Goal: Register for event/course: Sign up to attend an event or enroll in a course

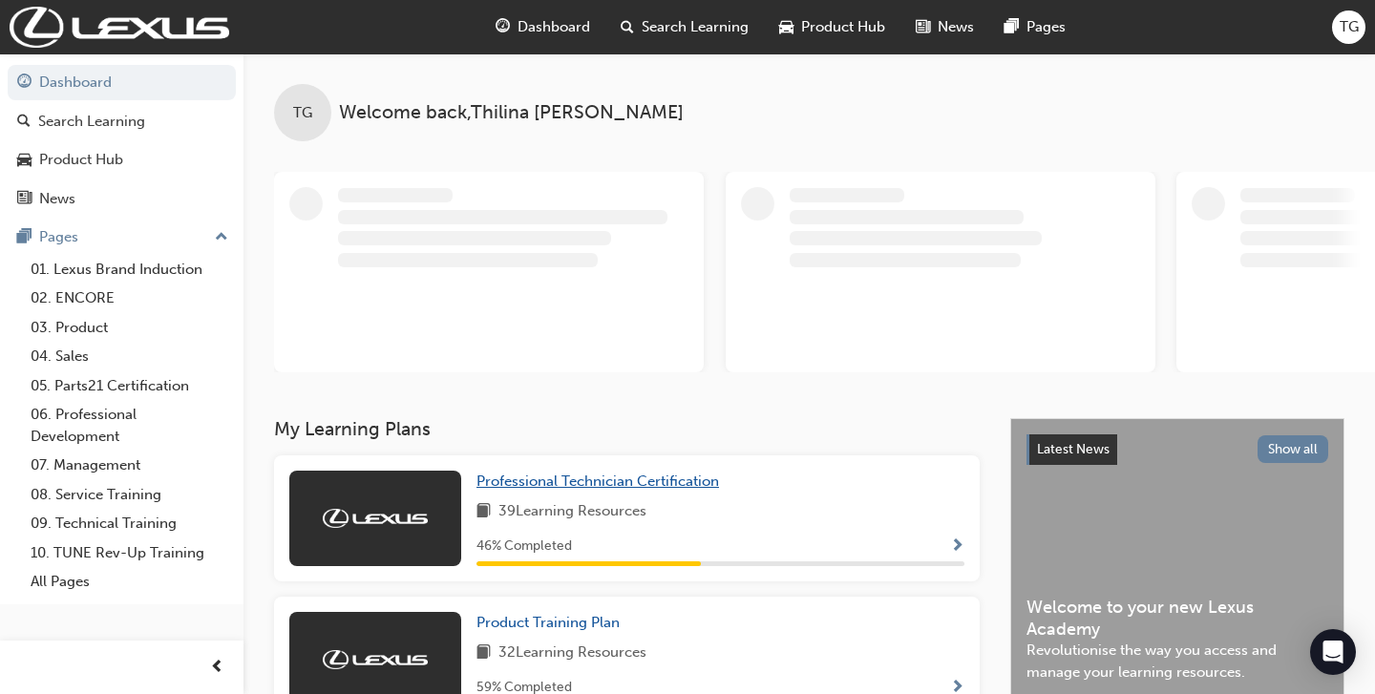
click at [583, 472] on link "Professional Technician Certification" at bounding box center [601, 482] width 250 height 22
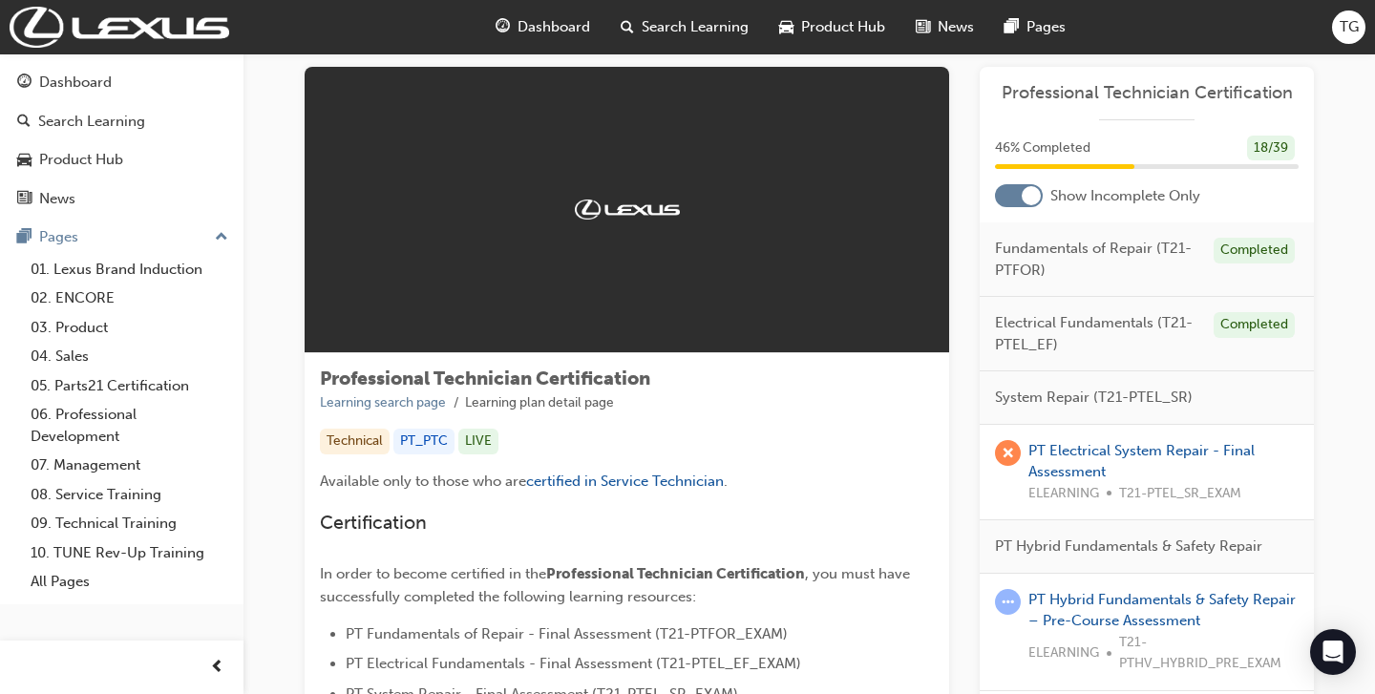
scroll to position [48, 0]
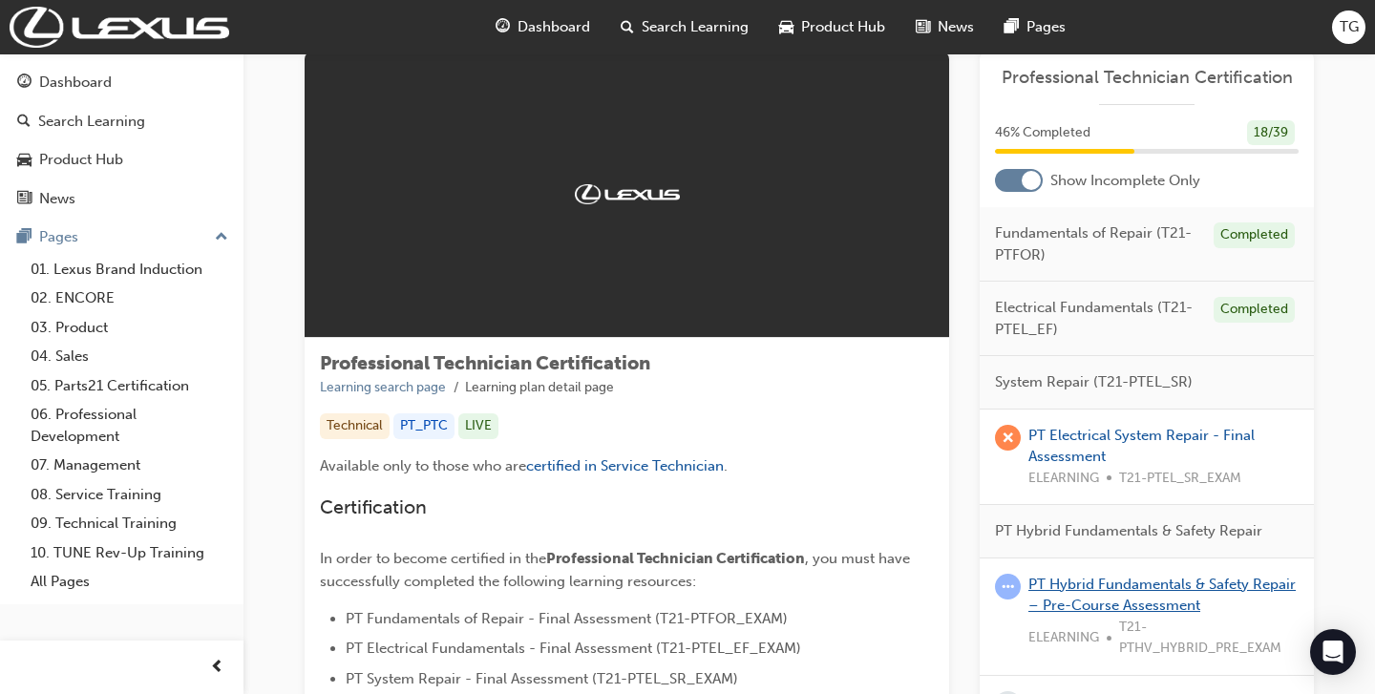
click at [1139, 585] on link "PT Hybrid Fundamentals & Safety Repair – Pre-Course Assessment" at bounding box center [1161, 595] width 267 height 39
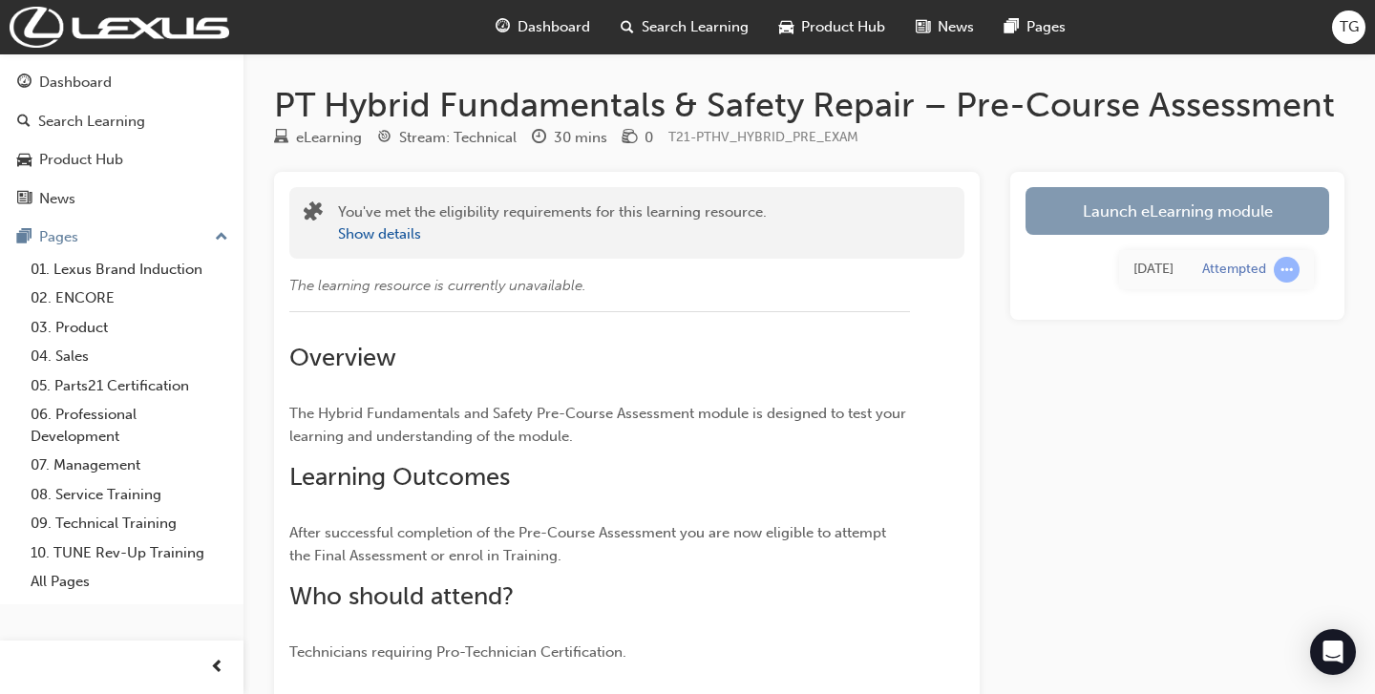
click at [1160, 203] on link "Launch eLearning module" at bounding box center [1177, 211] width 304 height 48
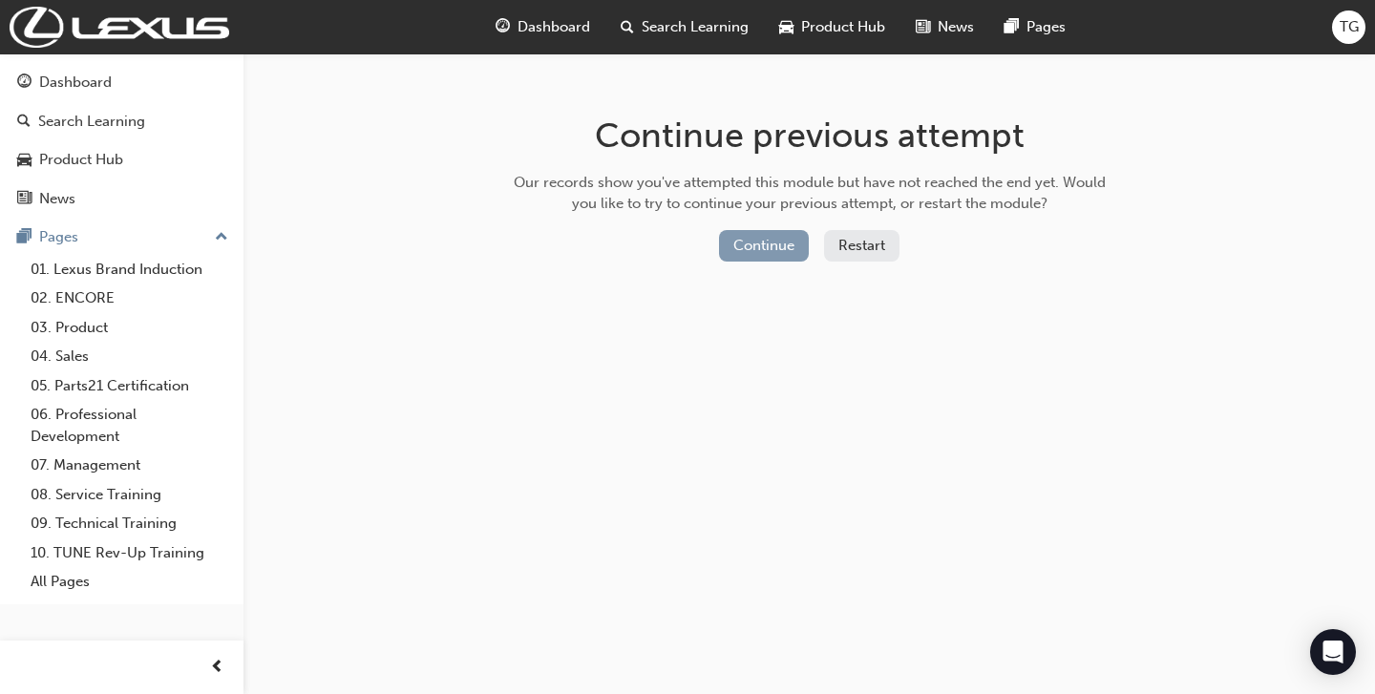
click at [759, 256] on button "Continue" at bounding box center [764, 246] width 90 height 32
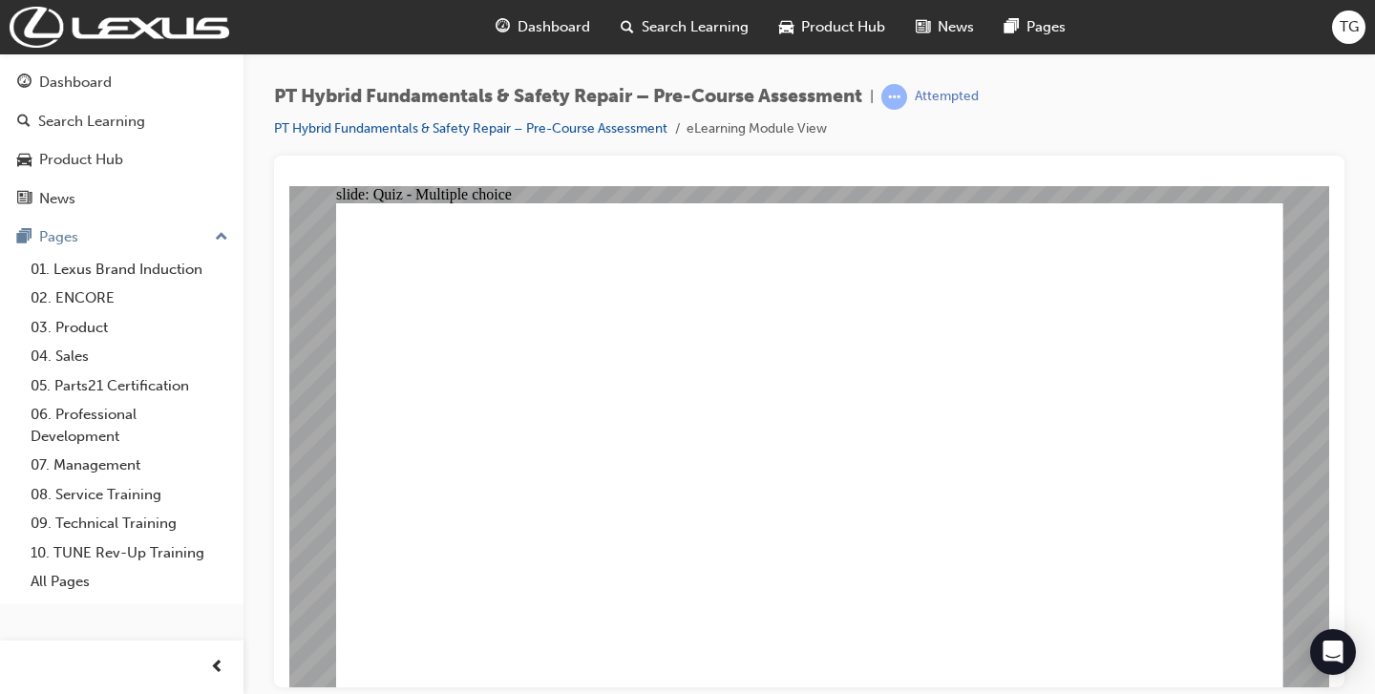
radio input "true"
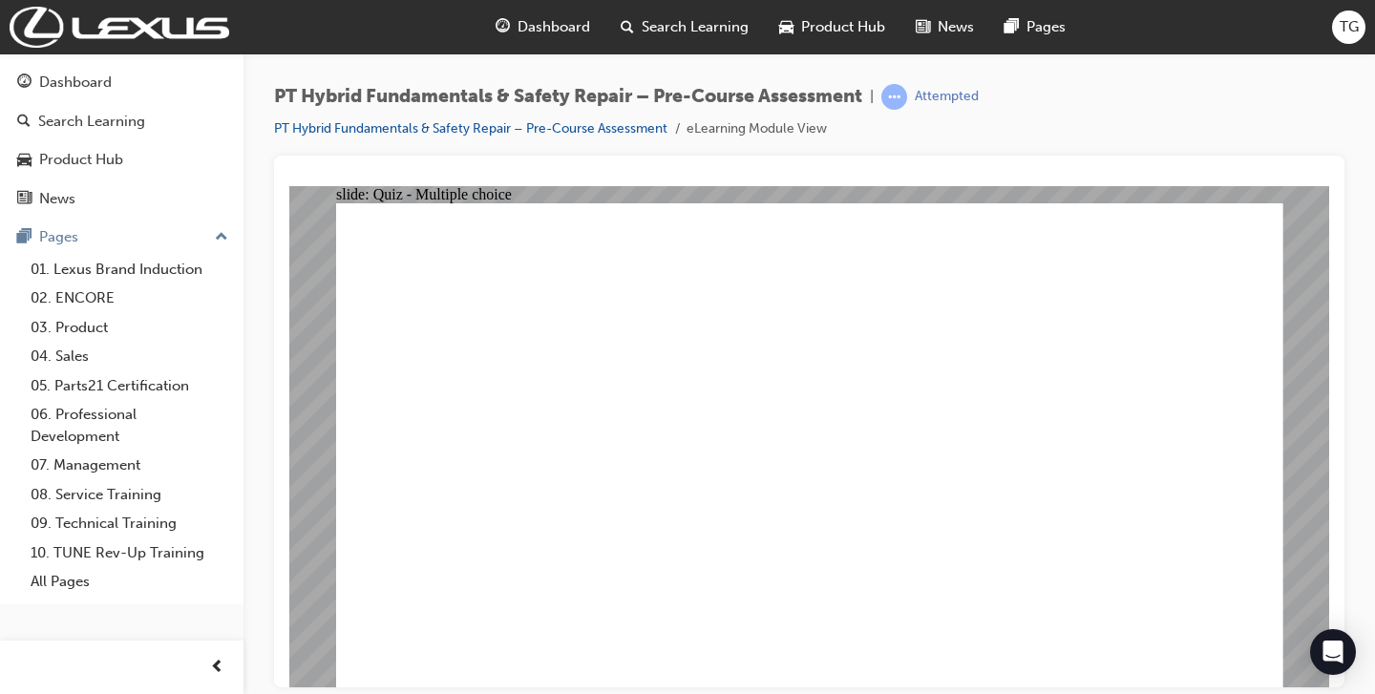
radio input "true"
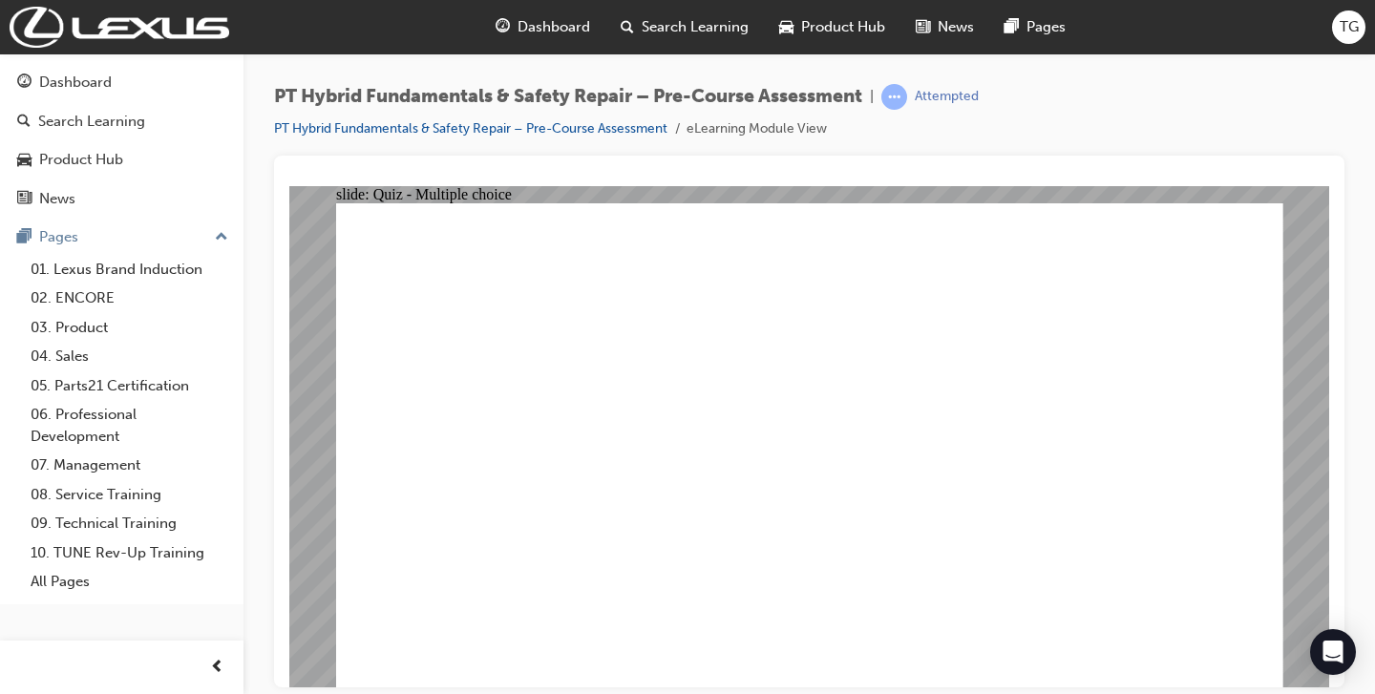
radio input "true"
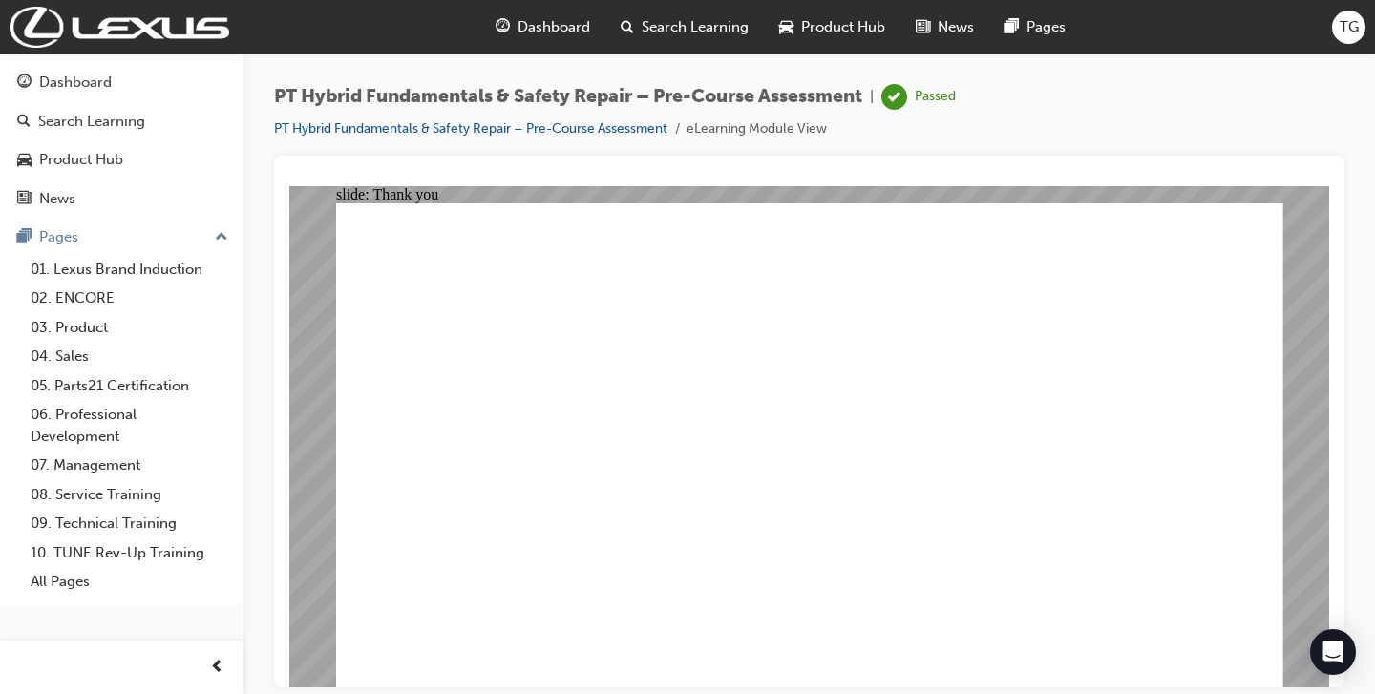
click at [1073, 137] on div "PT Hybrid Fundamentals & Safety Repair – Pre-Course Assessment | Passed PT Hybr…" at bounding box center [809, 120] width 1070 height 72
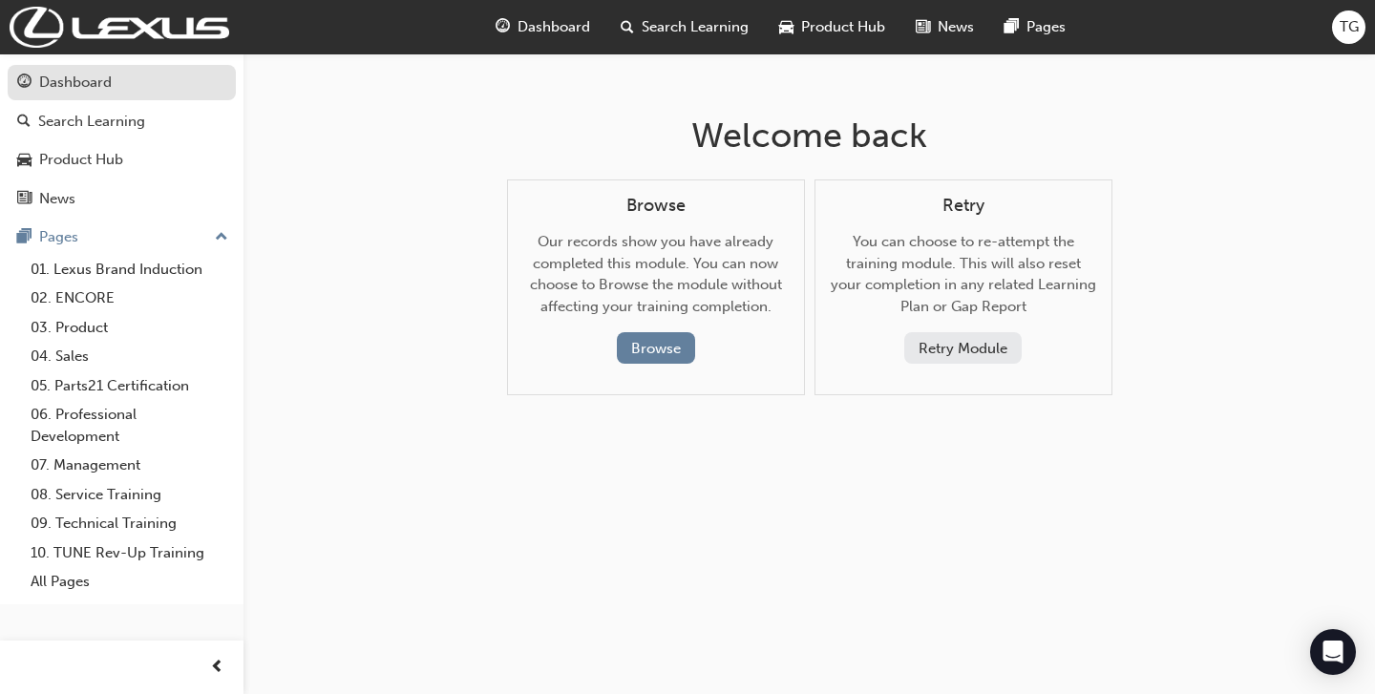
click at [75, 86] on div "Dashboard" at bounding box center [75, 83] width 73 height 22
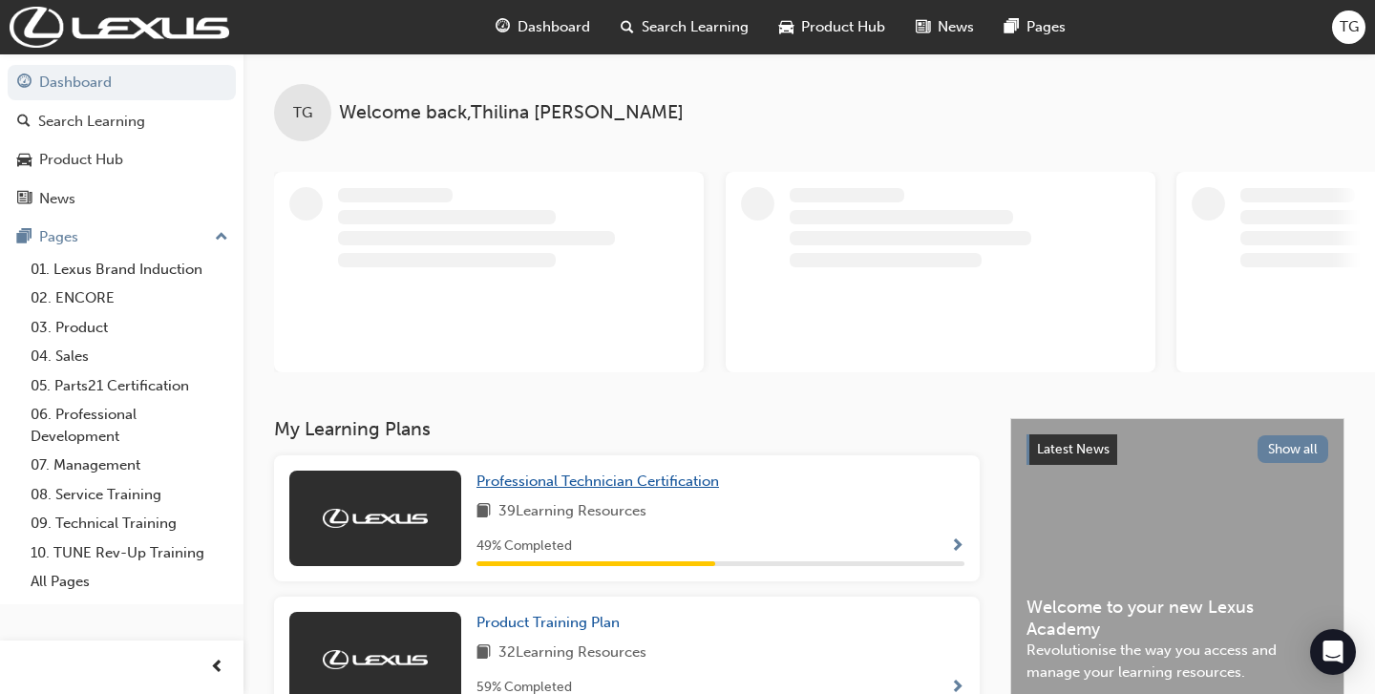
click at [643, 478] on span "Professional Technician Certification" at bounding box center [597, 481] width 243 height 17
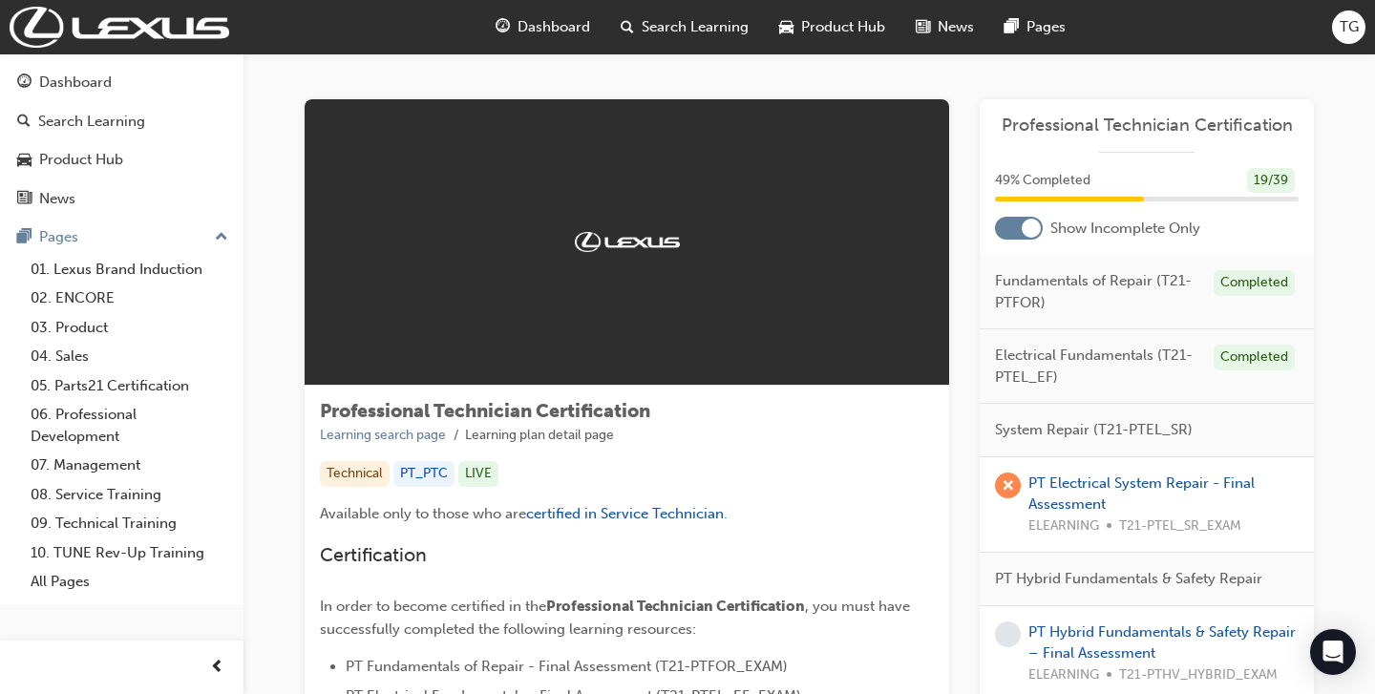
click at [1007, 237] on div at bounding box center [1019, 228] width 48 height 23
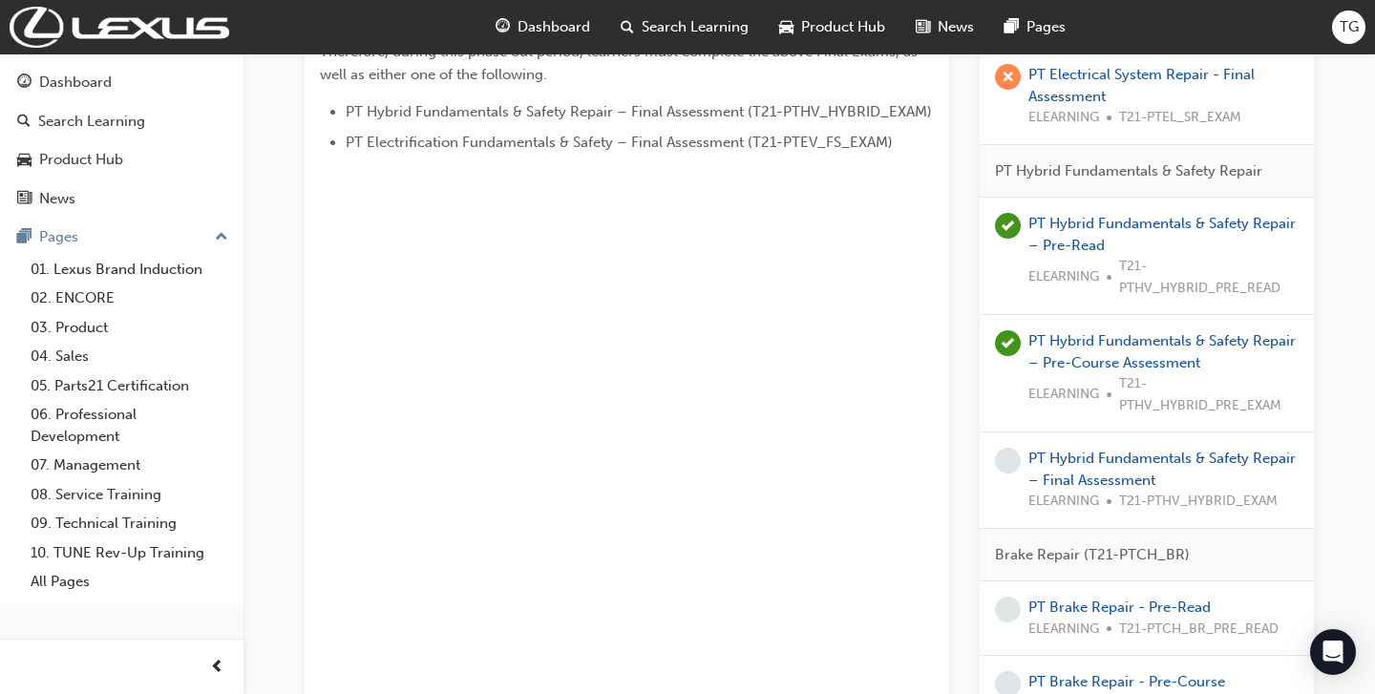
scroll to position [1116, 0]
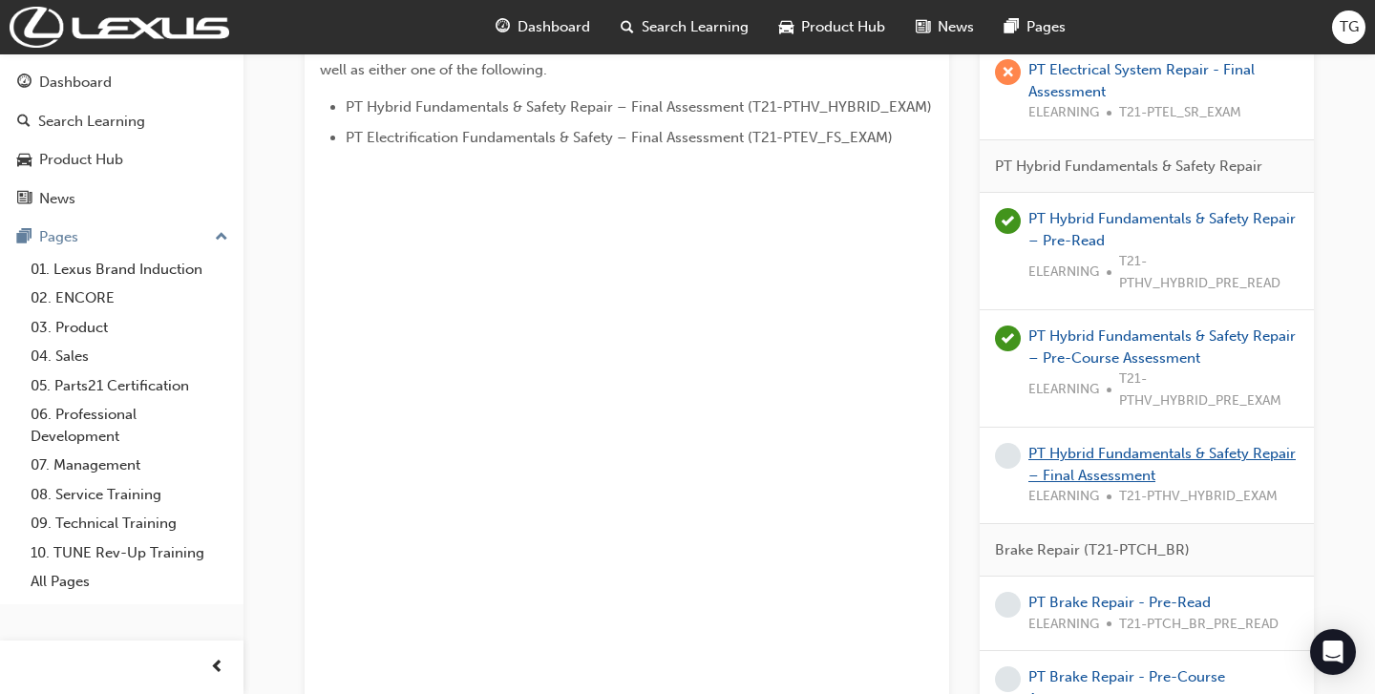
click at [1107, 459] on link "PT Hybrid Fundamentals & Safety Repair – Final Assessment" at bounding box center [1161, 464] width 267 height 39
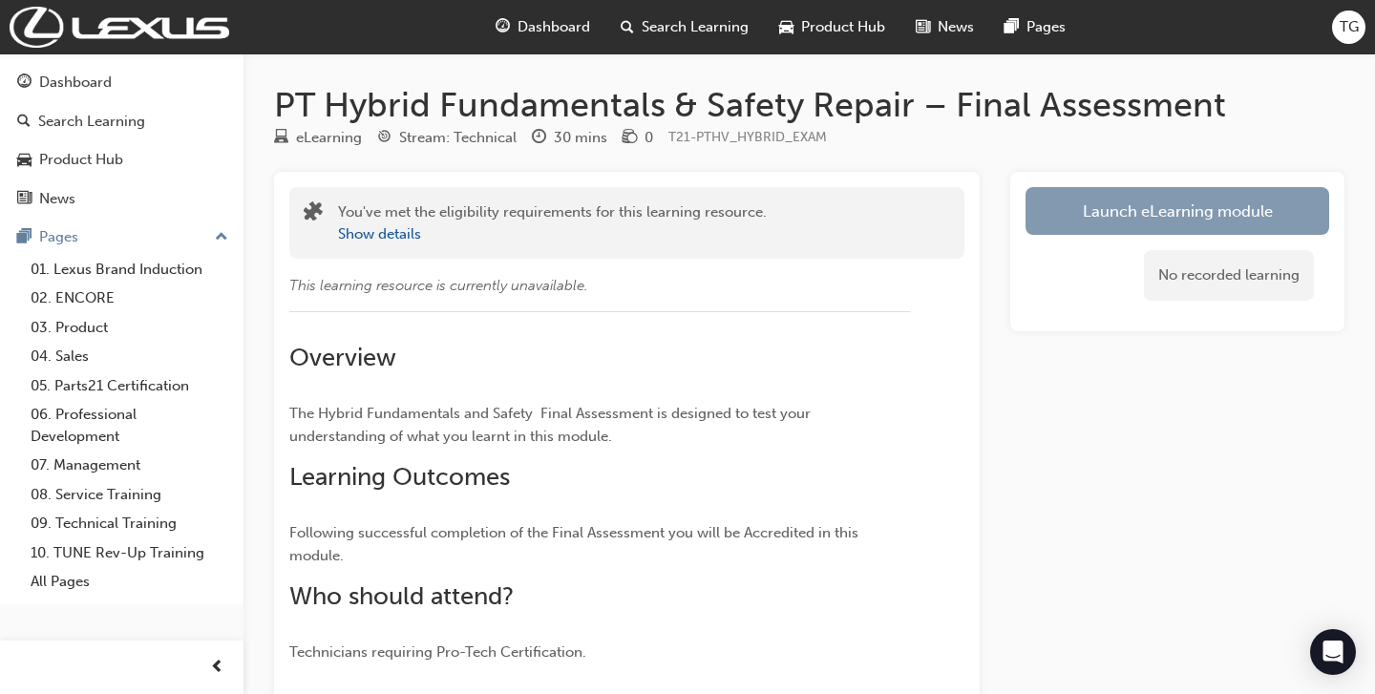
click at [1125, 201] on link "Launch eLearning module" at bounding box center [1177, 211] width 304 height 48
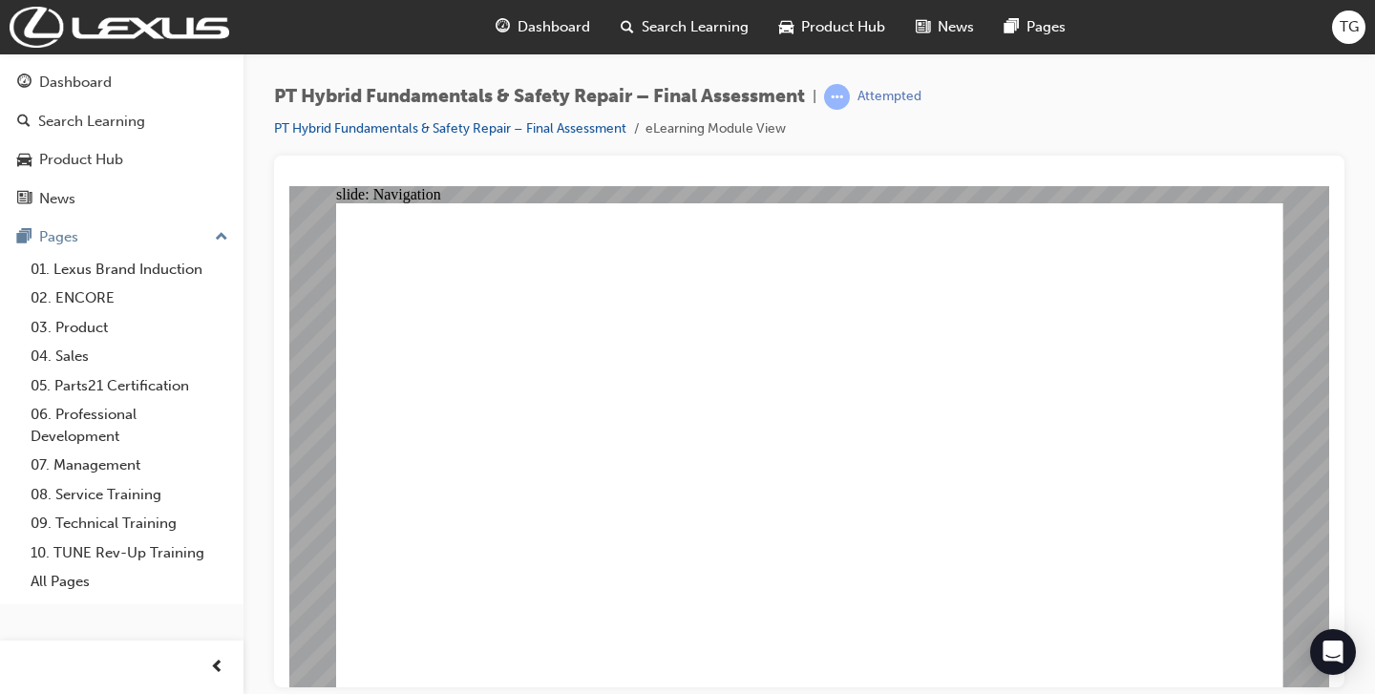
checkbox input "true"
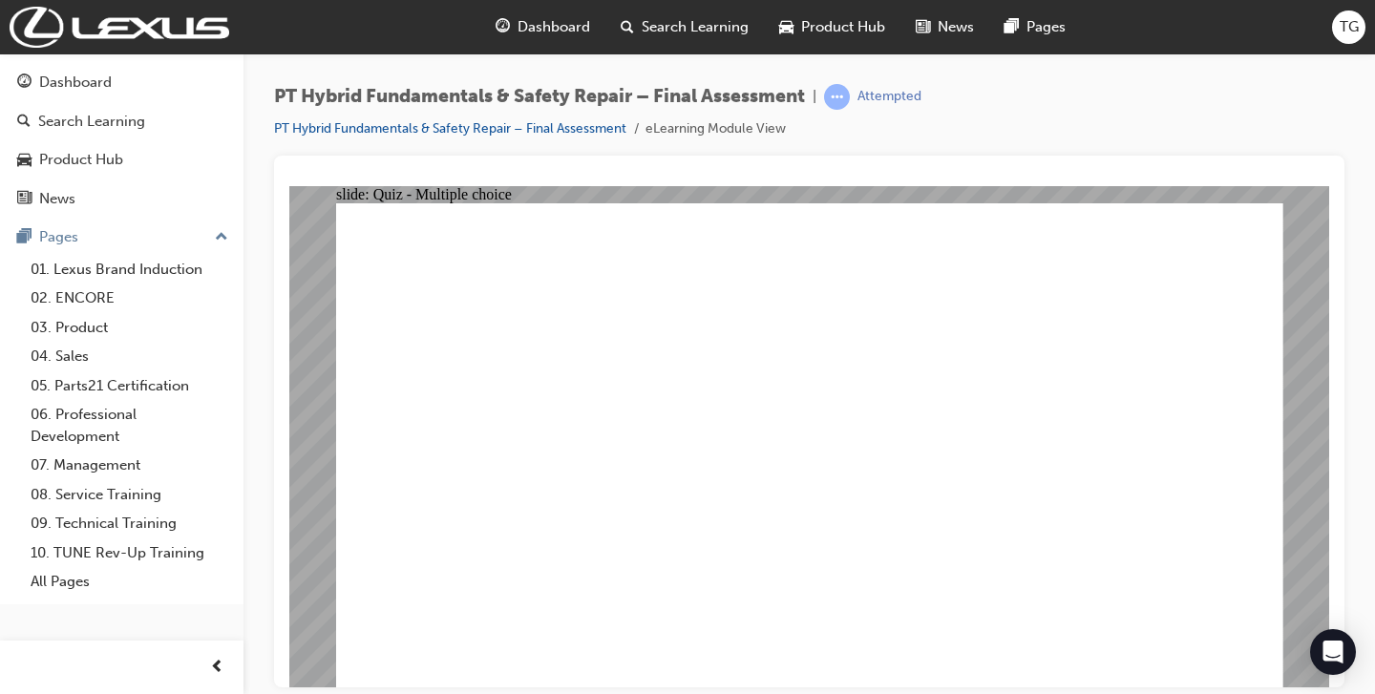
radio input "false"
radio input "true"
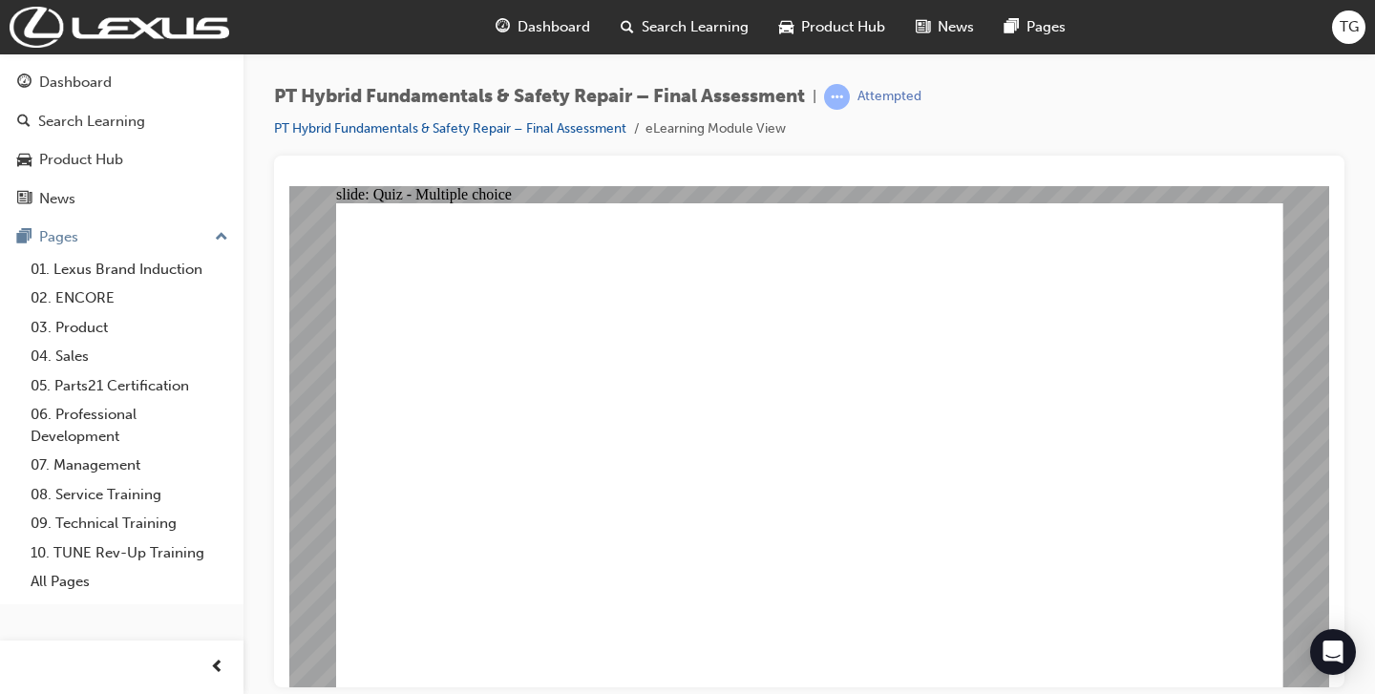
radio input "true"
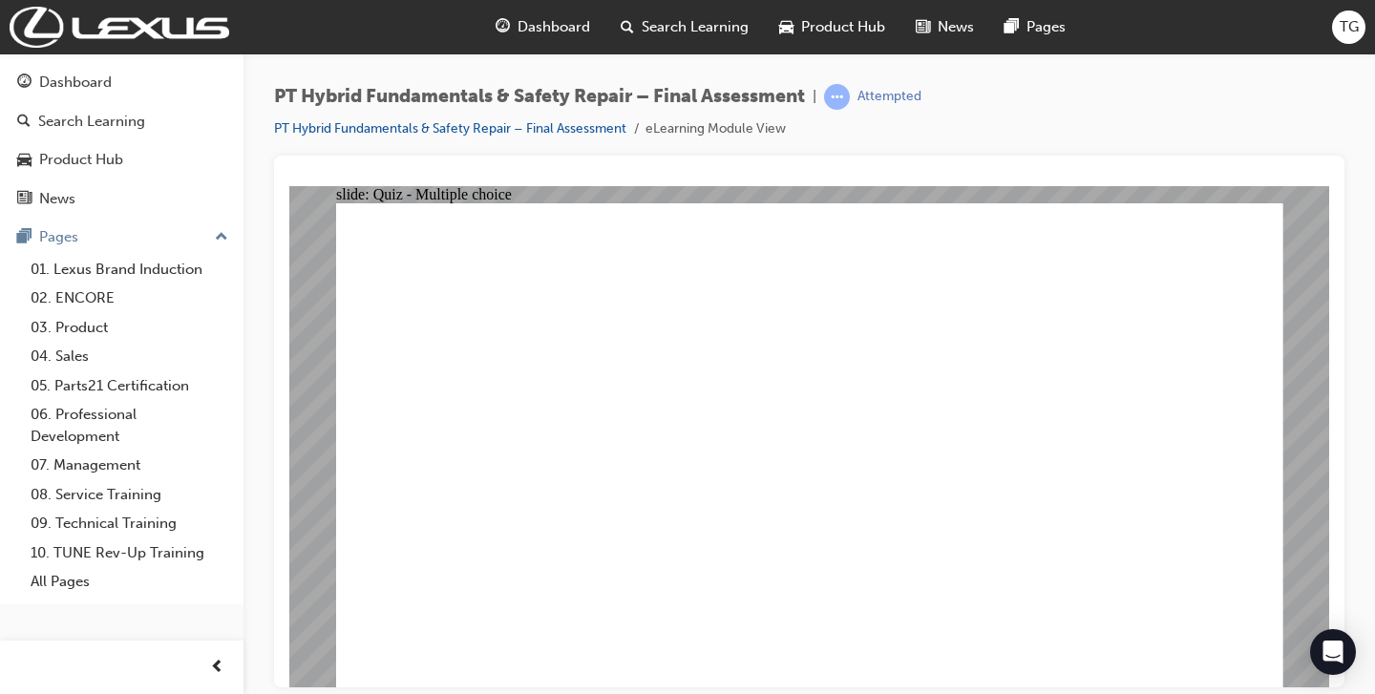
radio input "true"
checkbox input "true"
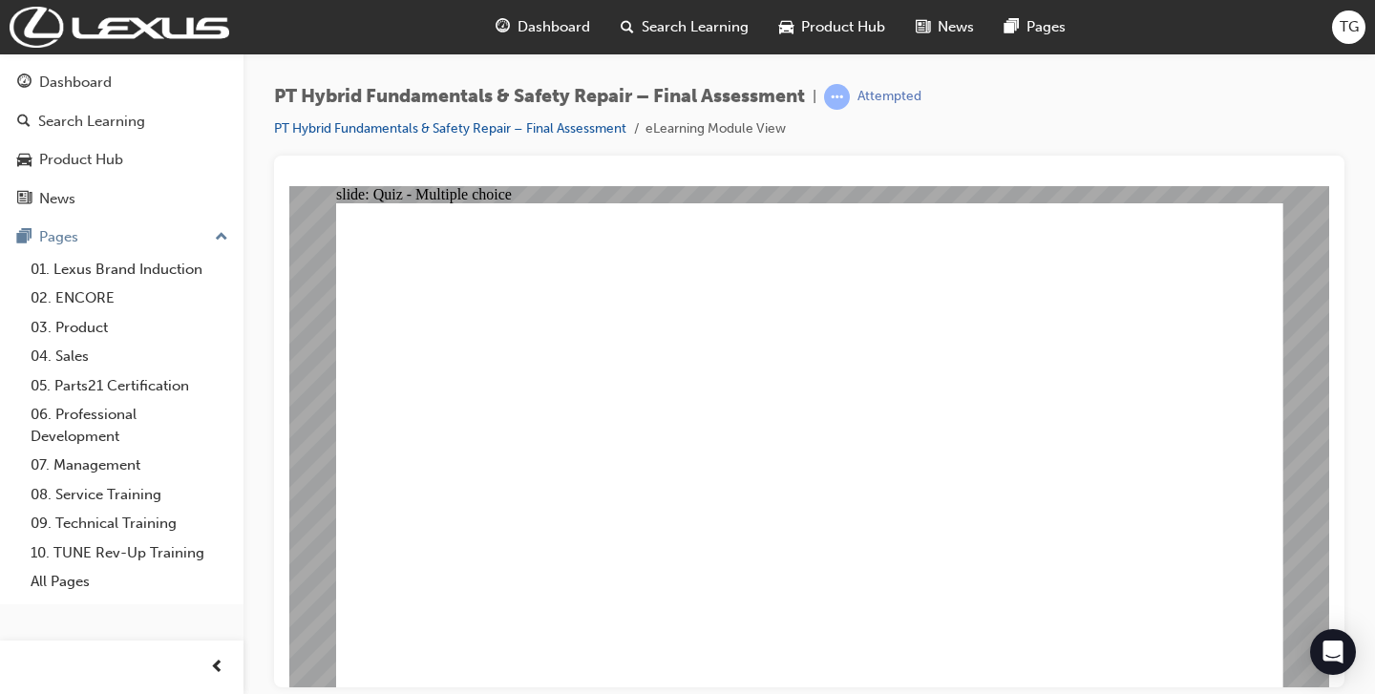
checkbox input "true"
radio input "true"
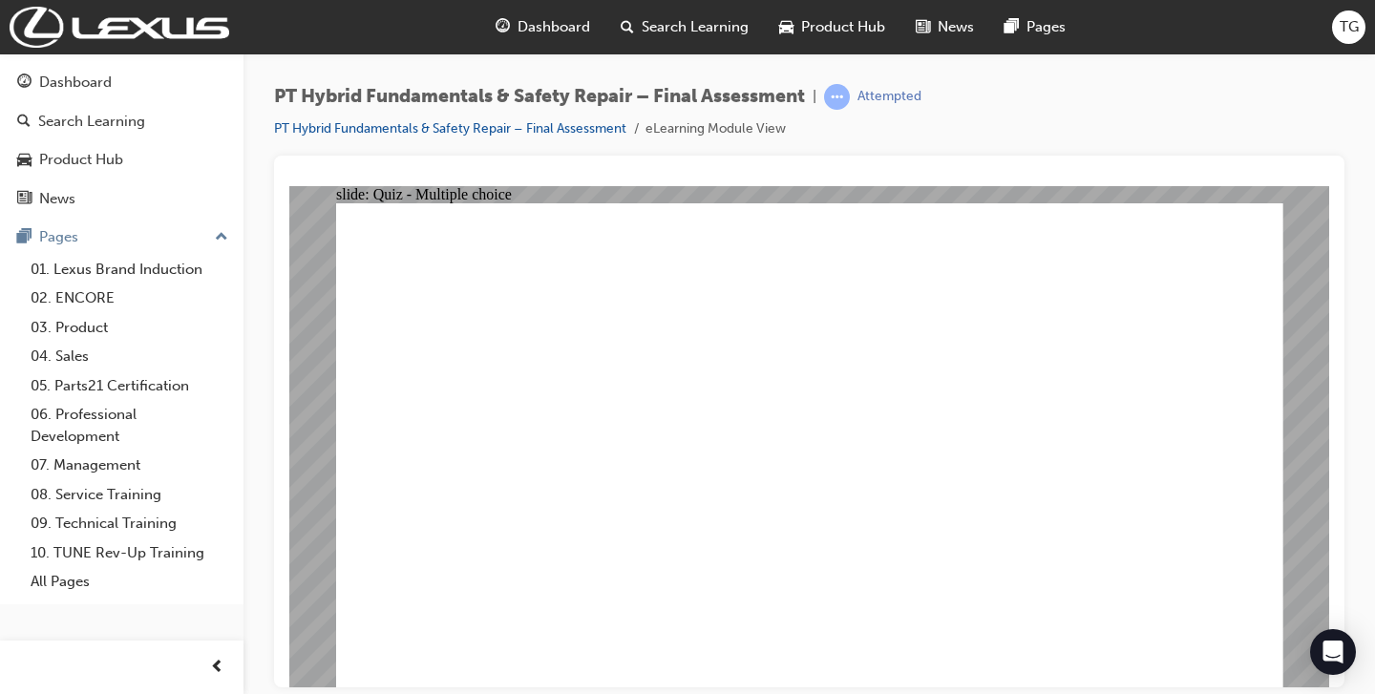
radio input "true"
checkbox input "true"
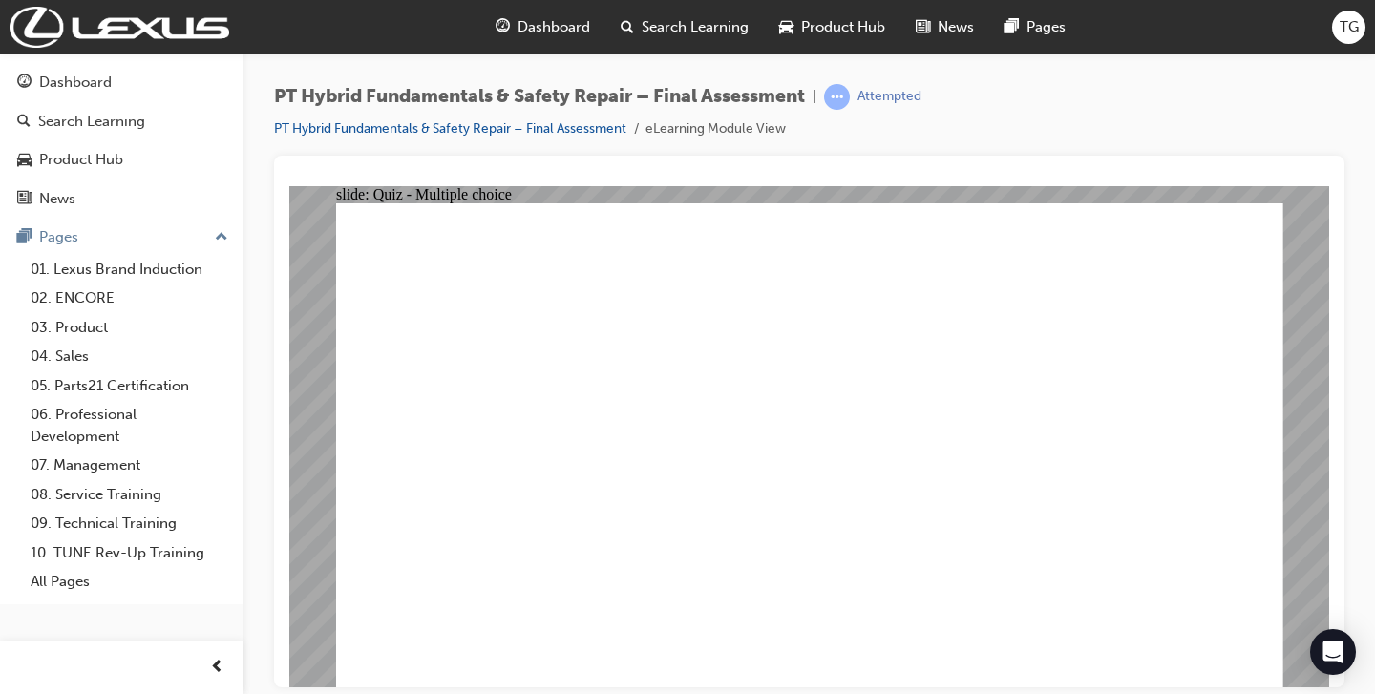
checkbox input "true"
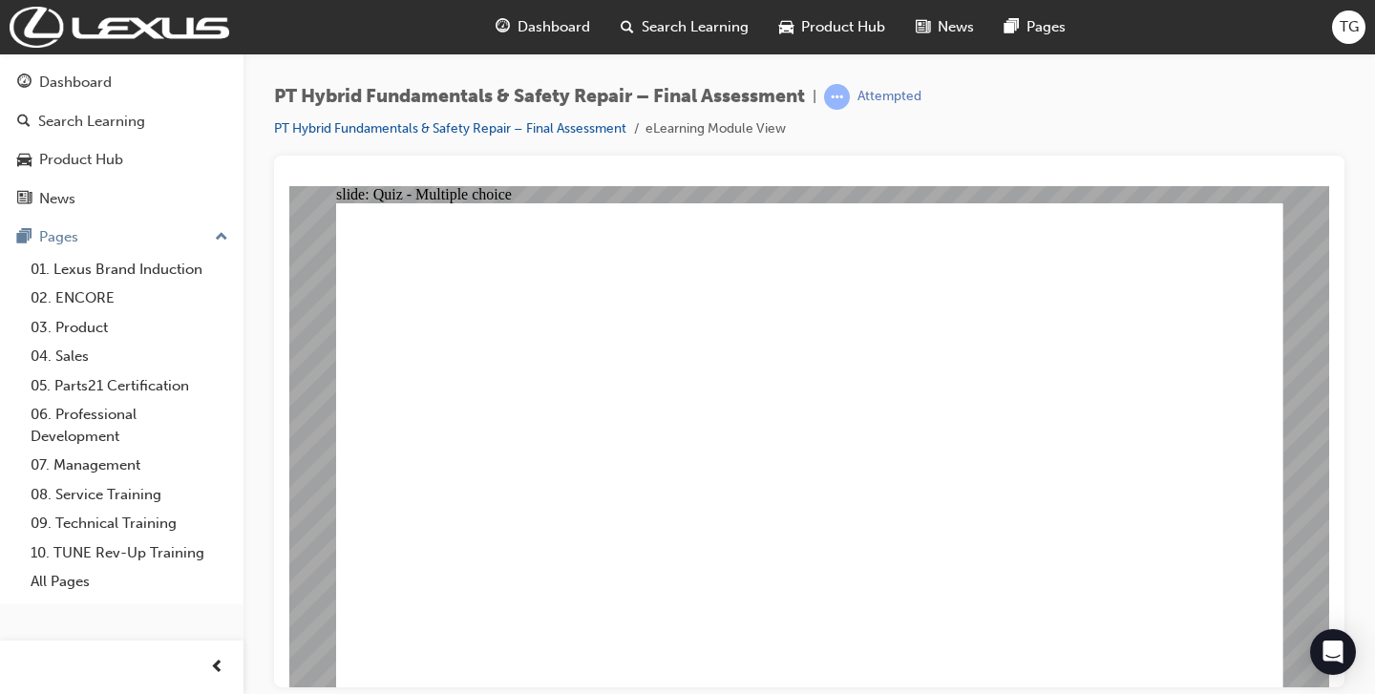
checkbox input "true"
radio input "true"
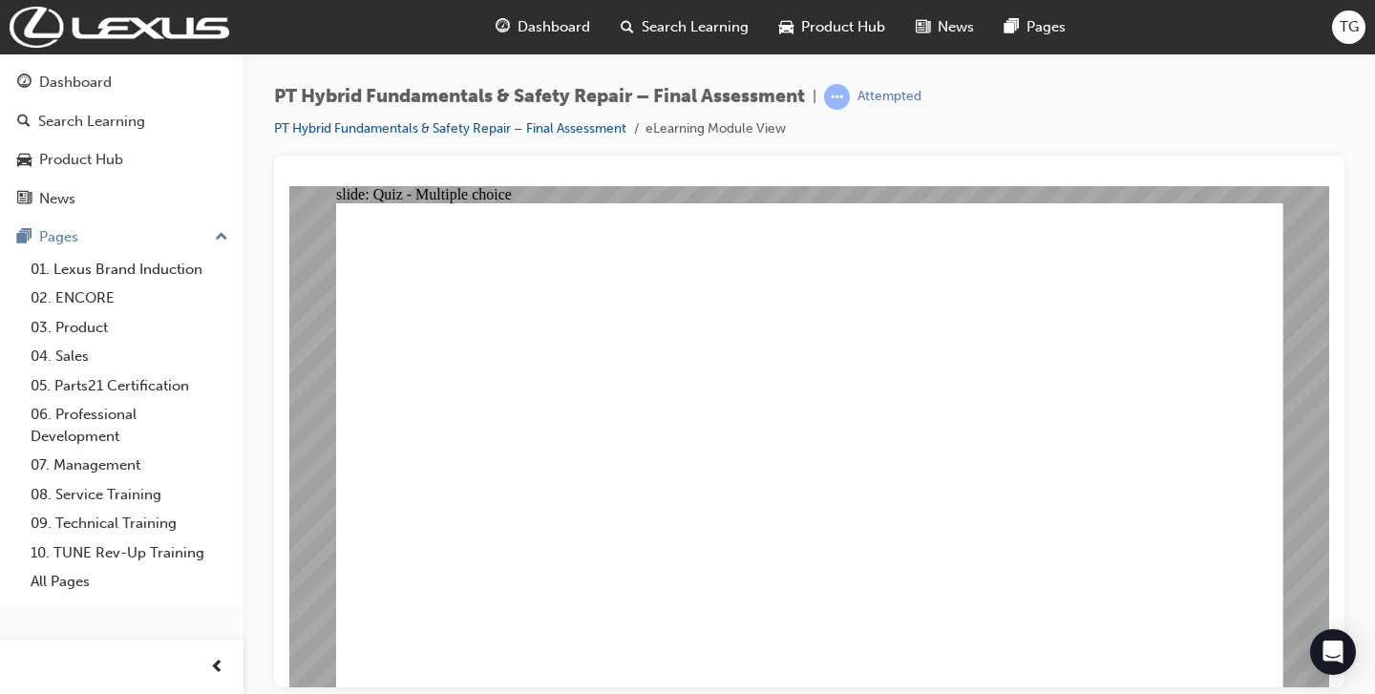
radio input "true"
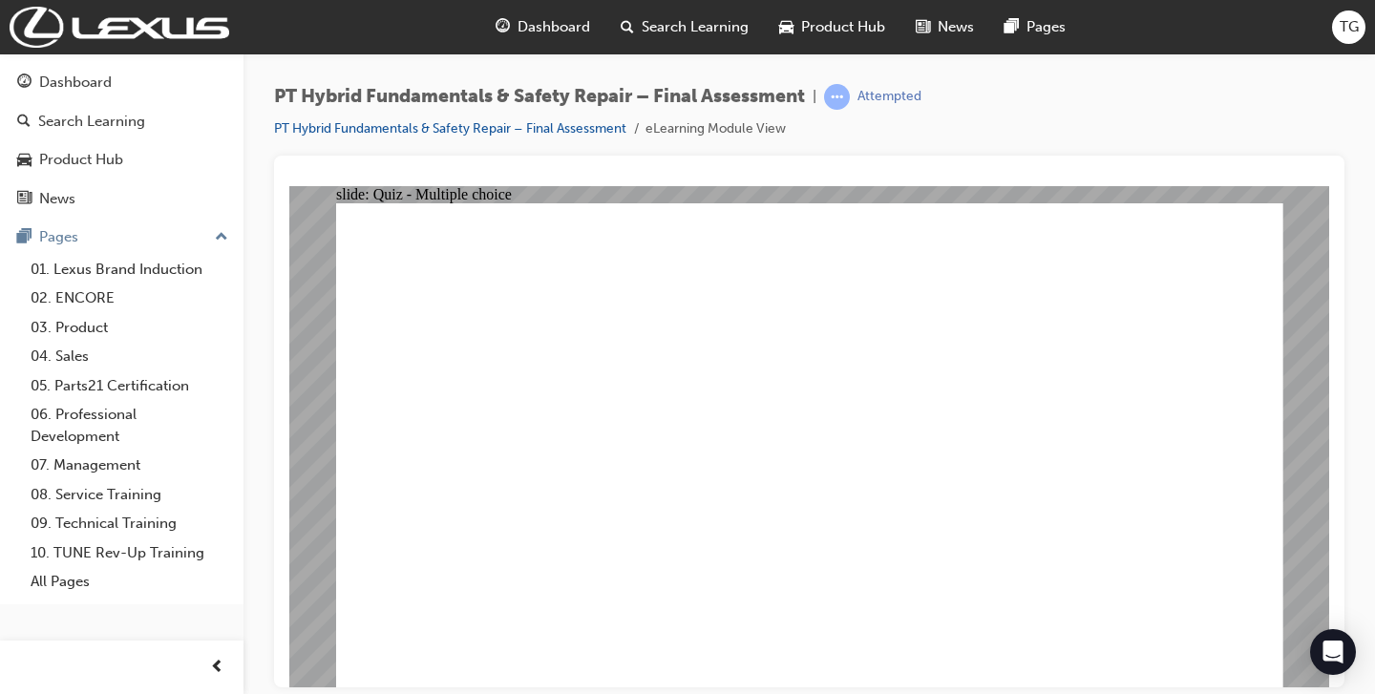
radio input "true"
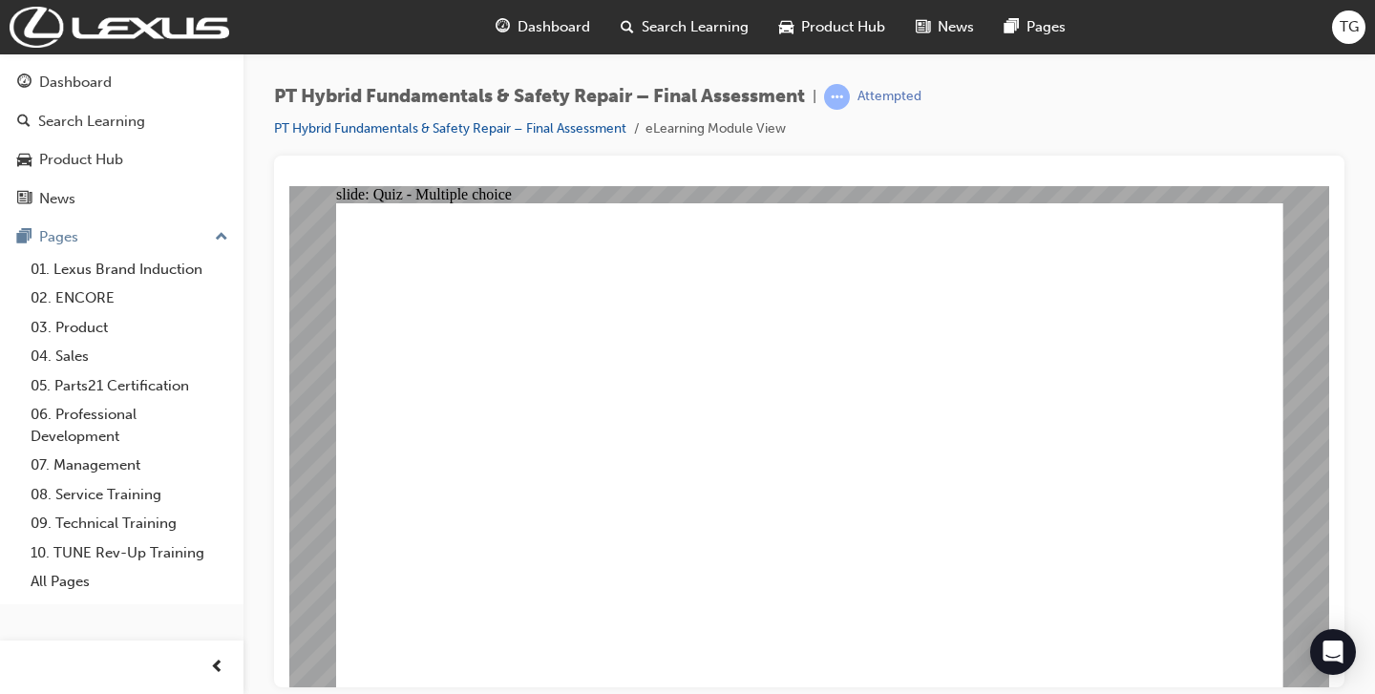
drag, startPoint x: 752, startPoint y: 556, endPoint x: 698, endPoint y: 491, distance: 84.7
radio input "true"
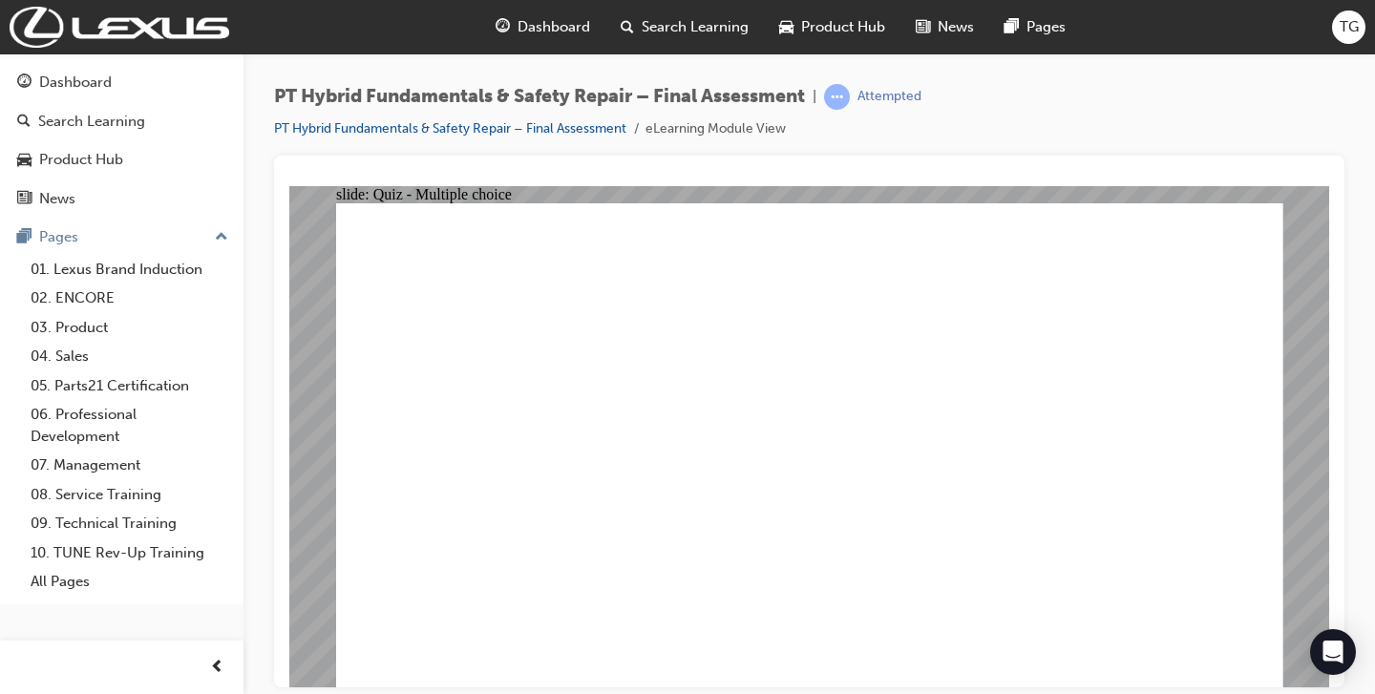
radio input "true"
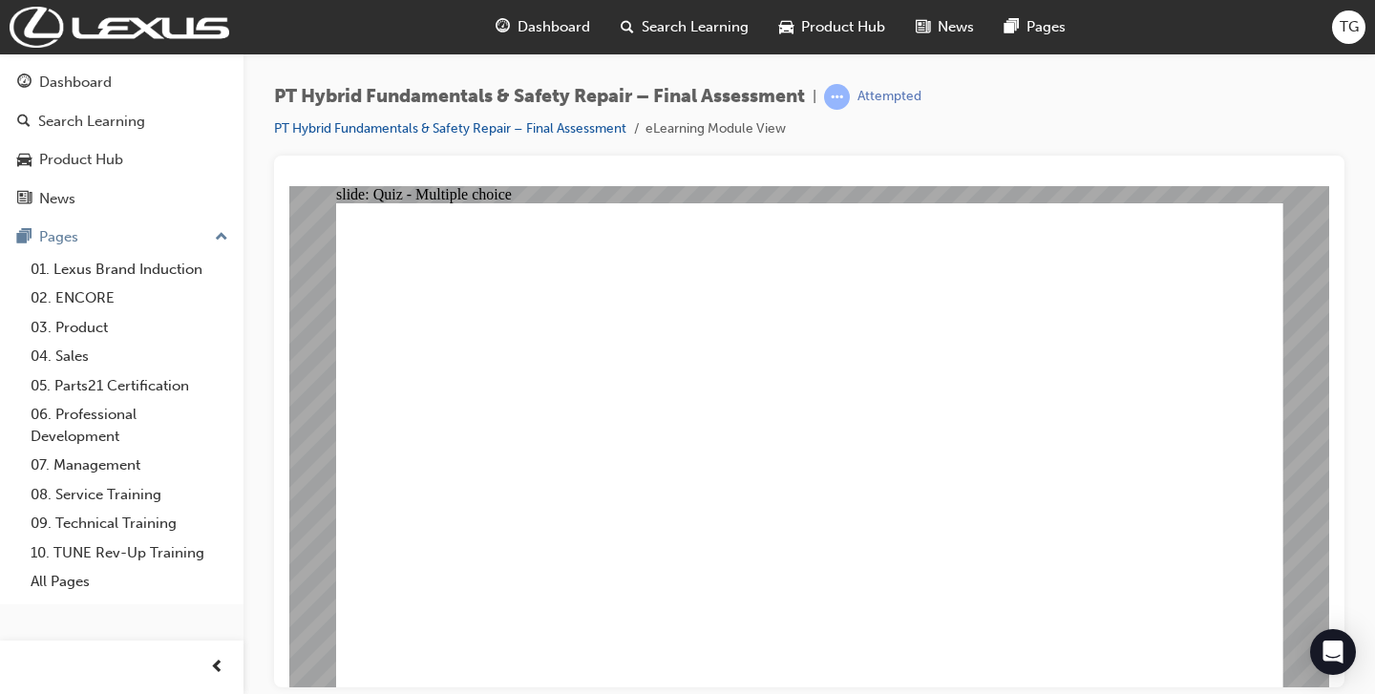
radio input "true"
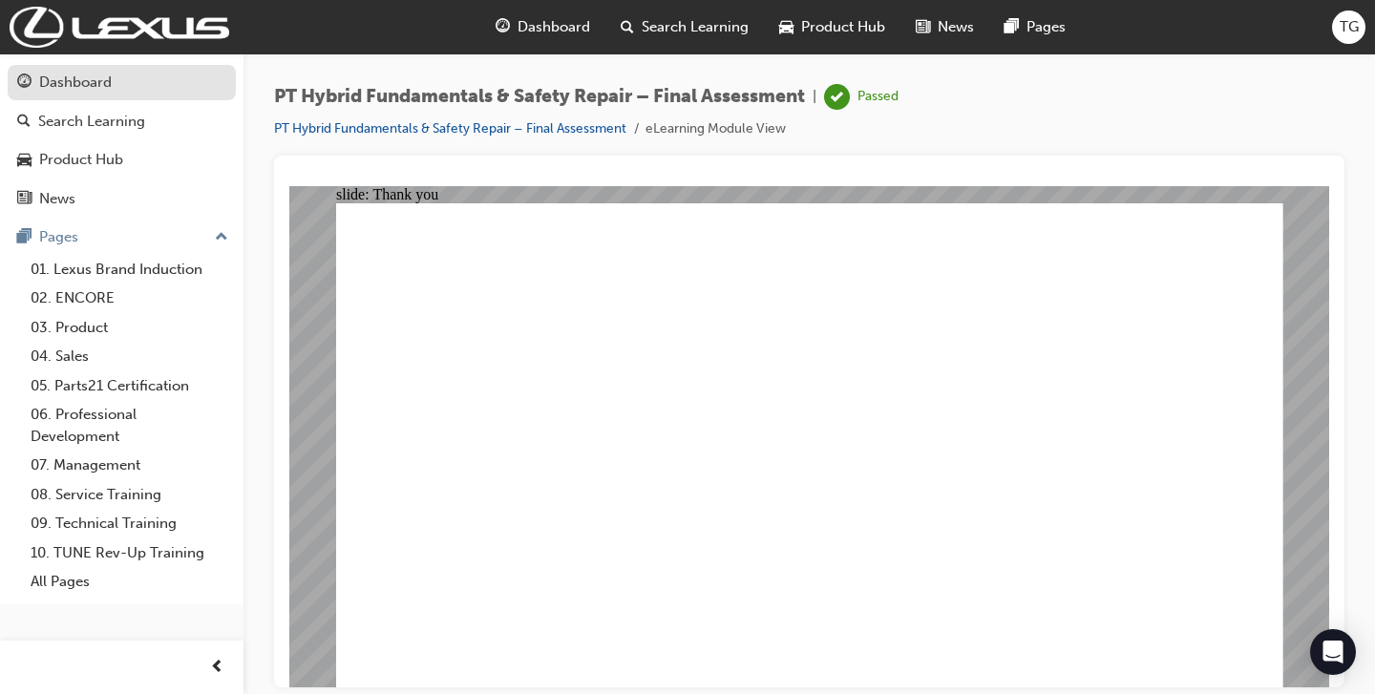
click at [60, 74] on div "Dashboard" at bounding box center [75, 83] width 73 height 22
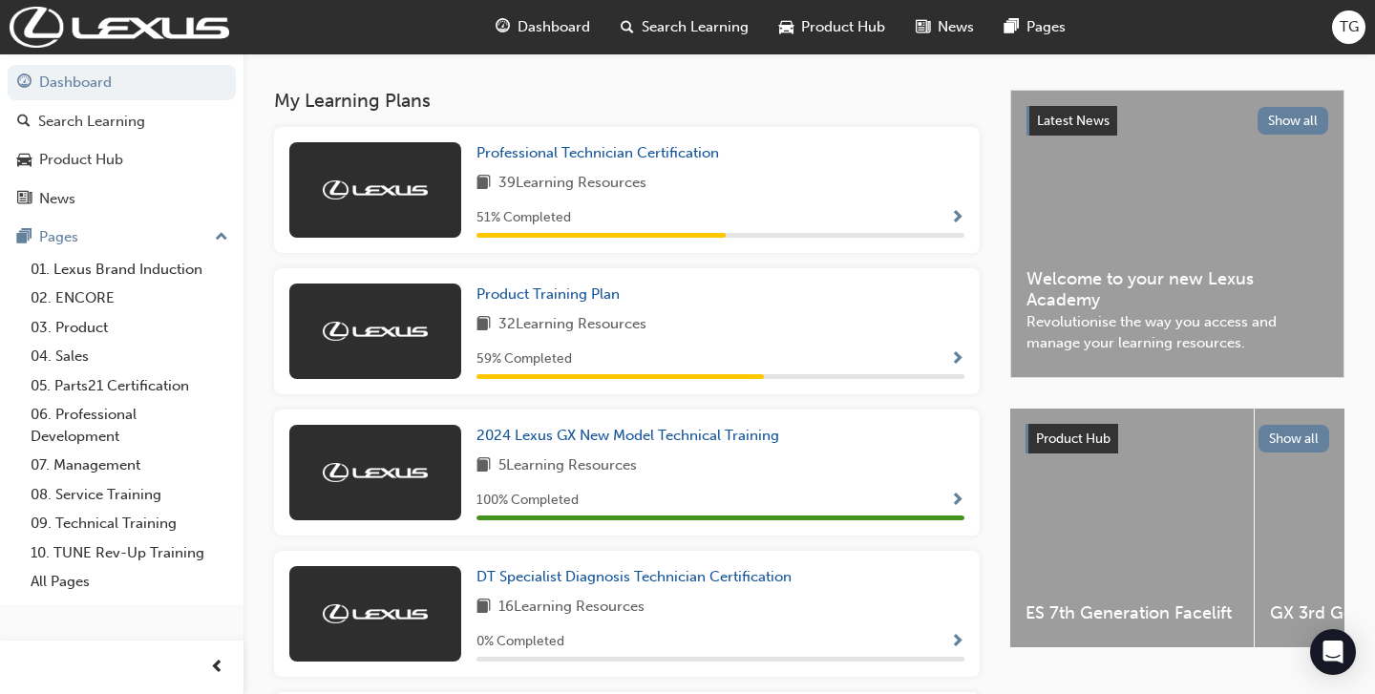
scroll to position [378, 0]
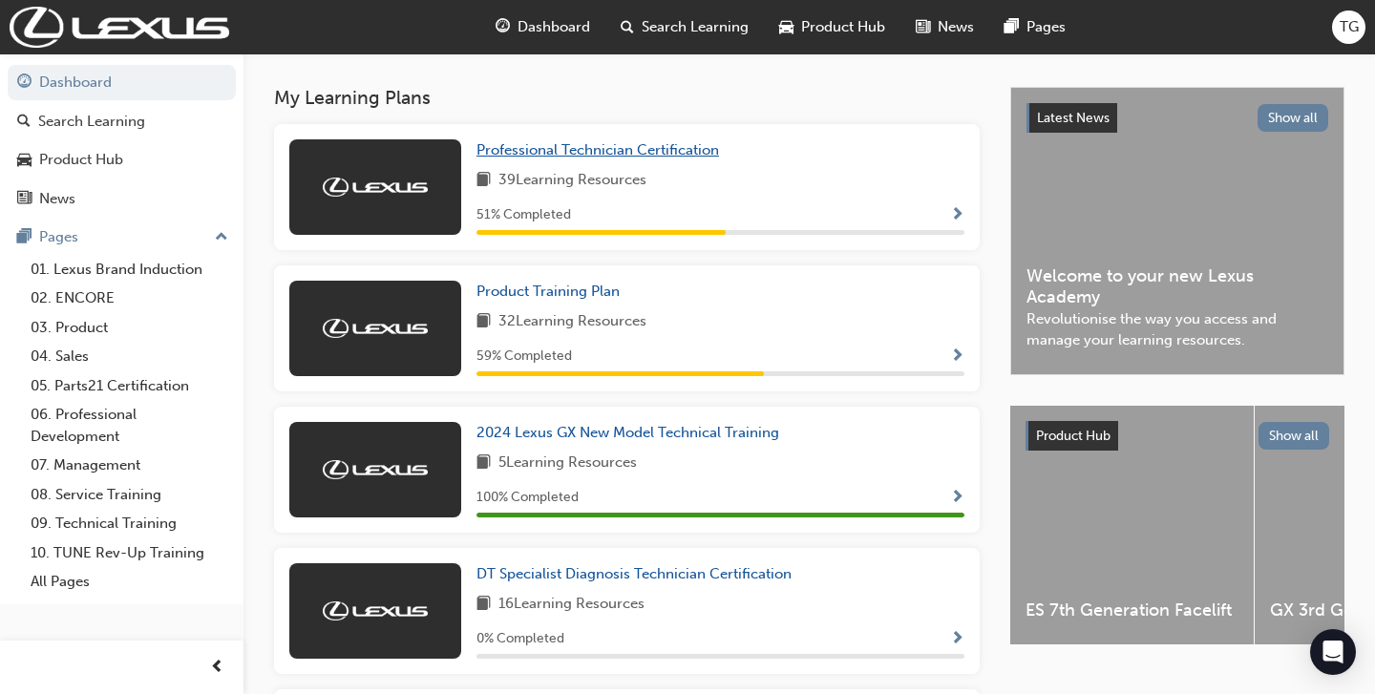
click at [567, 157] on span "Professional Technician Certification" at bounding box center [597, 149] width 243 height 17
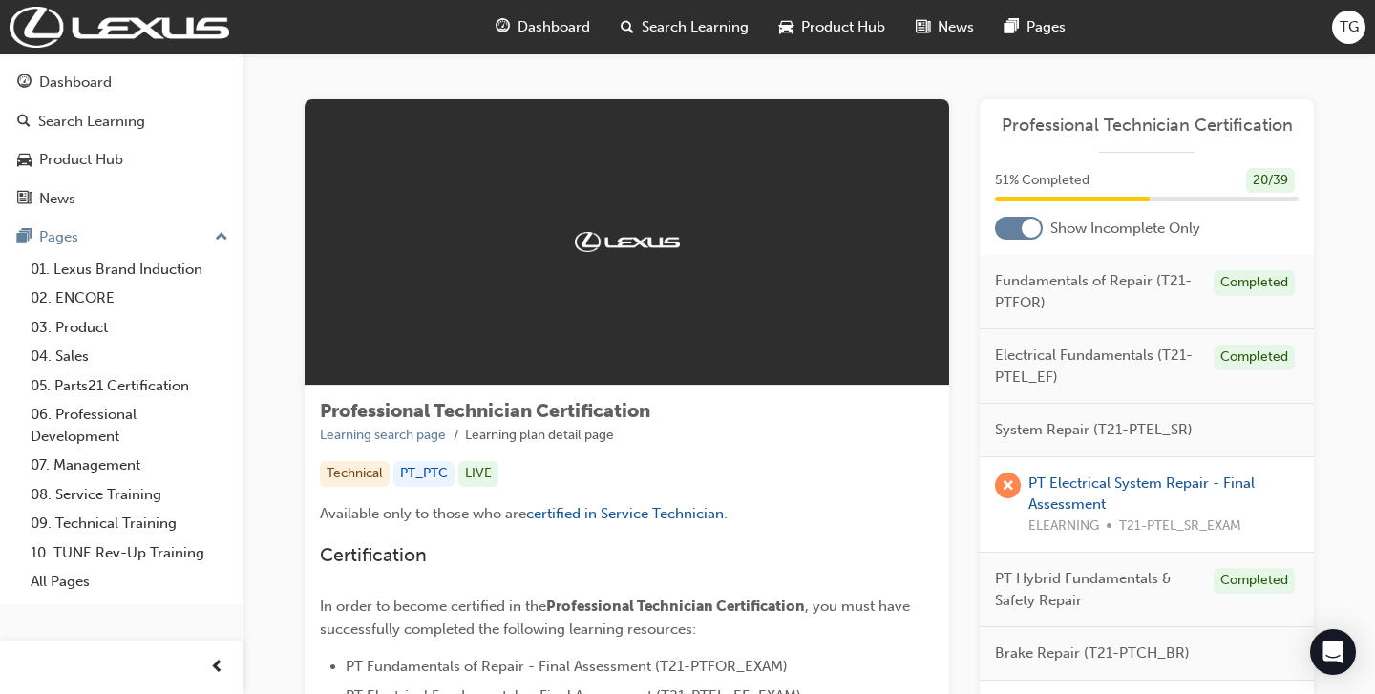
click at [1014, 226] on div at bounding box center [1019, 228] width 48 height 23
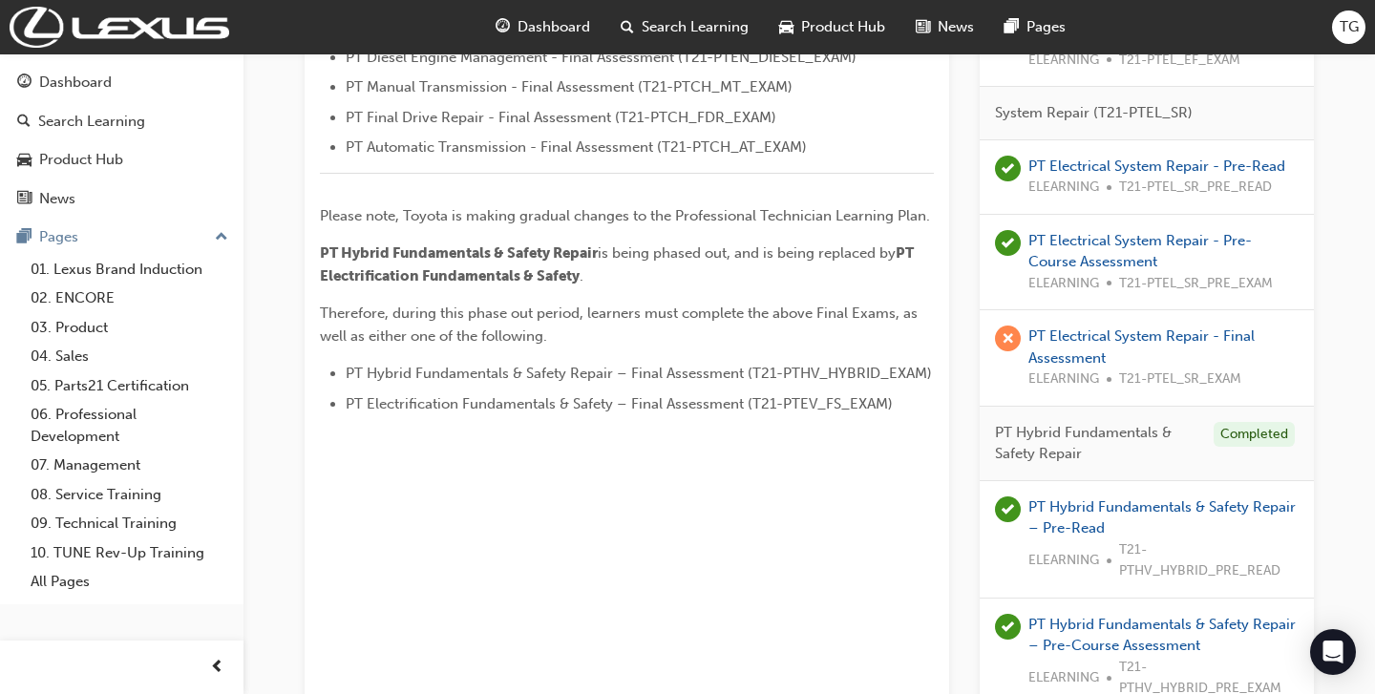
scroll to position [865, 0]
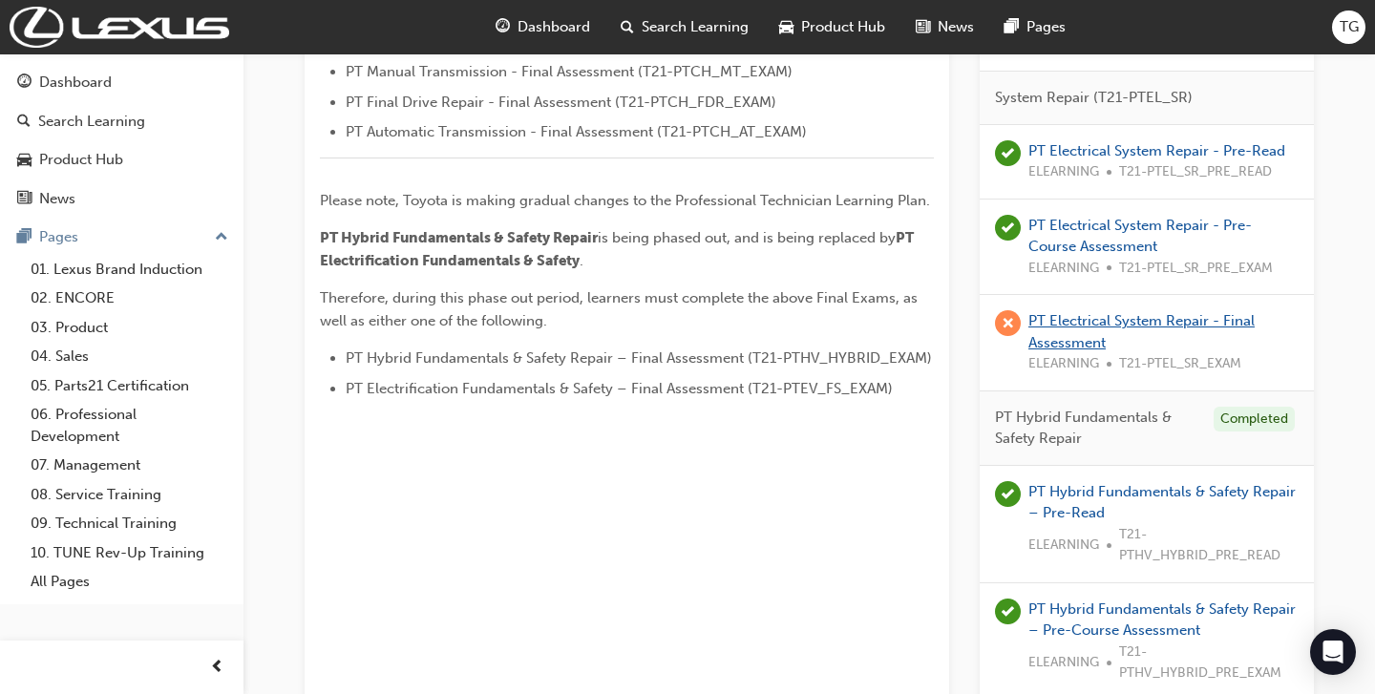
click at [1145, 317] on link "PT Electrical System Repair - Final Assessment" at bounding box center [1141, 331] width 226 height 39
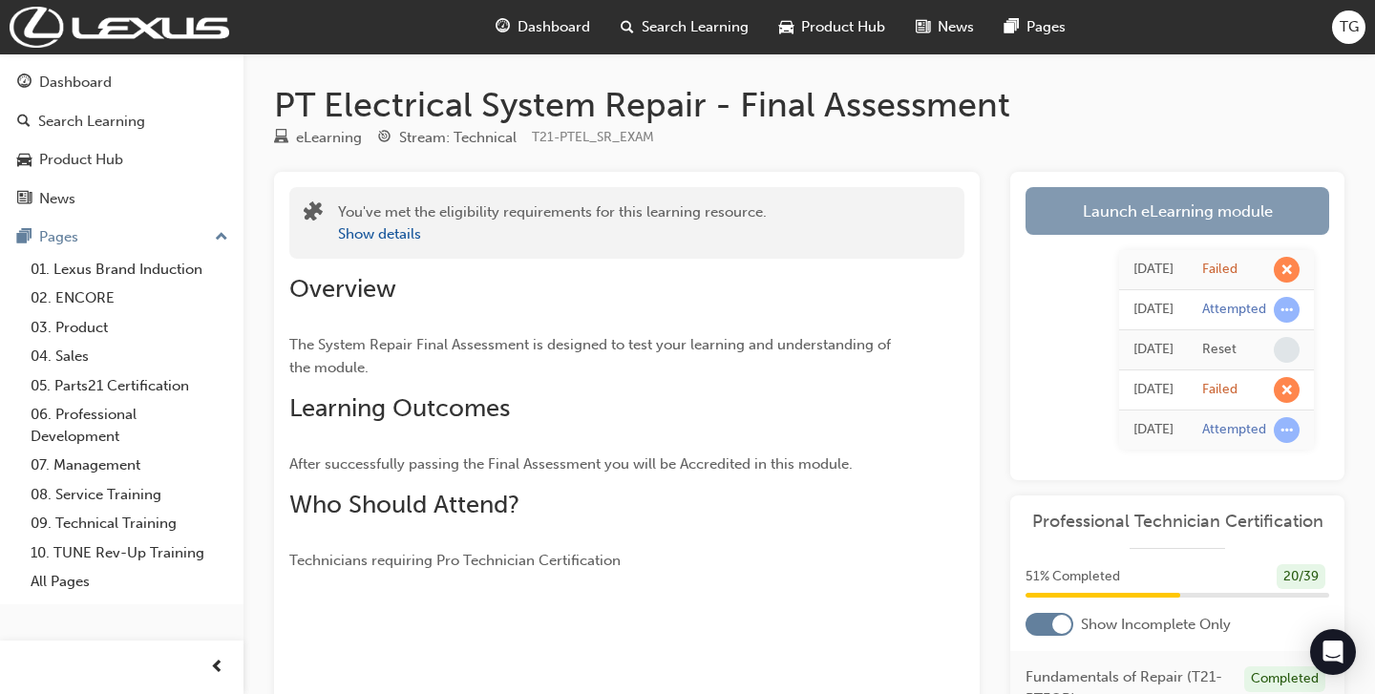
click at [1112, 211] on link "Launch eLearning module" at bounding box center [1177, 211] width 304 height 48
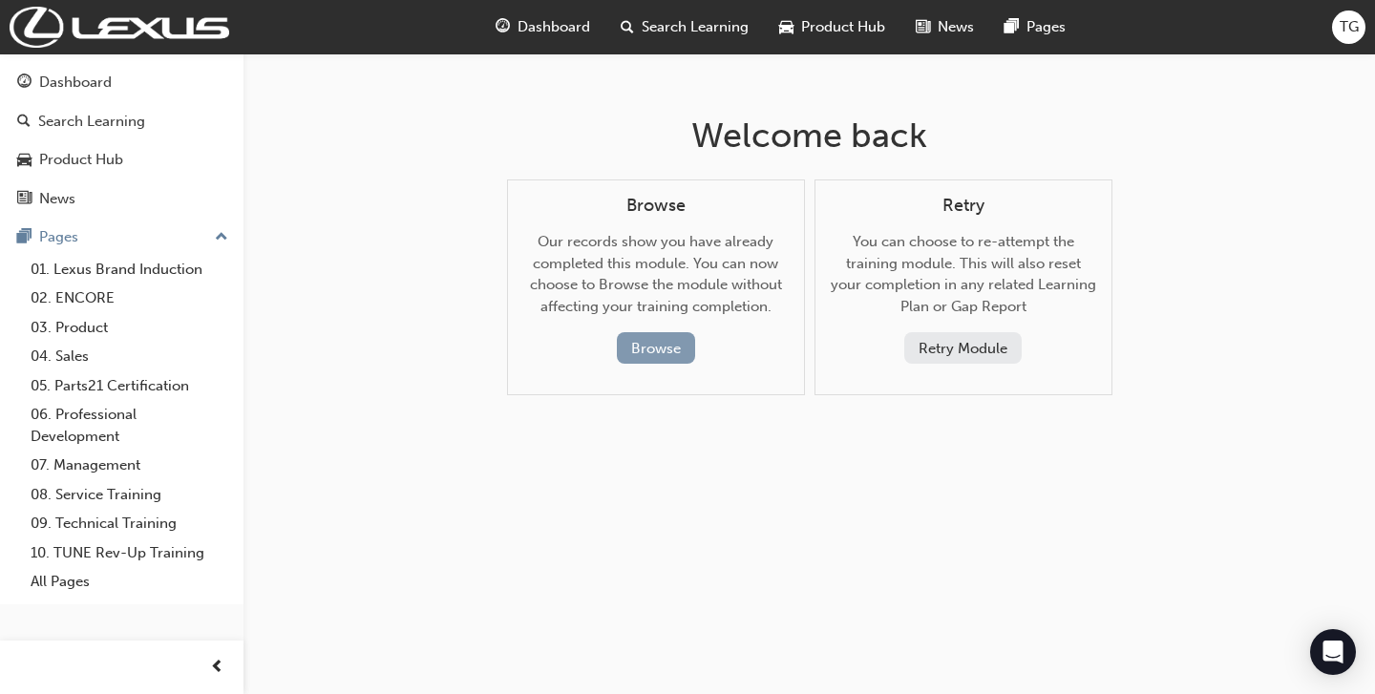
click at [654, 349] on button "Browse" at bounding box center [656, 348] width 78 height 32
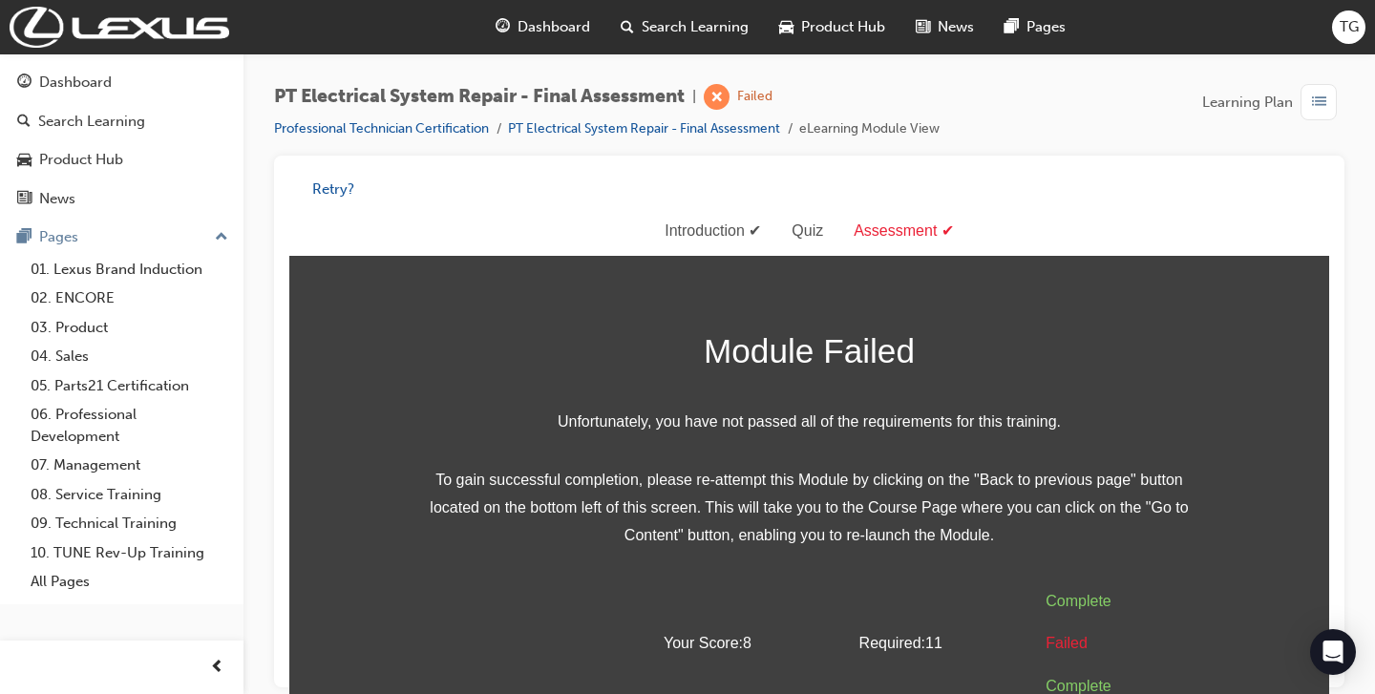
scroll to position [13, 0]
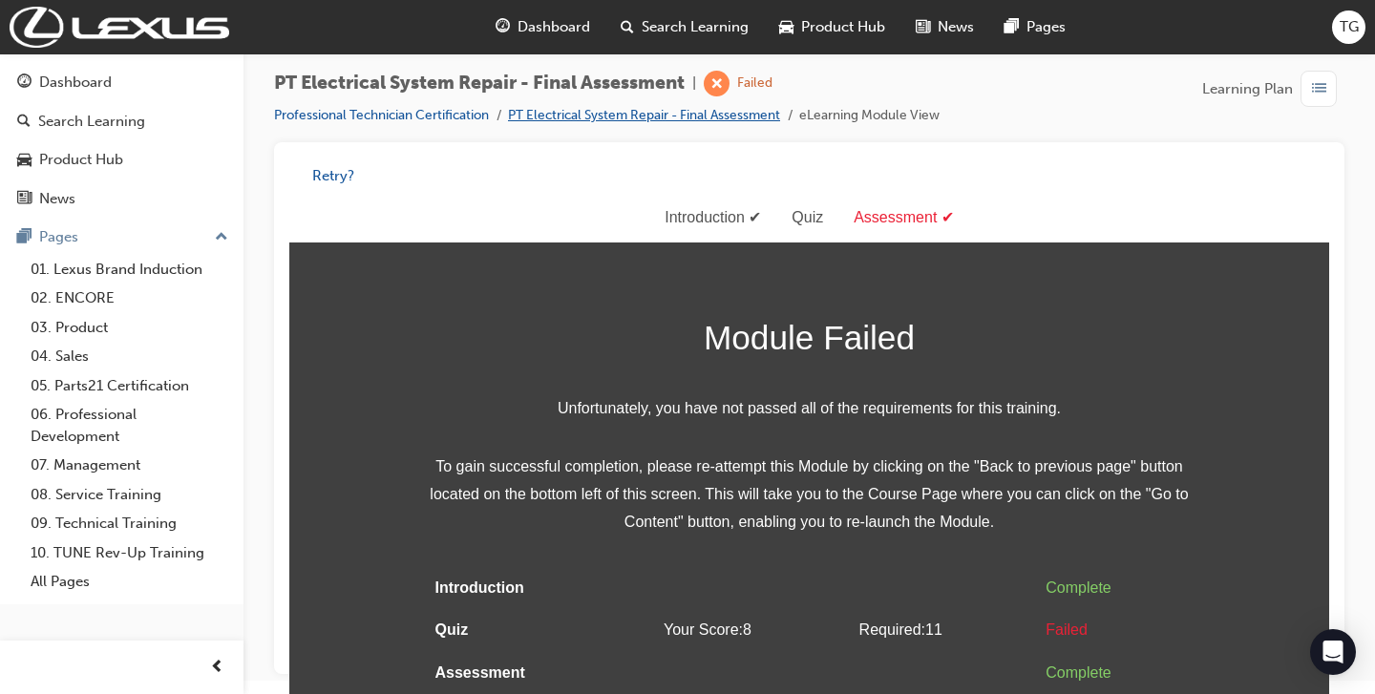
click at [712, 110] on link "PT Electrical System Repair - Final Assessment" at bounding box center [644, 115] width 272 height 16
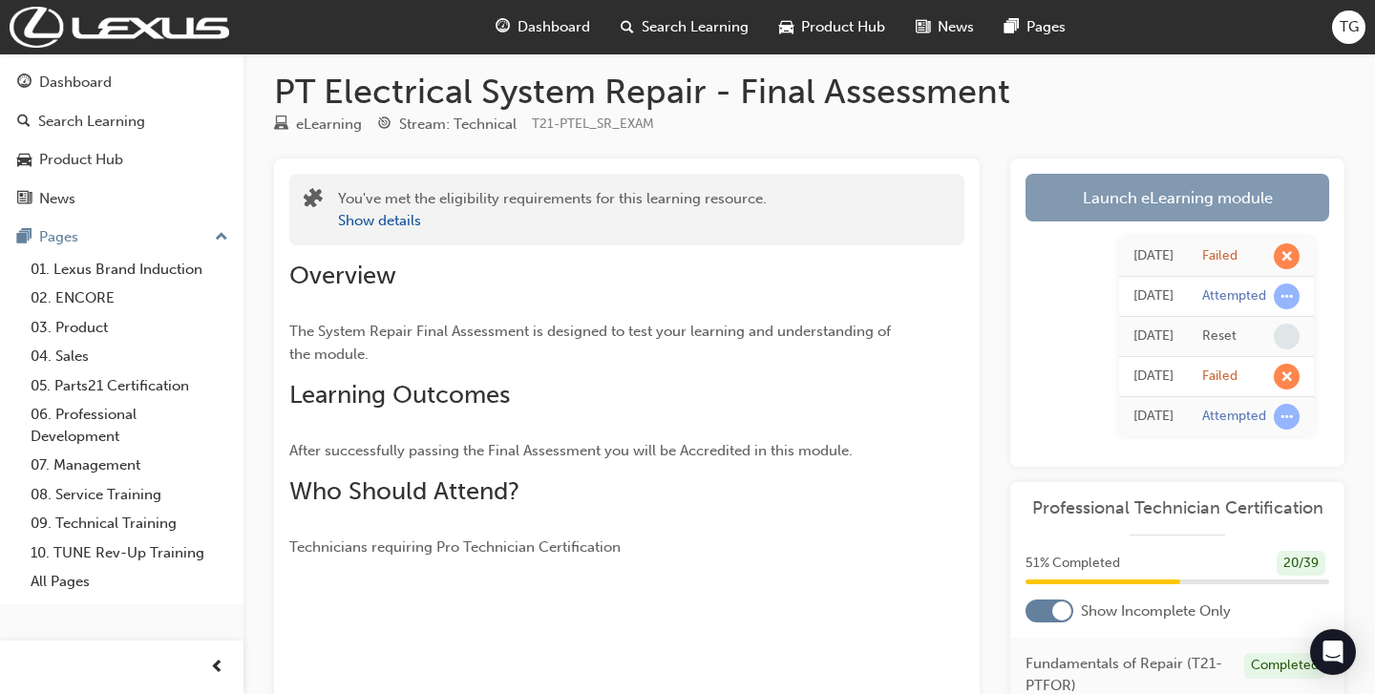
click at [1074, 198] on link "Launch eLearning module" at bounding box center [1177, 198] width 304 height 48
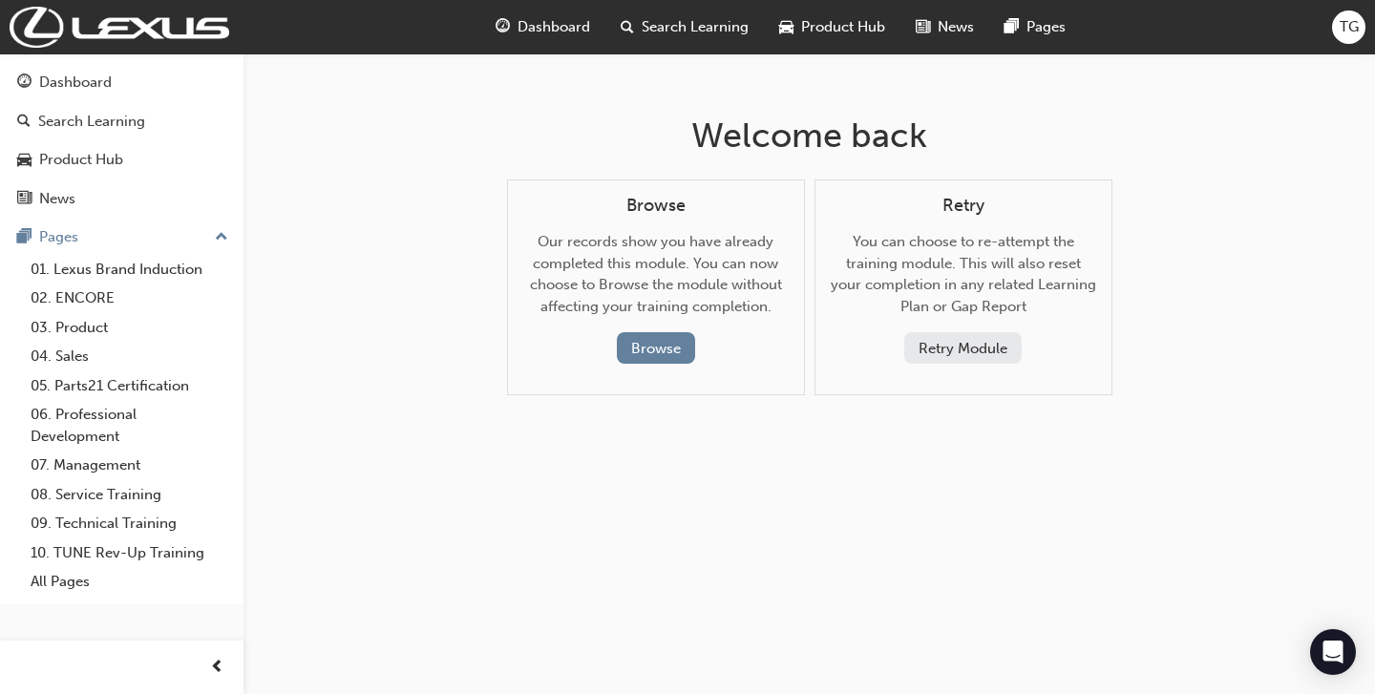
drag, startPoint x: 933, startPoint y: 345, endPoint x: 834, endPoint y: 500, distance: 184.6
click at [844, 503] on div "Welcome back Browse Our records show you have already completed this module. Yo…" at bounding box center [687, 347] width 1375 height 694
click at [66, 86] on div "Dashboard" at bounding box center [75, 83] width 73 height 22
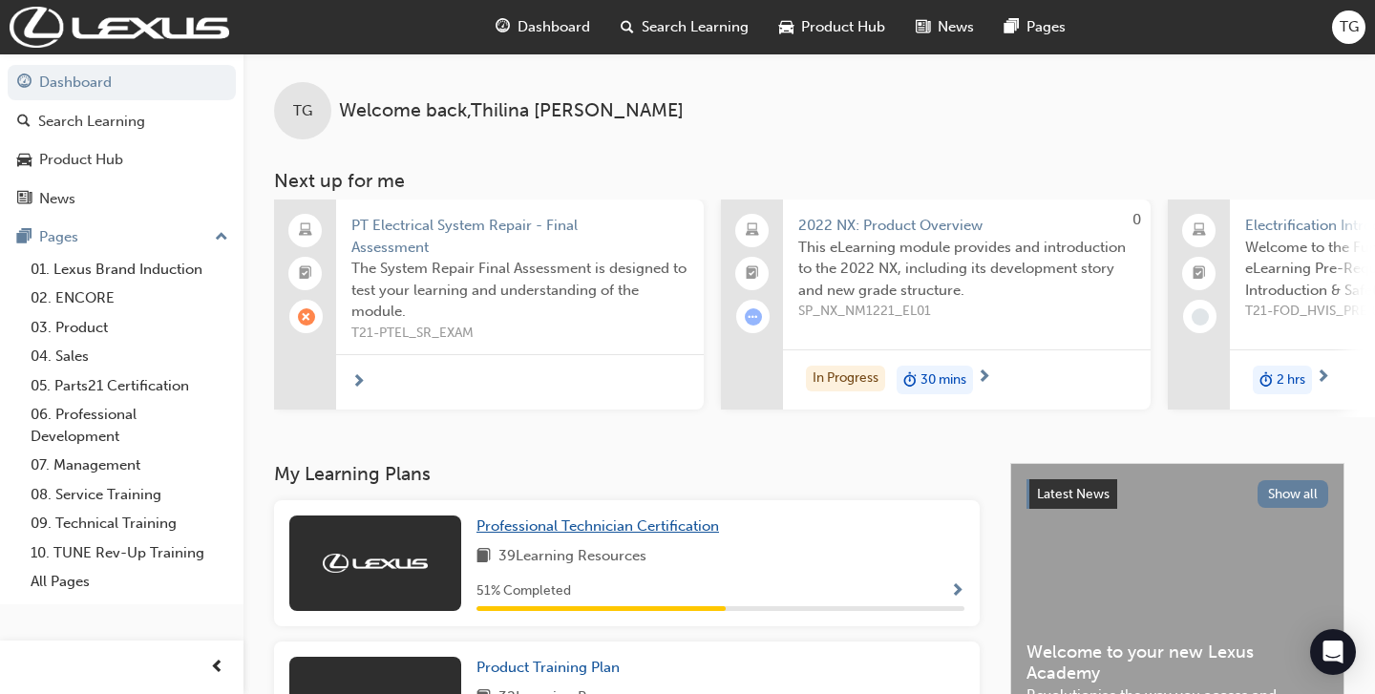
click at [612, 532] on span "Professional Technician Certification" at bounding box center [597, 526] width 243 height 17
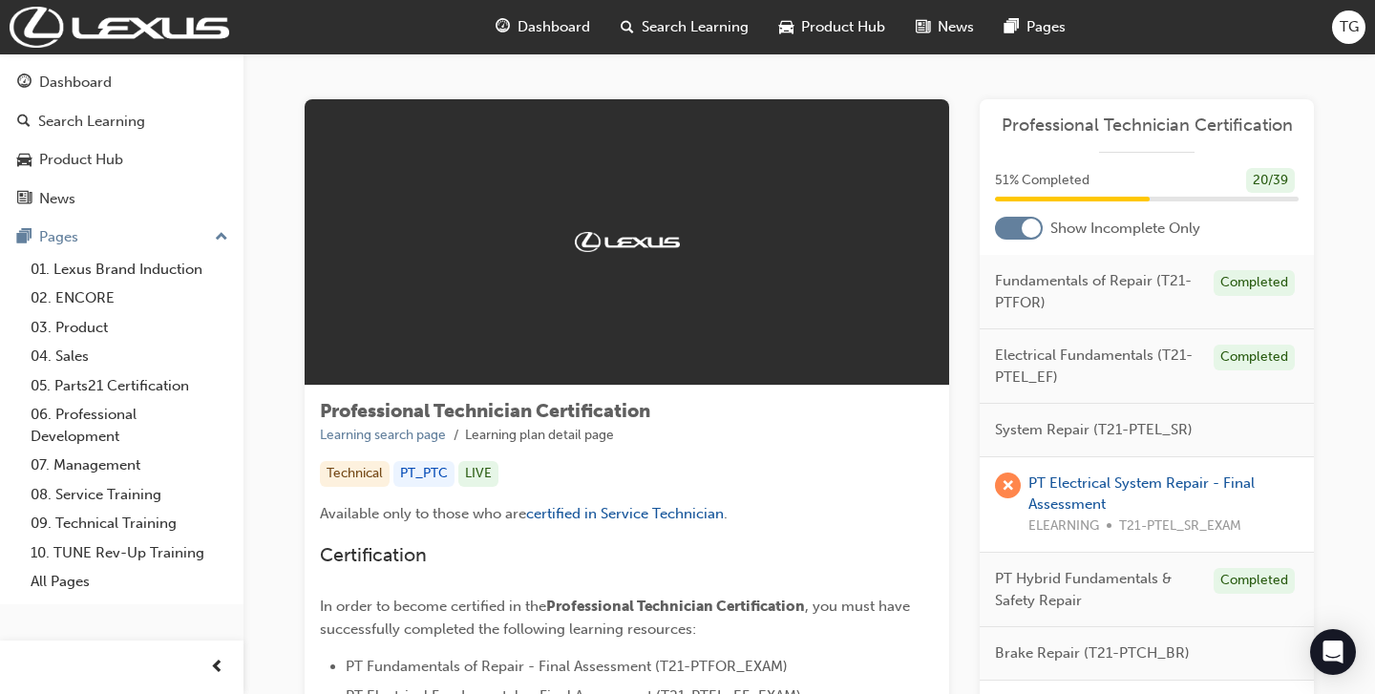
click at [1009, 229] on div at bounding box center [1019, 228] width 48 height 23
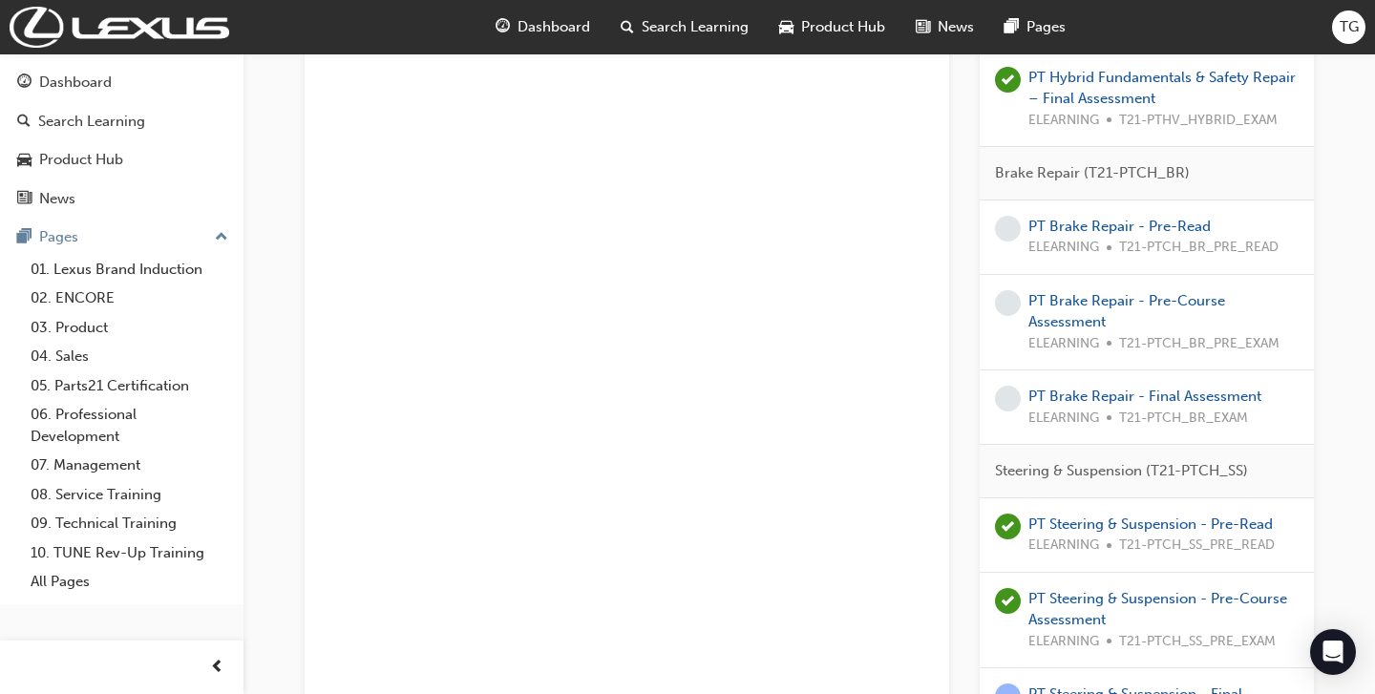
click at [1068, 243] on span "ELEARNING" at bounding box center [1063, 248] width 71 height 22
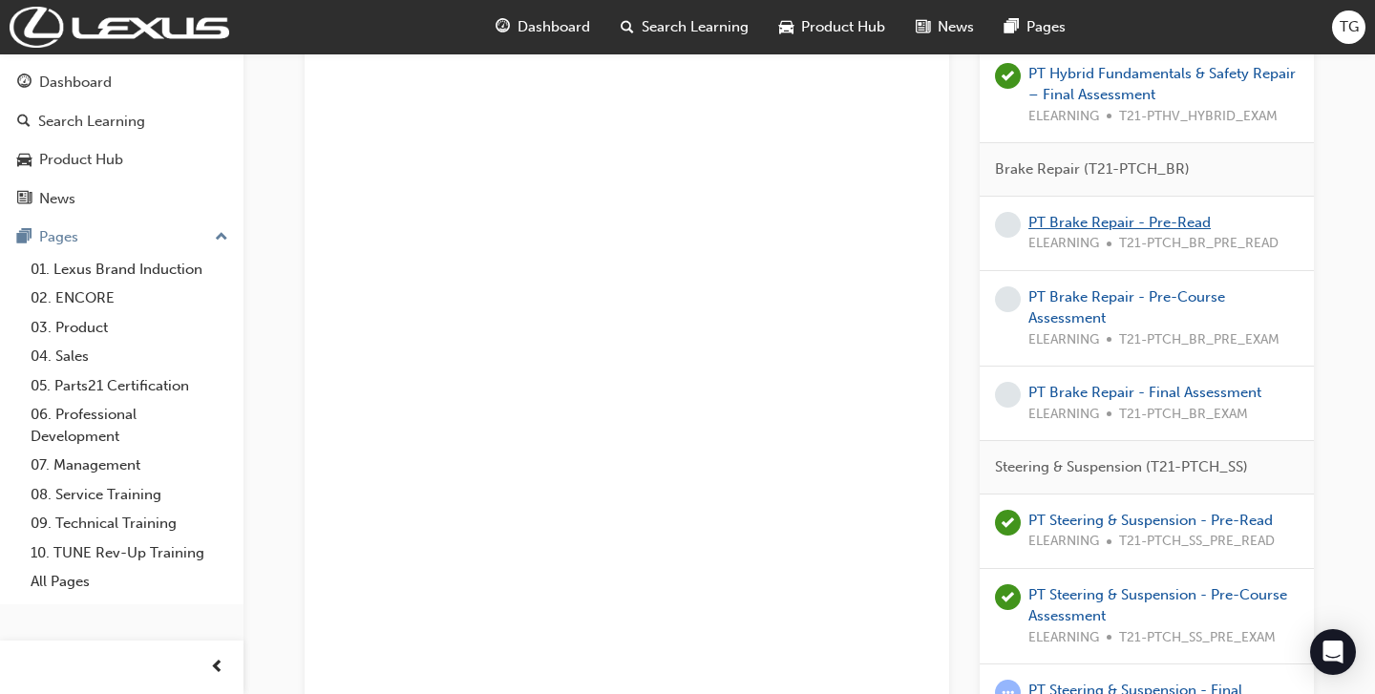
click at [1066, 226] on link "PT Brake Repair - Pre-Read" at bounding box center [1119, 222] width 182 height 17
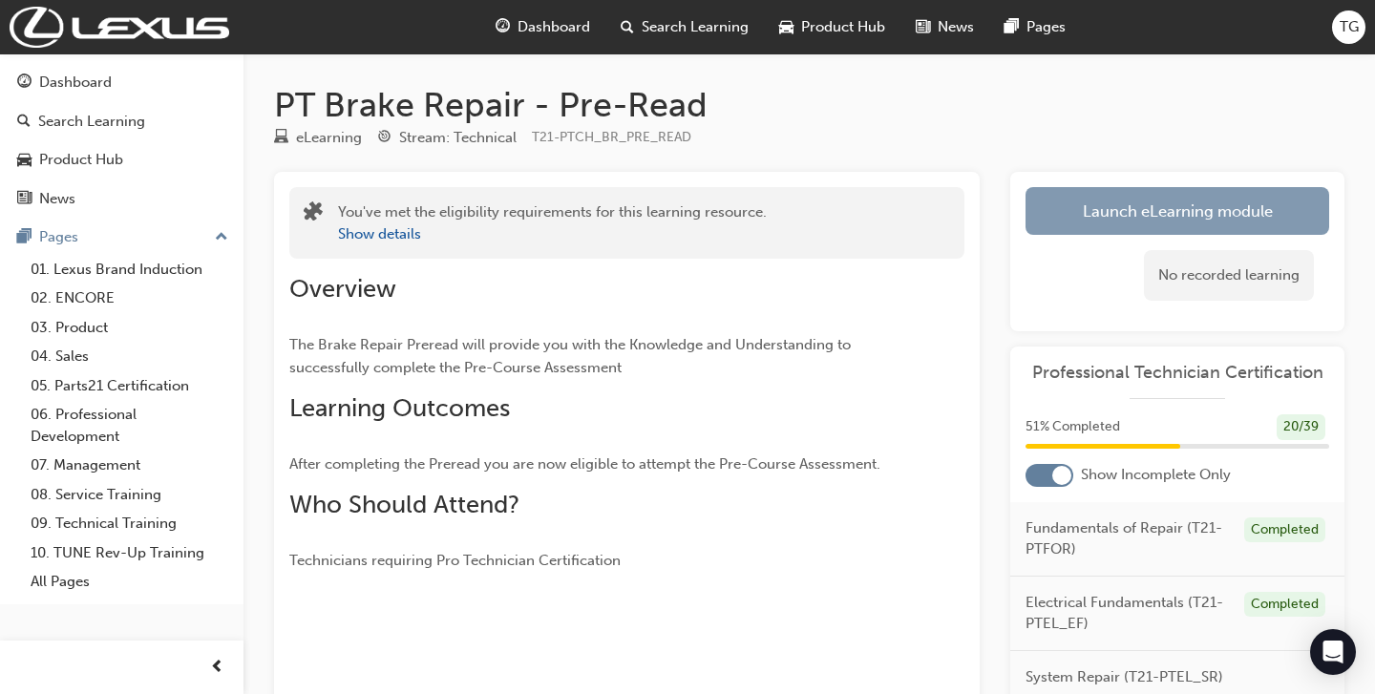
click at [1298, 220] on link "Launch eLearning module" at bounding box center [1177, 211] width 304 height 48
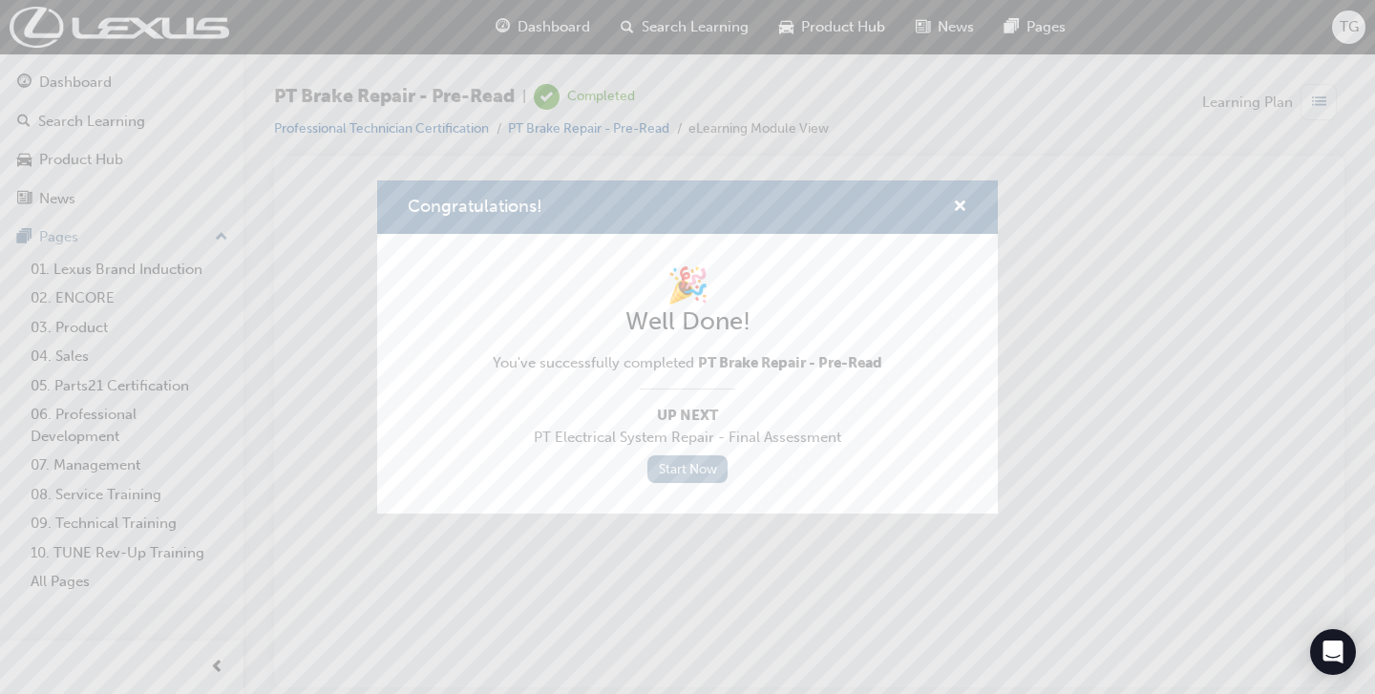
click at [701, 476] on link "Start Now" at bounding box center [687, 469] width 80 height 28
click at [690, 470] on link "Start Now" at bounding box center [687, 469] width 80 height 28
click at [962, 208] on span "cross-icon" at bounding box center [960, 208] width 14 height 17
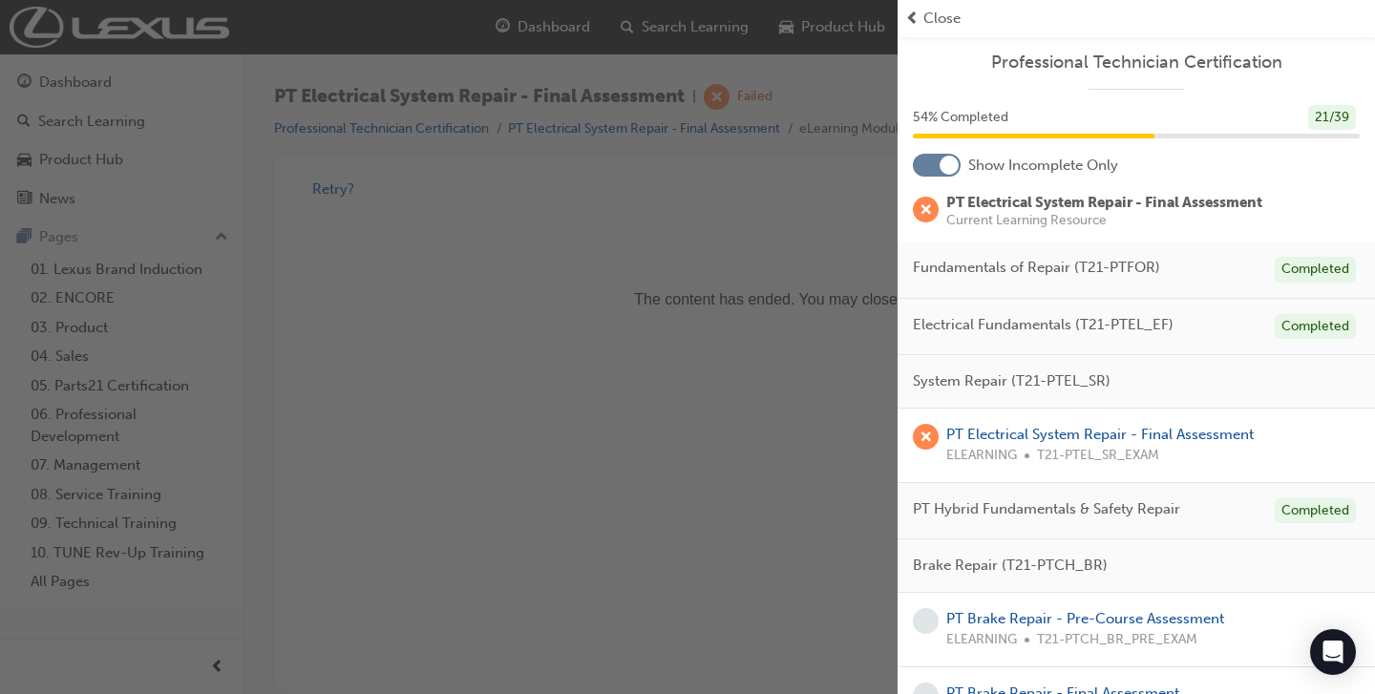
scroll to position [13, 0]
click at [906, 14] on span "prev-icon" at bounding box center [912, 19] width 14 height 22
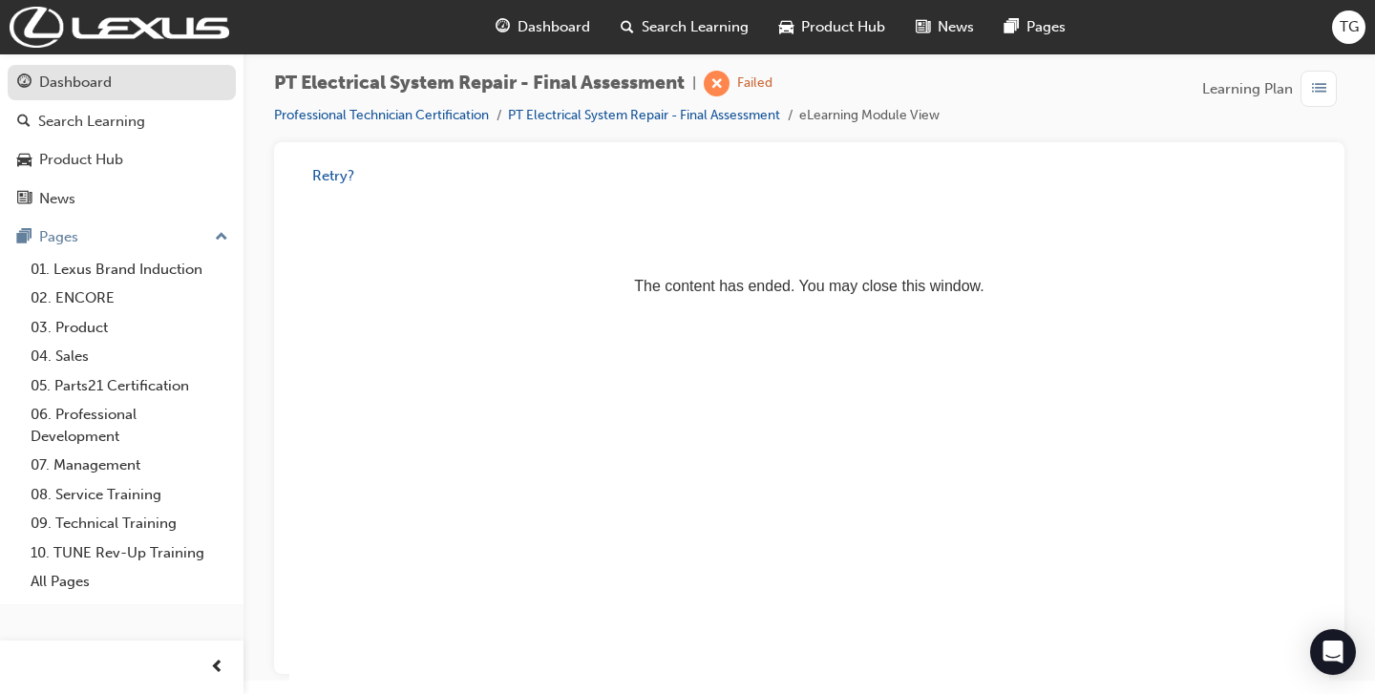
click at [42, 73] on div "Dashboard" at bounding box center [75, 83] width 73 height 22
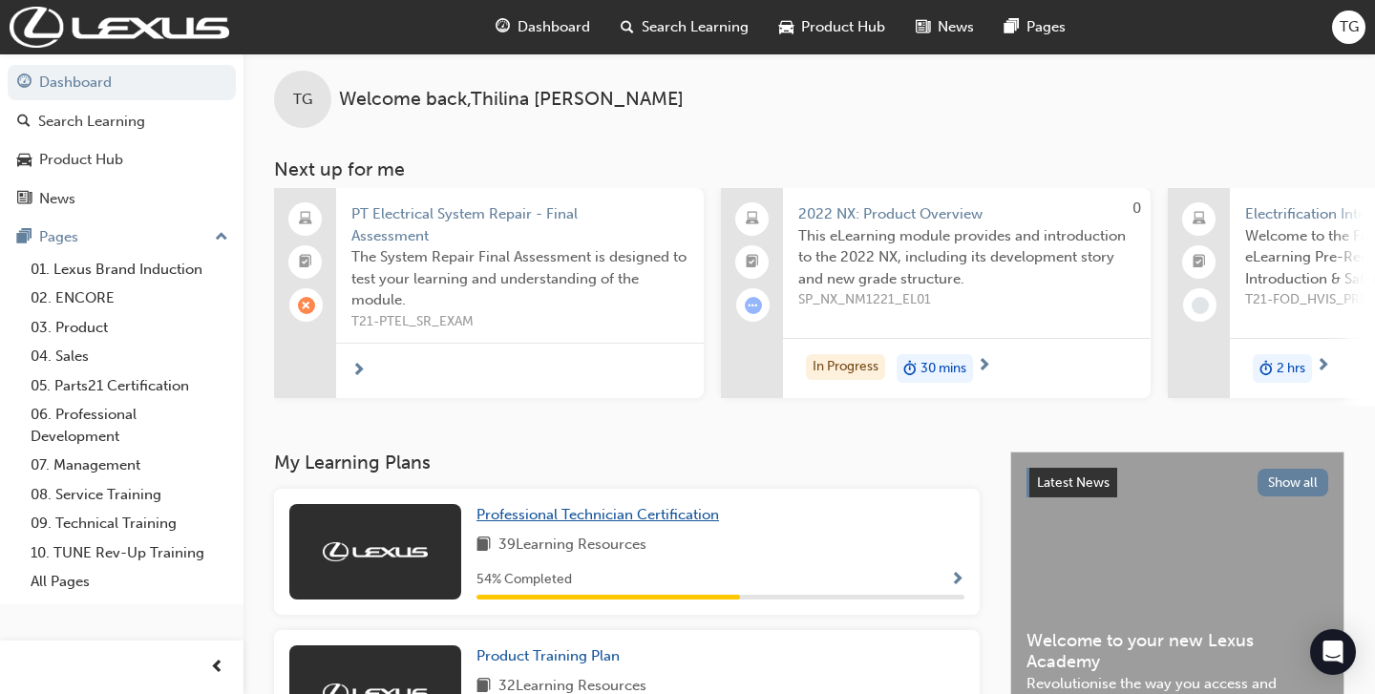
click at [607, 522] on span "Professional Technician Certification" at bounding box center [597, 514] width 243 height 17
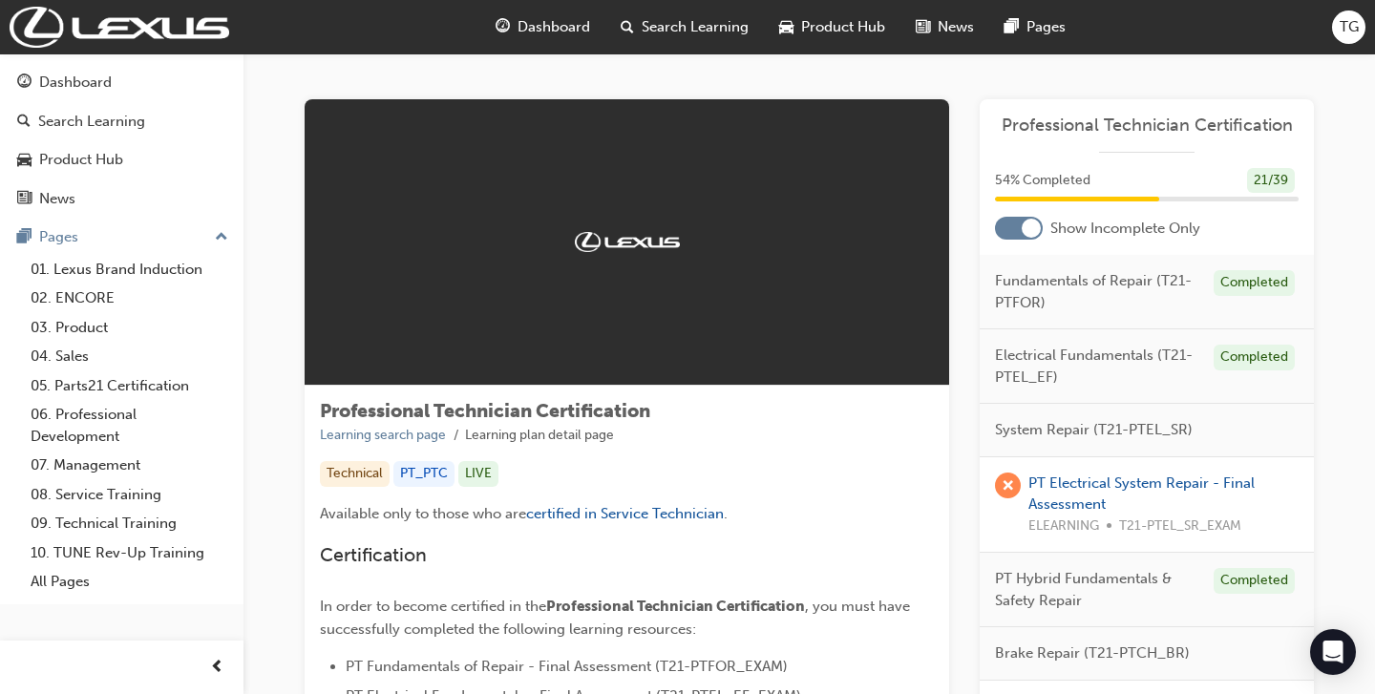
click at [1004, 226] on div at bounding box center [1019, 228] width 48 height 23
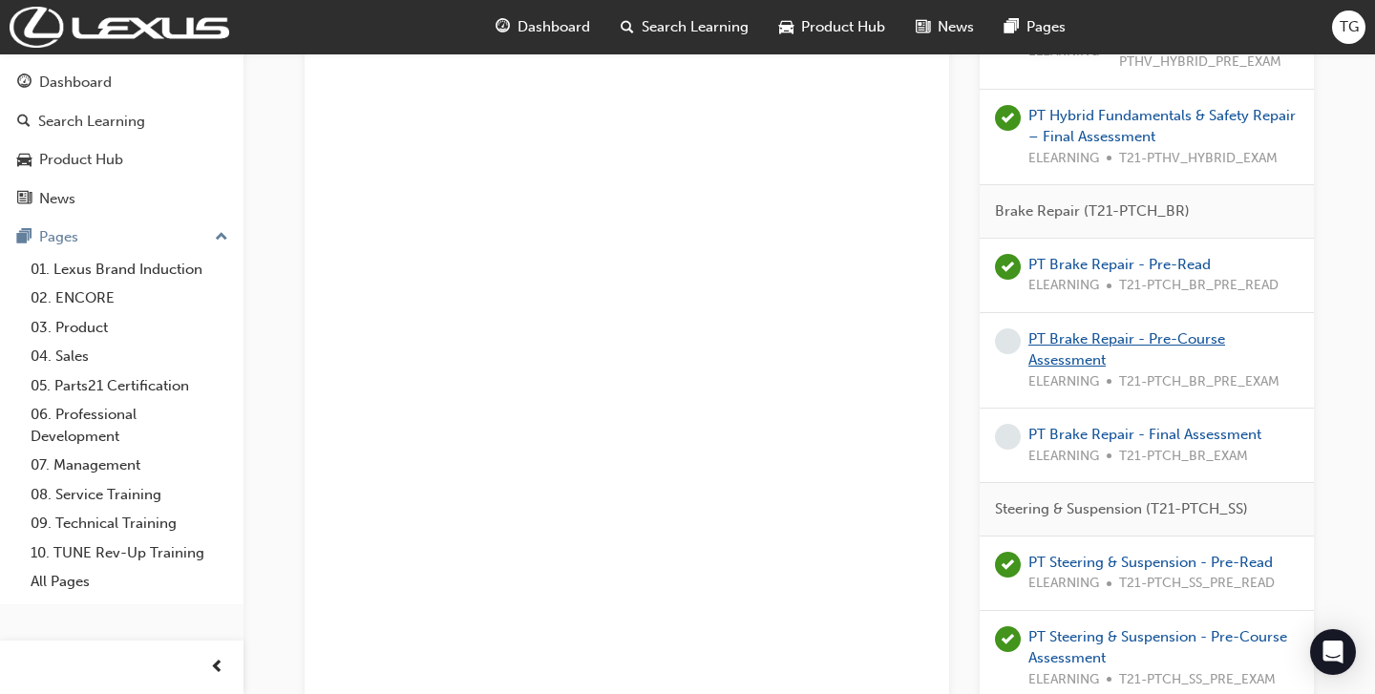
scroll to position [1477, 0]
click at [1083, 345] on link "PT Brake Repair - Pre-Course Assessment" at bounding box center [1126, 348] width 197 height 39
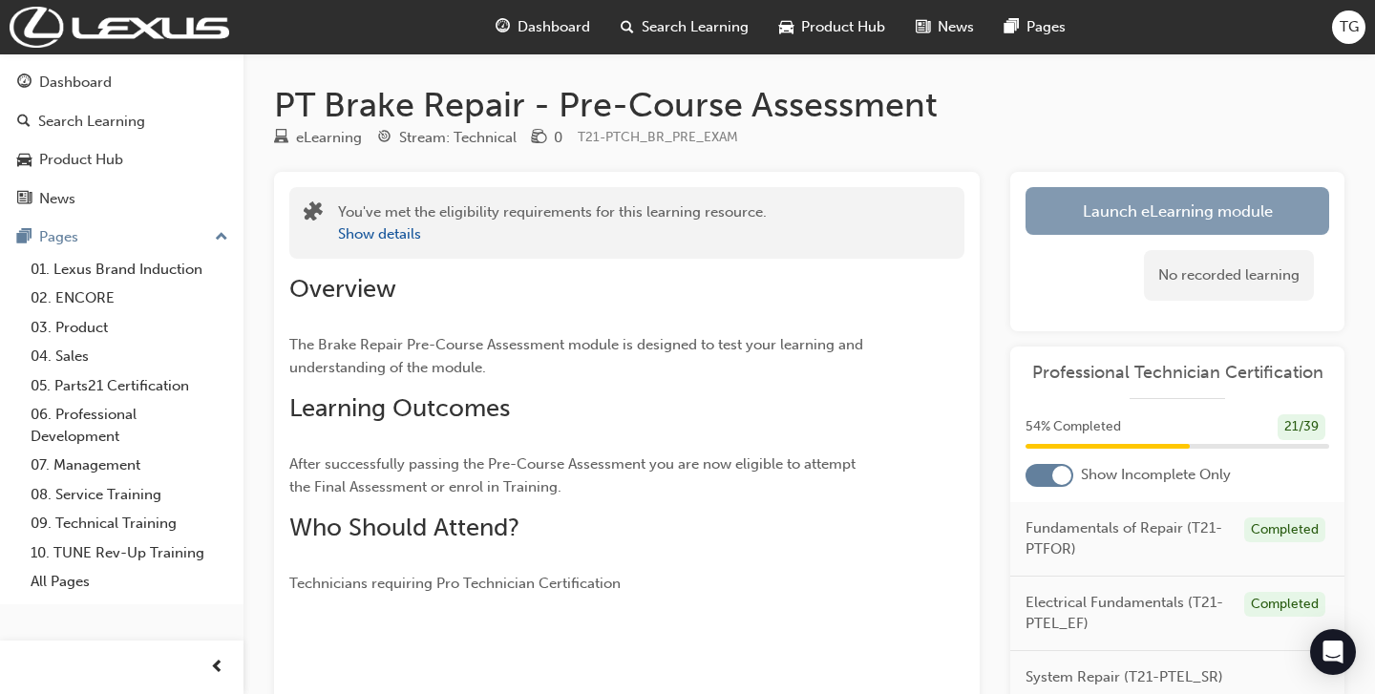
click at [1151, 215] on link "Launch eLearning module" at bounding box center [1177, 211] width 304 height 48
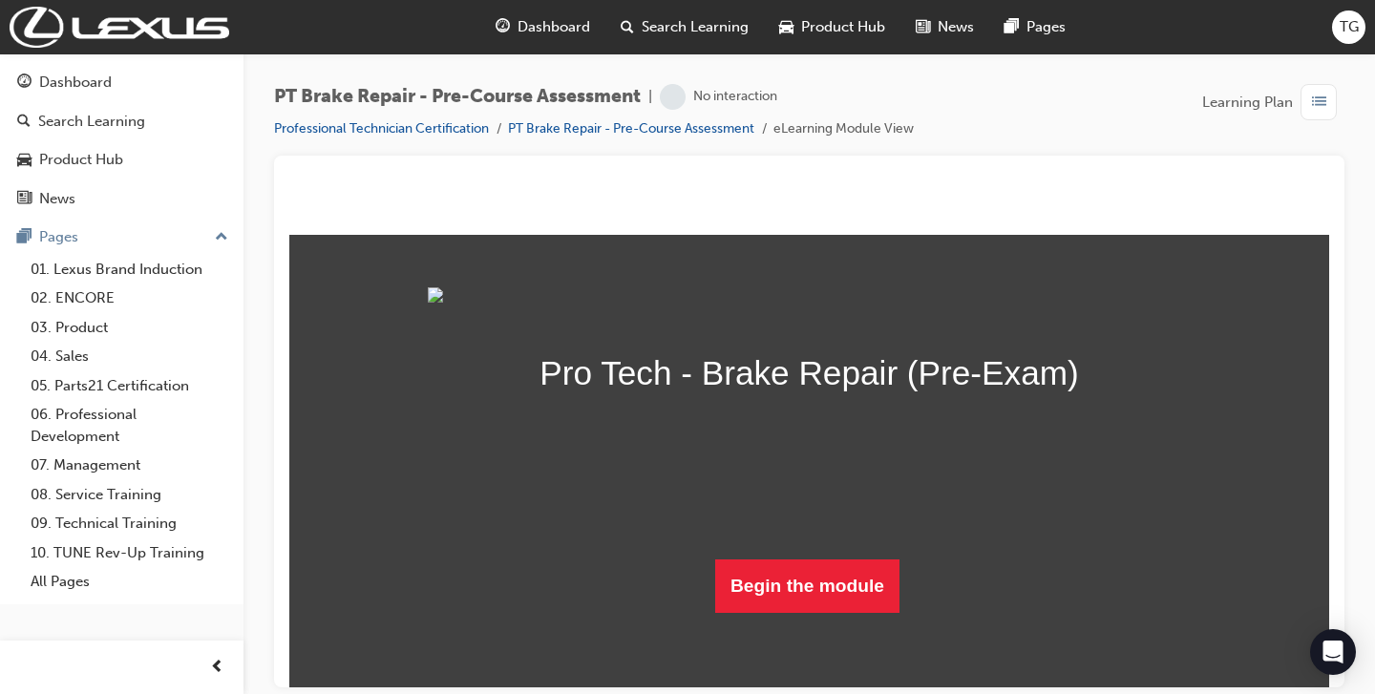
scroll to position [135, 0]
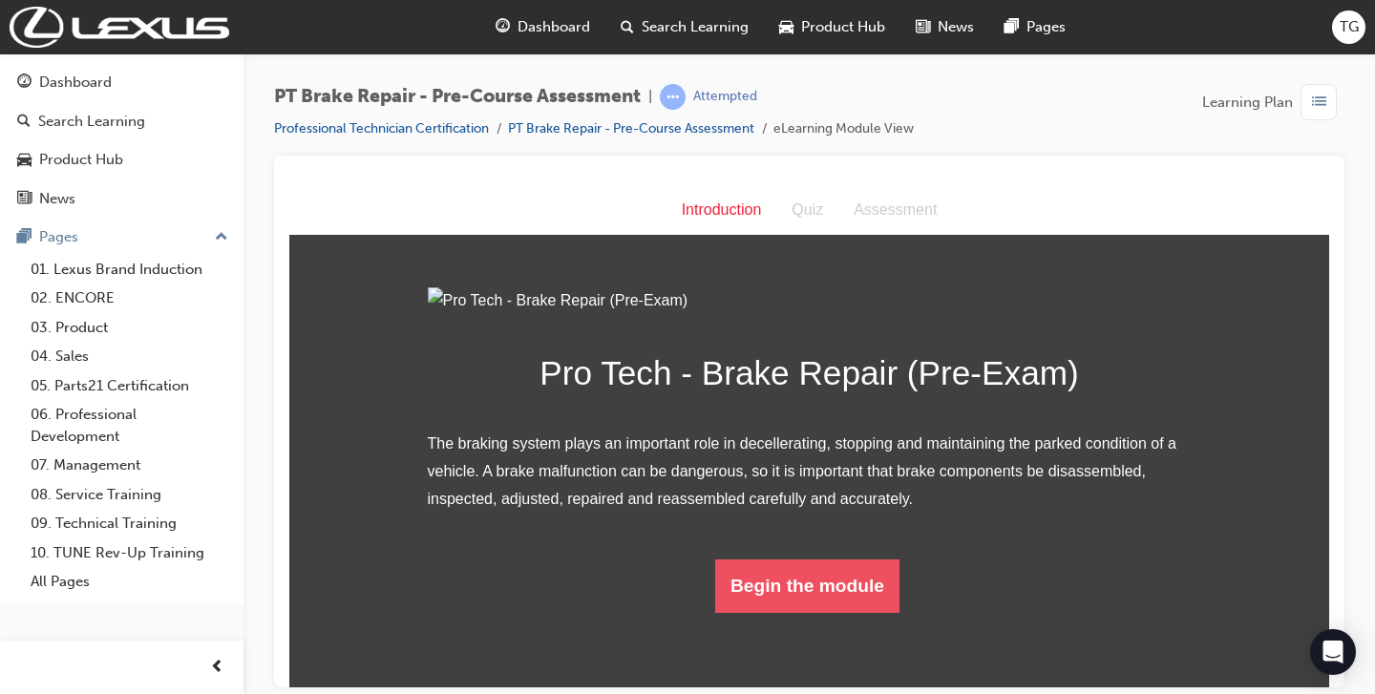
click at [826, 612] on button "Begin the module" at bounding box center [807, 585] width 184 height 53
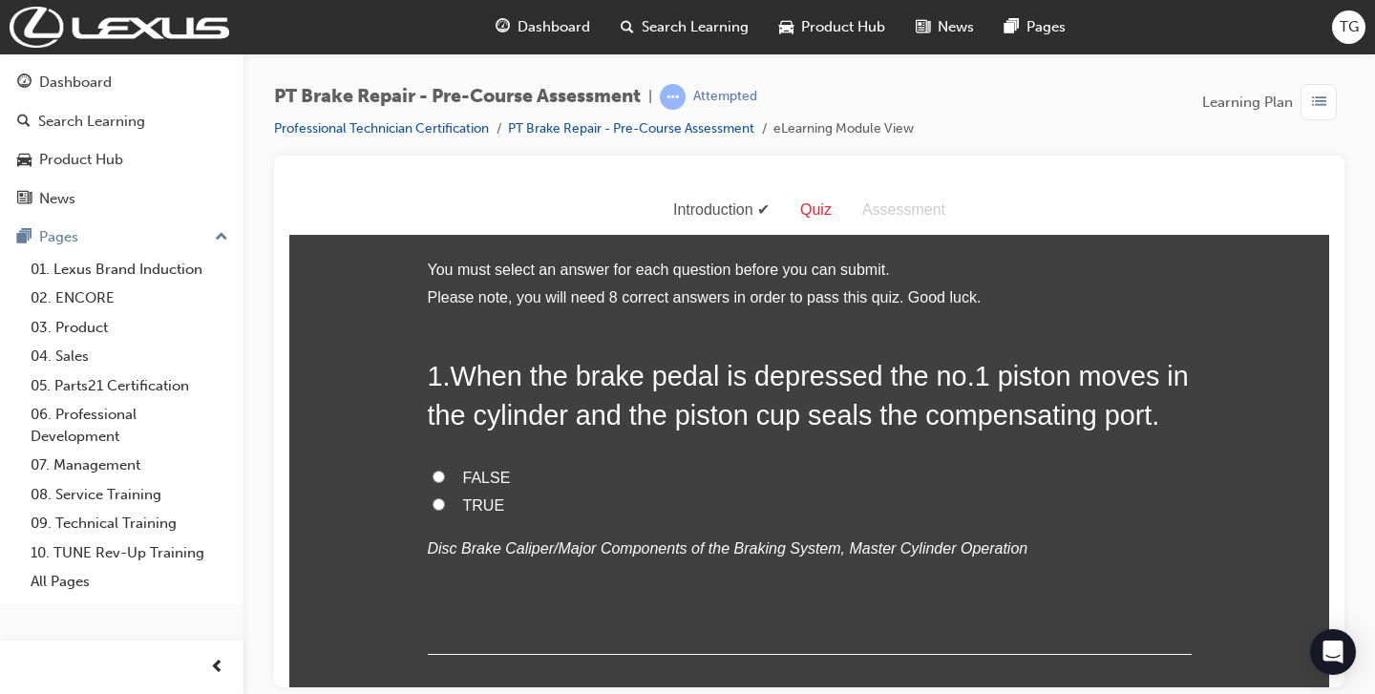
click at [460, 502] on label "TRUE" at bounding box center [810, 506] width 764 height 28
click at [445, 502] on input "TRUE" at bounding box center [439, 503] width 12 height 12
radio input "true"
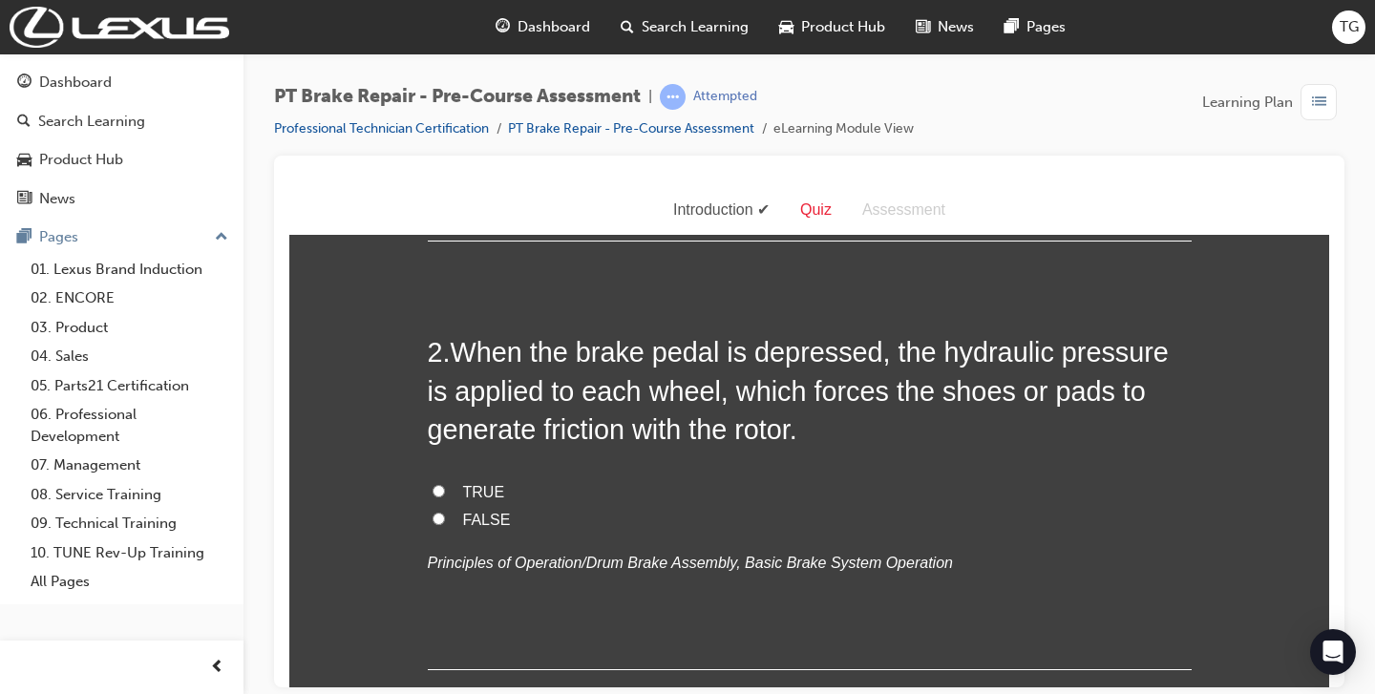
scroll to position [397, 0]
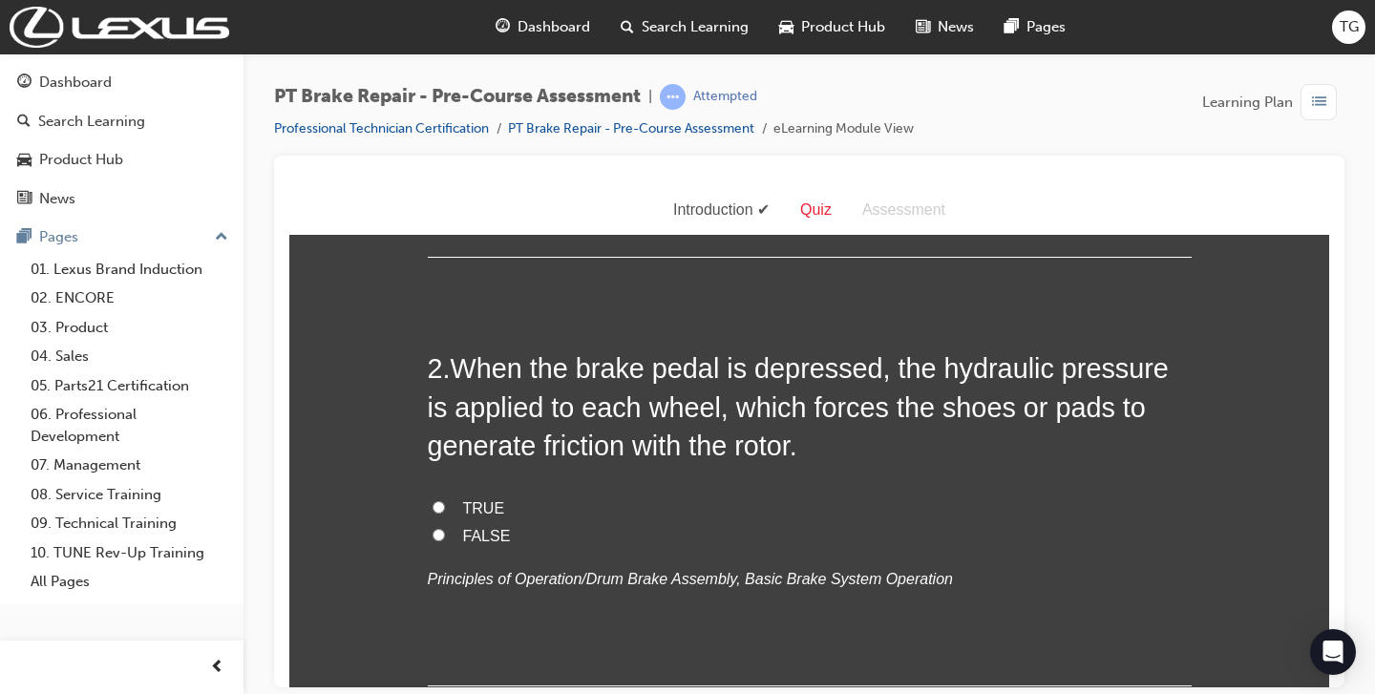
click at [476, 510] on span "TRUE" at bounding box center [484, 507] width 42 height 16
click at [445, 510] on input "TRUE" at bounding box center [439, 506] width 12 height 12
radio input "true"
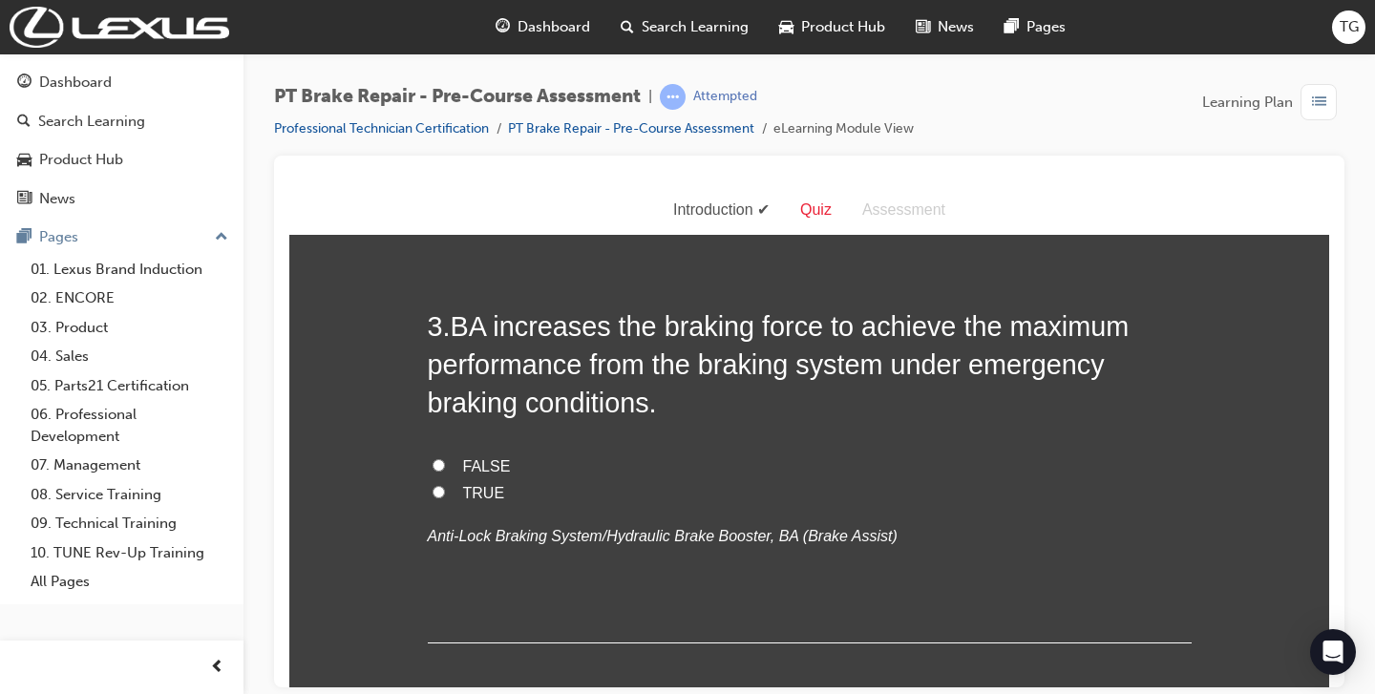
scroll to position [869, 0]
click at [458, 484] on label "TRUE" at bounding box center [810, 492] width 764 height 28
click at [445, 484] on input "TRUE" at bounding box center [439, 490] width 12 height 12
radio input "true"
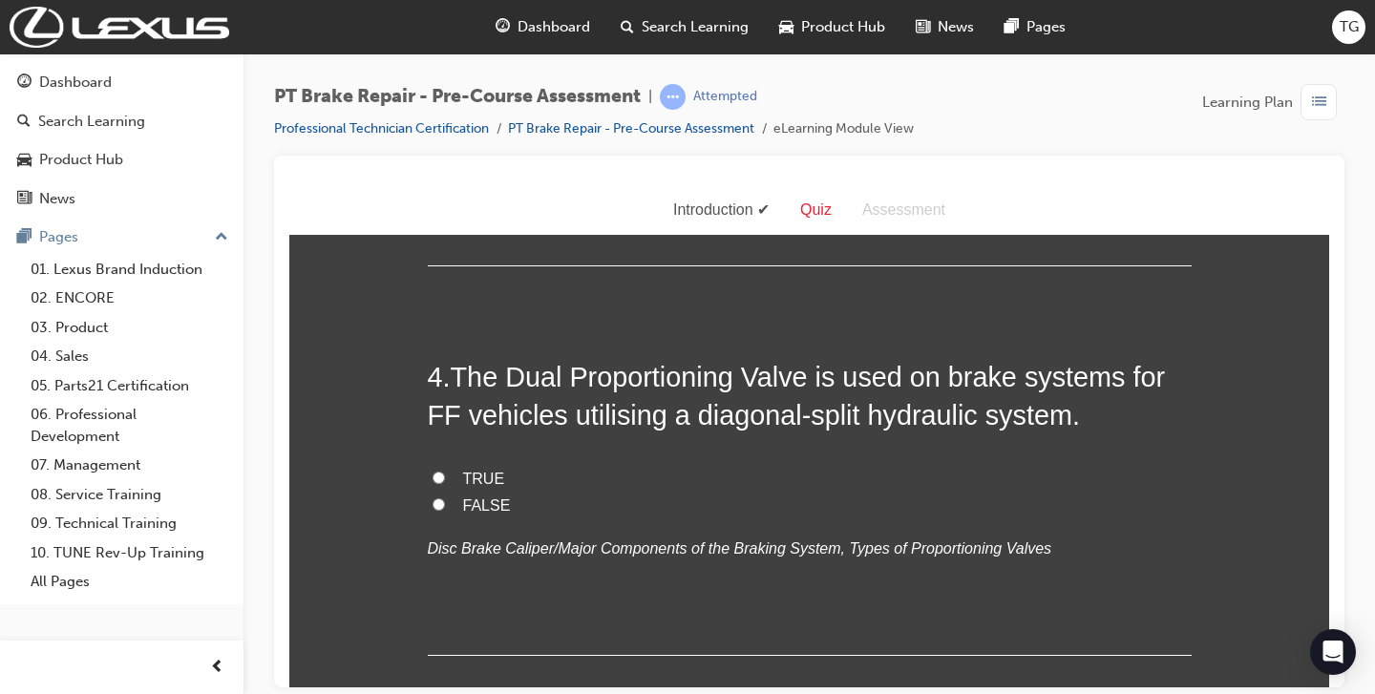
scroll to position [1250, 0]
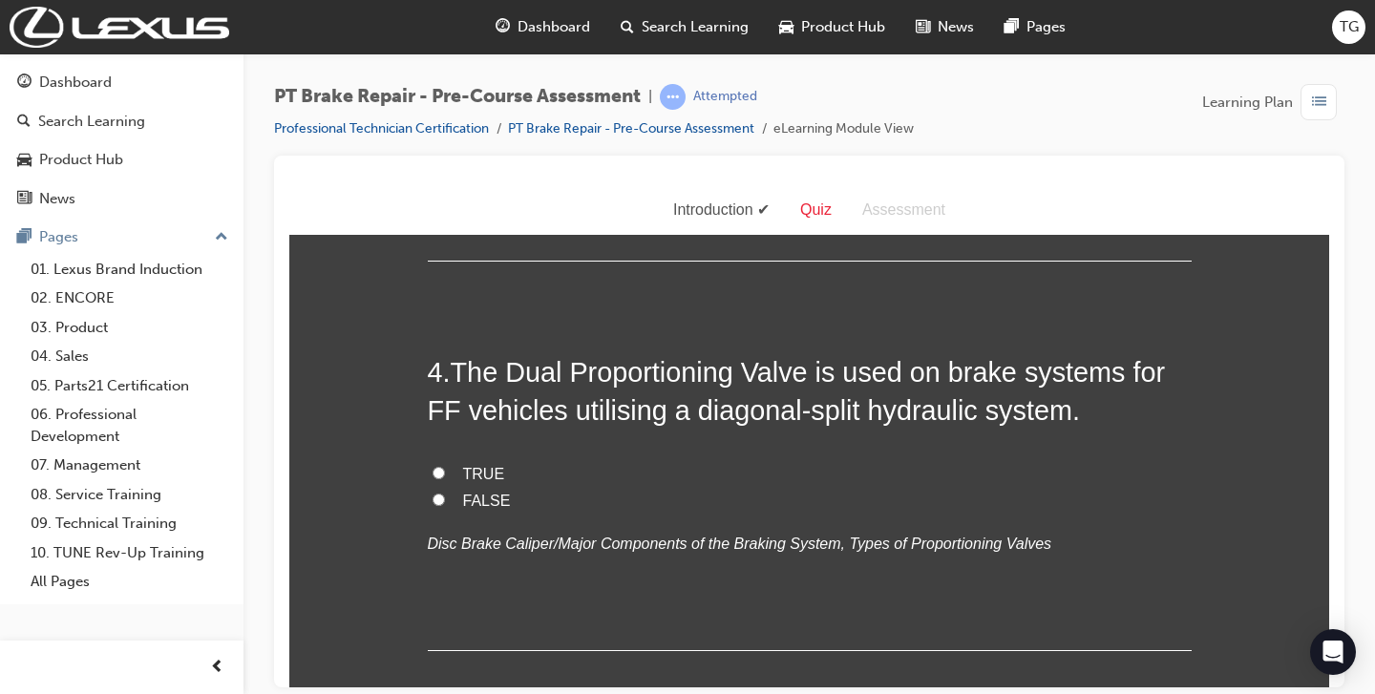
click at [494, 477] on span "TRUE" at bounding box center [484, 473] width 42 height 16
click at [445, 477] on input "TRUE" at bounding box center [439, 472] width 12 height 12
radio input "true"
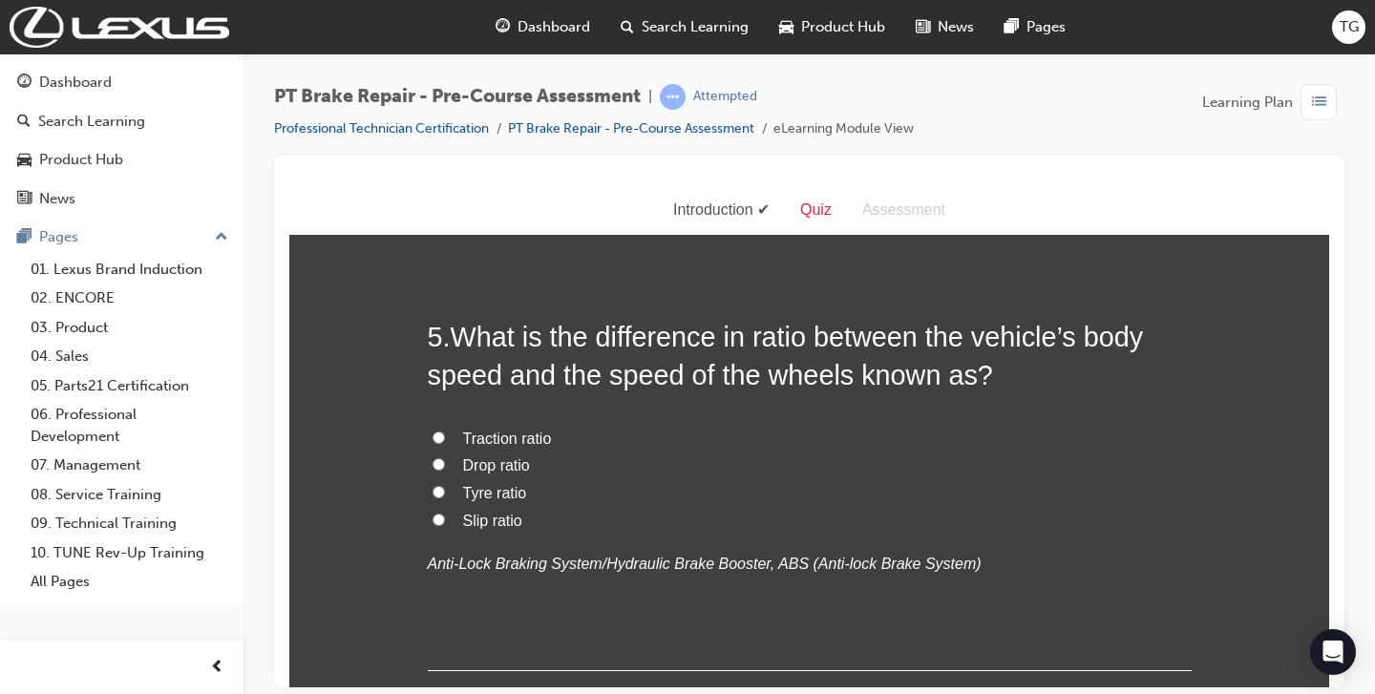
scroll to position [1677, 0]
click at [481, 530] on label "Slip ratio" at bounding box center [810, 519] width 764 height 28
click at [445, 523] on input "Slip ratio" at bounding box center [439, 517] width 12 height 12
radio input "true"
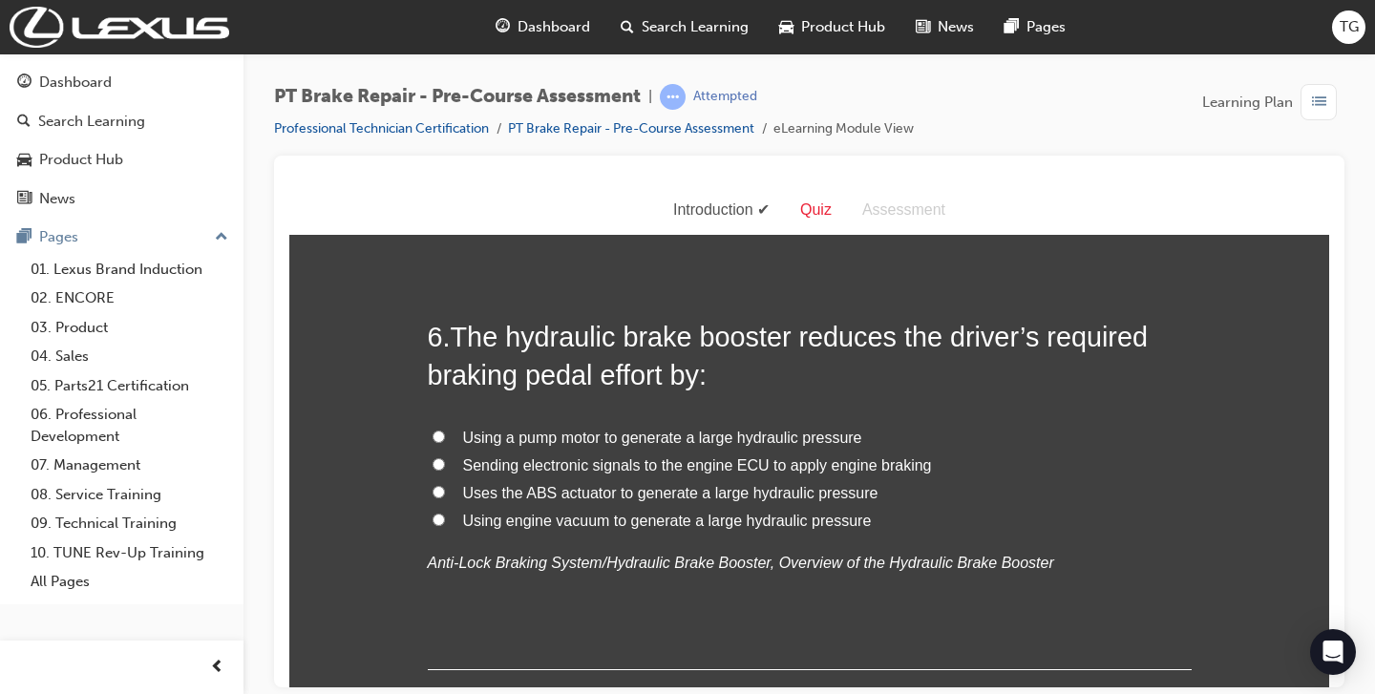
scroll to position [2128, 0]
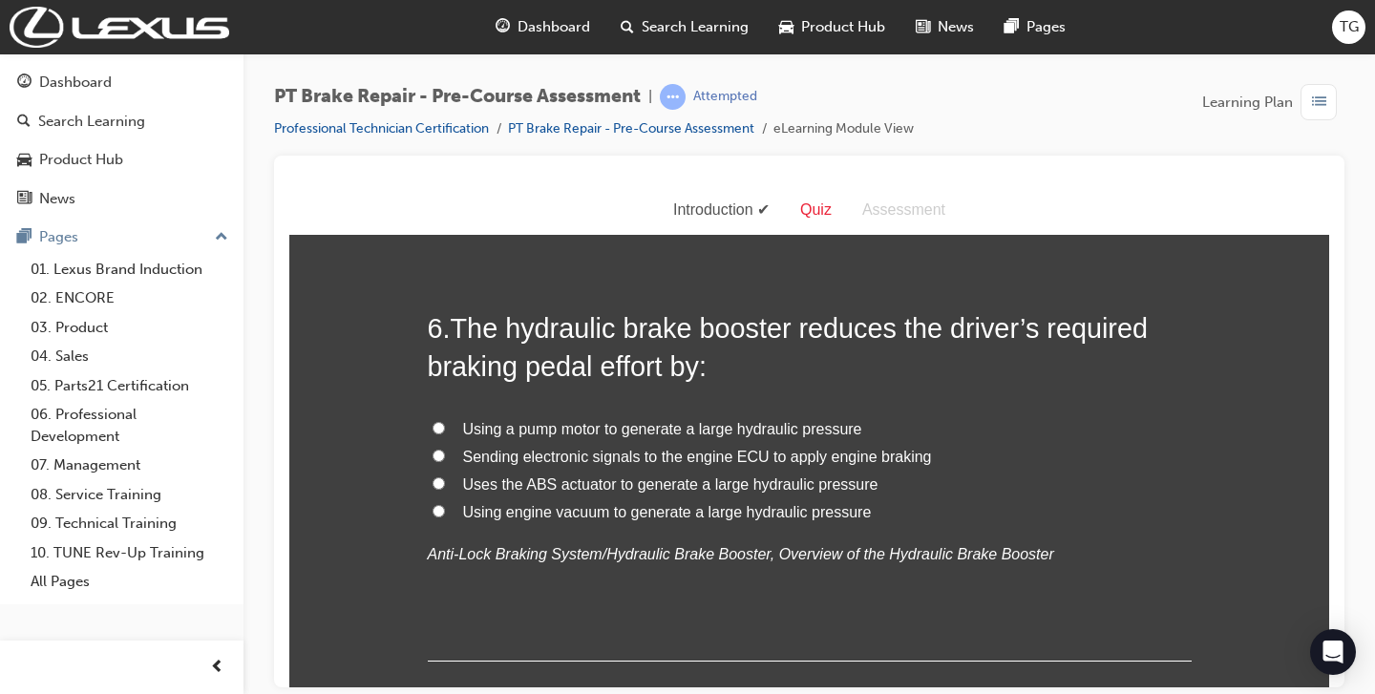
click at [628, 426] on span "Using a pump motor to generate a large hydraulic pressure" at bounding box center [662, 428] width 399 height 16
click at [445, 426] on input "Using a pump motor to generate a large hydraulic pressure" at bounding box center [439, 427] width 12 height 12
radio input "true"
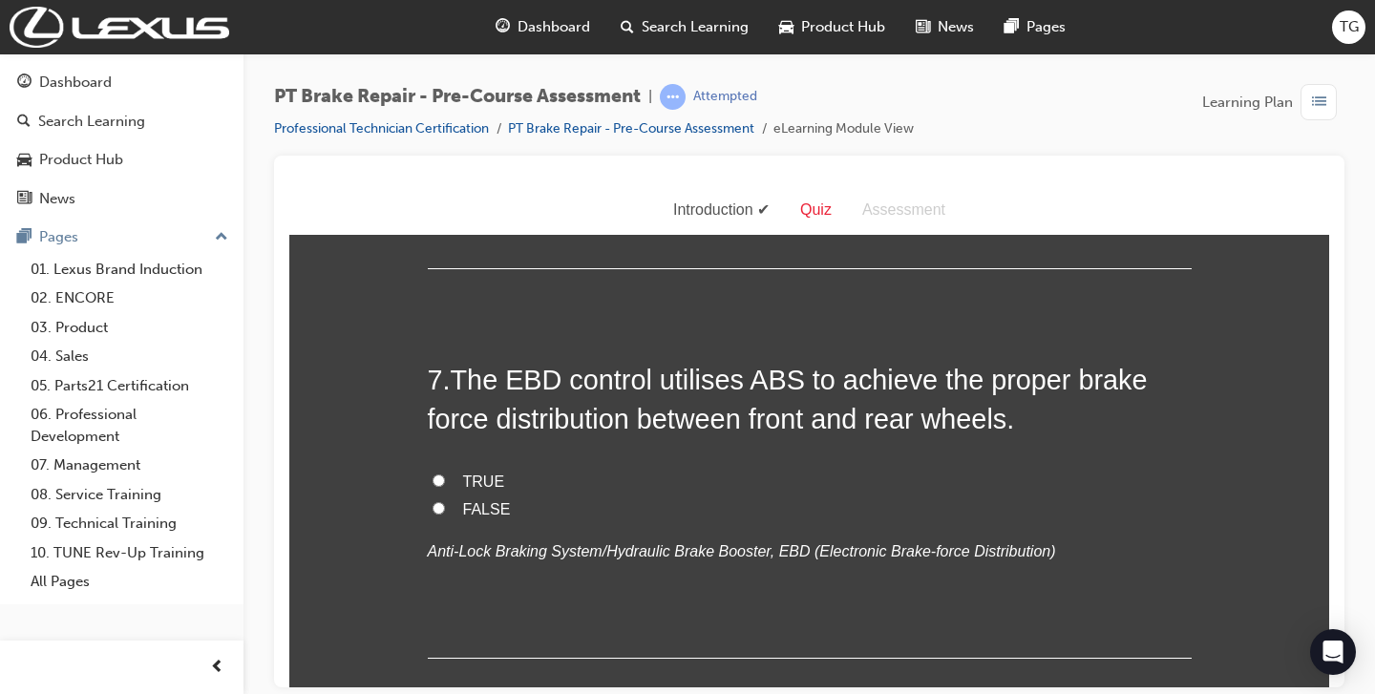
scroll to position [2524, 0]
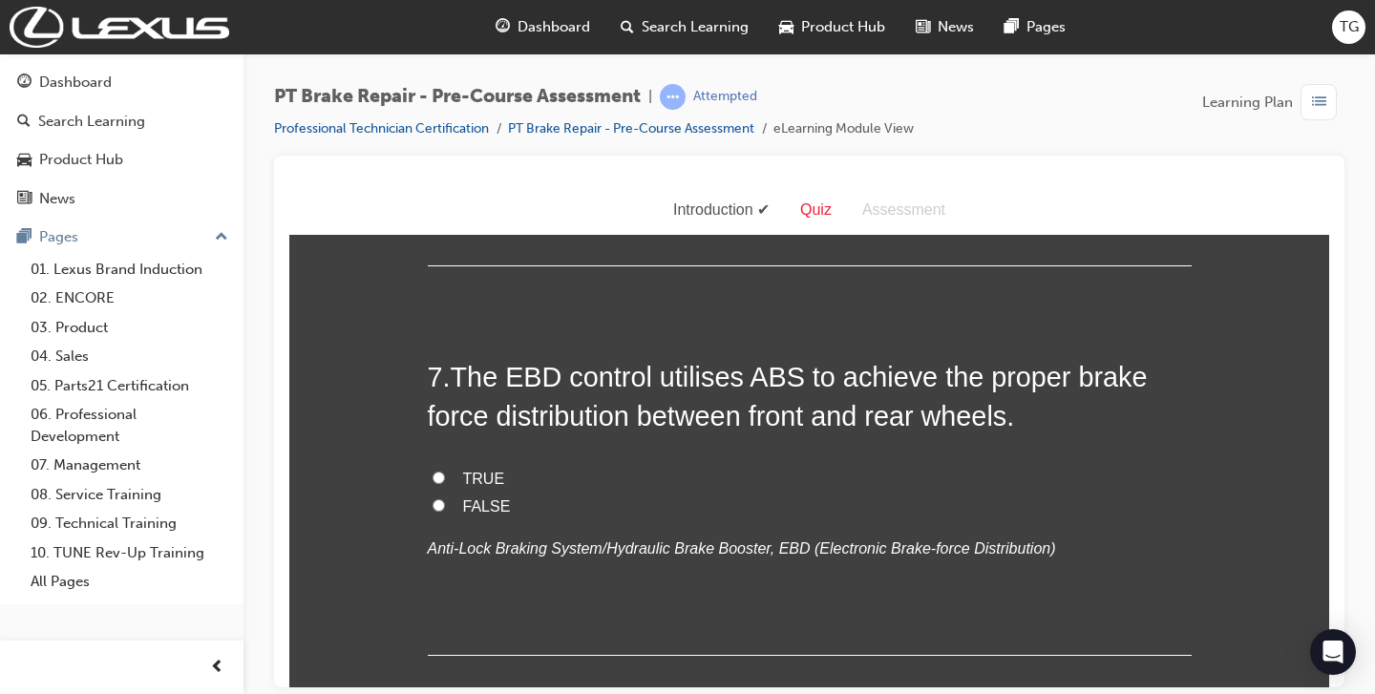
click at [465, 477] on span "TRUE" at bounding box center [484, 478] width 42 height 16
click at [445, 477] on input "TRUE" at bounding box center [439, 477] width 12 height 12
radio input "true"
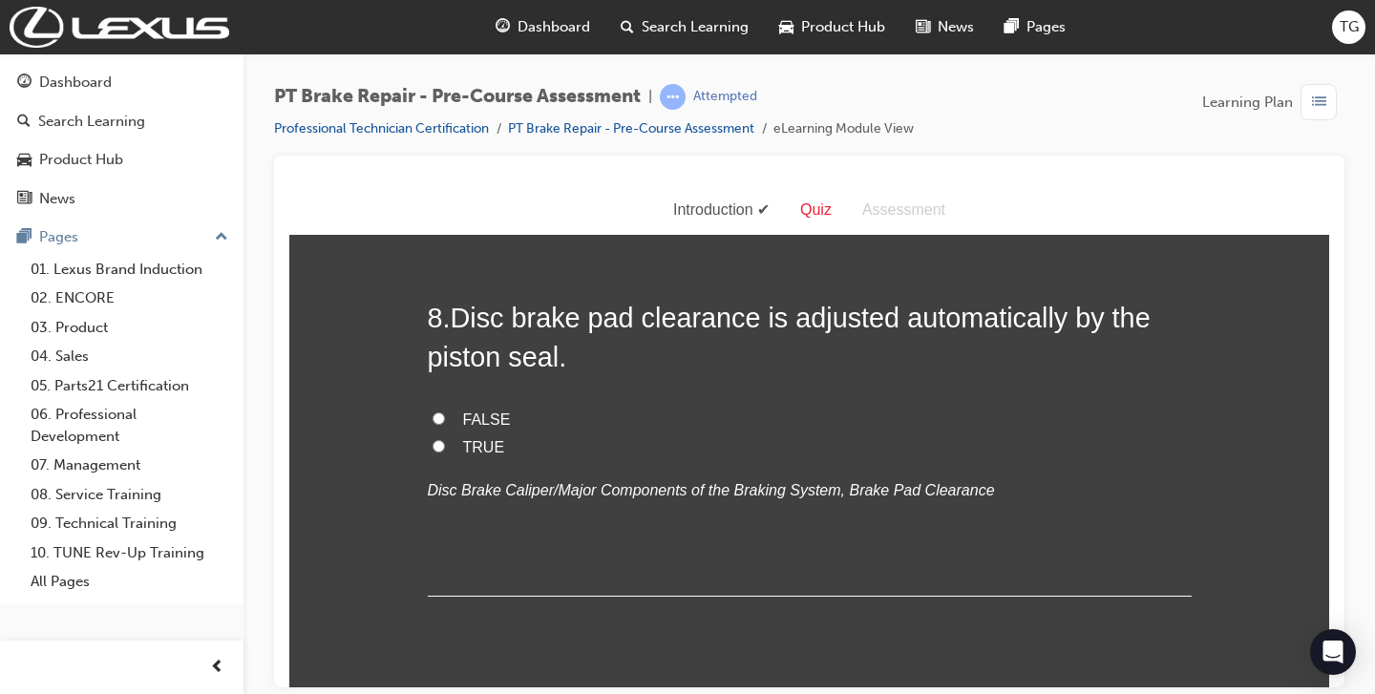
scroll to position [2979, 0]
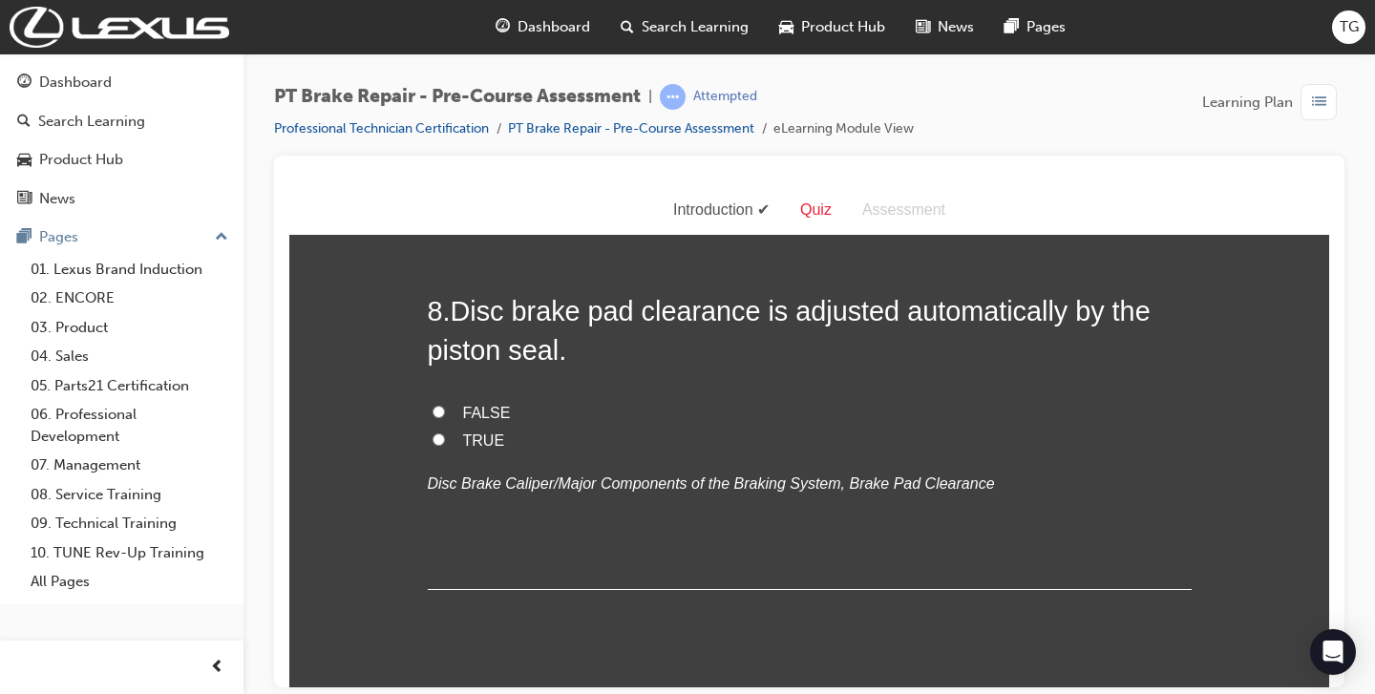
click at [475, 415] on span "FALSE" at bounding box center [487, 412] width 48 height 16
click at [445, 415] on input "FALSE" at bounding box center [439, 411] width 12 height 12
radio input "true"
click at [474, 436] on span "TRUE" at bounding box center [484, 440] width 42 height 16
click at [445, 436] on input "TRUE" at bounding box center [439, 439] width 12 height 12
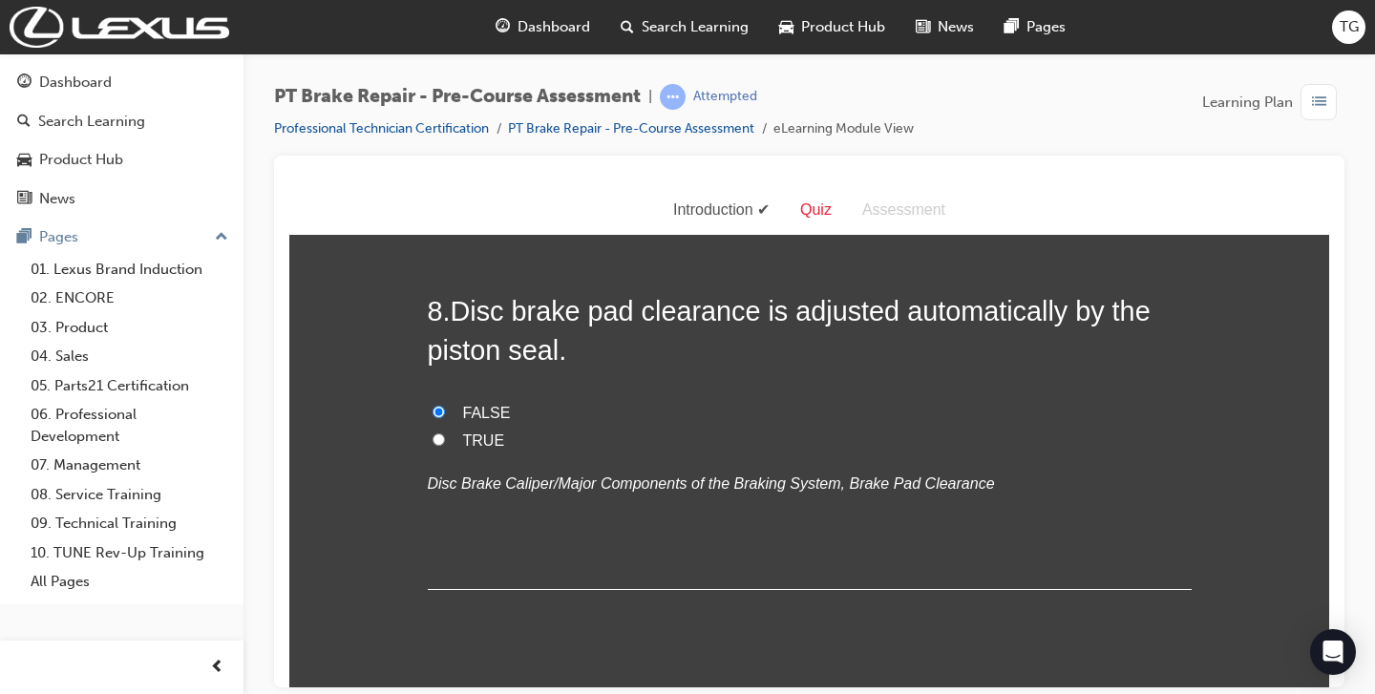
radio input "true"
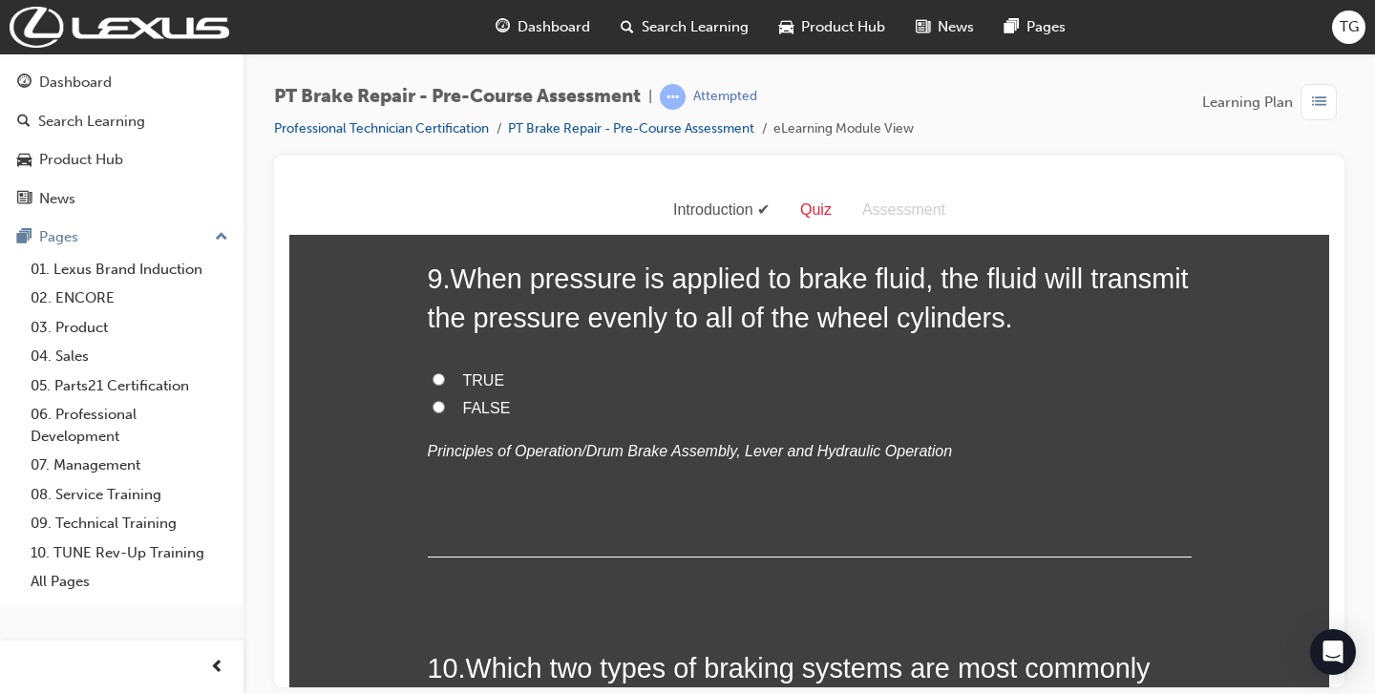
scroll to position [3384, 0]
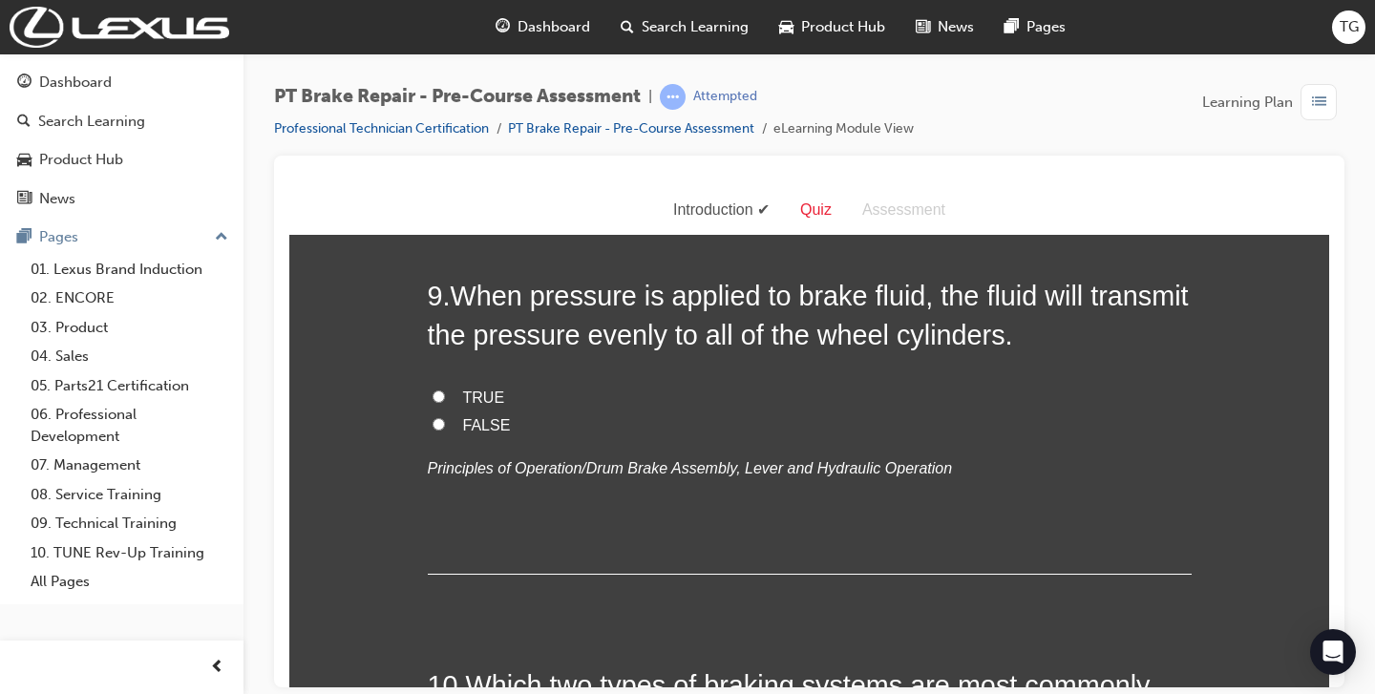
click at [480, 391] on span "TRUE" at bounding box center [484, 397] width 42 height 16
click at [445, 391] on input "TRUE" at bounding box center [439, 396] width 12 height 12
radio input "true"
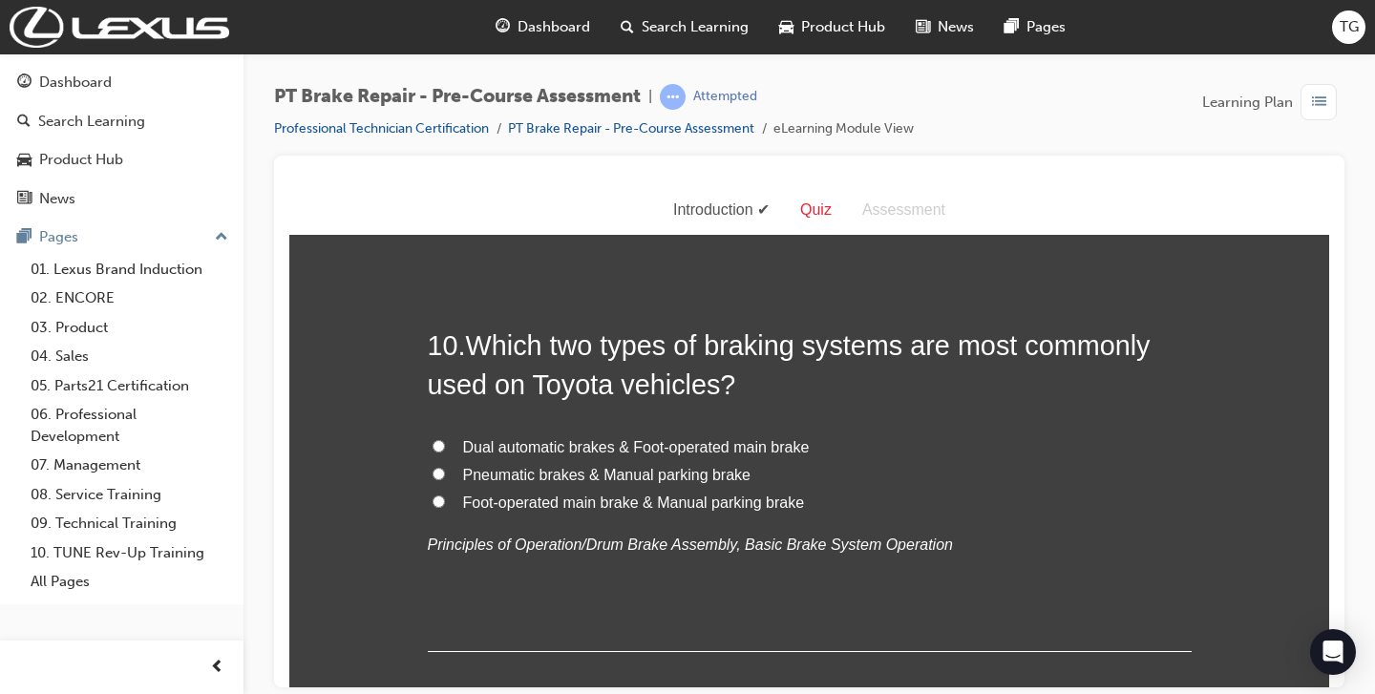
scroll to position [3710, 0]
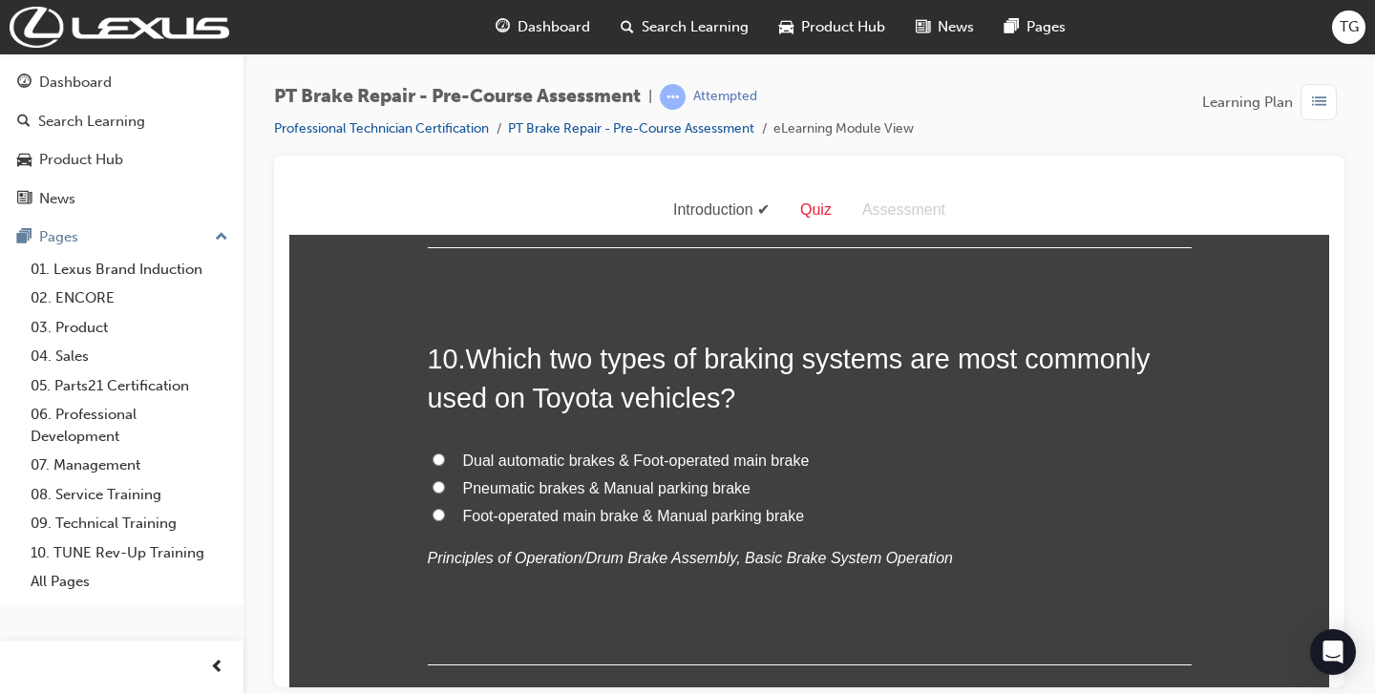
click at [587, 518] on span "Foot-operated main brake & Manual parking brake" at bounding box center [634, 515] width 342 height 16
click at [445, 518] on input "Foot-operated main brake & Manual parking brake" at bounding box center [439, 514] width 12 height 12
radio input "true"
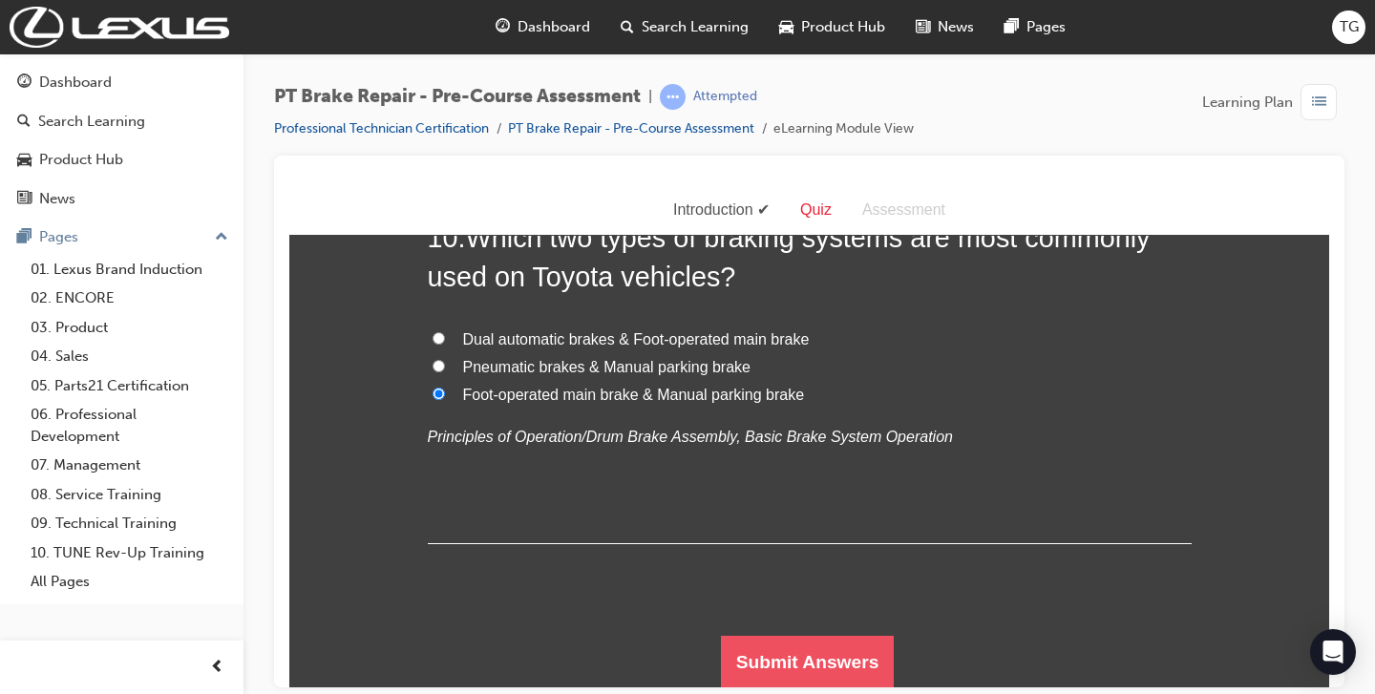
click at [842, 657] on button "Submit Answers" at bounding box center [808, 661] width 174 height 53
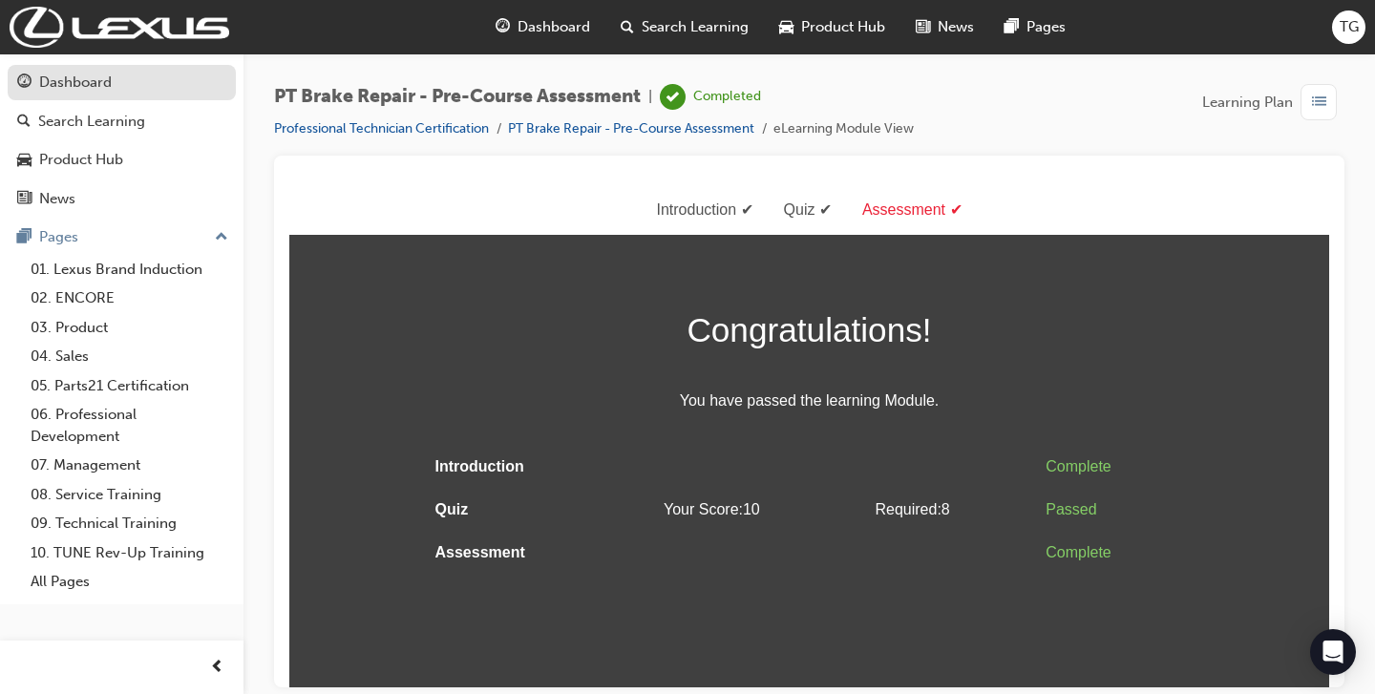
click at [81, 83] on div "Dashboard" at bounding box center [75, 83] width 73 height 22
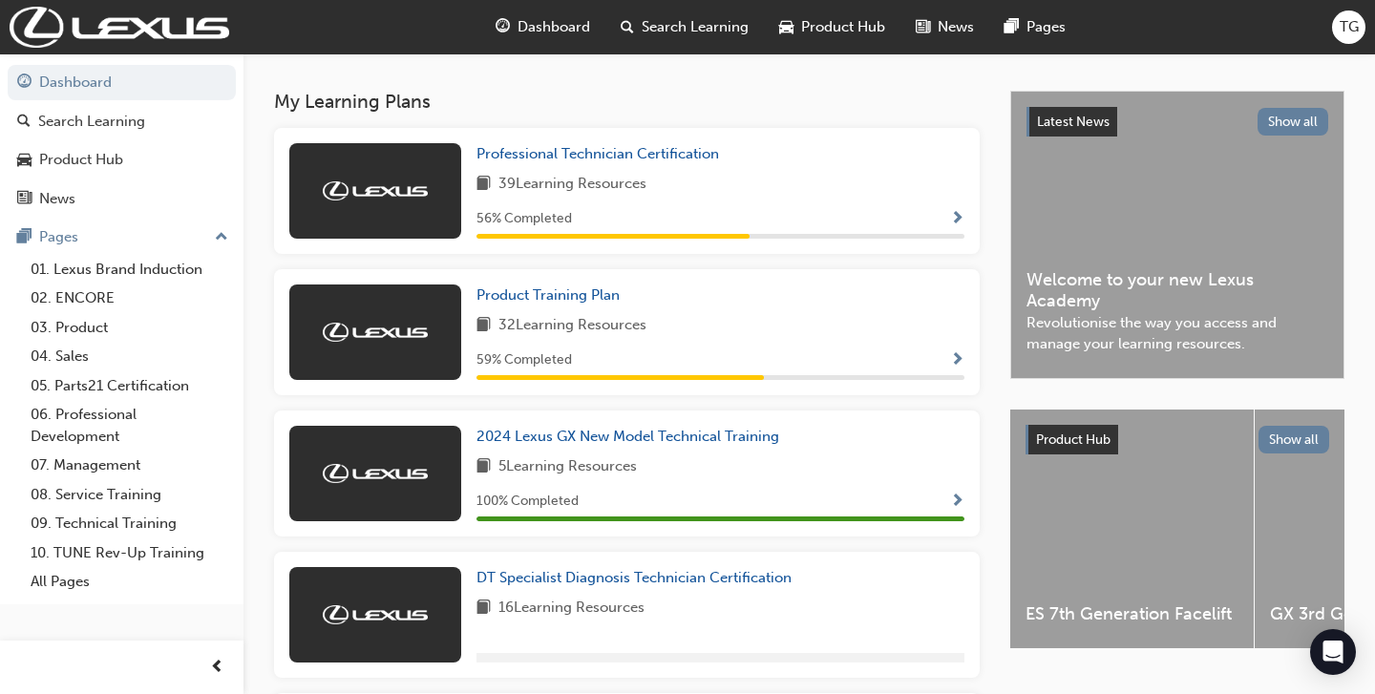
scroll to position [379, 0]
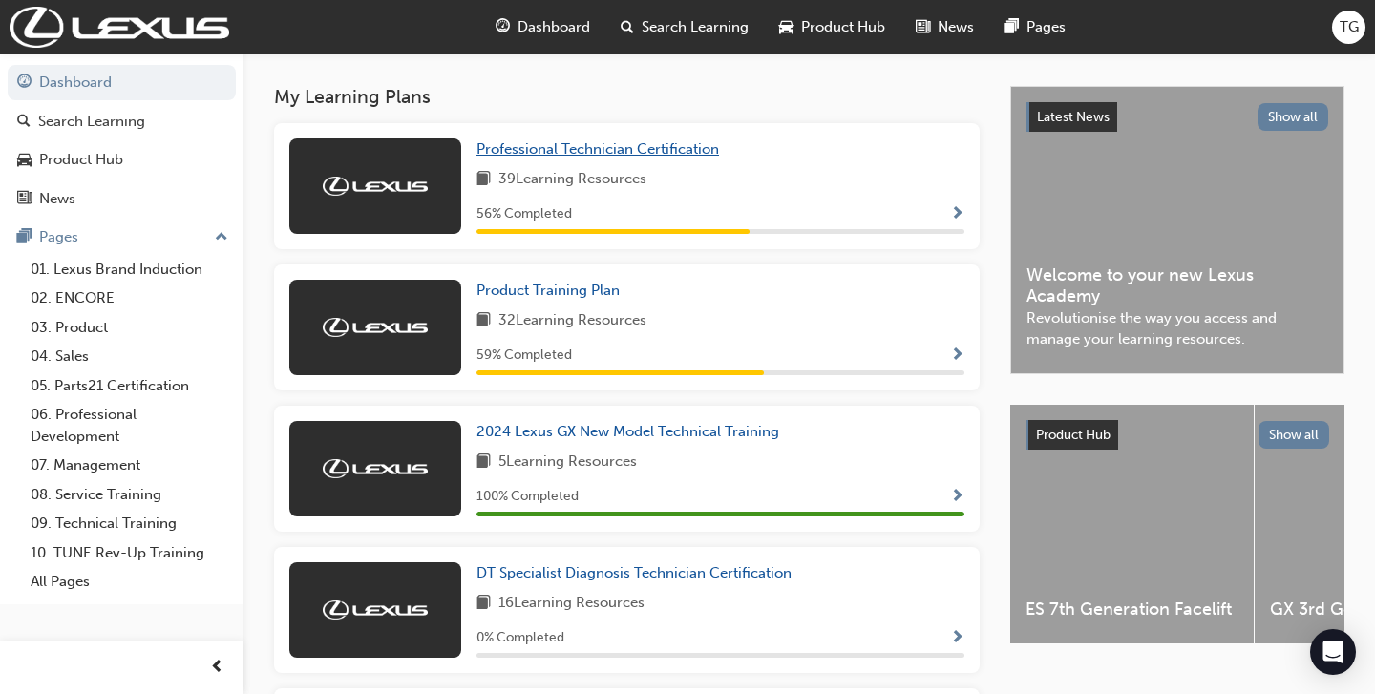
click at [551, 155] on span "Professional Technician Certification" at bounding box center [597, 148] width 243 height 17
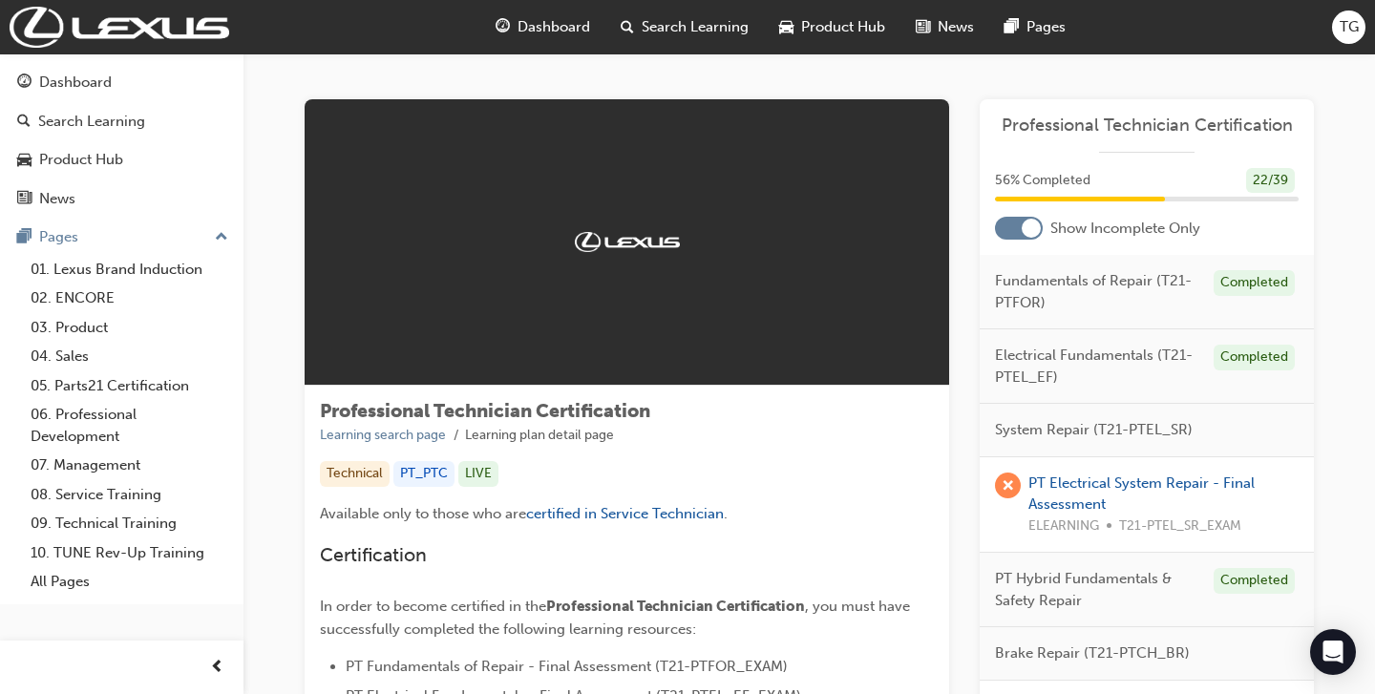
click at [1016, 226] on div at bounding box center [1019, 228] width 48 height 23
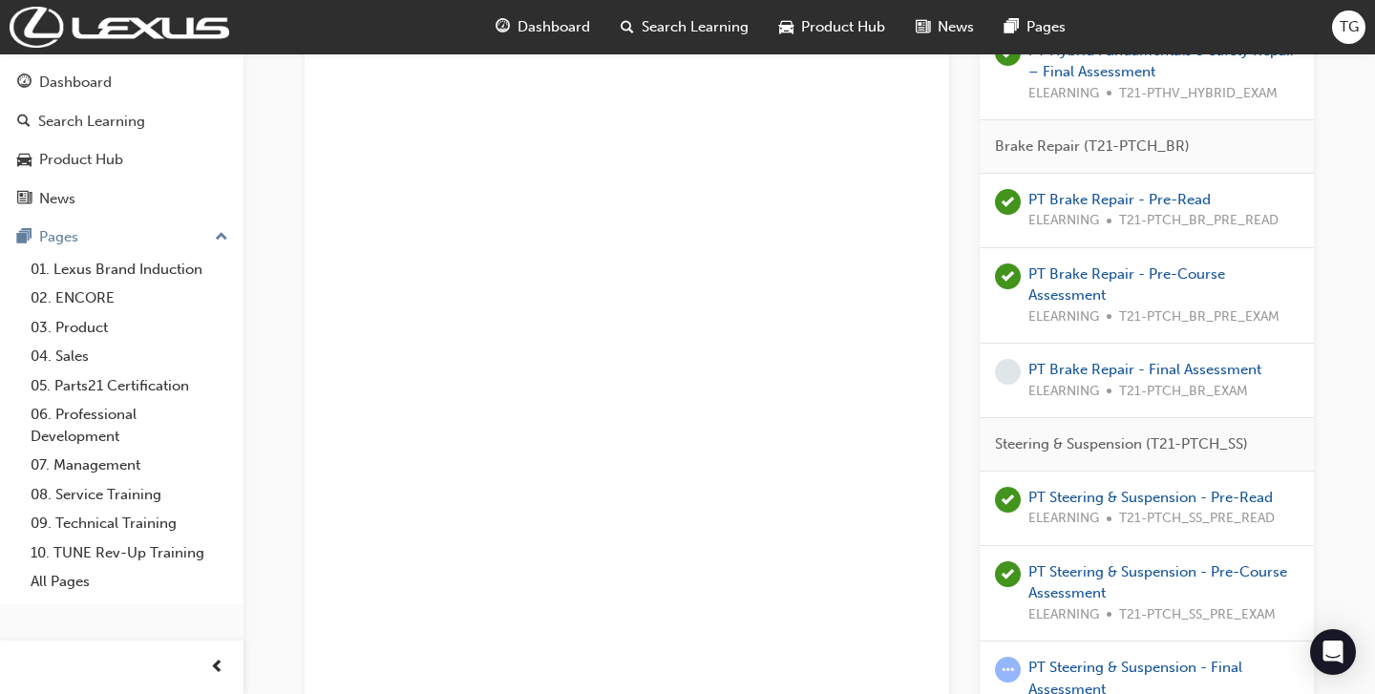
scroll to position [1543, 0]
click at [1070, 368] on link "PT Brake Repair - Final Assessment" at bounding box center [1144, 367] width 233 height 17
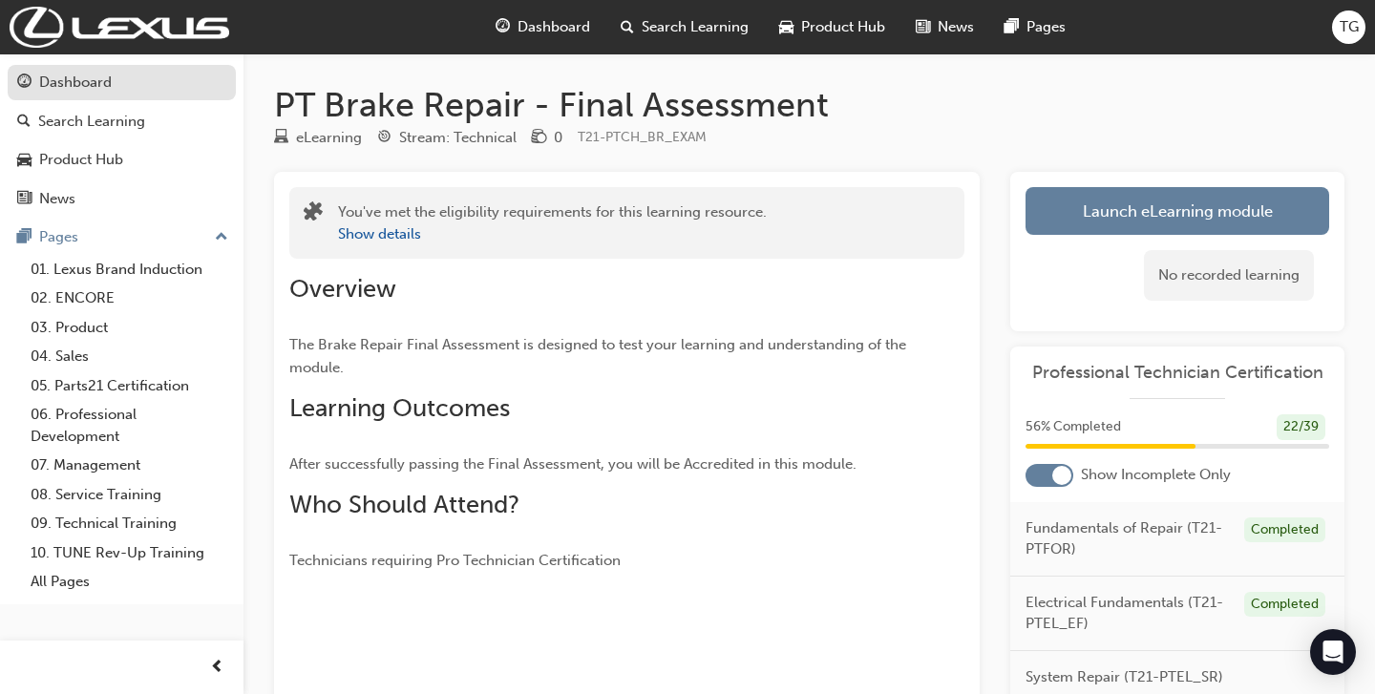
click at [102, 85] on div "Dashboard" at bounding box center [75, 83] width 73 height 22
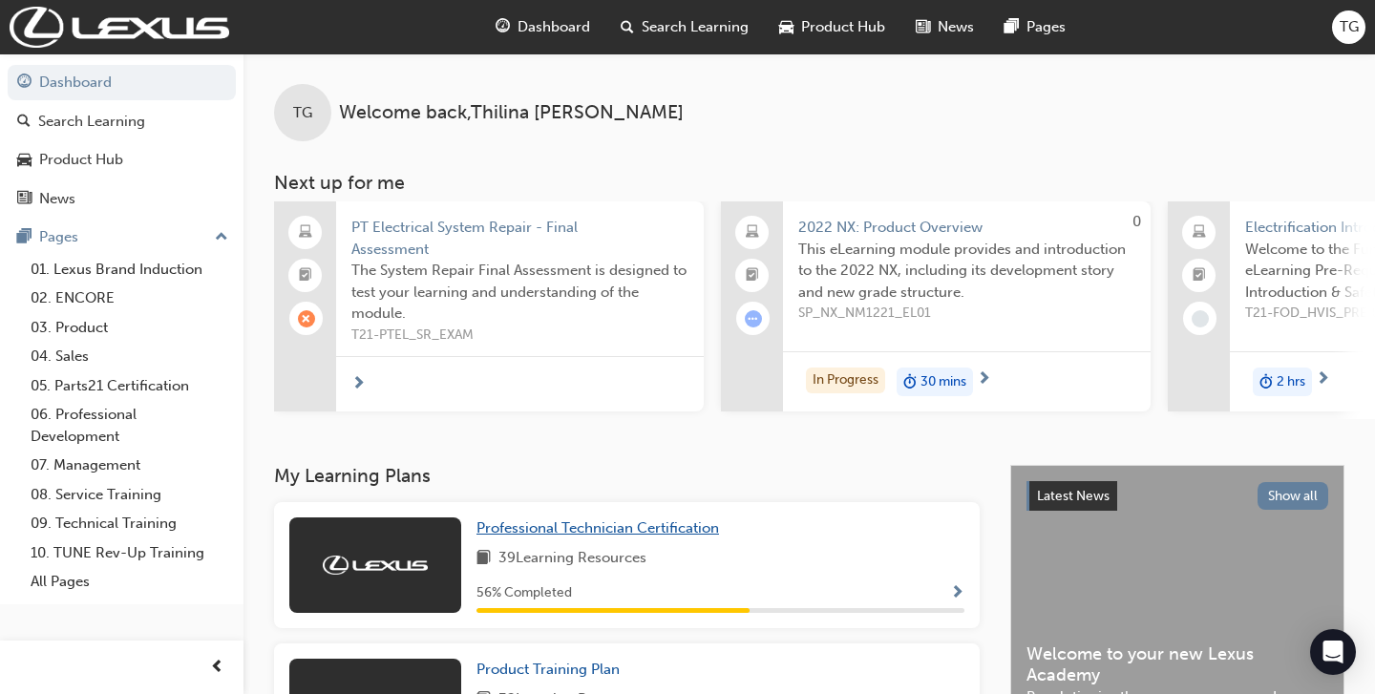
click at [622, 525] on link "Professional Technician Certification" at bounding box center [601, 529] width 250 height 22
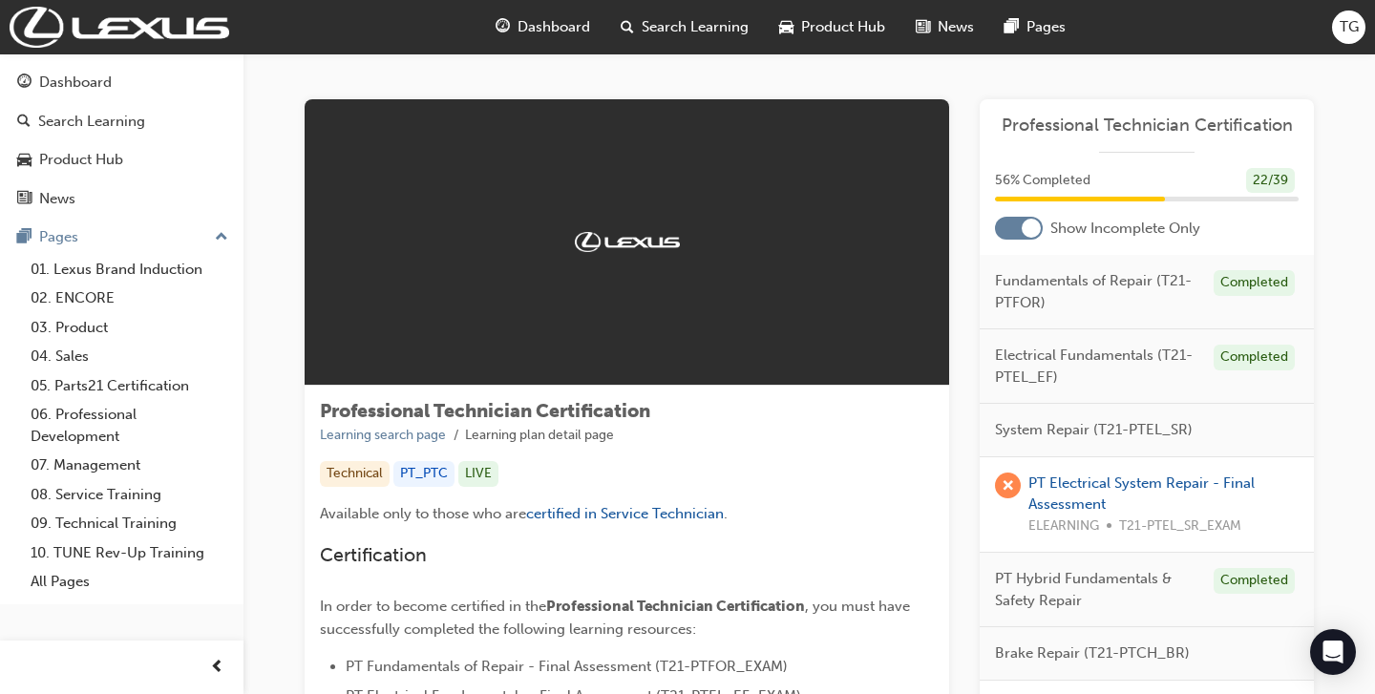
click at [1018, 225] on div at bounding box center [1019, 228] width 48 height 23
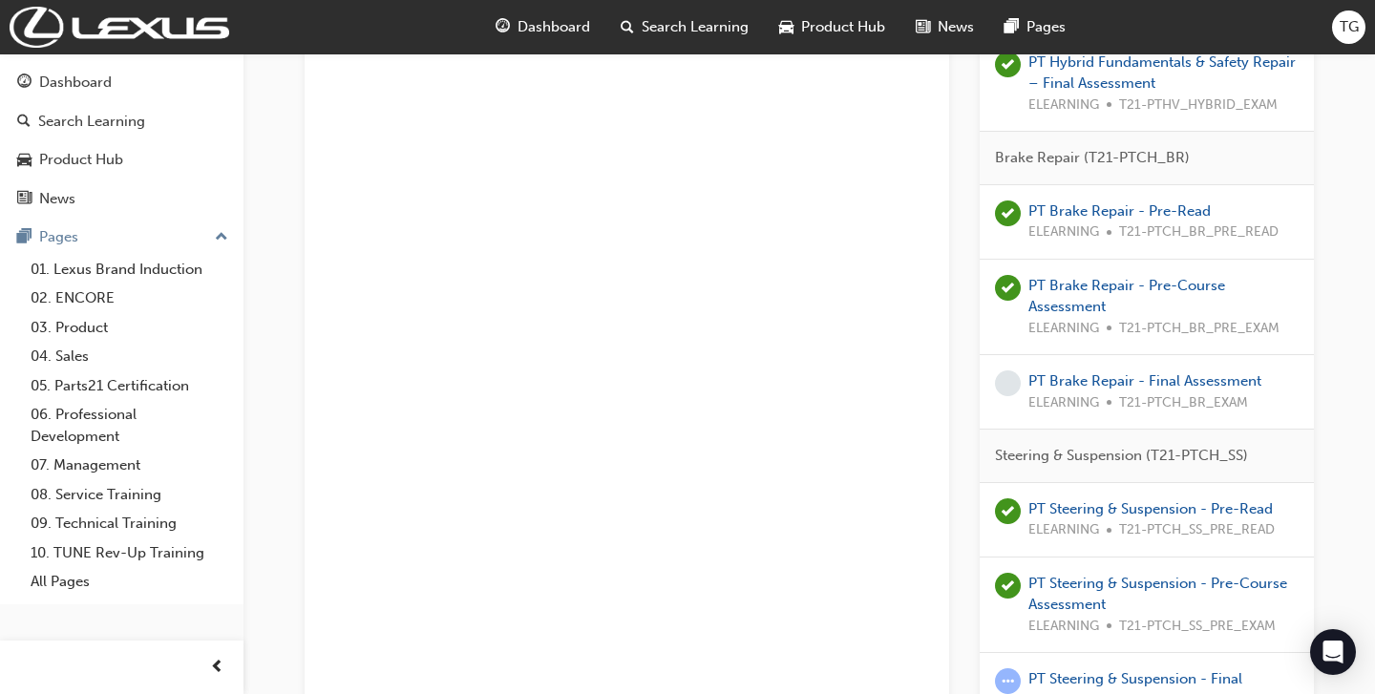
scroll to position [1543, 0]
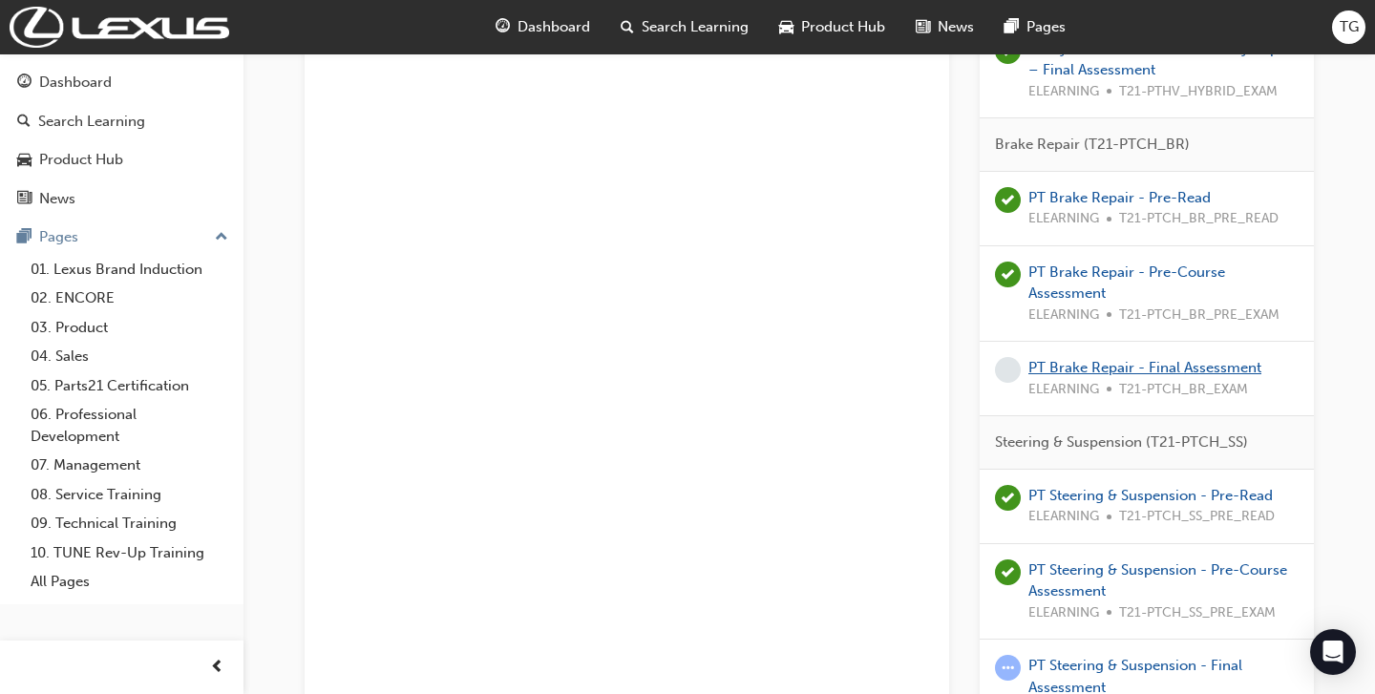
click at [1105, 370] on link "PT Brake Repair - Final Assessment" at bounding box center [1144, 367] width 233 height 17
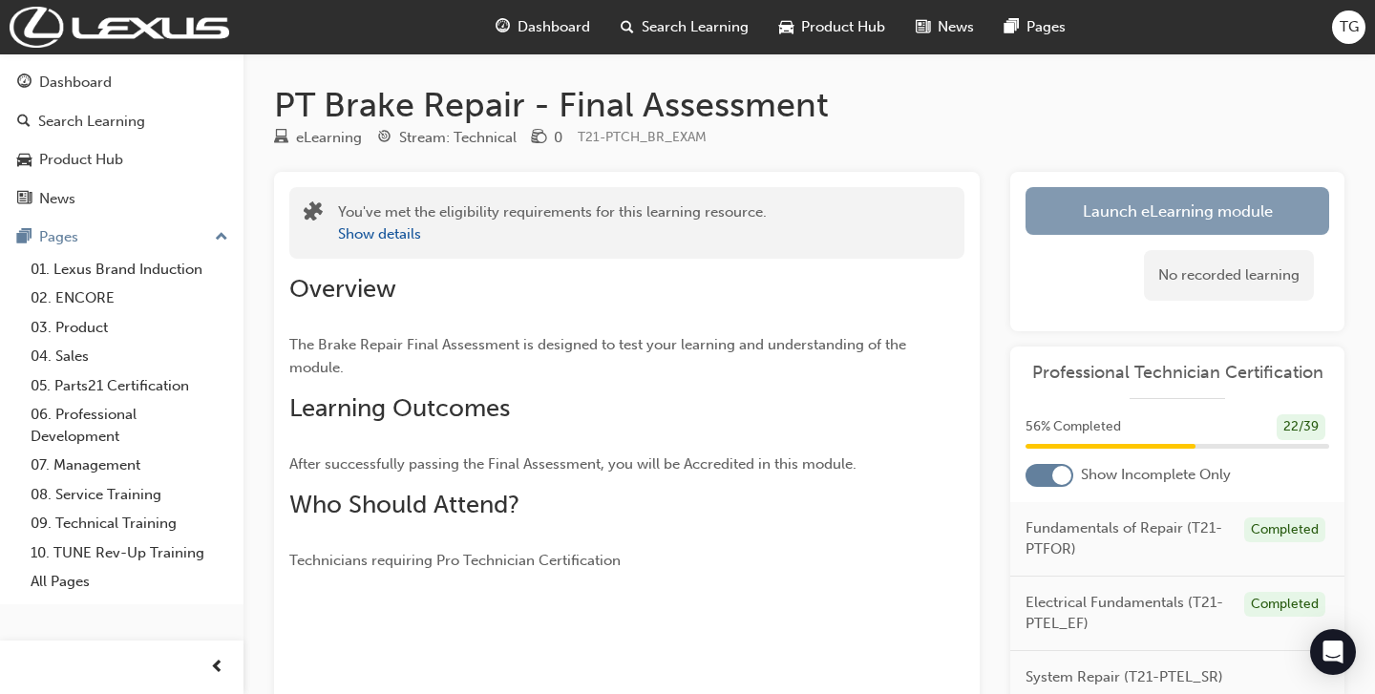
click at [1125, 222] on link "Launch eLearning module" at bounding box center [1177, 211] width 304 height 48
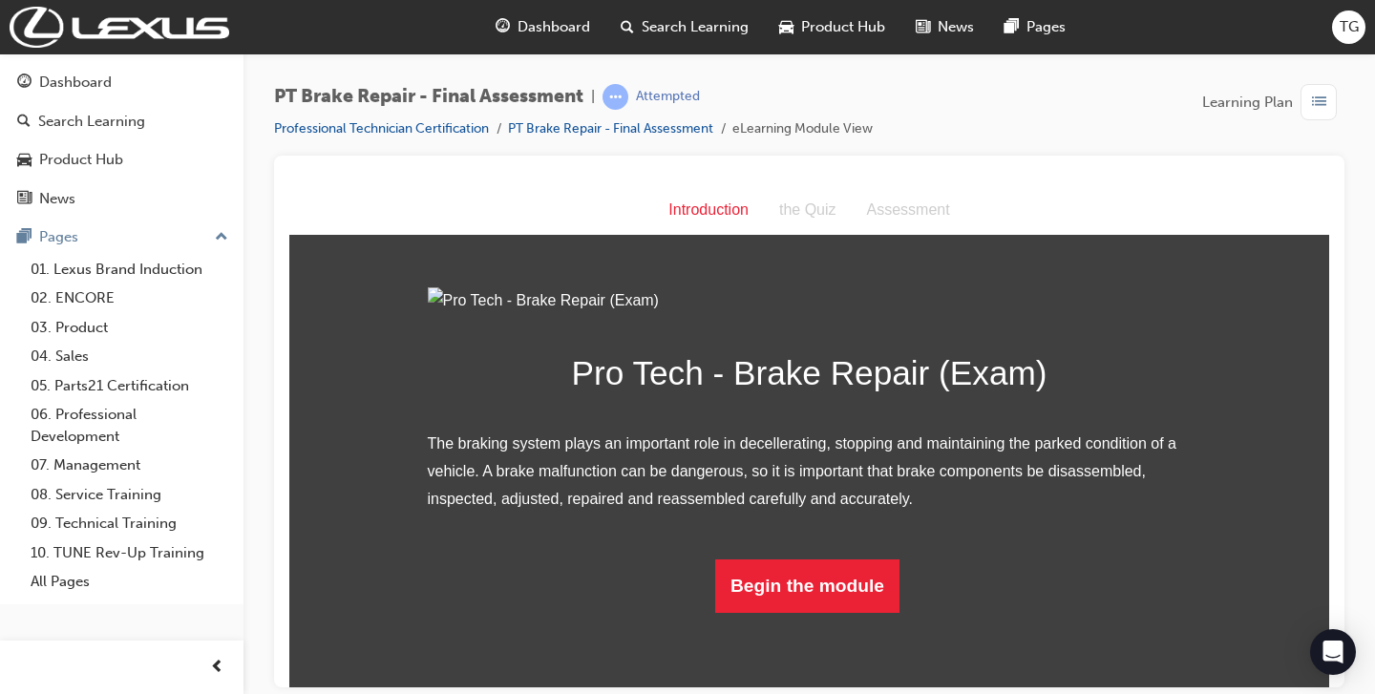
scroll to position [135, 0]
click at [833, 612] on button "Begin the module" at bounding box center [807, 585] width 184 height 53
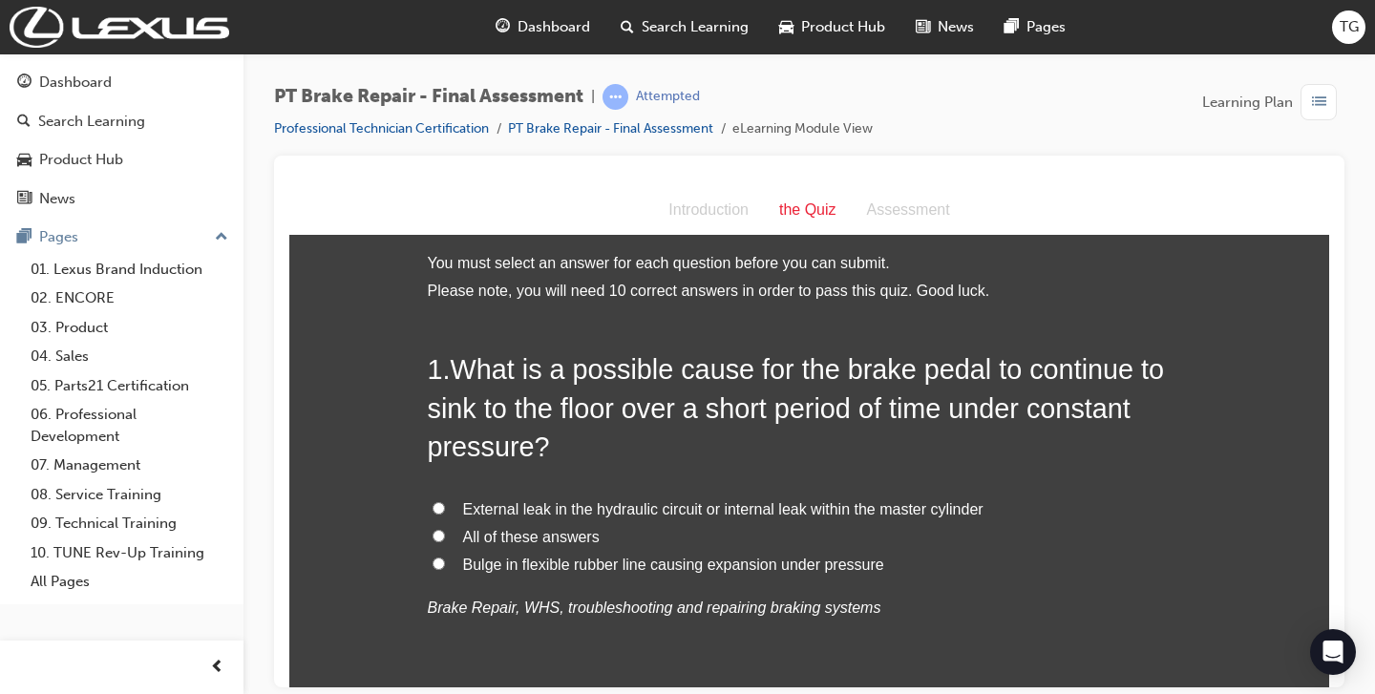
scroll to position [13, 0]
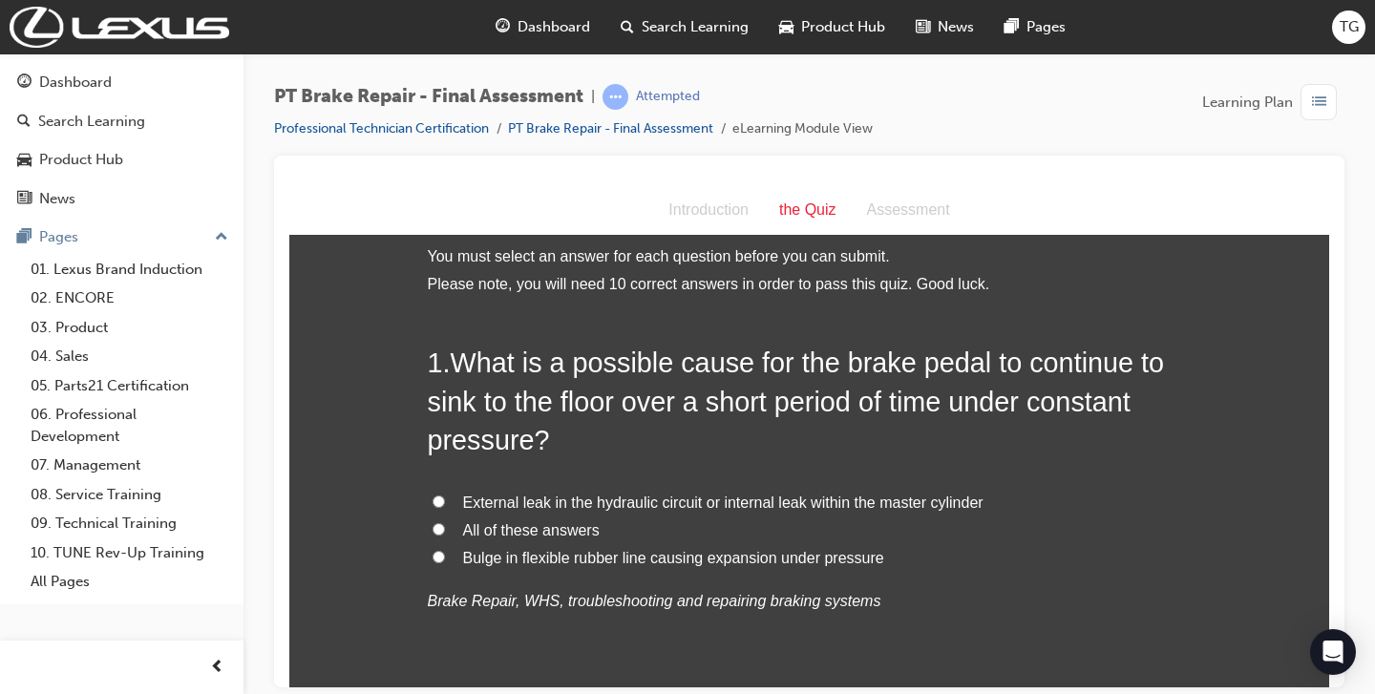
click at [567, 536] on span "All of these answers" at bounding box center [531, 529] width 137 height 16
click at [445, 535] on input "All of these answers" at bounding box center [439, 528] width 12 height 12
radio input "true"
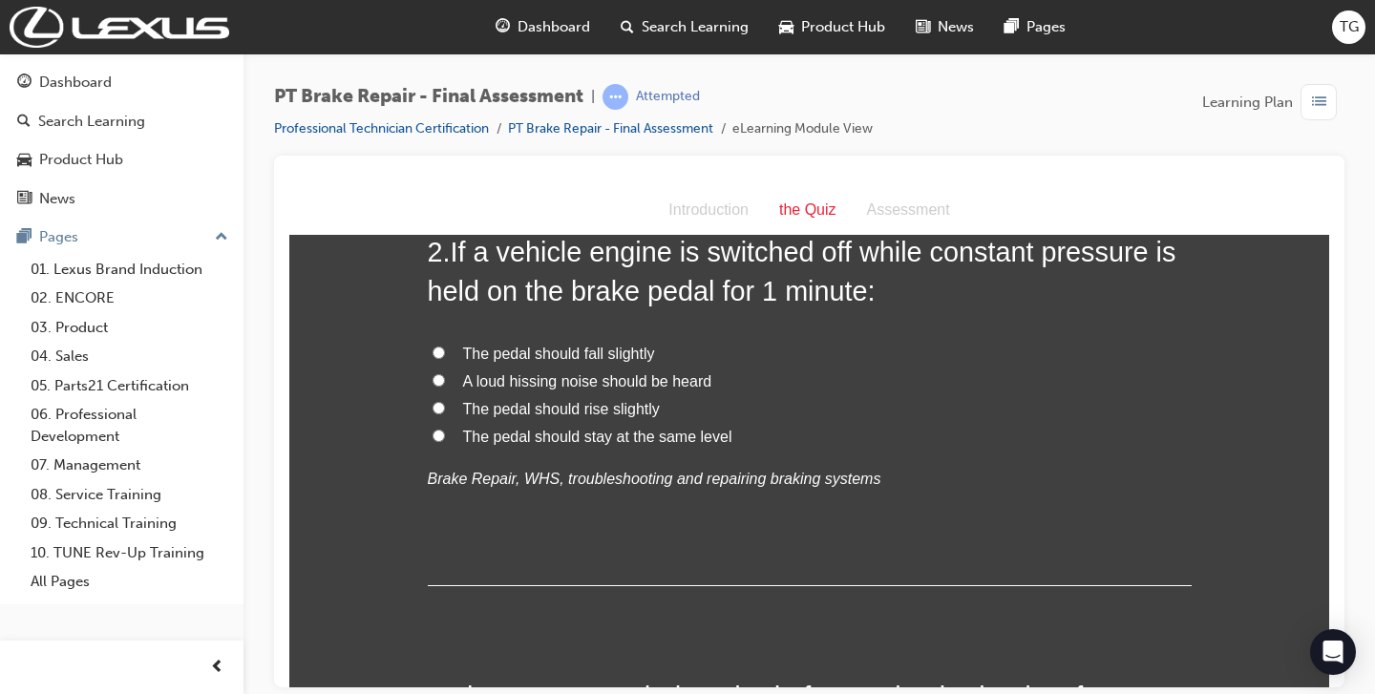
scroll to position [581, 0]
click at [501, 433] on span "The pedal should stay at the same level" at bounding box center [597, 434] width 269 height 16
click at [445, 433] on input "The pedal should stay at the same level" at bounding box center [439, 433] width 12 height 12
radio input "true"
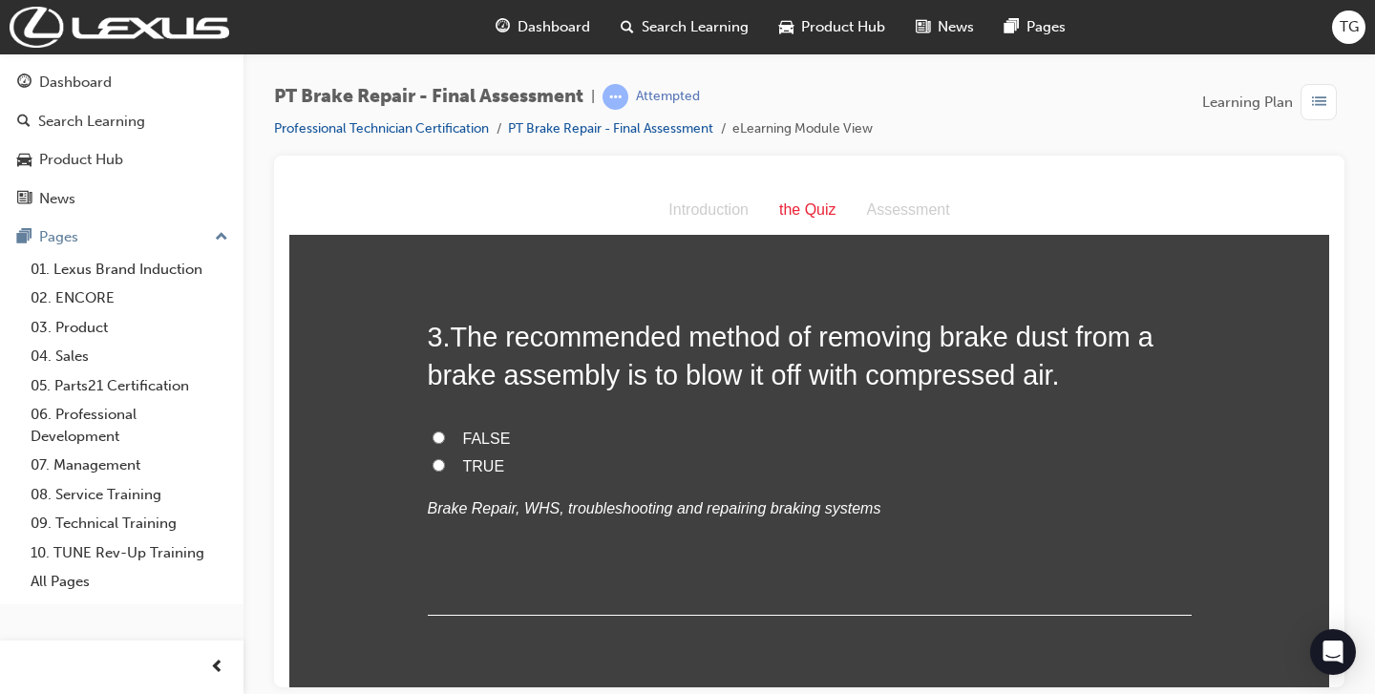
scroll to position [942, 0]
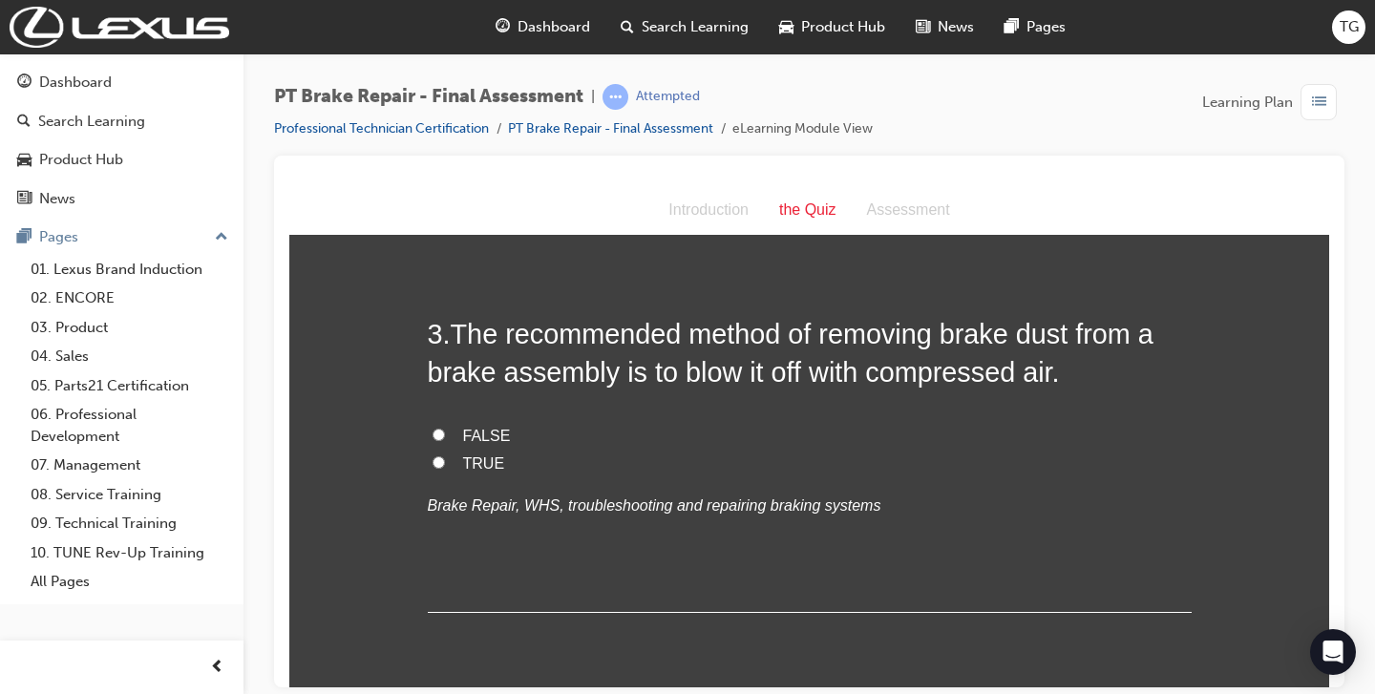
click at [494, 431] on span "FALSE" at bounding box center [487, 435] width 48 height 16
click at [445, 431] on input "FALSE" at bounding box center [439, 434] width 12 height 12
radio input "true"
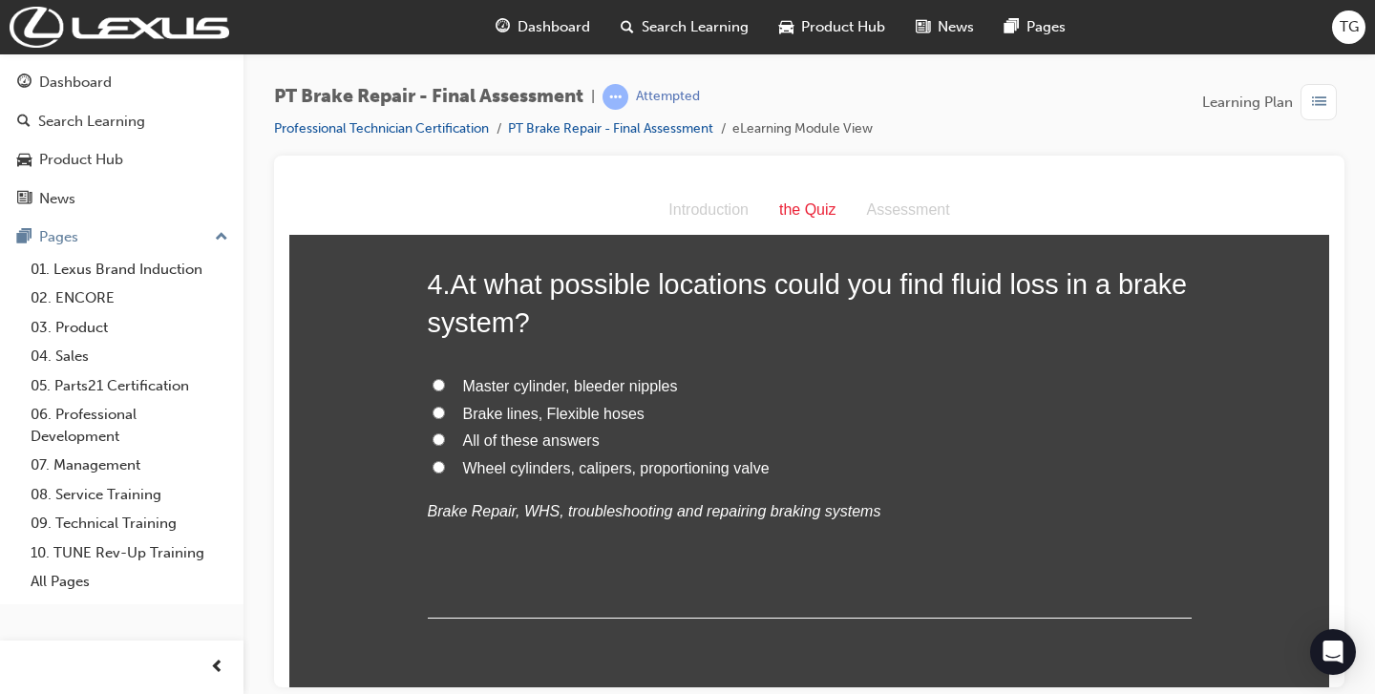
scroll to position [1385, 0]
click at [507, 446] on label "All of these answers" at bounding box center [810, 438] width 764 height 28
click at [445, 442] on input "All of these answers" at bounding box center [439, 436] width 12 height 12
radio input "true"
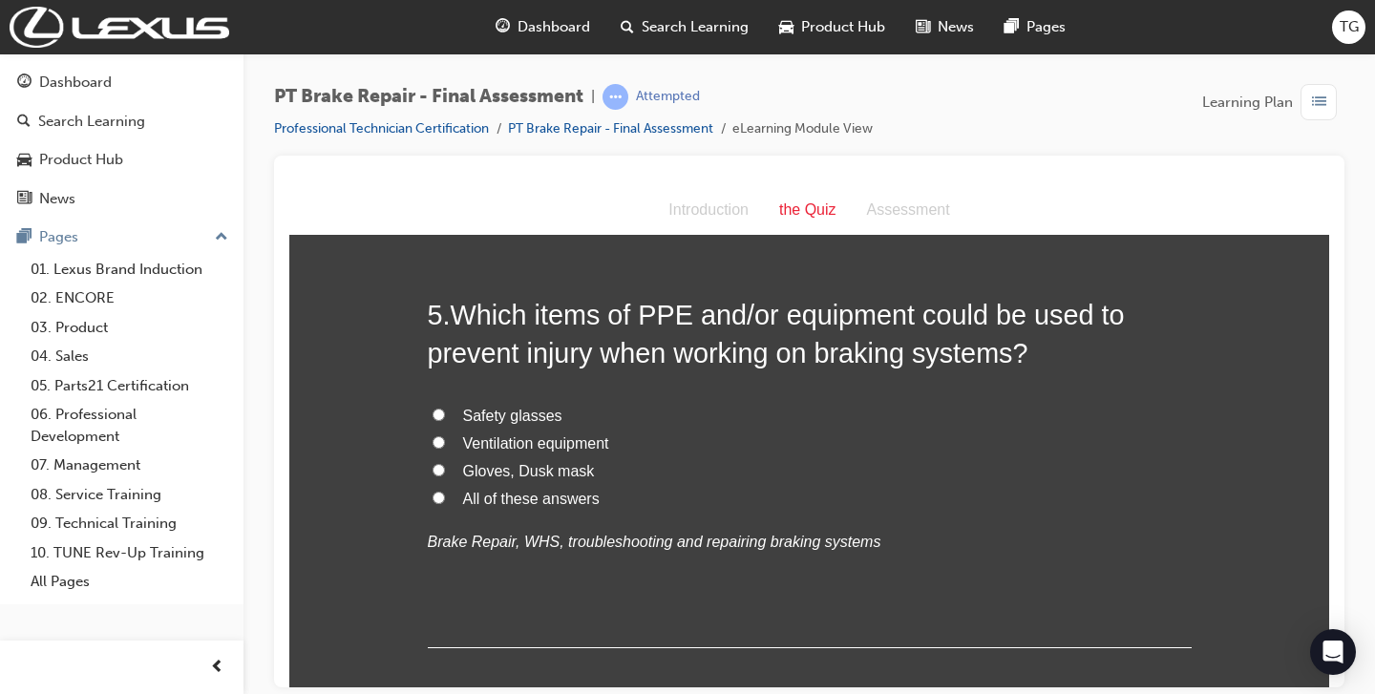
scroll to position [1800, 0]
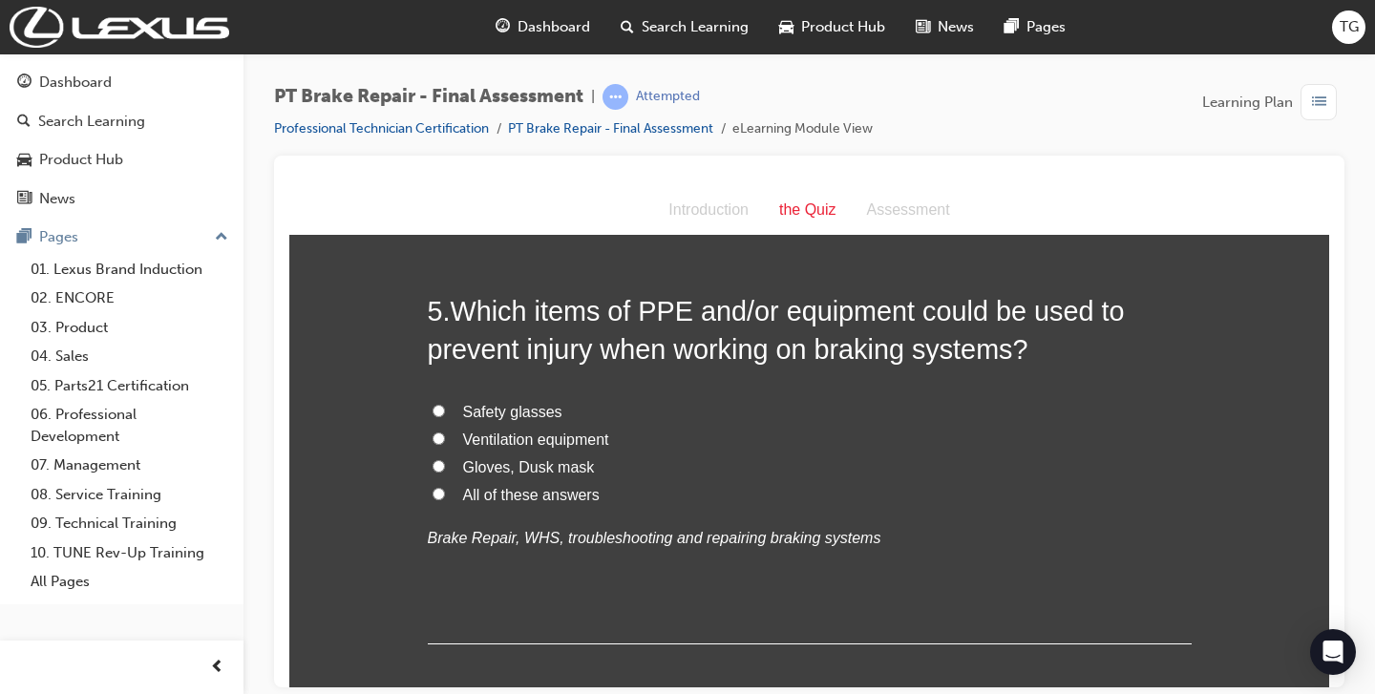
click at [576, 500] on span "All of these answers" at bounding box center [531, 494] width 137 height 16
click at [445, 499] on input "All of these answers" at bounding box center [439, 493] width 12 height 12
radio input "true"
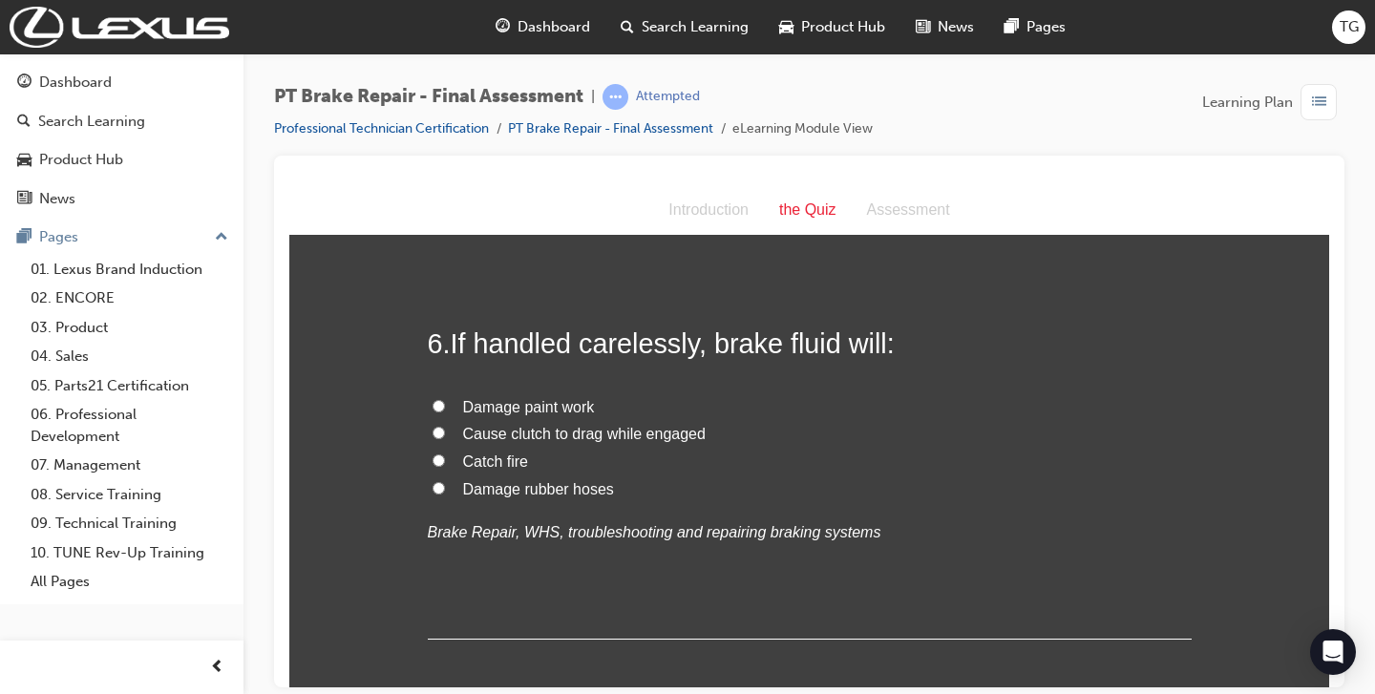
scroll to position [2225, 0]
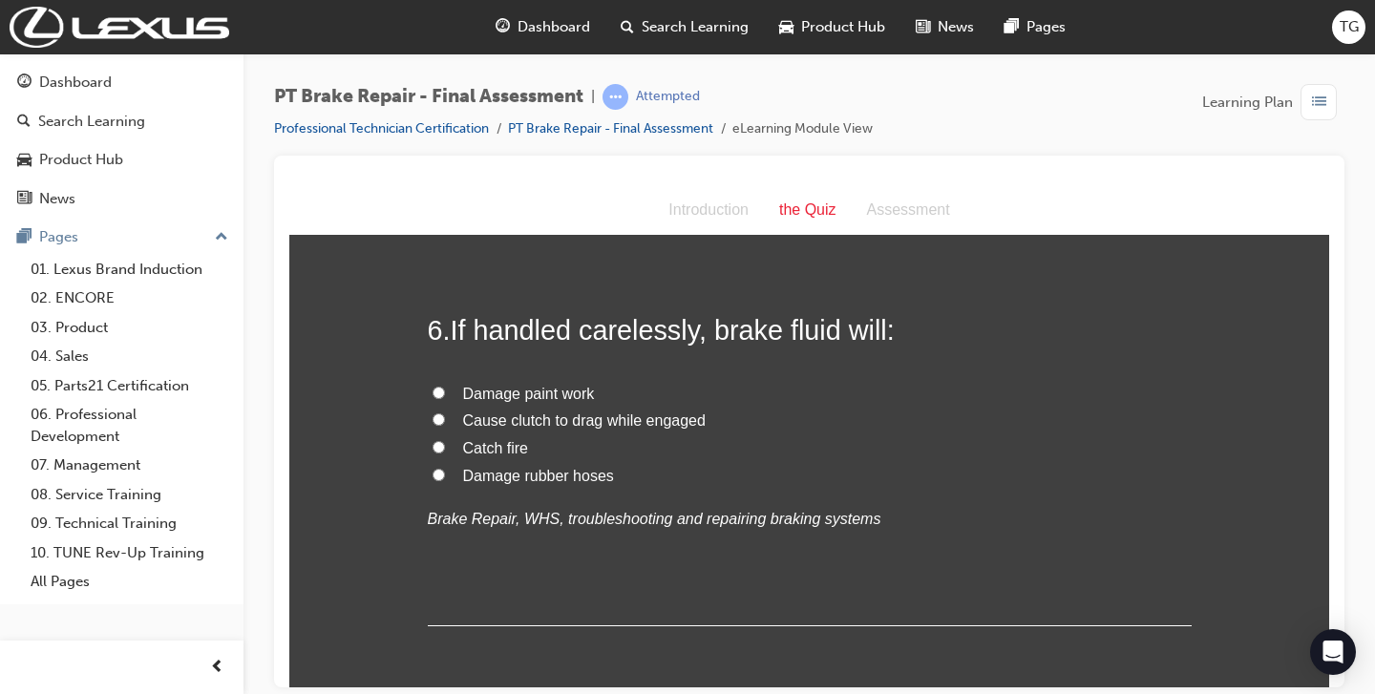
click at [552, 399] on span "Damage paint work" at bounding box center [529, 393] width 132 height 16
click at [445, 398] on input "Damage paint work" at bounding box center [439, 392] width 12 height 12
radio input "true"
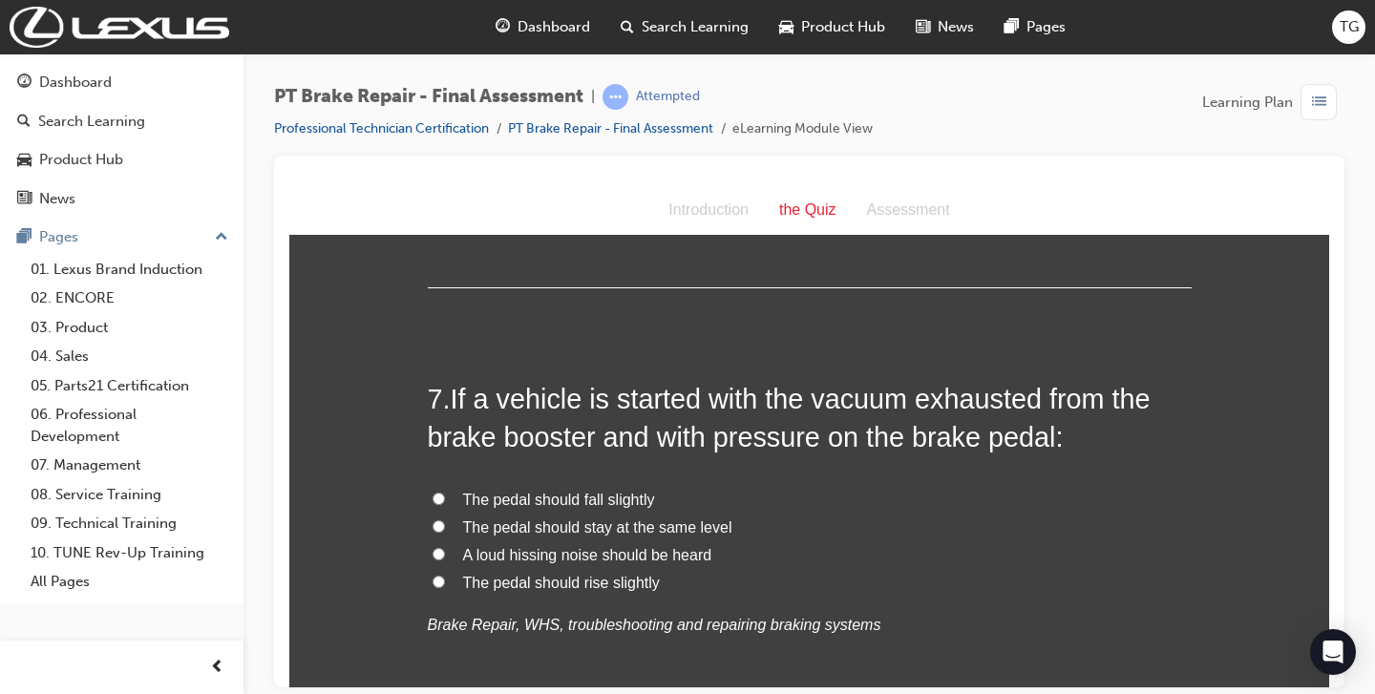
scroll to position [2566, 0]
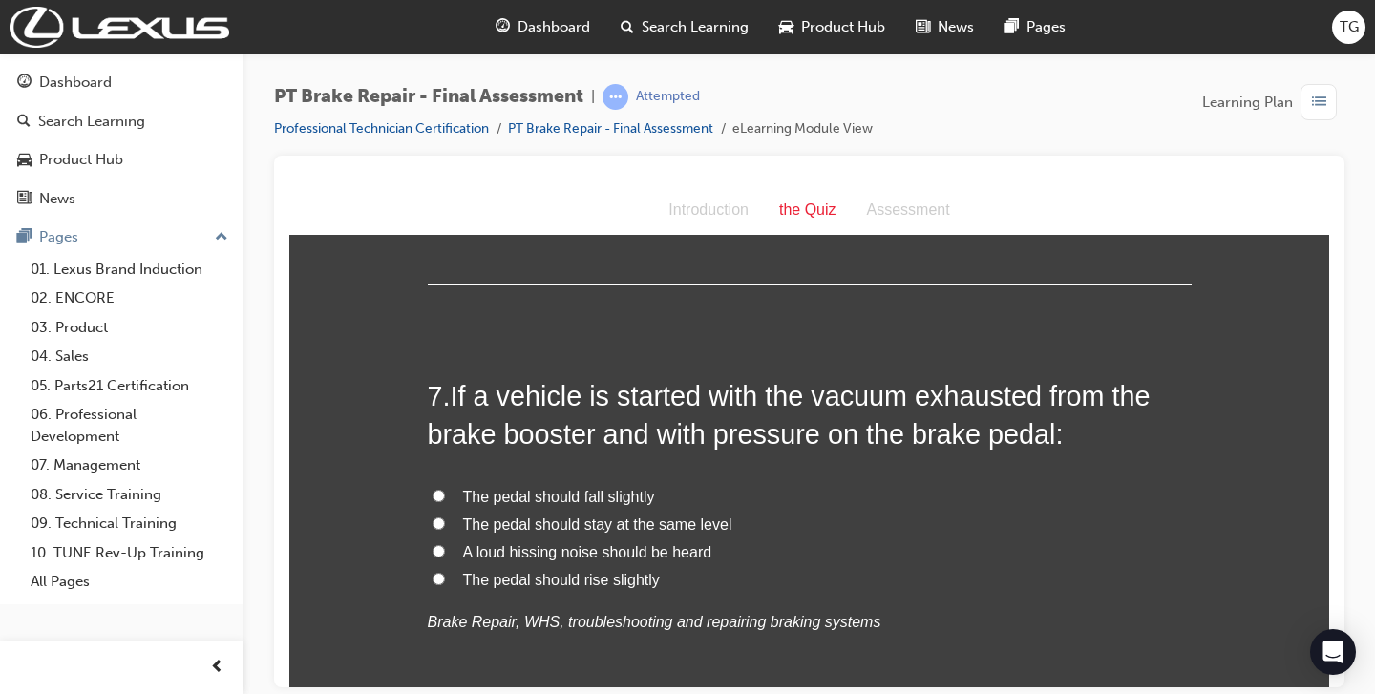
click at [581, 489] on span "The pedal should fall slightly" at bounding box center [559, 496] width 192 height 16
click at [445, 489] on input "The pedal should fall slightly" at bounding box center [439, 495] width 12 height 12
radio input "true"
click at [590, 584] on span "The pedal should rise slightly" at bounding box center [561, 579] width 197 height 16
click at [445, 584] on input "The pedal should rise slightly" at bounding box center [439, 578] width 12 height 12
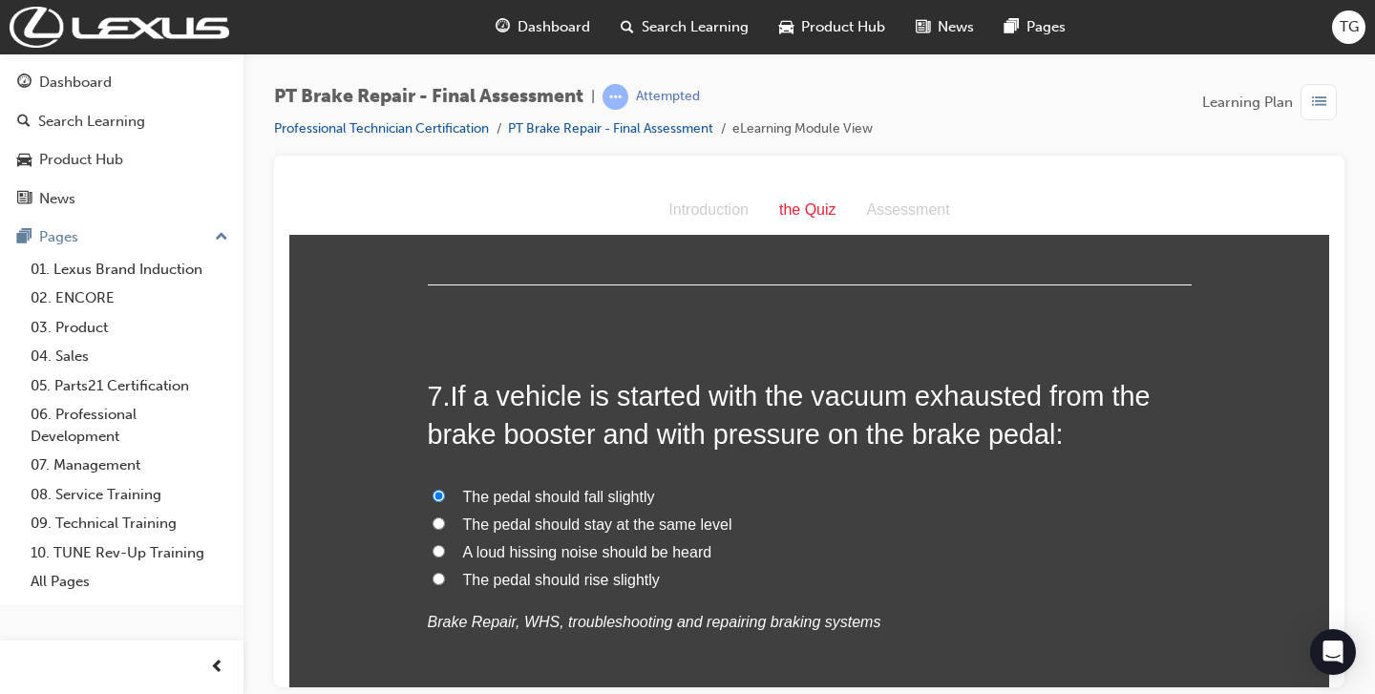
radio input "true"
click at [626, 498] on span "The pedal should fall slightly" at bounding box center [559, 496] width 192 height 16
click at [445, 498] on input "The pedal should fall slightly" at bounding box center [439, 495] width 12 height 12
radio input "true"
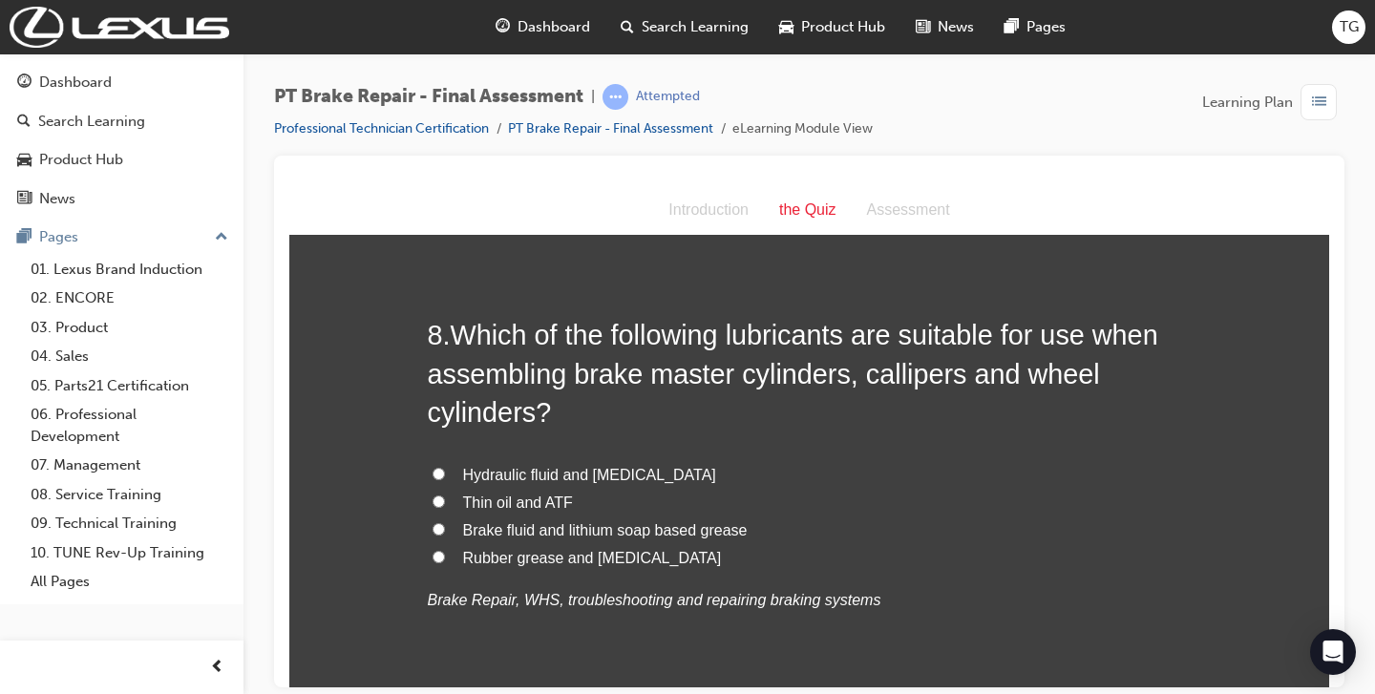
scroll to position [3073, 0]
click at [723, 532] on span "Brake fluid and lithium soap based grease" at bounding box center [605, 527] width 285 height 16
click at [445, 532] on input "Brake fluid and lithium soap based grease" at bounding box center [439, 526] width 12 height 12
radio input "true"
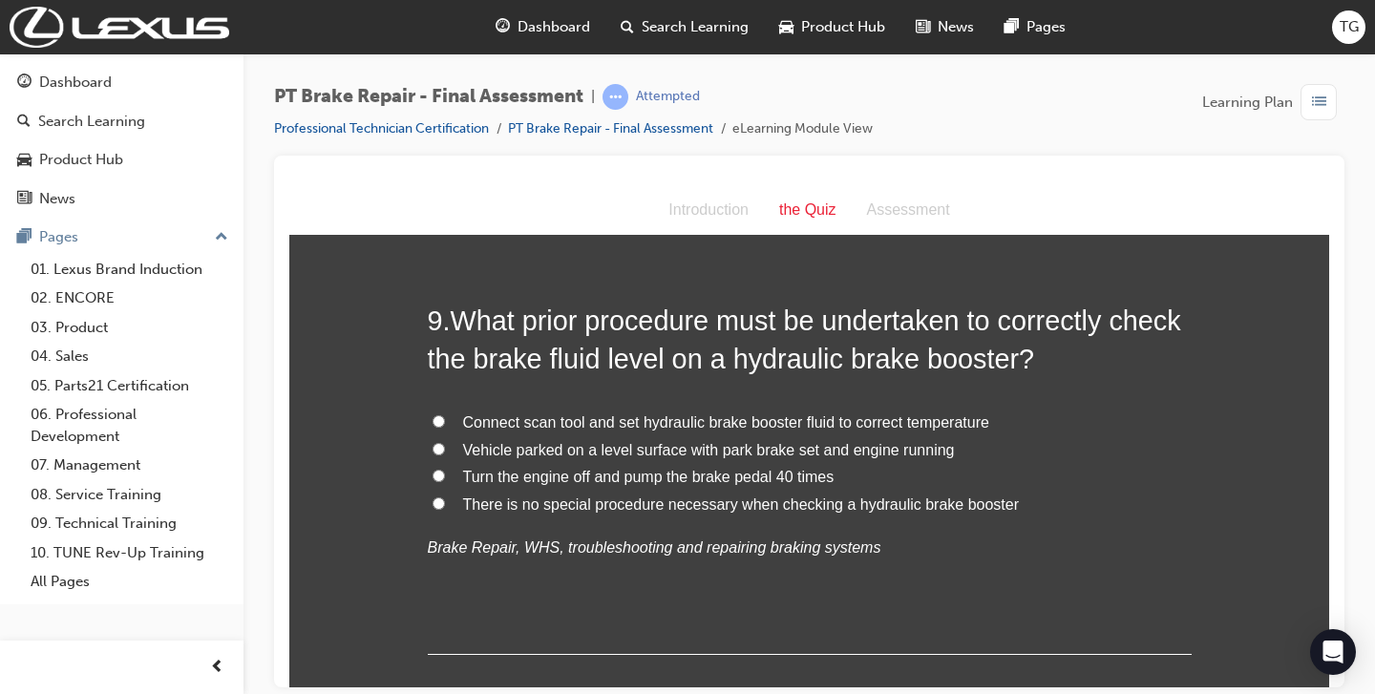
scroll to position [3577, 0]
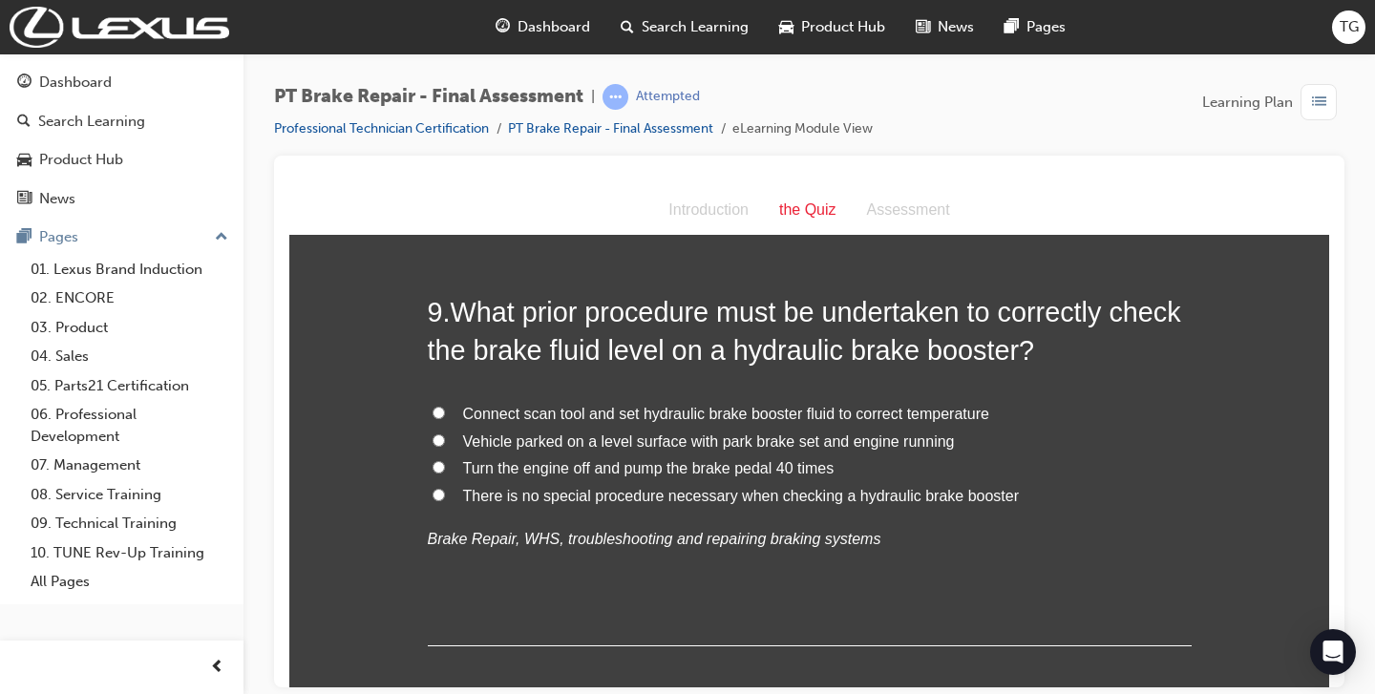
click at [586, 475] on span "Turn the engine off and pump the brake pedal 40 times" at bounding box center [648, 467] width 371 height 16
click at [445, 473] on input "Turn the engine off and pump the brake pedal 40 times" at bounding box center [439, 466] width 12 height 12
radio input "true"
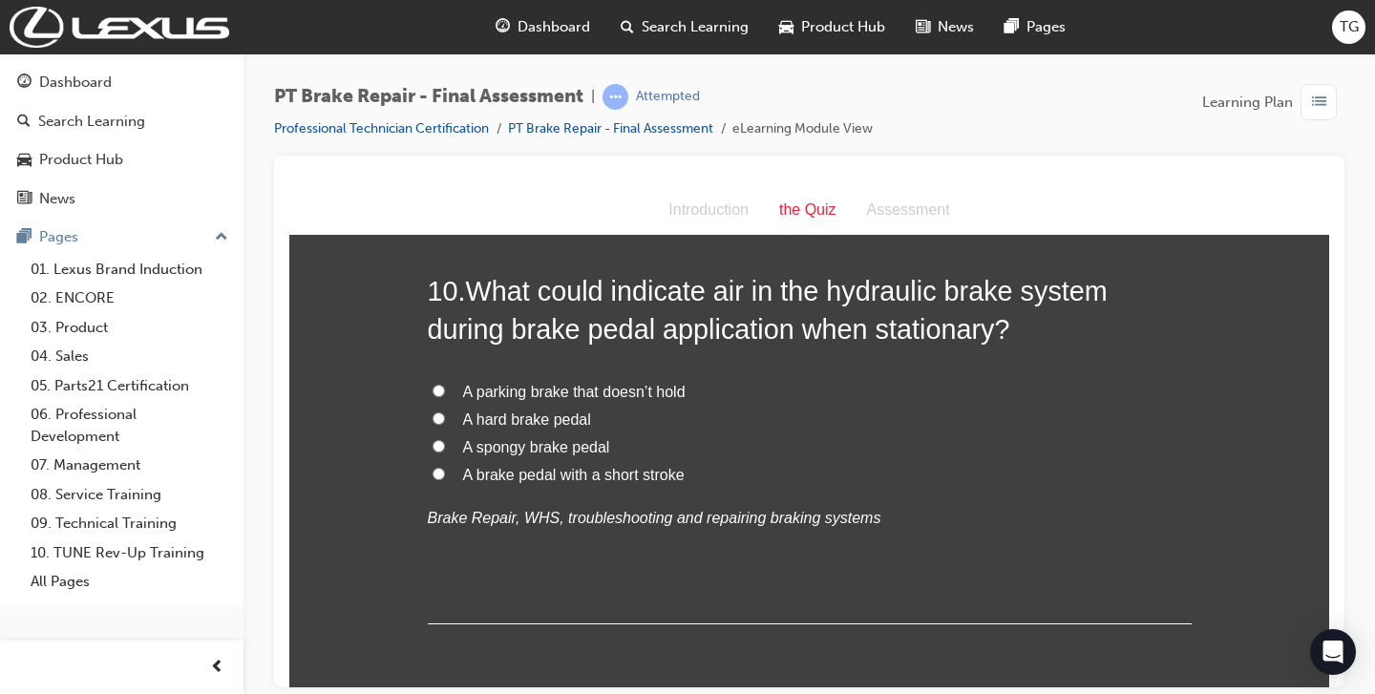
scroll to position [4049, 0]
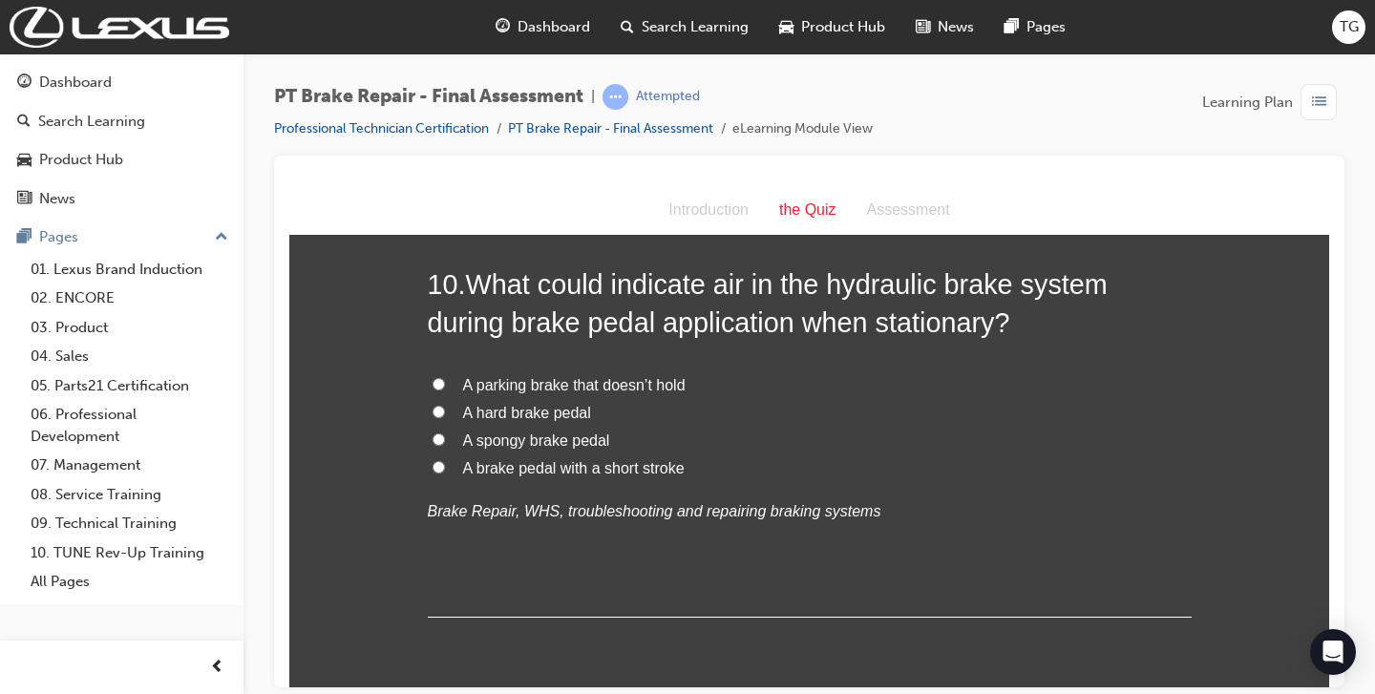
click at [521, 446] on span "A spongy brake pedal" at bounding box center [536, 440] width 147 height 16
click at [445, 445] on input "A spongy brake pedal" at bounding box center [439, 439] width 12 height 12
radio input "true"
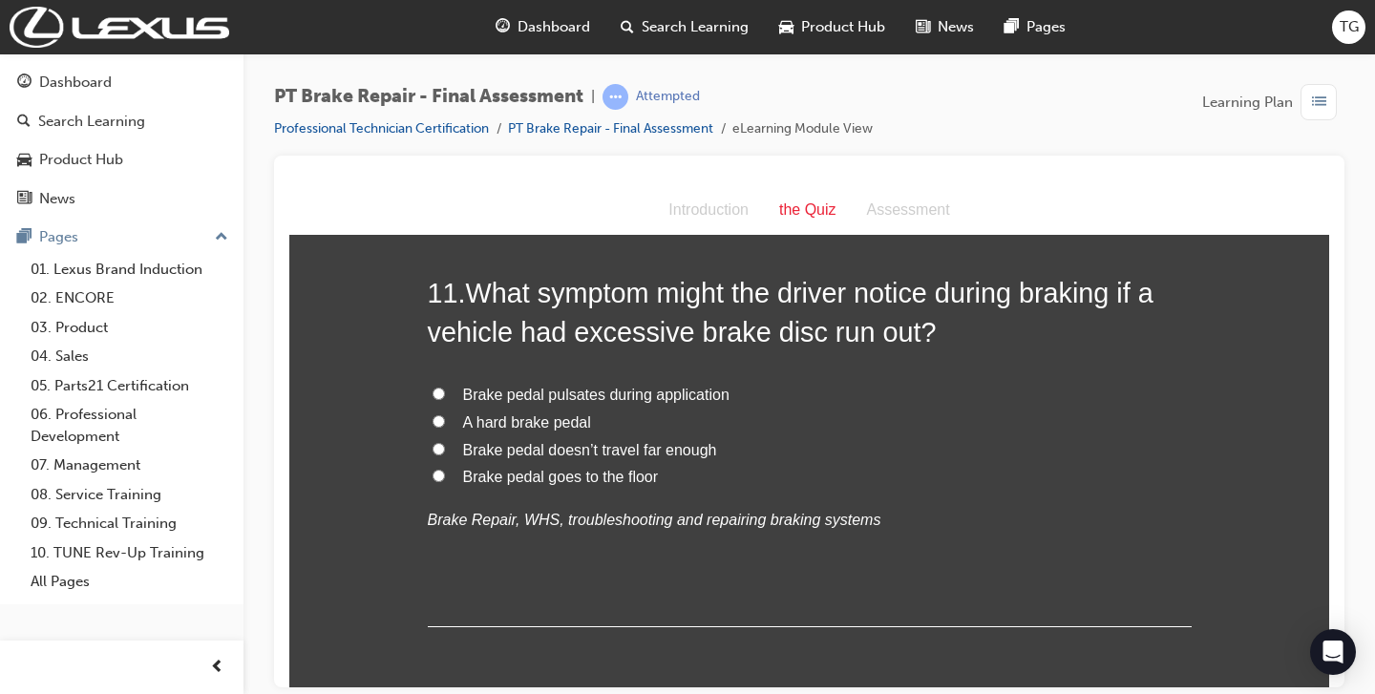
scroll to position [4484, 0]
click at [502, 398] on span "Brake pedal pulsates during application" at bounding box center [596, 395] width 266 height 16
click at [445, 398] on input "Brake pedal pulsates during application" at bounding box center [439, 394] width 12 height 12
radio input "true"
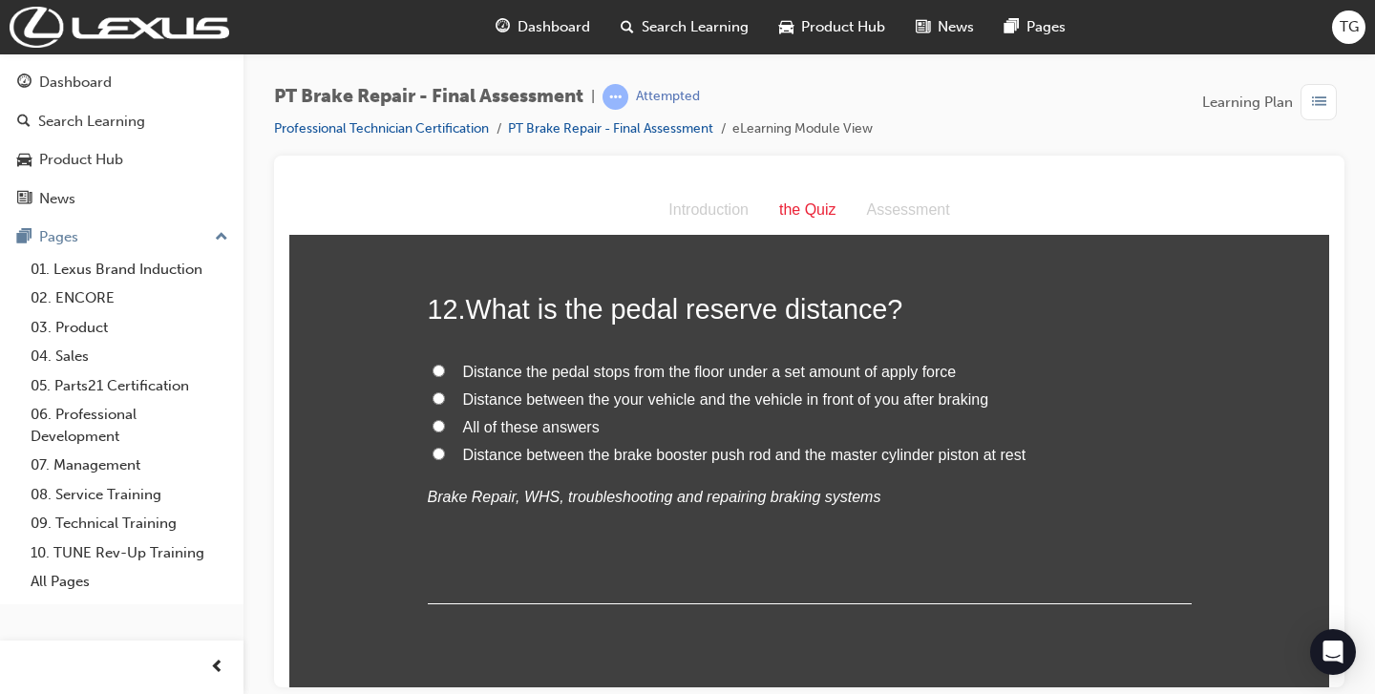
scroll to position [4975, 0]
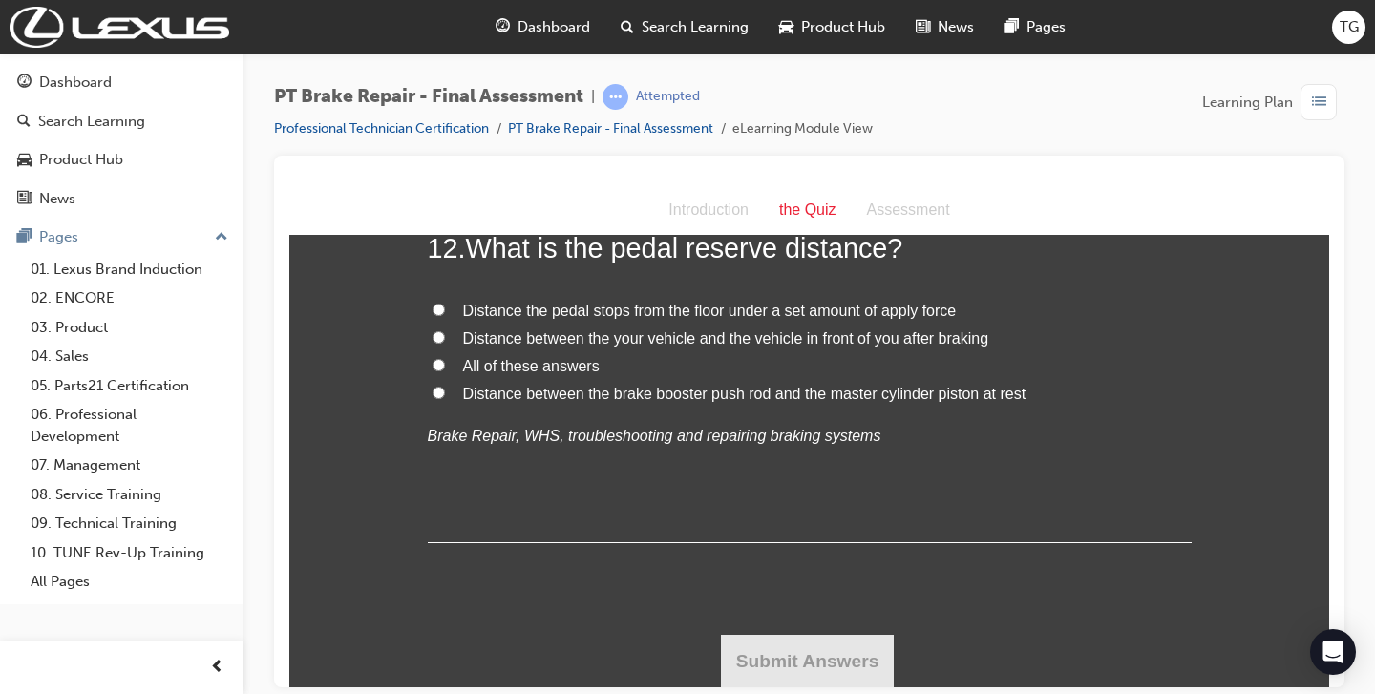
click at [668, 307] on span "Distance the pedal stops from the floor under a set amount of apply force" at bounding box center [710, 310] width 494 height 16
click at [445, 307] on input "Distance the pedal stops from the floor under a set amount of apply force" at bounding box center [439, 309] width 12 height 12
radio input "true"
click at [835, 666] on button "Submit Answers" at bounding box center [808, 660] width 174 height 53
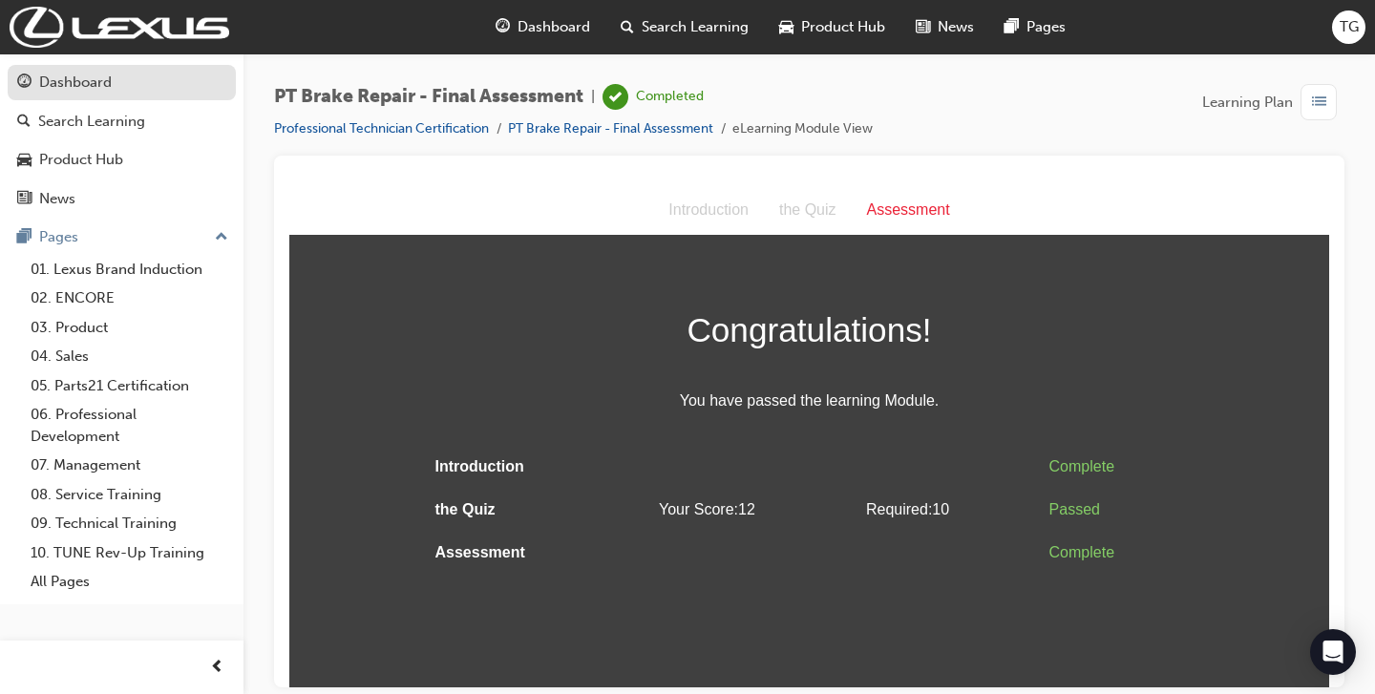
click at [80, 91] on div "Dashboard" at bounding box center [75, 83] width 73 height 22
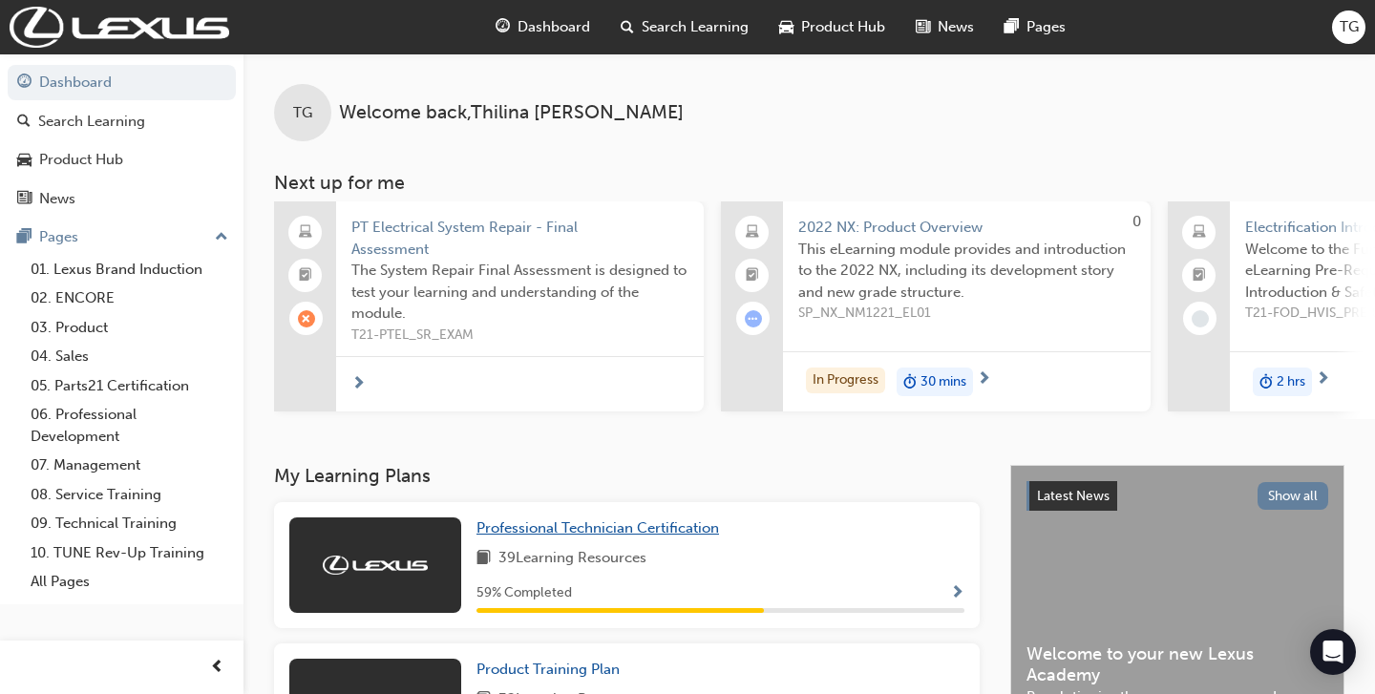
click at [579, 524] on link "Professional Technician Certification" at bounding box center [601, 529] width 250 height 22
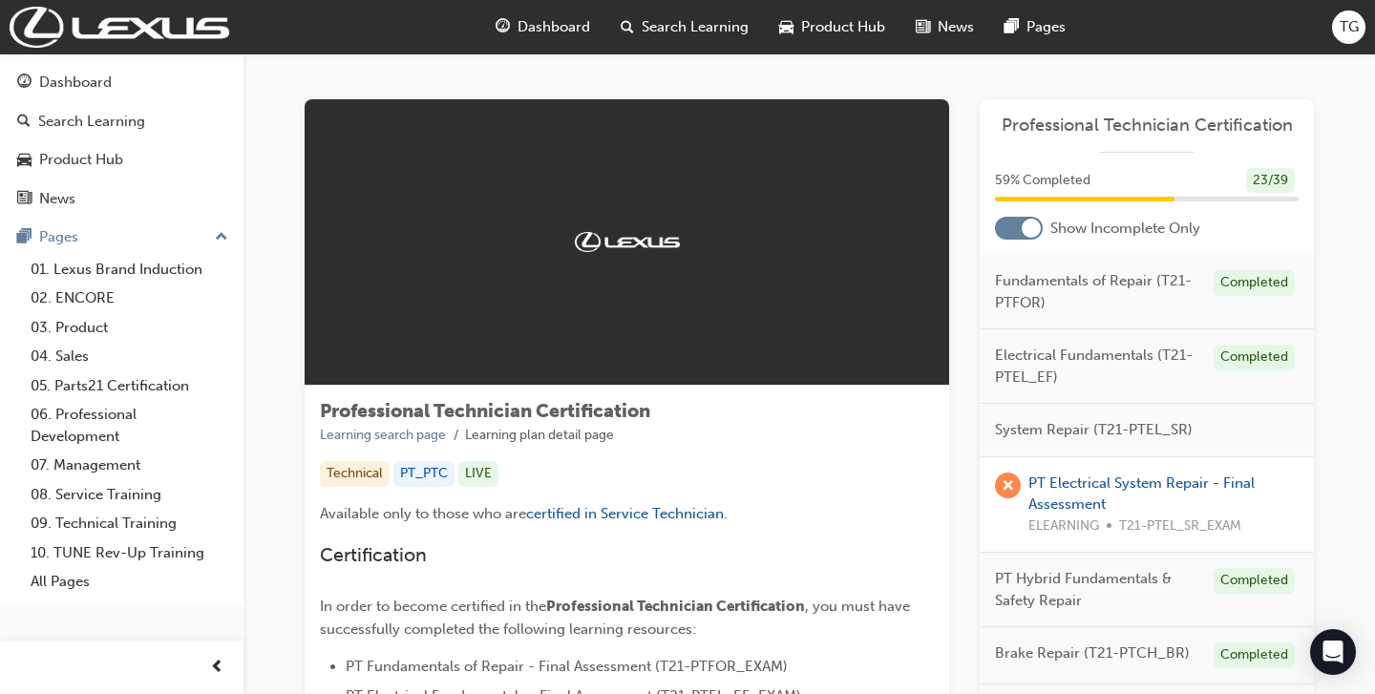
click at [1004, 233] on div at bounding box center [1019, 228] width 48 height 23
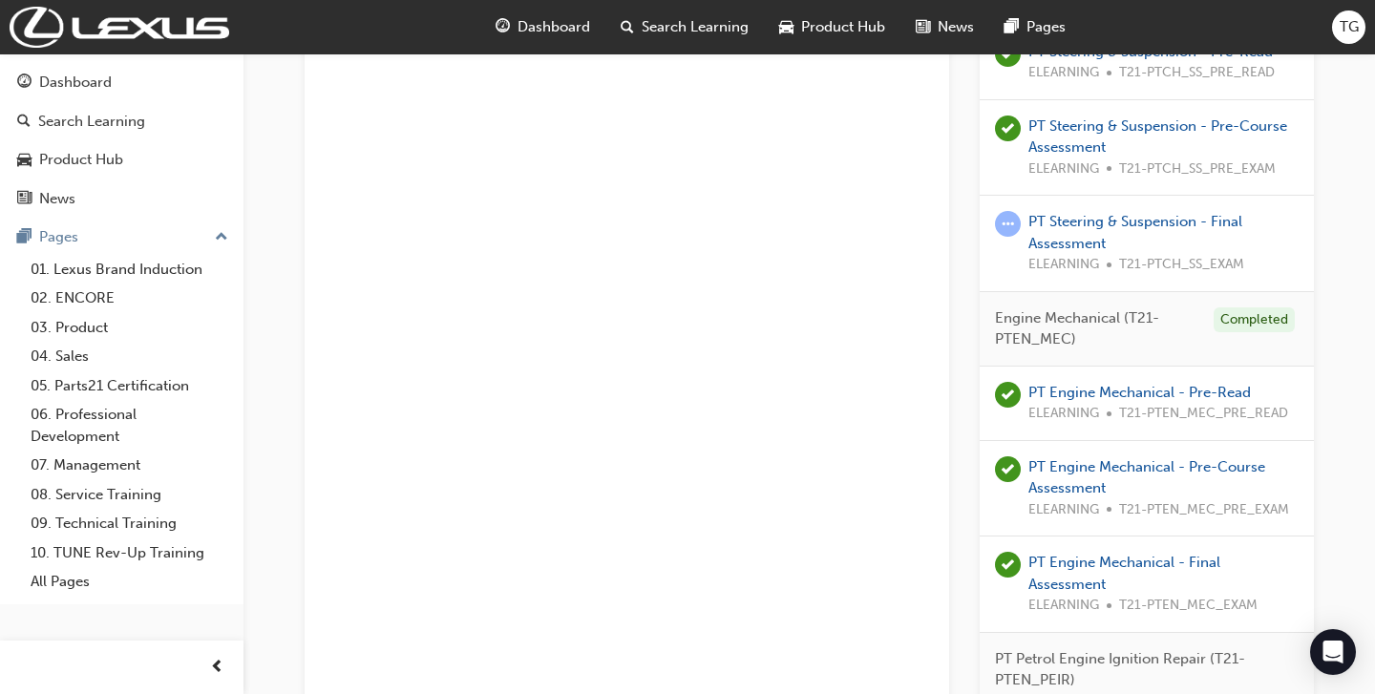
scroll to position [2007, 0]
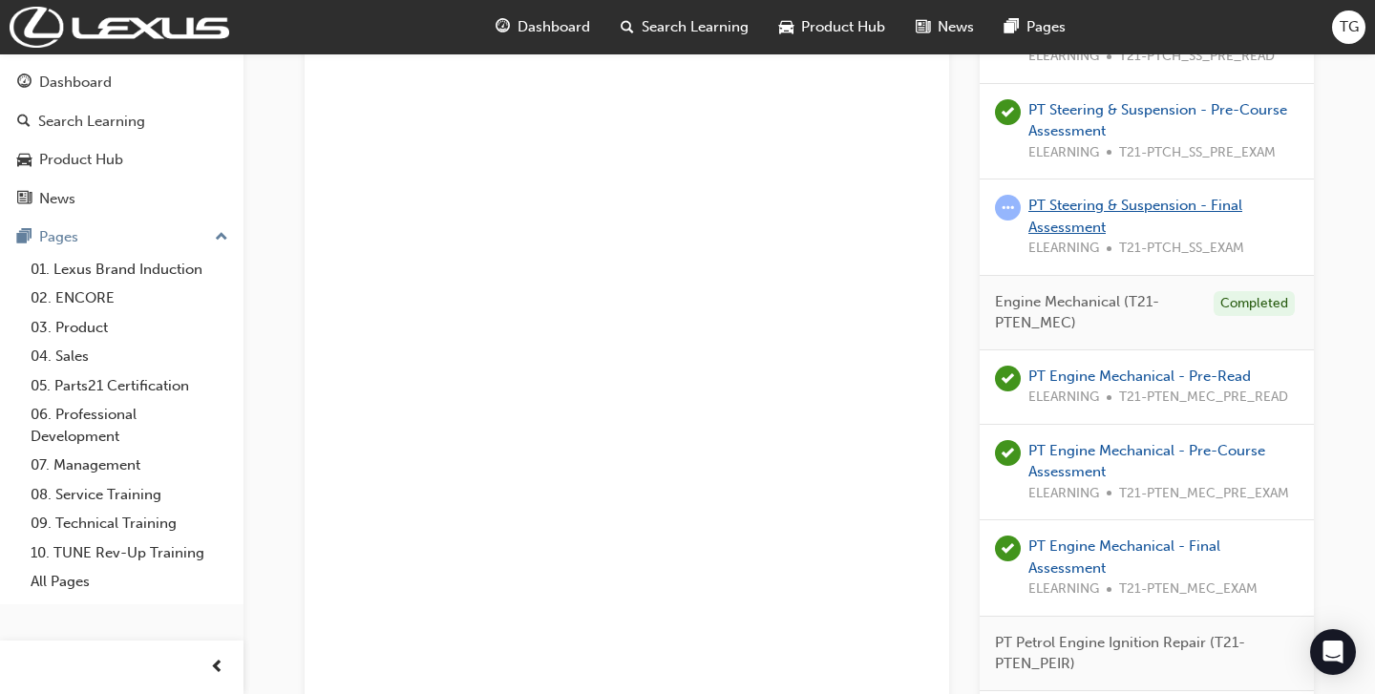
click at [1050, 201] on link "PT Steering & Suspension - Final Assessment" at bounding box center [1135, 216] width 214 height 39
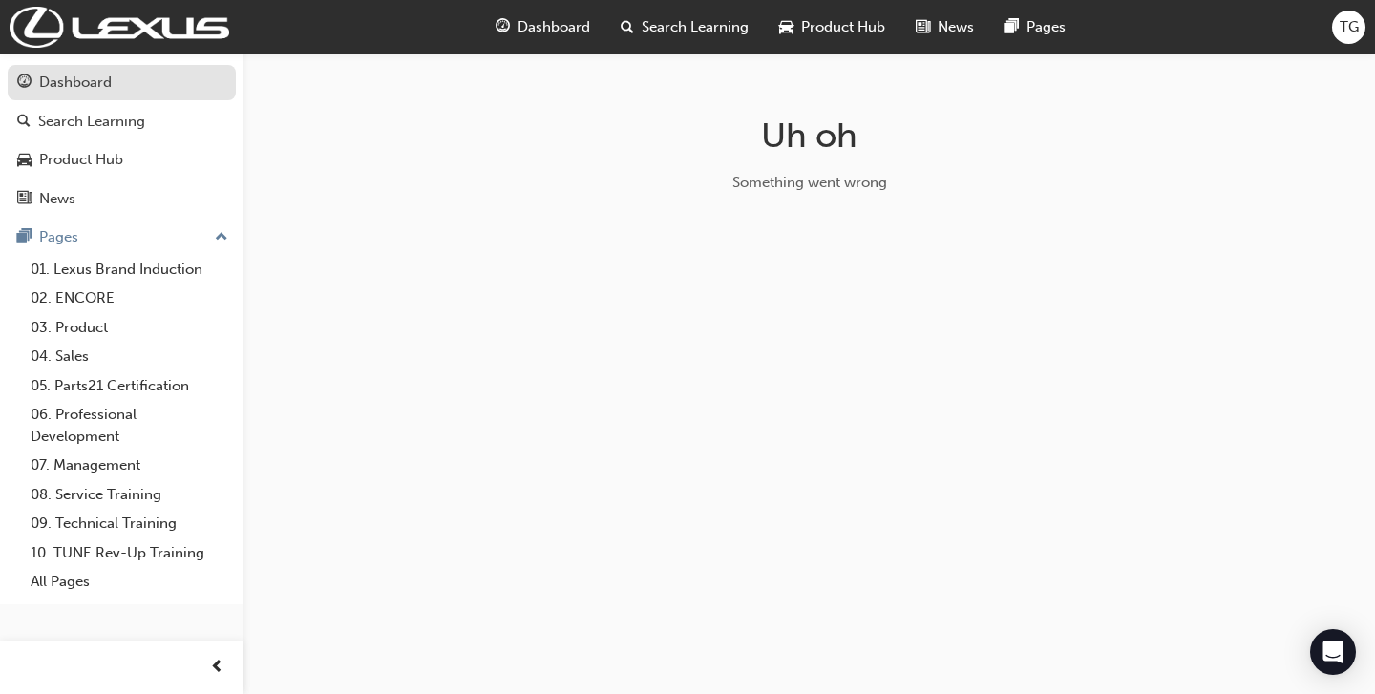
click at [132, 94] on div "Dashboard" at bounding box center [121, 83] width 209 height 24
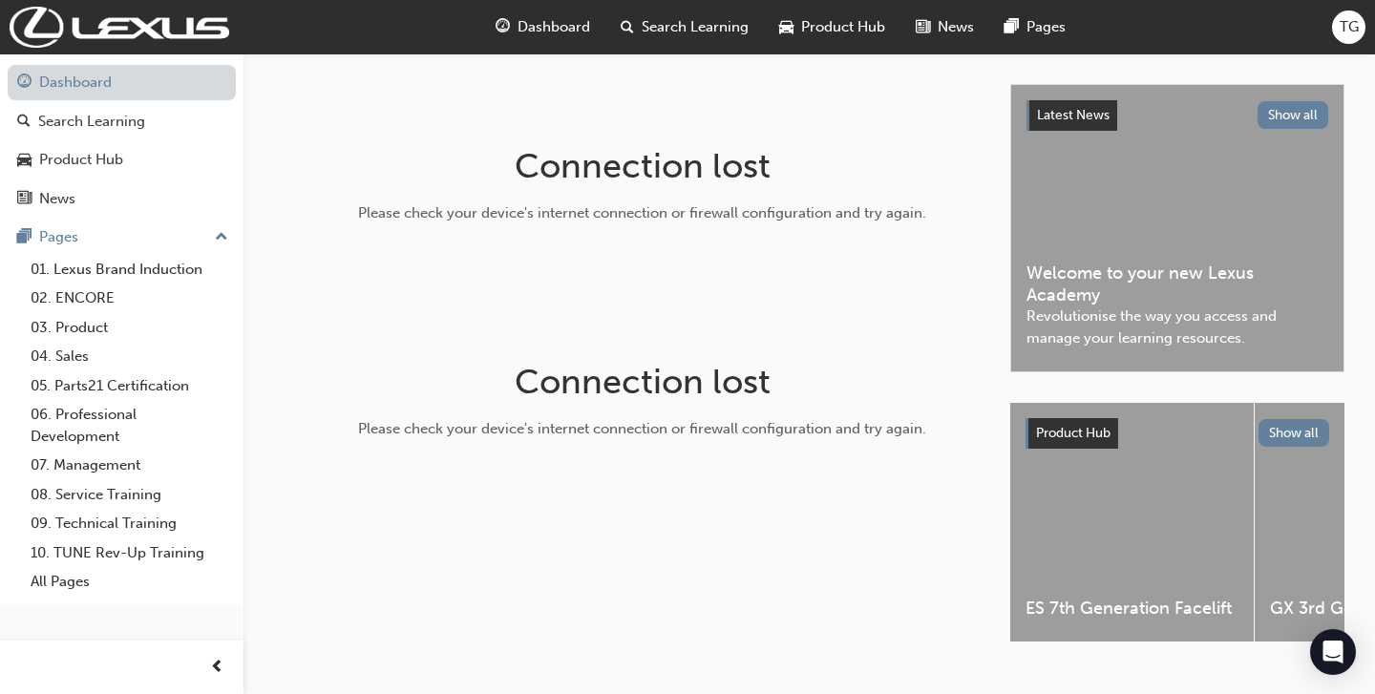
click at [110, 88] on link "Dashboard" at bounding box center [122, 82] width 228 height 35
click at [78, 84] on link "Dashboard" at bounding box center [122, 82] width 228 height 35
click at [104, 87] on link "Dashboard" at bounding box center [122, 82] width 228 height 35
click at [565, 24] on span "Dashboard" at bounding box center [554, 27] width 73 height 22
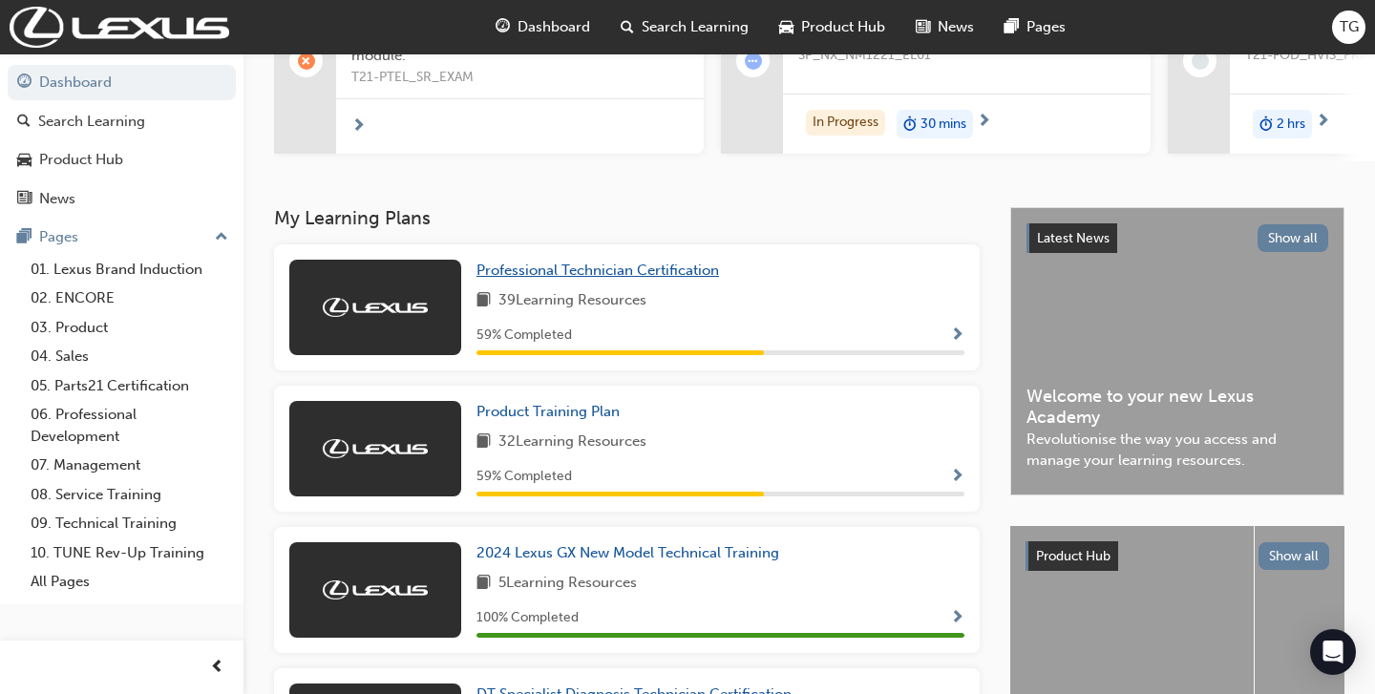
scroll to position [238, 0]
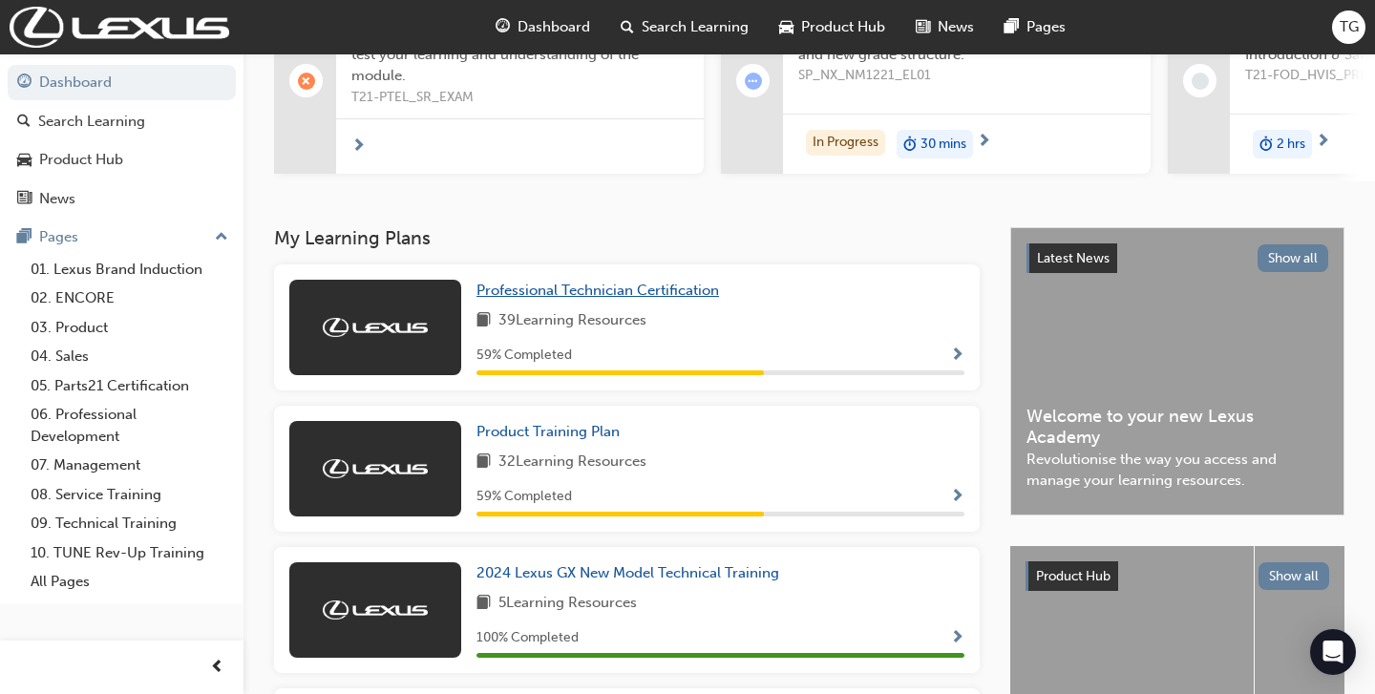
click at [657, 290] on span "Professional Technician Certification" at bounding box center [597, 290] width 243 height 17
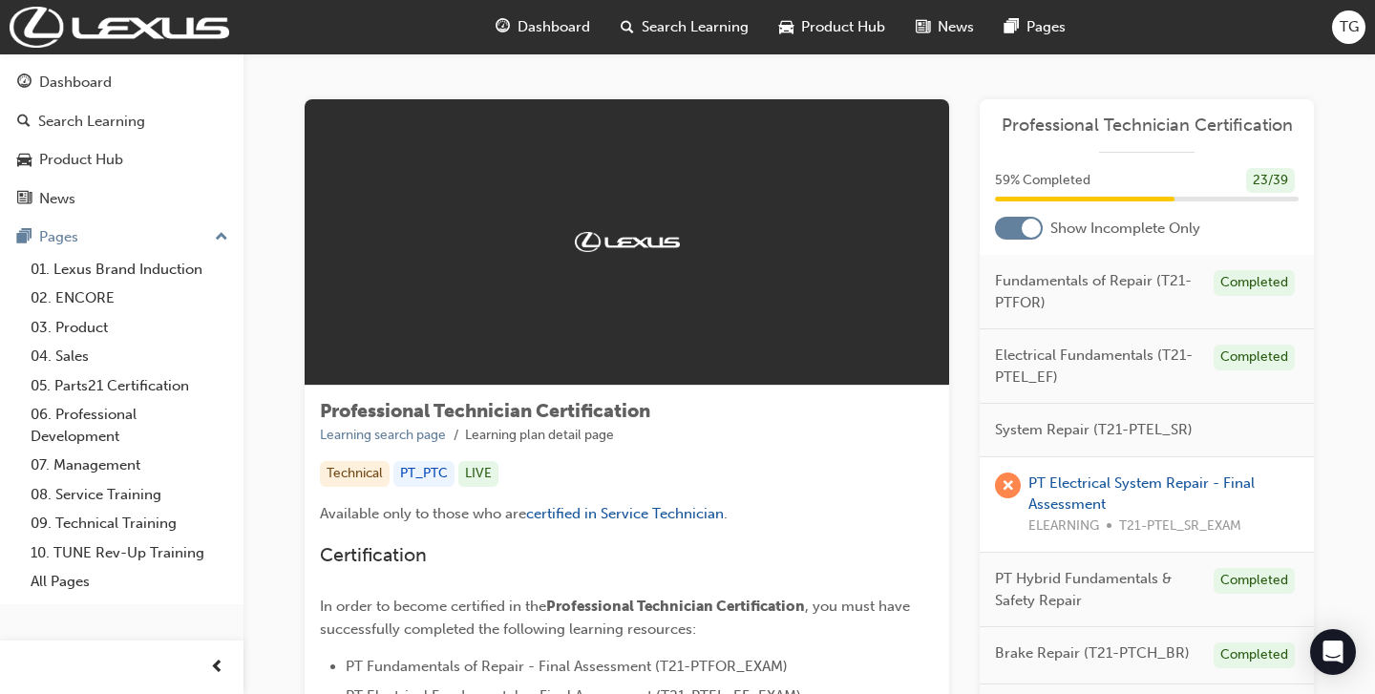
click at [1012, 233] on div at bounding box center [1019, 228] width 48 height 23
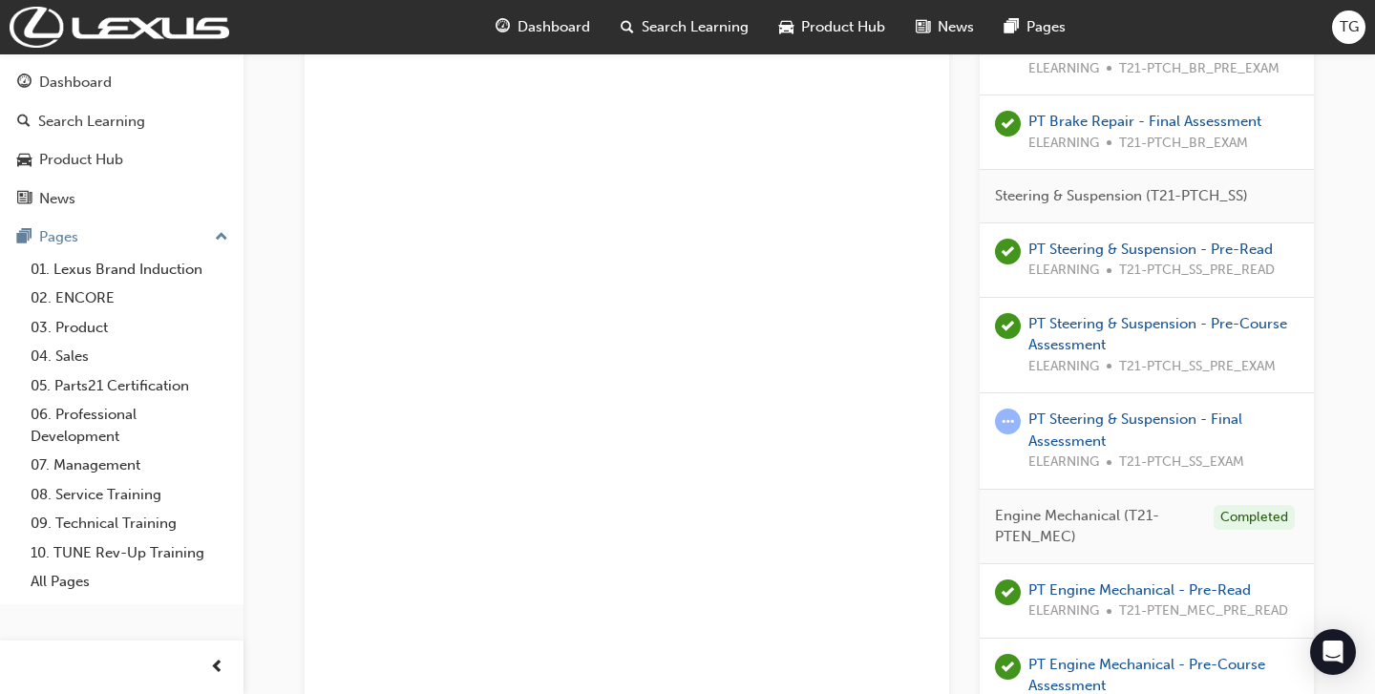
scroll to position [1795, 0]
click at [1085, 414] on link "PT Steering & Suspension - Final Assessment" at bounding box center [1135, 428] width 214 height 39
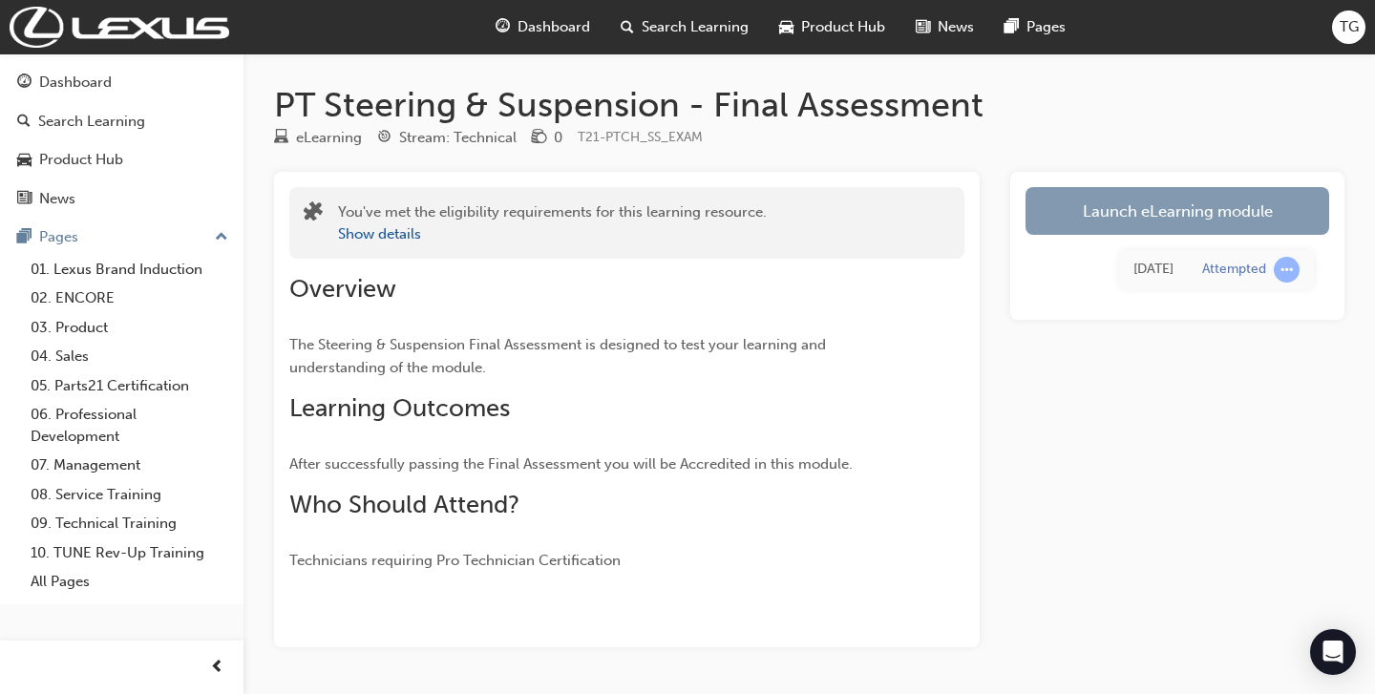
click at [1093, 212] on link "Launch eLearning module" at bounding box center [1177, 211] width 304 height 48
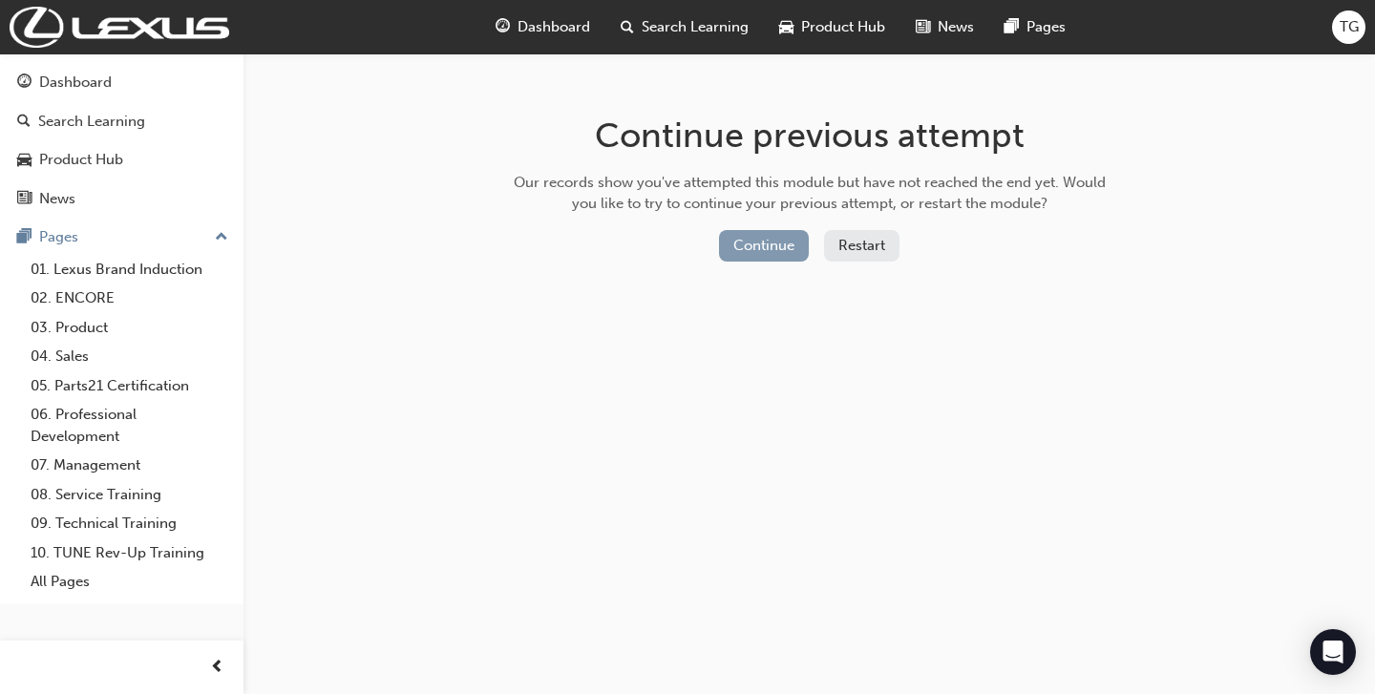
click at [739, 246] on button "Continue" at bounding box center [764, 246] width 90 height 32
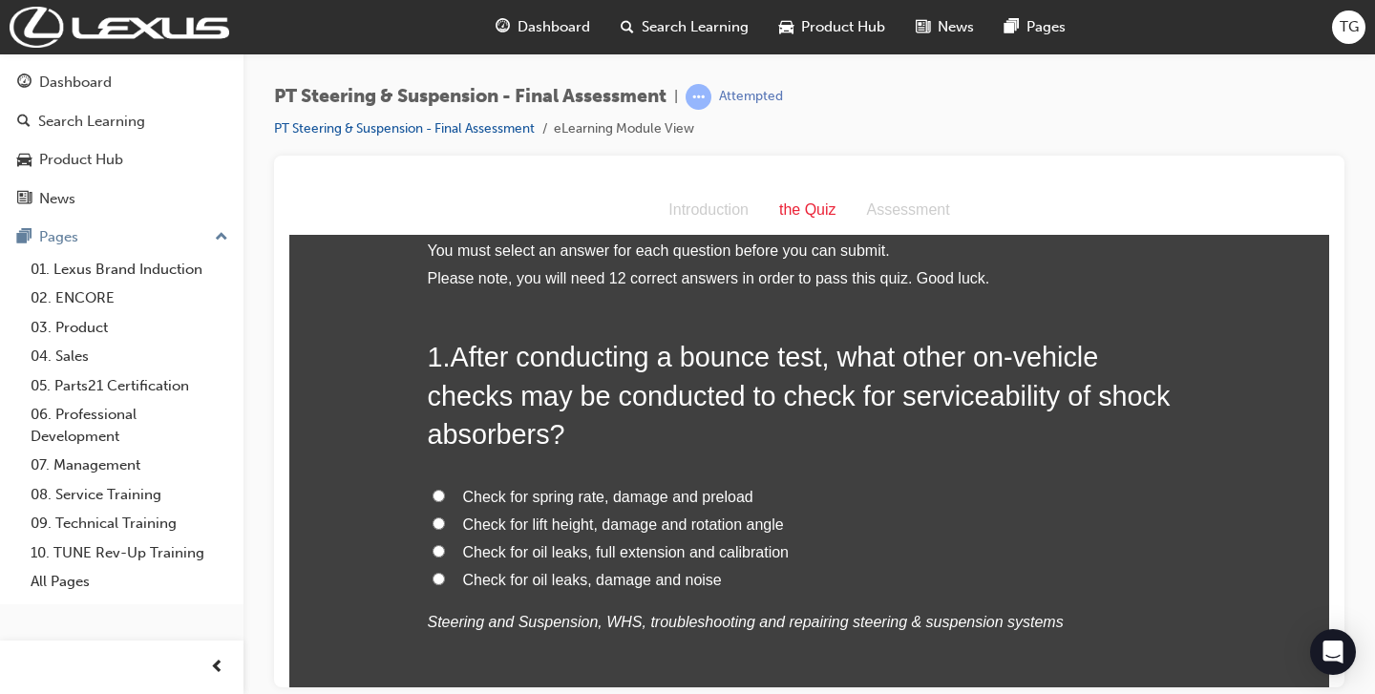
scroll to position [37, 0]
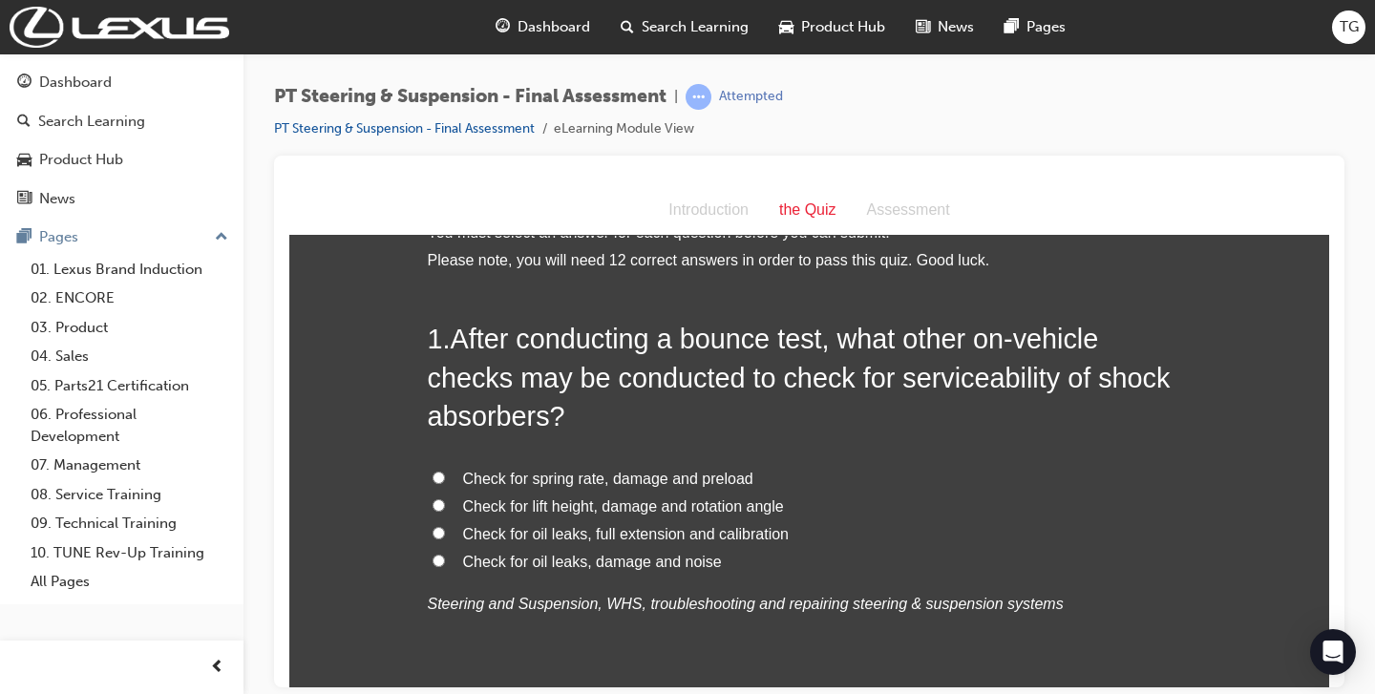
click at [465, 564] on span "Check for oil leaks, damage and noise" at bounding box center [592, 561] width 259 height 16
click at [445, 564] on input "Check for oil leaks, damage and noise" at bounding box center [439, 560] width 12 height 12
radio input "true"
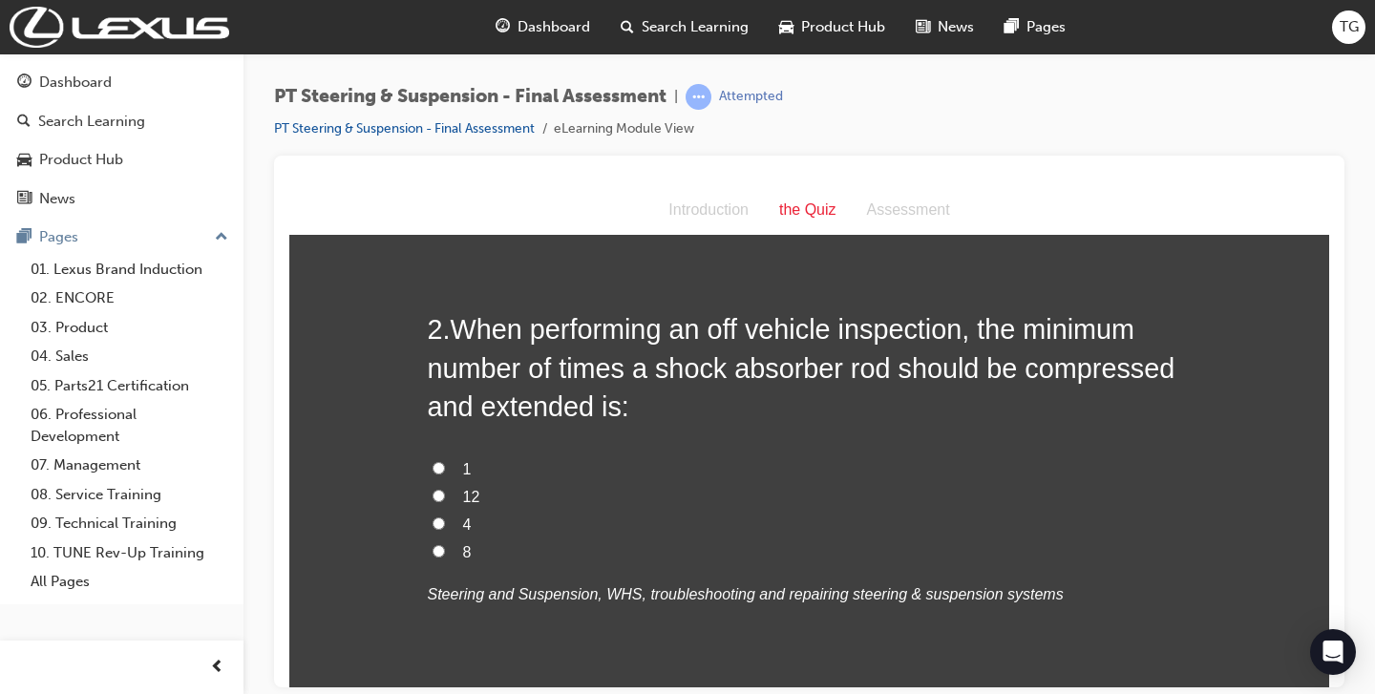
scroll to position [538, 0]
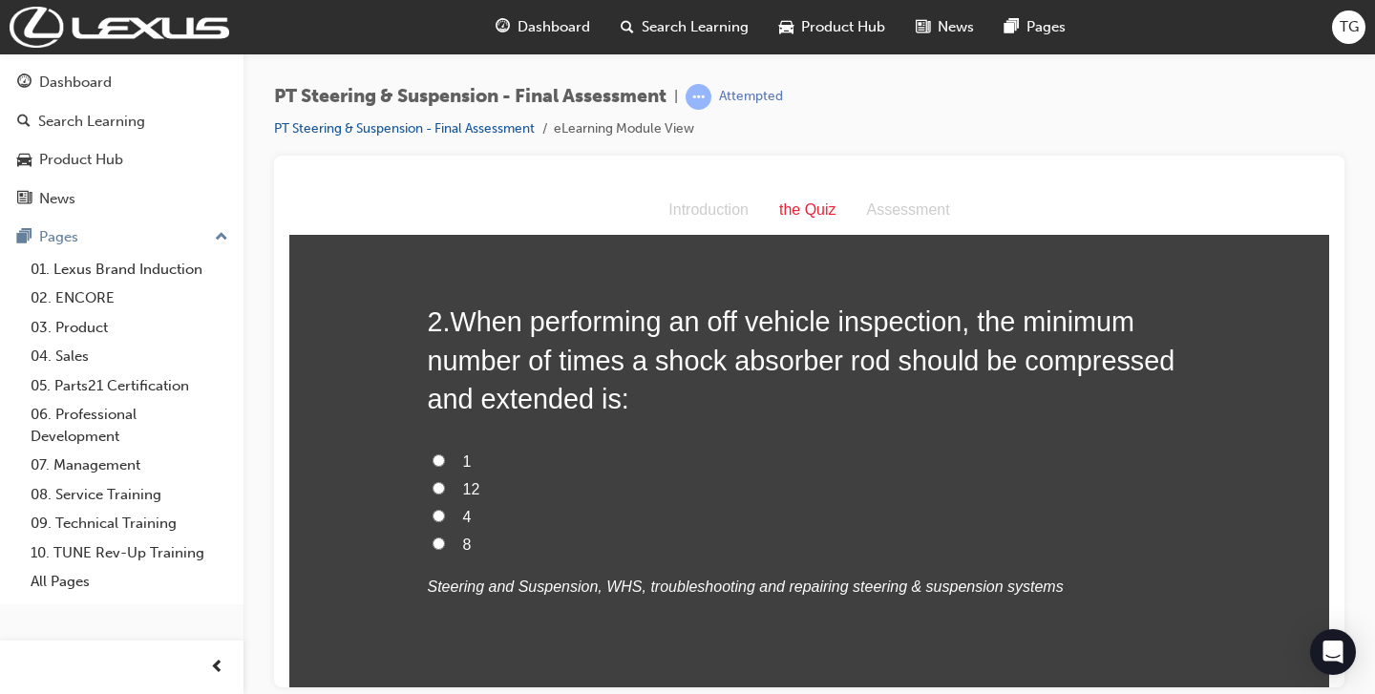
click at [431, 509] on label "4" at bounding box center [810, 517] width 764 height 28
click at [433, 509] on input "4" at bounding box center [439, 515] width 12 height 12
radio input "true"
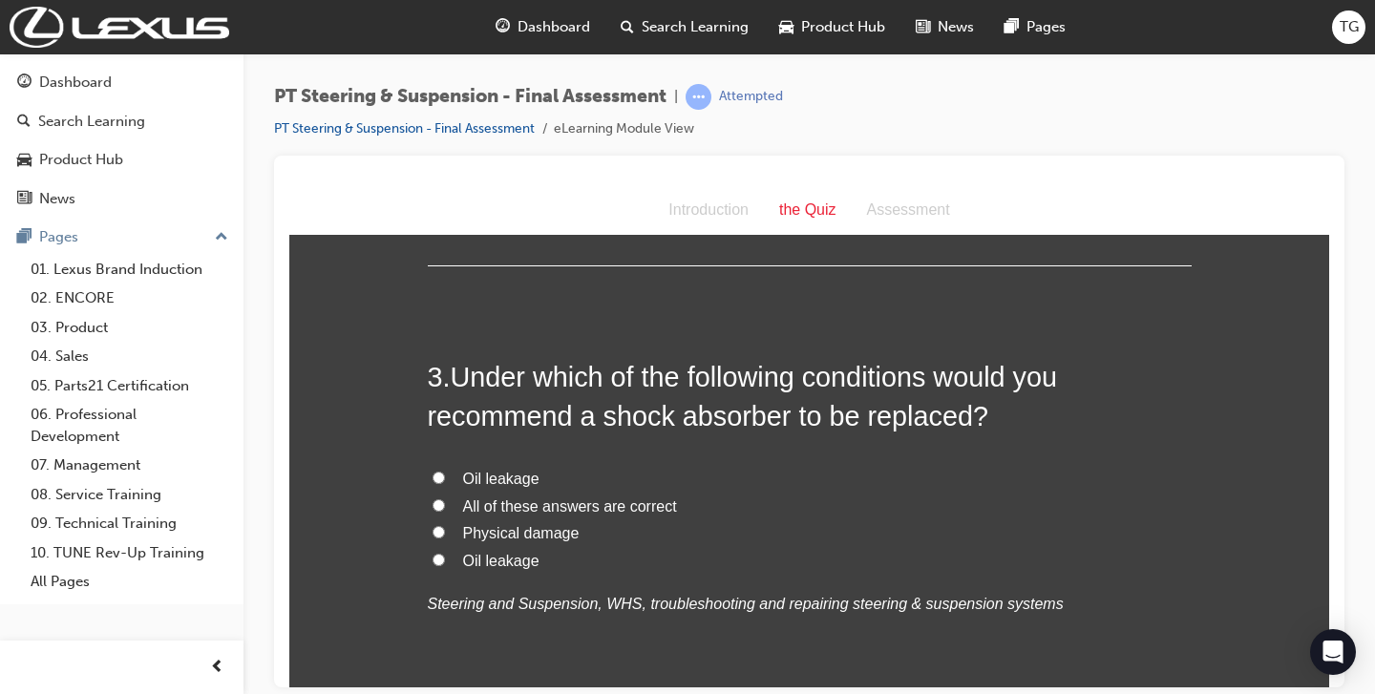
scroll to position [966, 0]
click at [639, 498] on span "All of these answers are correct" at bounding box center [570, 505] width 214 height 16
click at [445, 498] on input "All of these answers are correct" at bounding box center [439, 503] width 12 height 12
radio input "true"
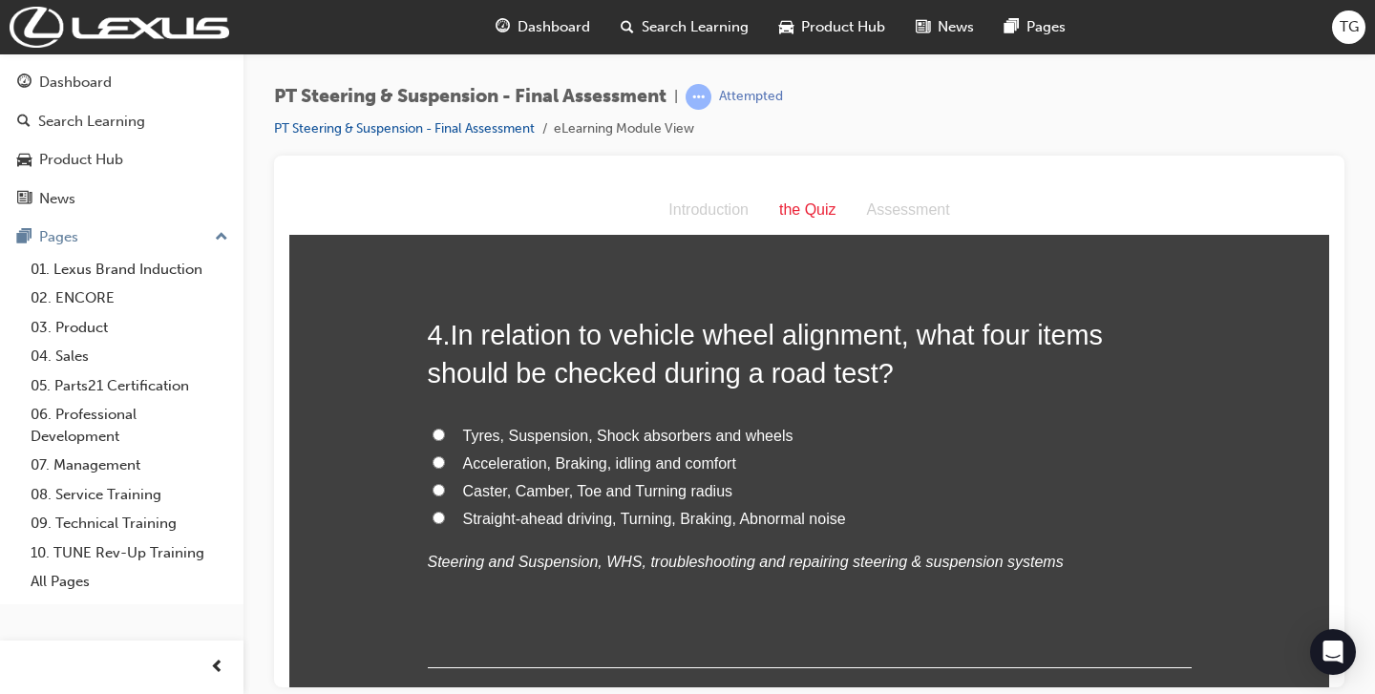
scroll to position [1450, 0]
click at [538, 527] on span "Straight-ahead driving, Turning, Braking, Abnormal noise" at bounding box center [654, 520] width 383 height 16
click at [445, 525] on input "Straight-ahead driving, Turning, Braking, Abnormal noise" at bounding box center [439, 519] width 12 height 12
radio input "true"
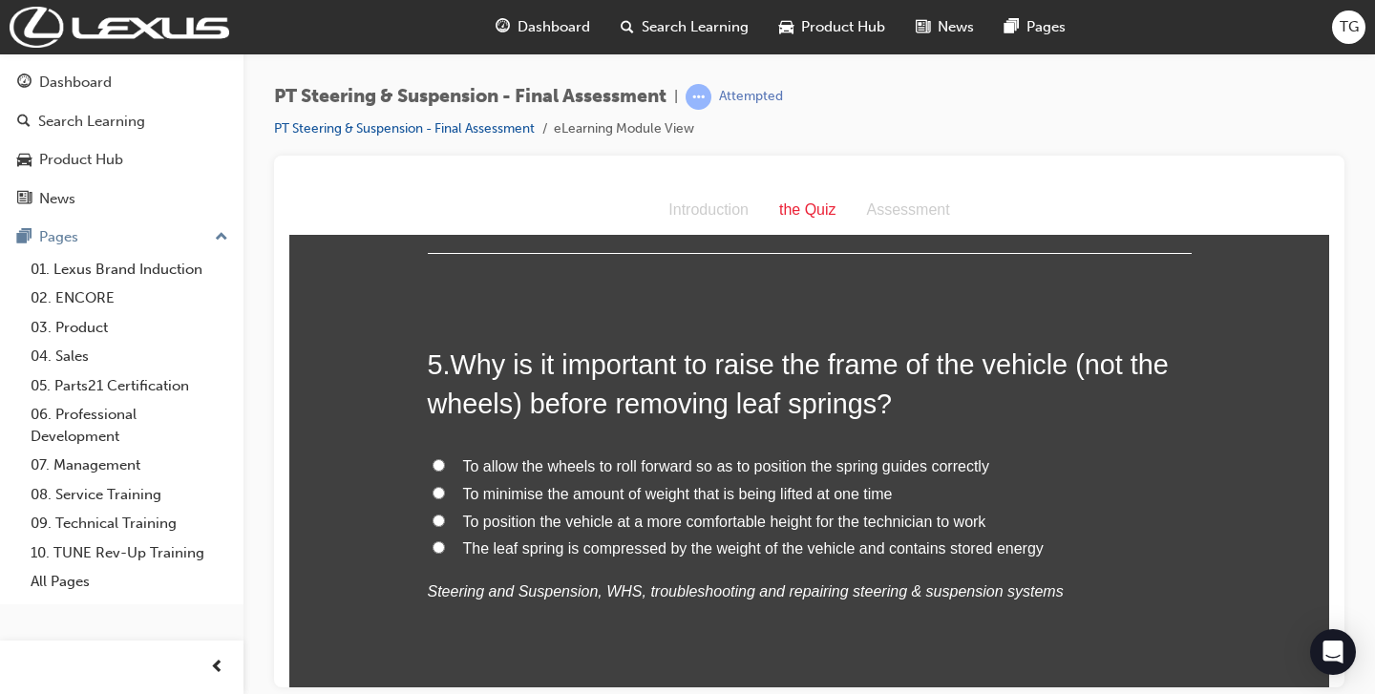
scroll to position [1872, 0]
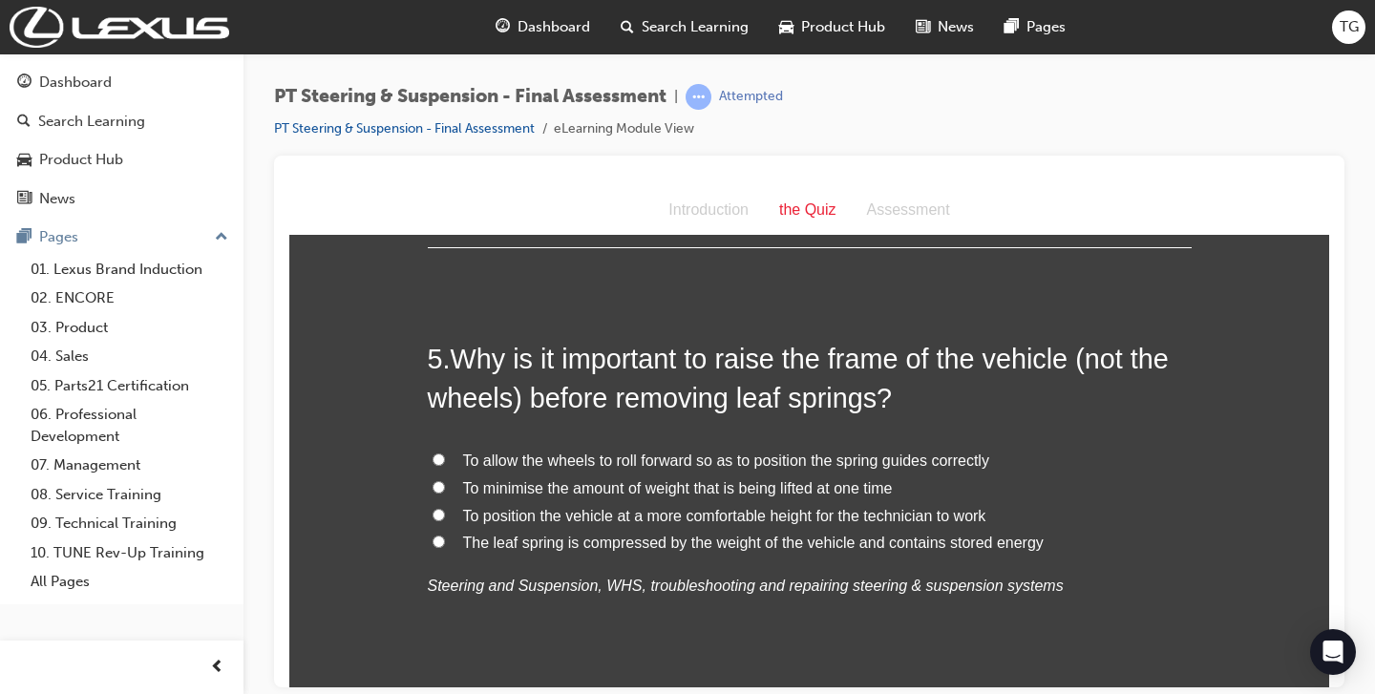
click at [724, 547] on span "The leaf spring is compressed by the weight of the vehicle and contains stored …" at bounding box center [753, 542] width 581 height 16
click at [445, 547] on input "The leaf spring is compressed by the weight of the vehicle and contains stored …" at bounding box center [439, 541] width 12 height 12
radio input "true"
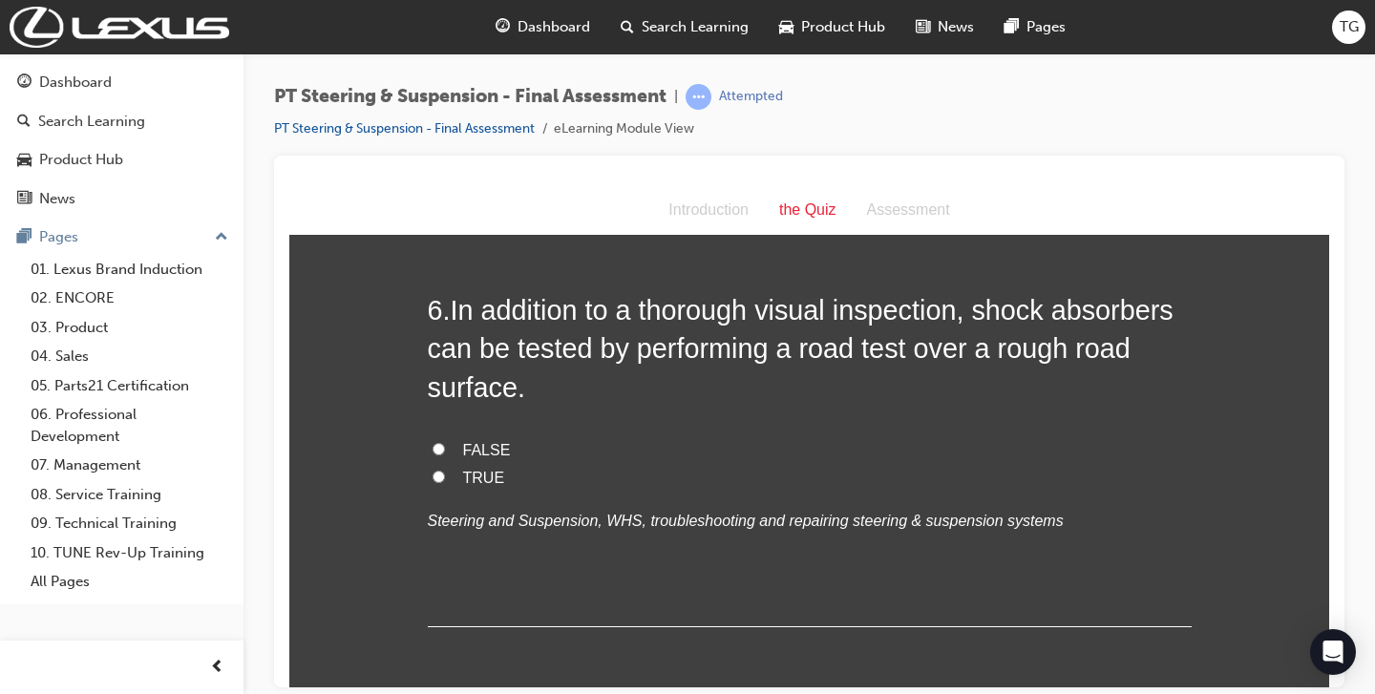
scroll to position [2368, 0]
click at [497, 482] on span "TRUE" at bounding box center [484, 475] width 42 height 16
click at [445, 480] on input "TRUE" at bounding box center [439, 474] width 12 height 12
radio input "true"
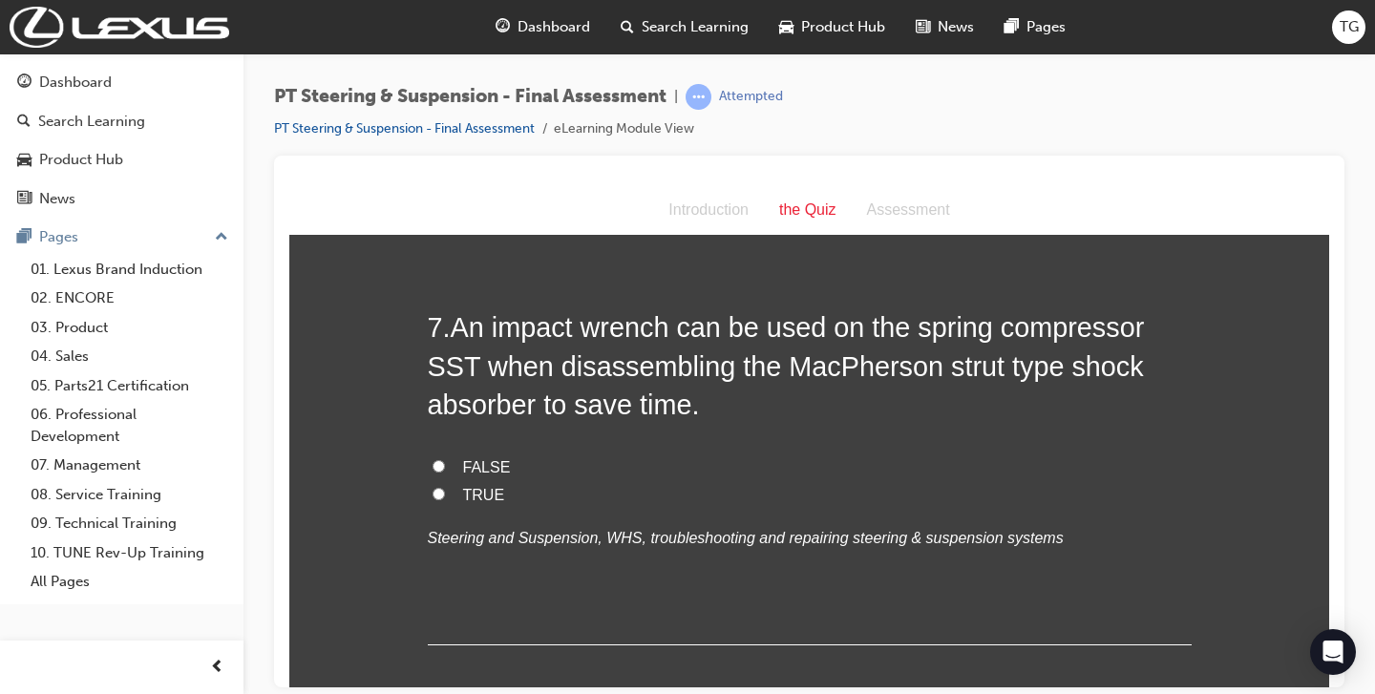
scroll to position [2783, 0]
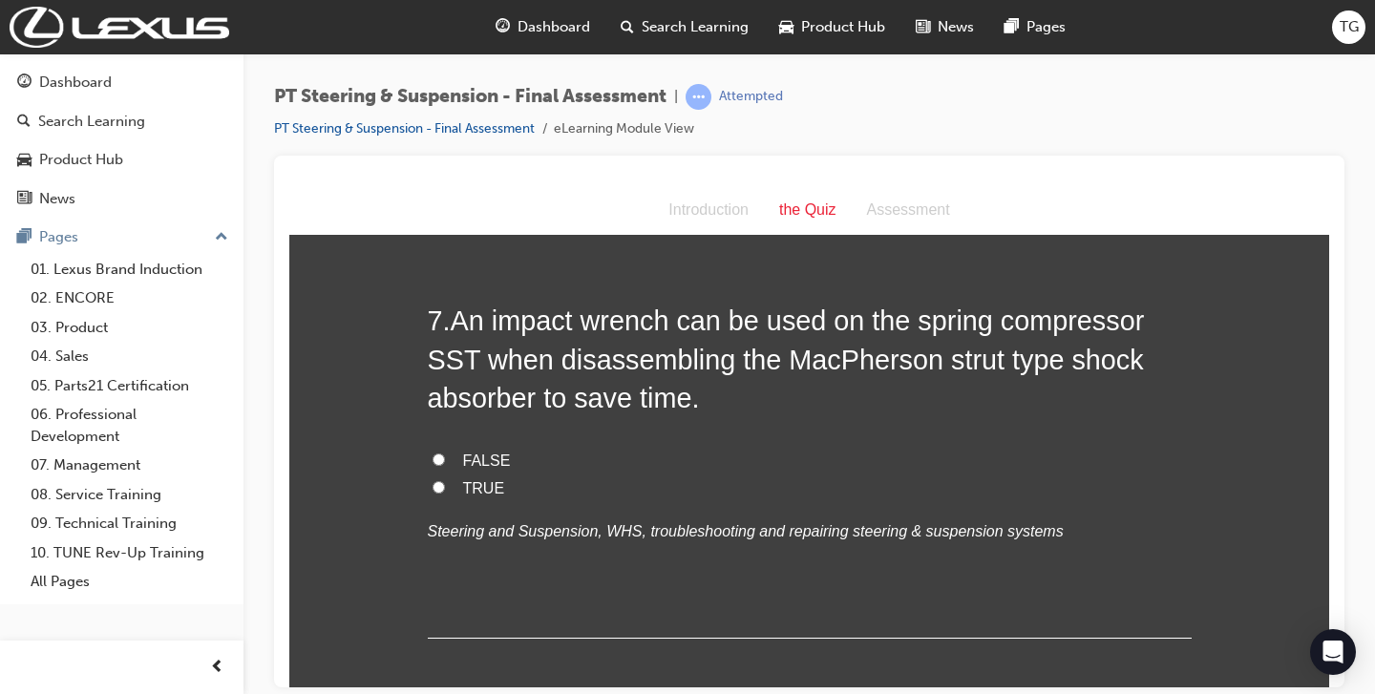
click at [488, 459] on span "FALSE" at bounding box center [487, 460] width 48 height 16
click at [445, 459] on input "FALSE" at bounding box center [439, 459] width 12 height 12
radio input "true"
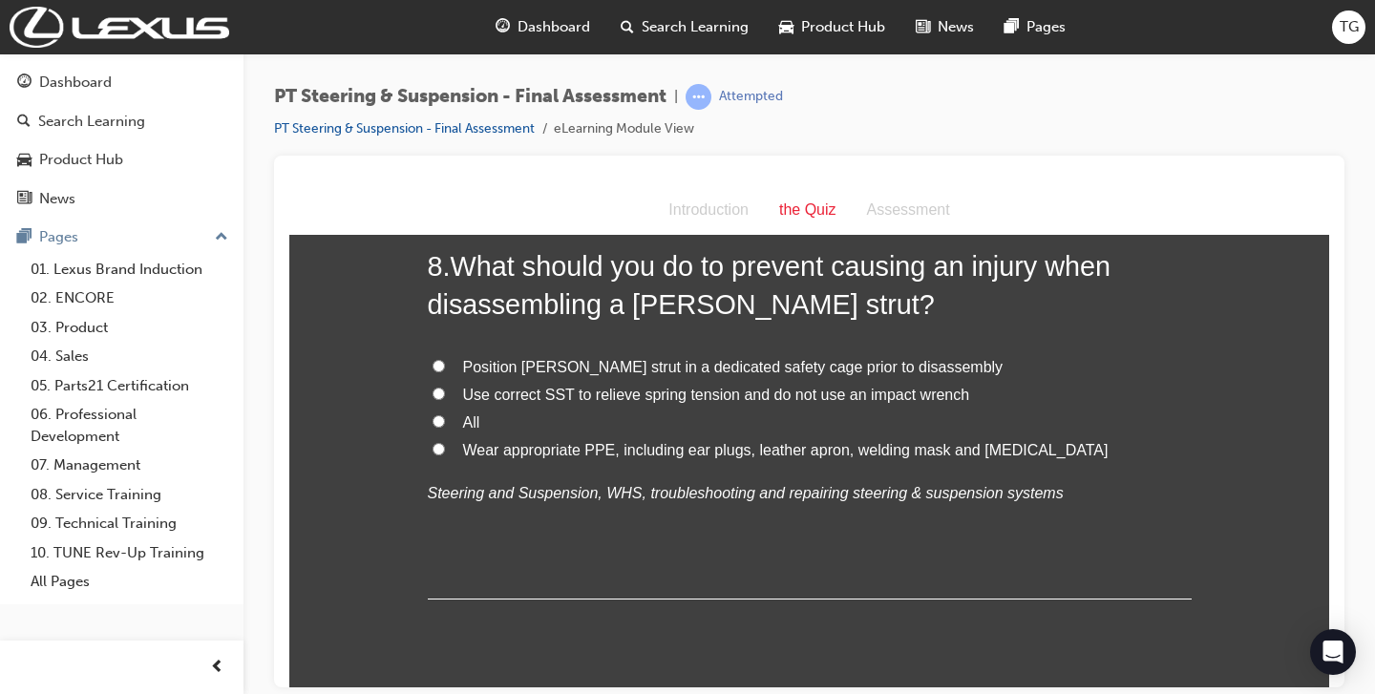
scroll to position [3263, 0]
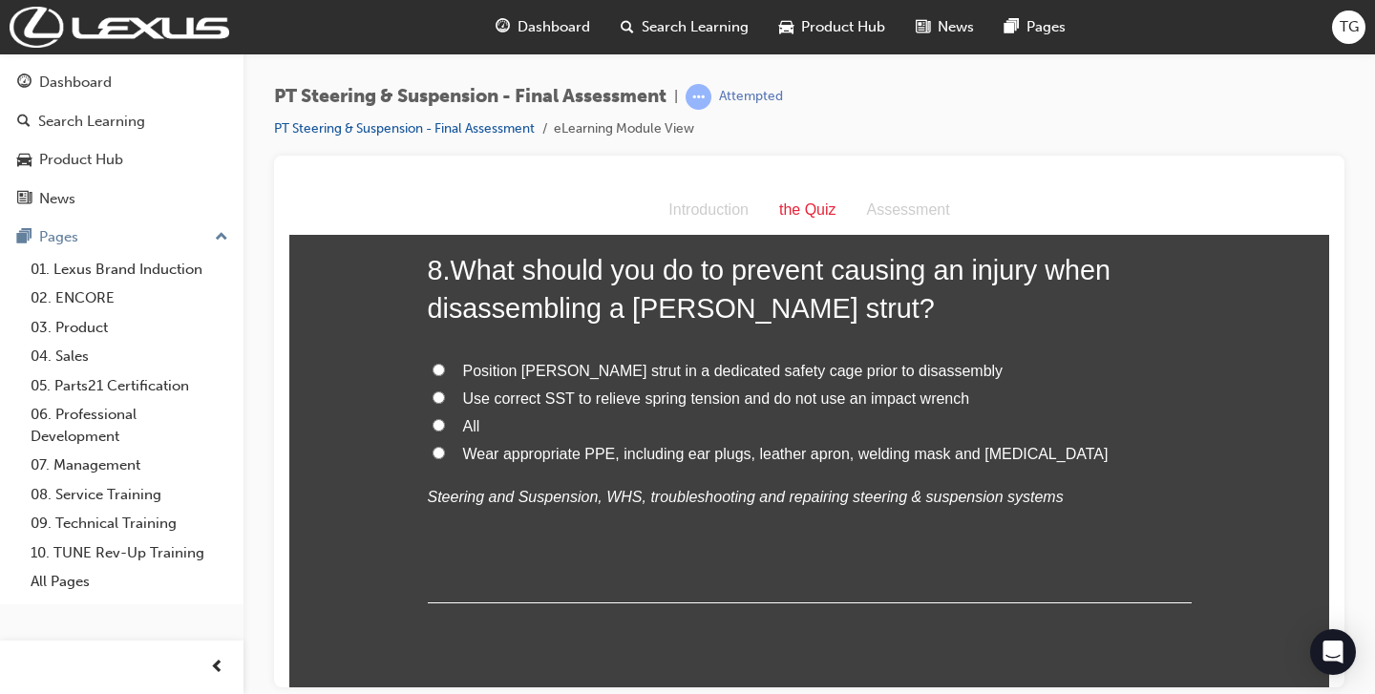
click at [451, 430] on label "All" at bounding box center [810, 426] width 764 height 28
click at [445, 430] on input "All" at bounding box center [439, 424] width 12 height 12
radio input "true"
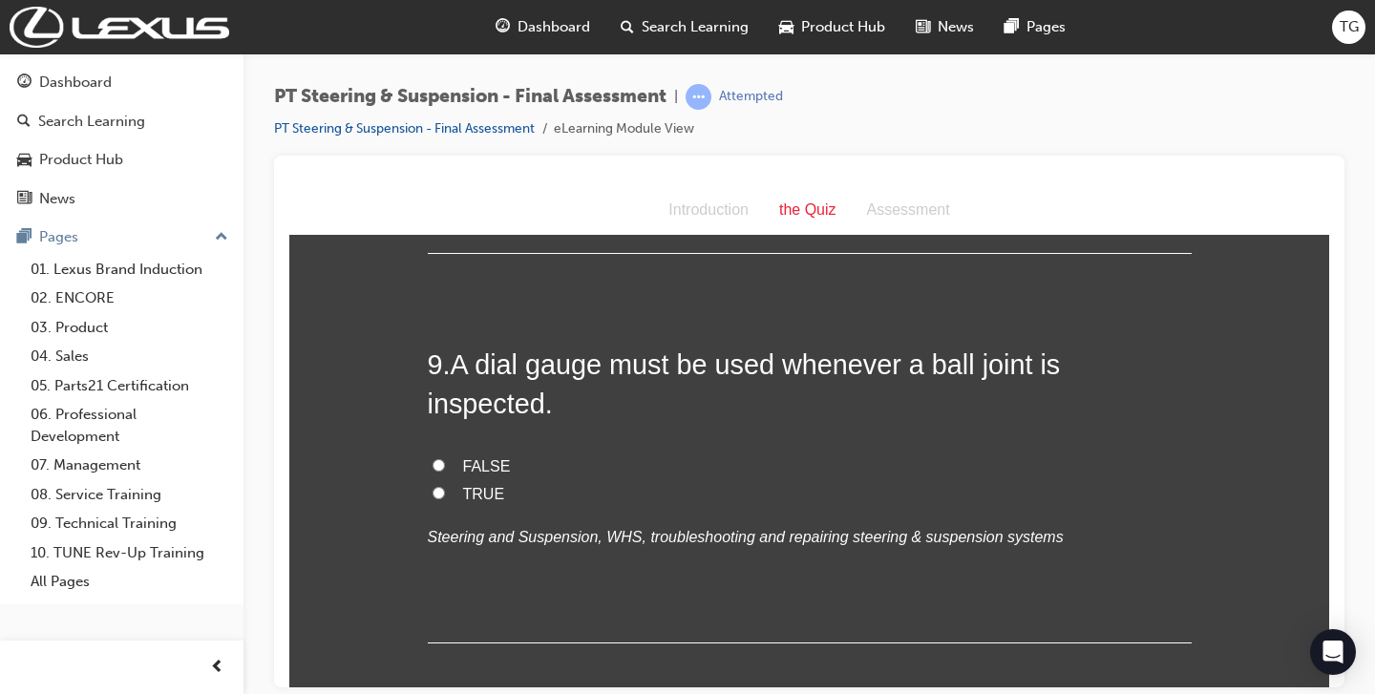
scroll to position [3619, 0]
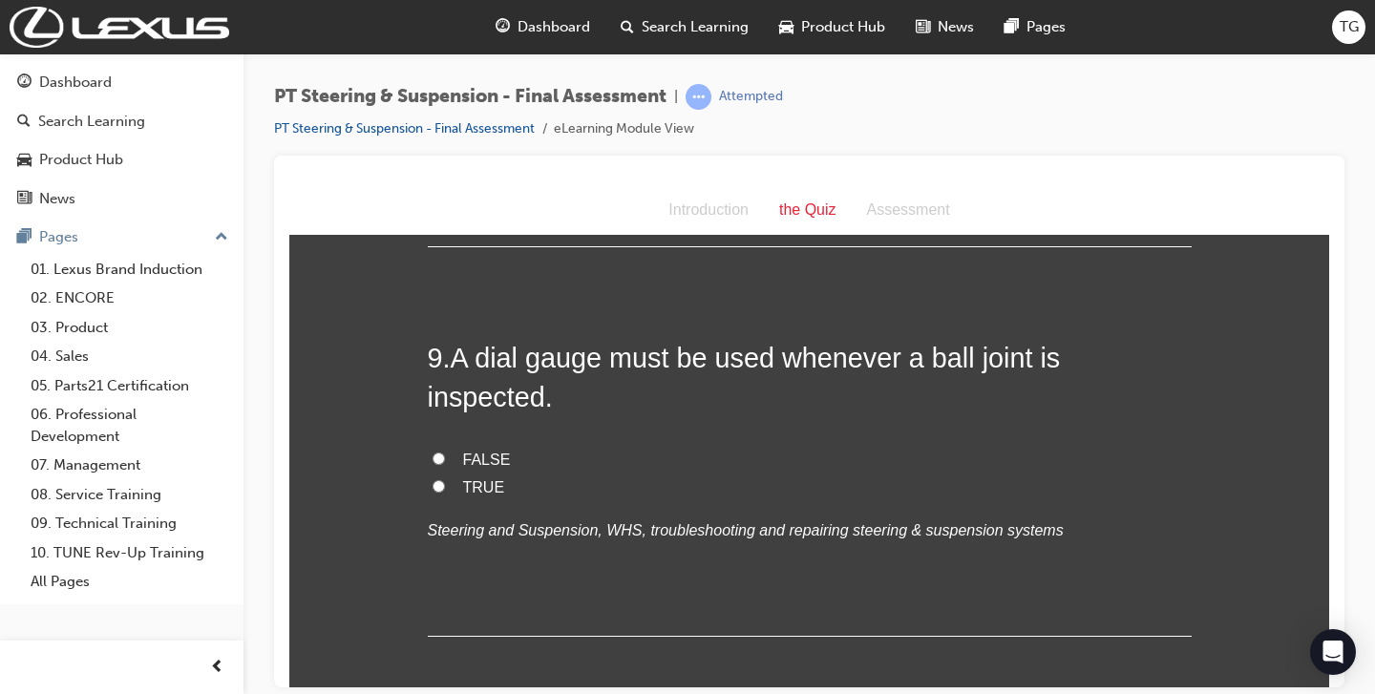
click at [490, 451] on span "FALSE" at bounding box center [487, 459] width 48 height 16
click at [445, 452] on input "FALSE" at bounding box center [439, 458] width 12 height 12
radio input "true"
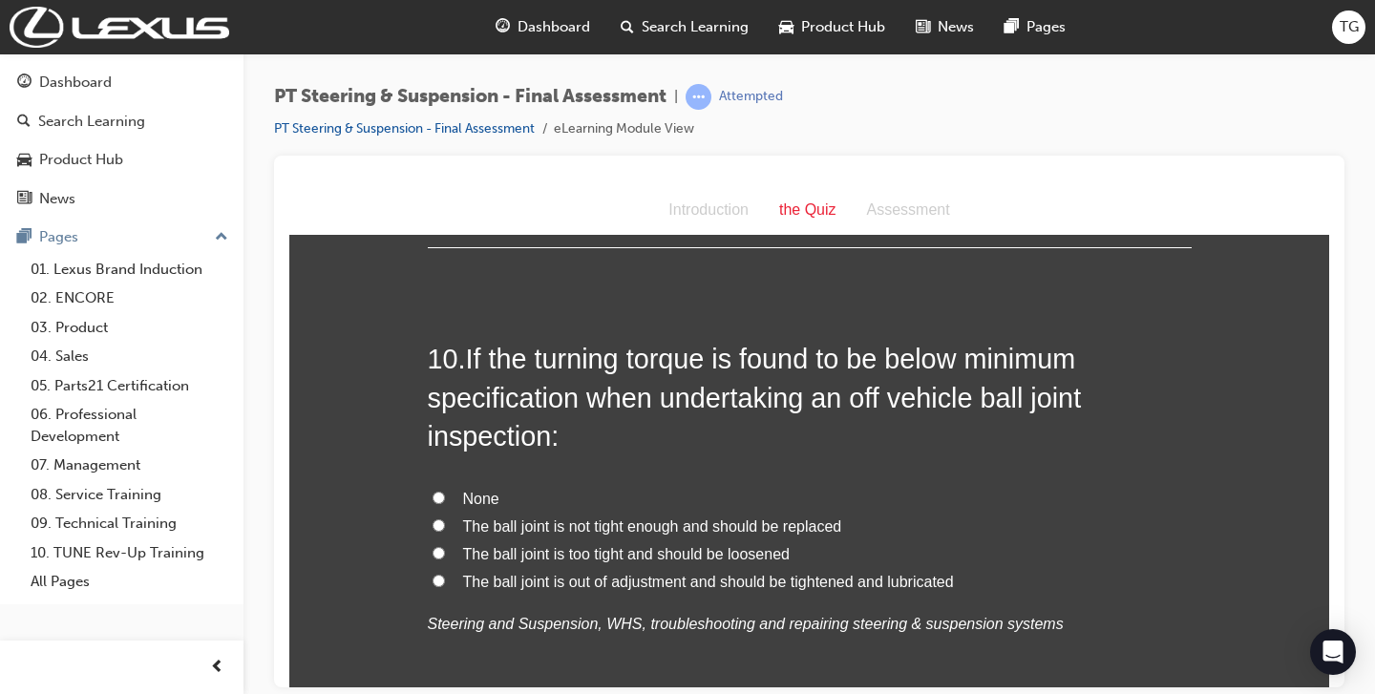
scroll to position [4019, 0]
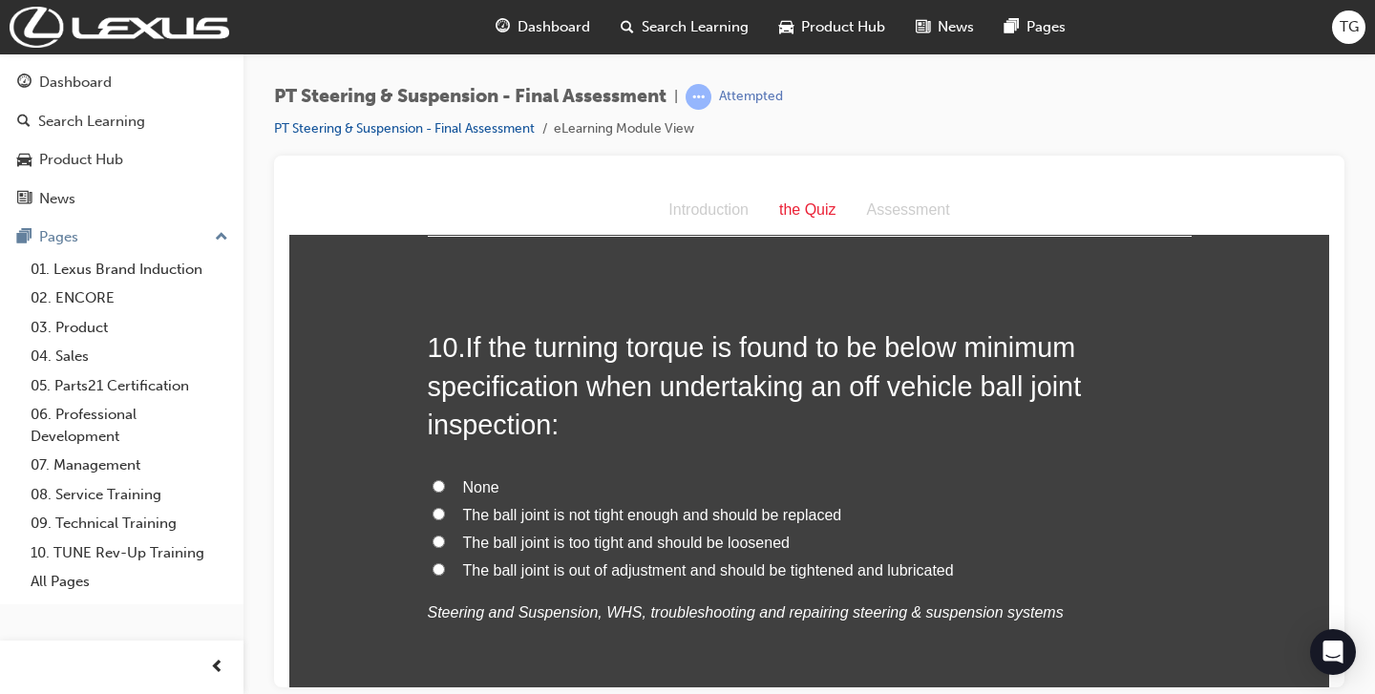
click at [607, 506] on span "The ball joint is not tight enough and should be replaced" at bounding box center [652, 514] width 379 height 16
click at [445, 507] on input "The ball joint is not tight enough and should be replaced" at bounding box center [439, 513] width 12 height 12
radio input "true"
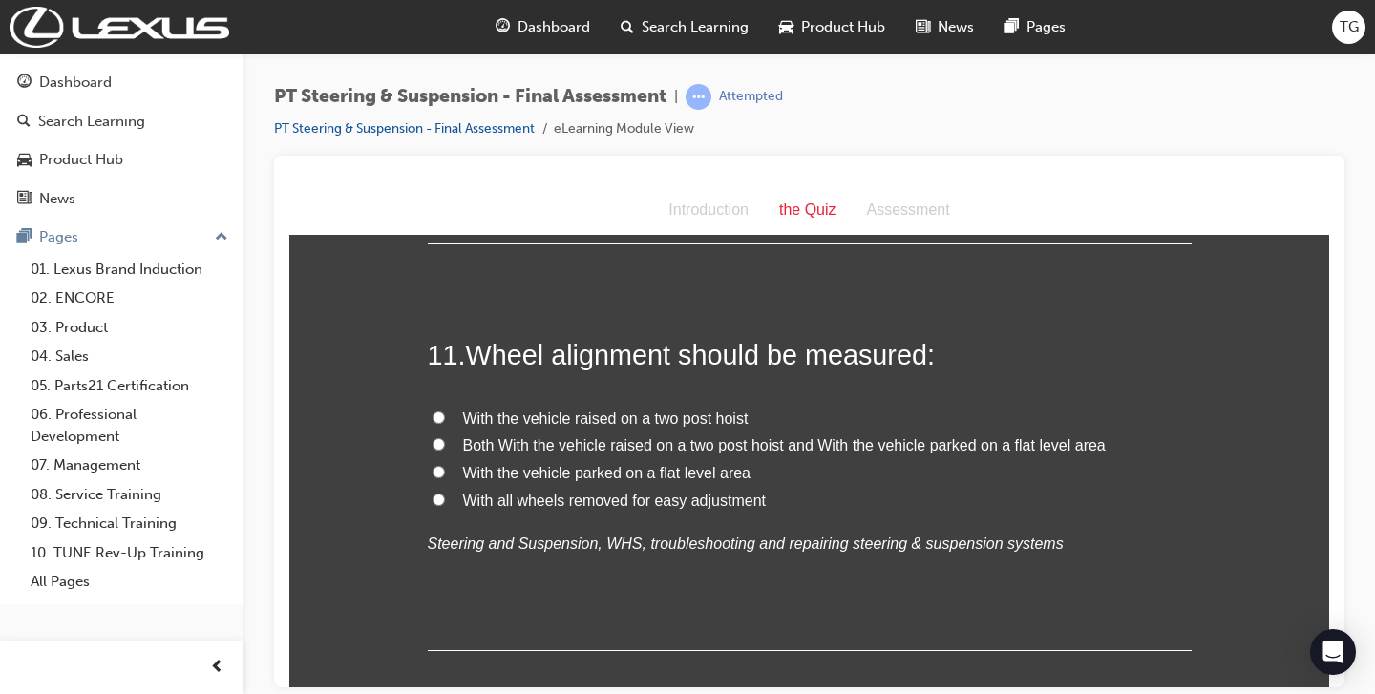
scroll to position [4497, 0]
click at [555, 461] on span "With the vehicle parked on a flat level area" at bounding box center [607, 469] width 288 height 16
click at [445, 462] on input "With the vehicle parked on a flat level area" at bounding box center [439, 468] width 12 height 12
radio input "true"
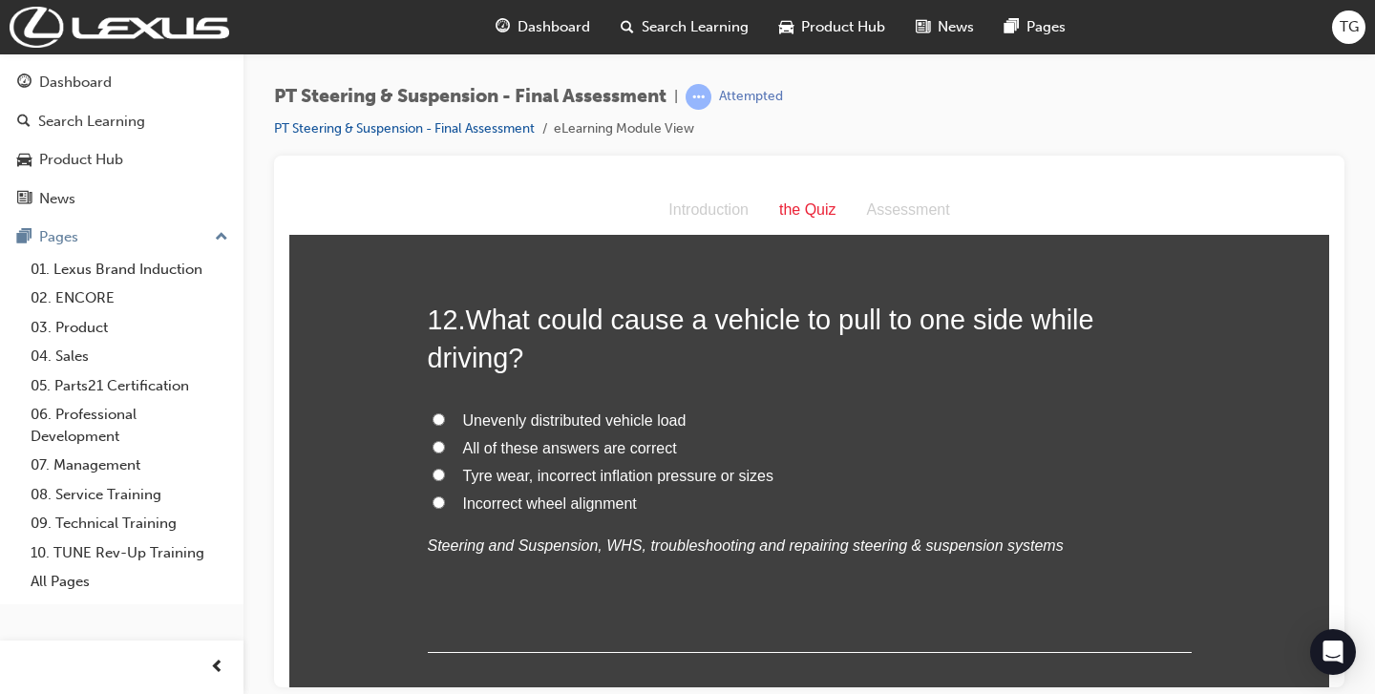
scroll to position [4937, 0]
click at [464, 438] on span "All of these answers are correct" at bounding box center [570, 446] width 214 height 16
click at [445, 439] on input "All of these answers are correct" at bounding box center [439, 445] width 12 height 12
radio input "true"
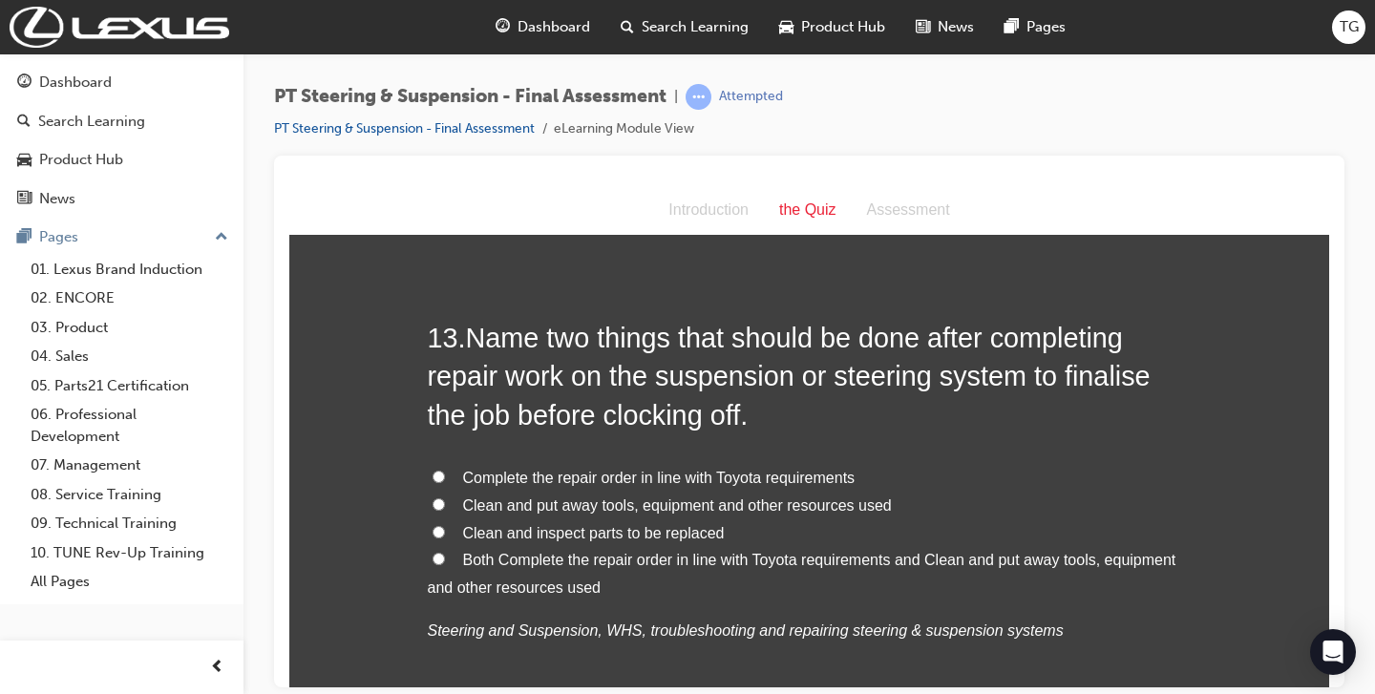
scroll to position [5357, 0]
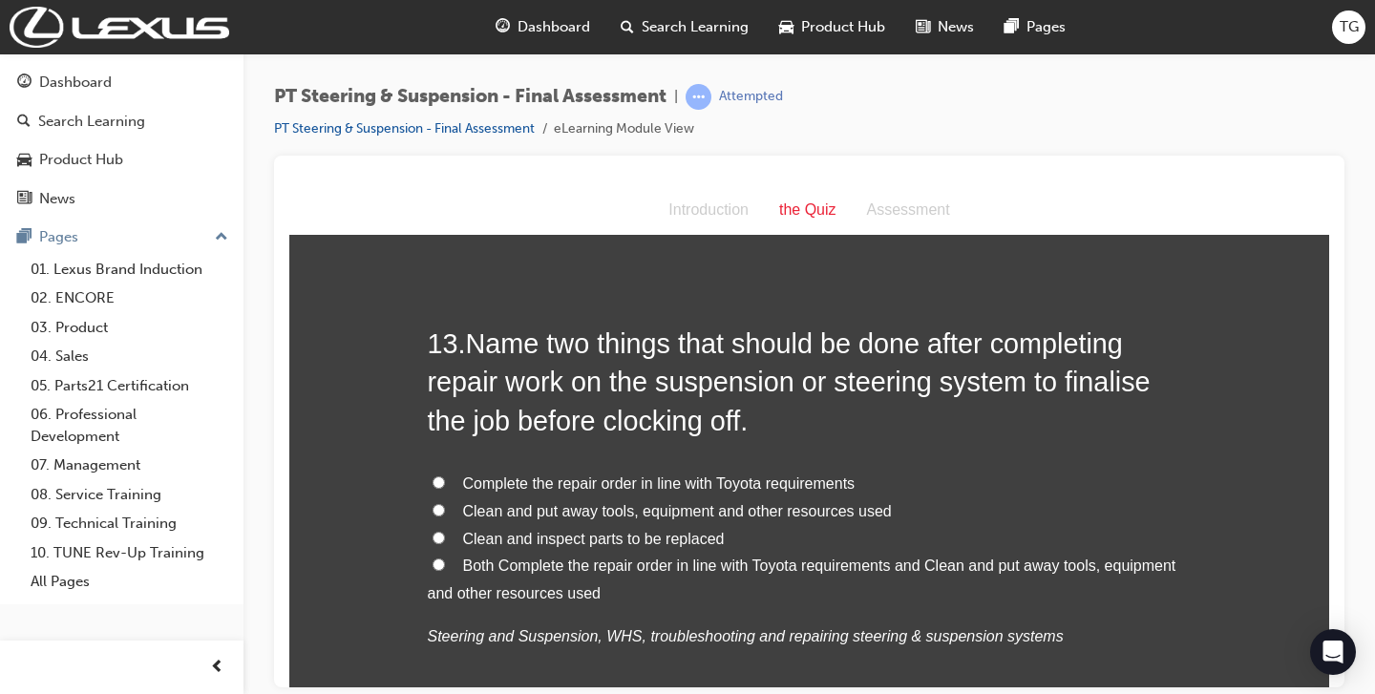
click at [522, 557] on span "Both Complete the repair order in line with Toyota requirements and Clean and p…" at bounding box center [802, 579] width 749 height 44
click at [445, 558] on input "Both Complete the repair order in line with Toyota requirements and Clean and p…" at bounding box center [439, 564] width 12 height 12
radio input "true"
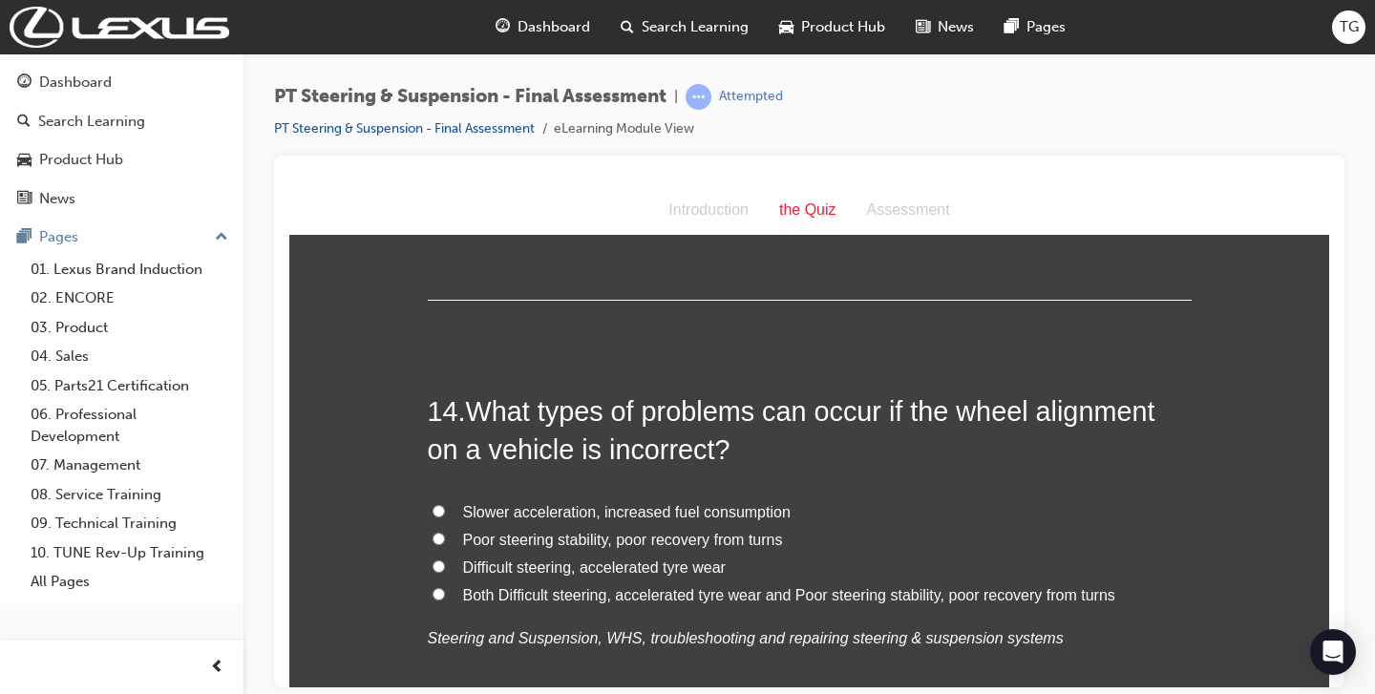
scroll to position [5804, 0]
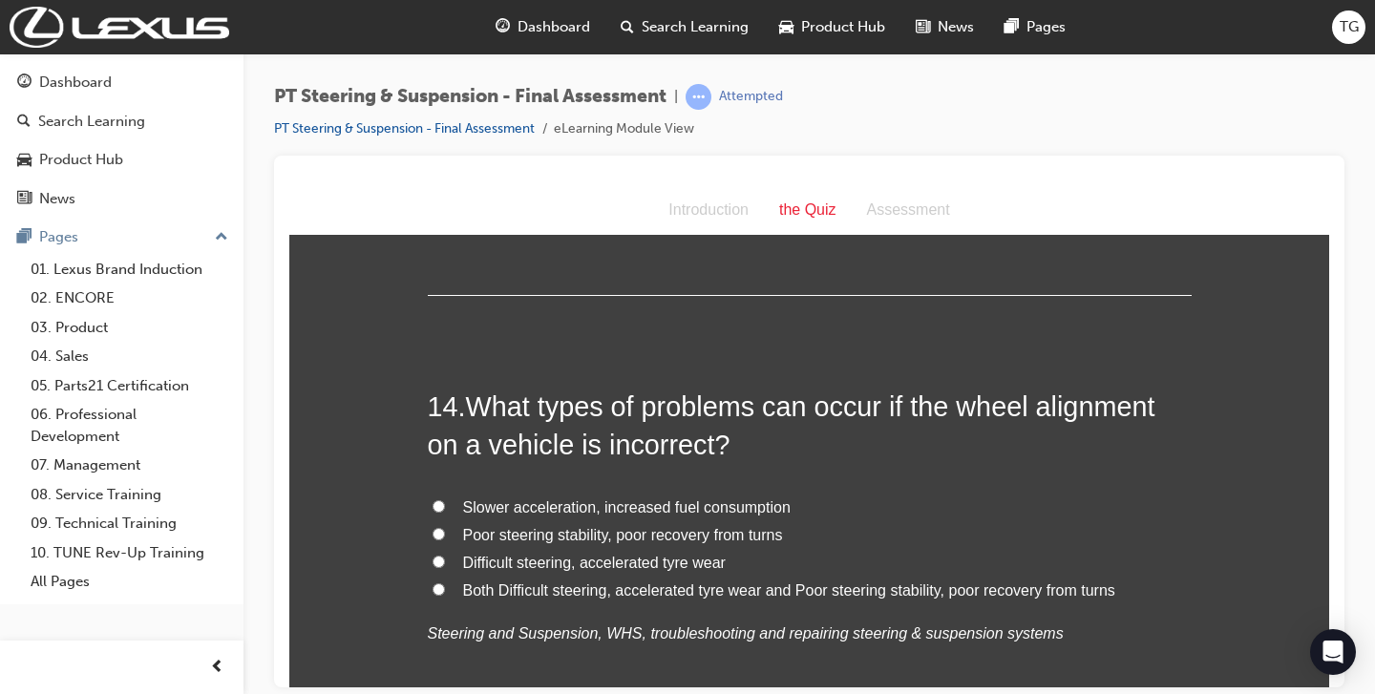
click at [575, 577] on label "Both Difficult steering, accelerated tyre wear and Poor steering stability, poo…" at bounding box center [810, 591] width 764 height 28
click at [445, 582] on input "Both Difficult steering, accelerated tyre wear and Poor steering stability, poo…" at bounding box center [439, 588] width 12 height 12
radio input "true"
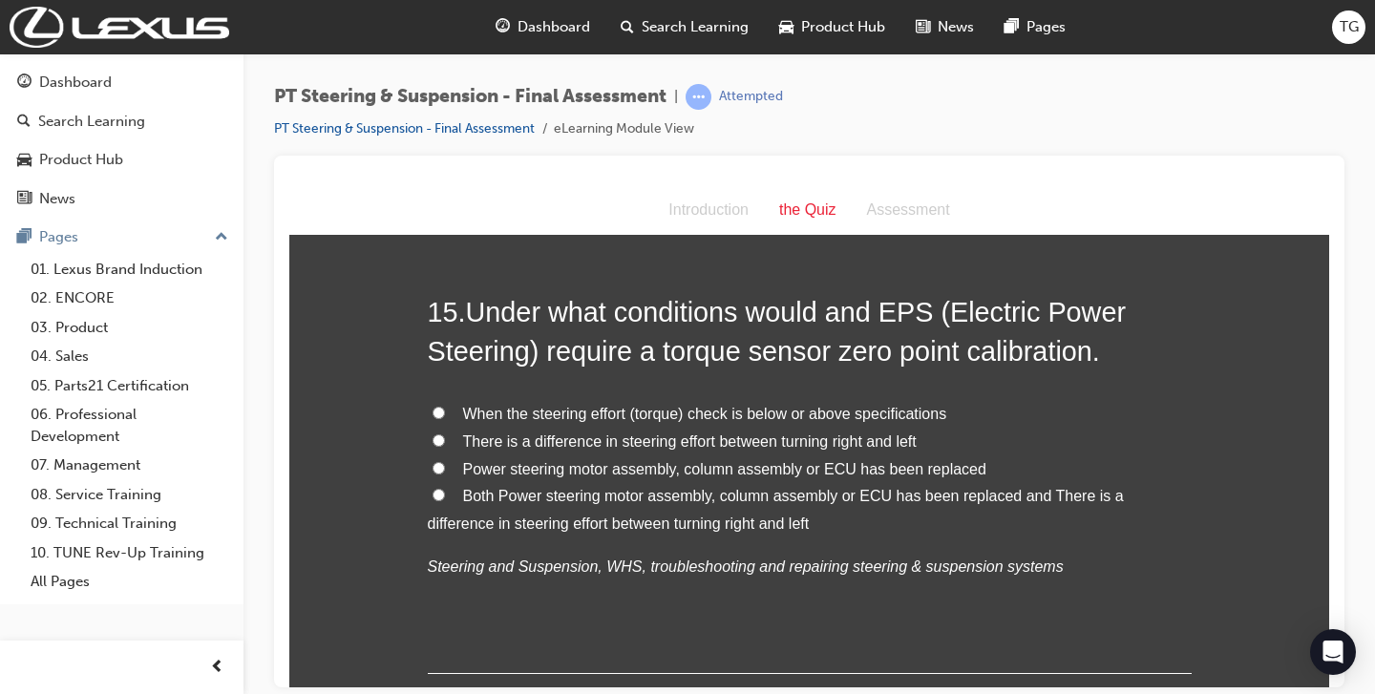
scroll to position [6352, 0]
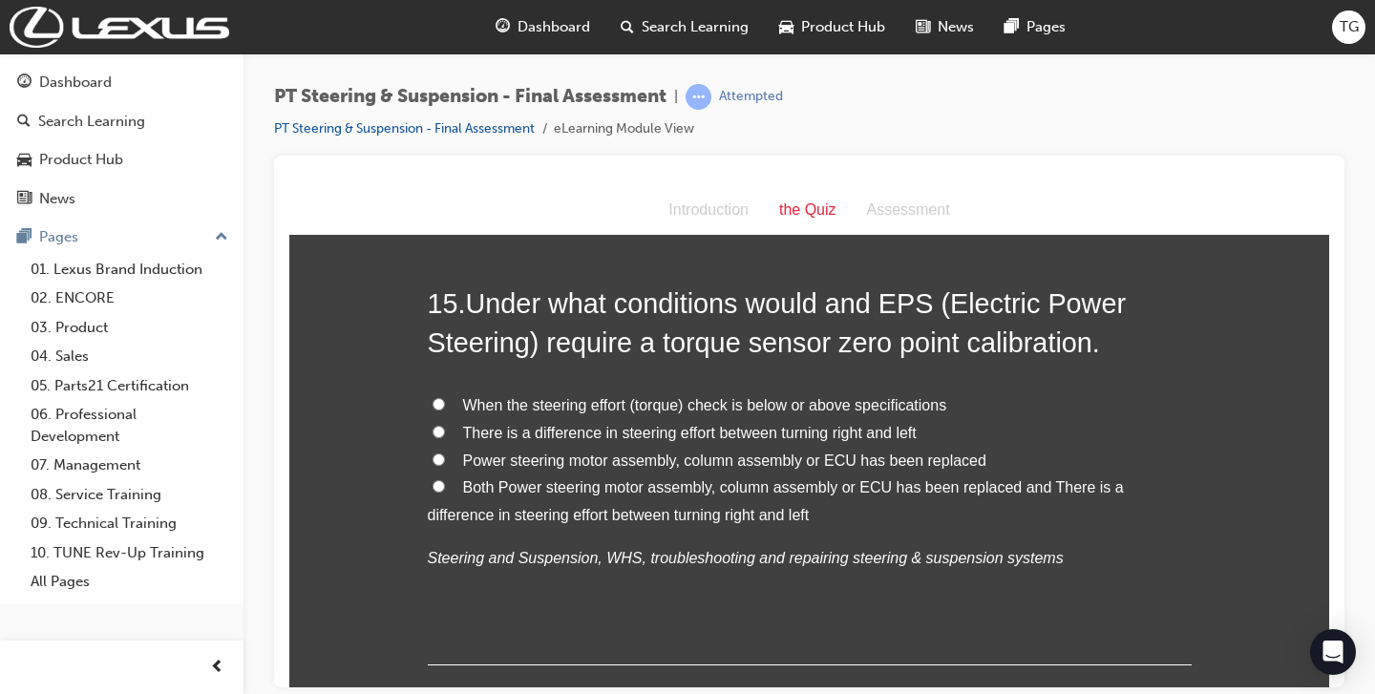
click at [481, 478] on span "Both Power steering motor assembly, column assembly or ECU has been replaced an…" at bounding box center [776, 500] width 696 height 44
click at [445, 479] on input "Both Power steering motor assembly, column assembly or ECU has been replaced an…" at bounding box center [439, 485] width 12 height 12
radio input "true"
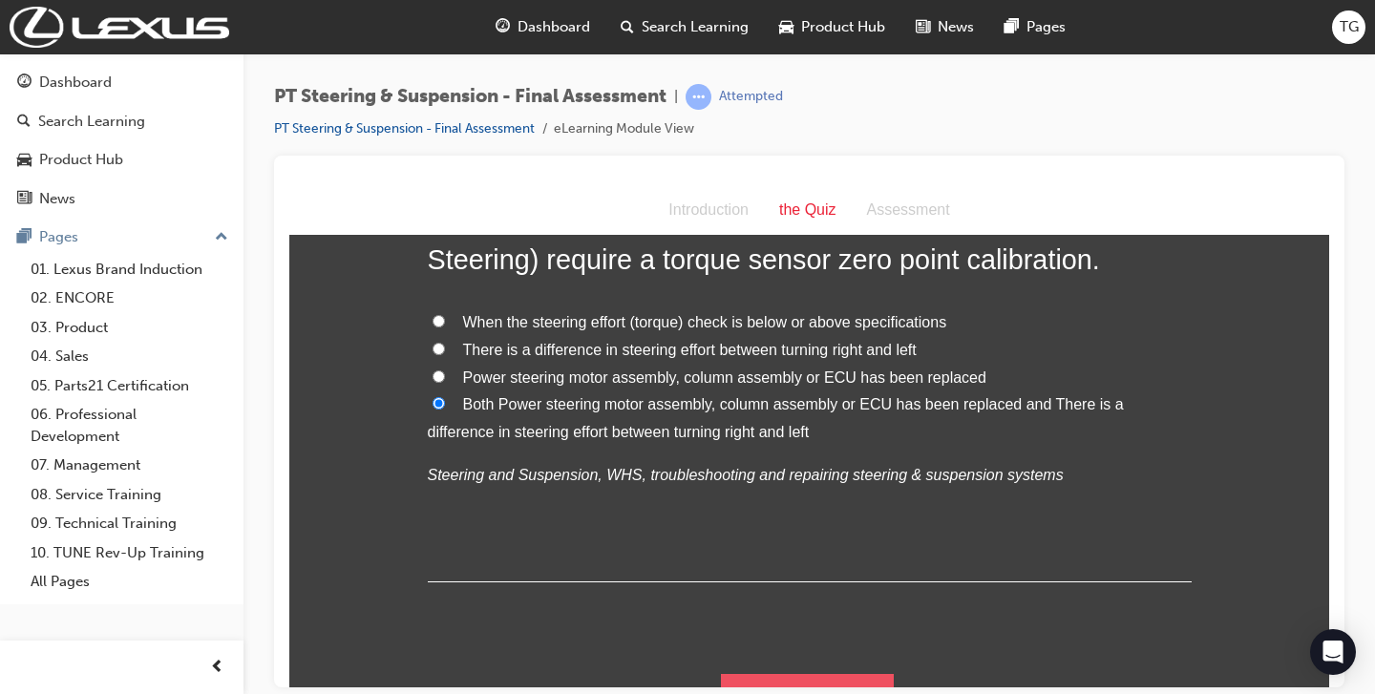
click at [877, 673] on button "Submit Answers" at bounding box center [808, 699] width 174 height 53
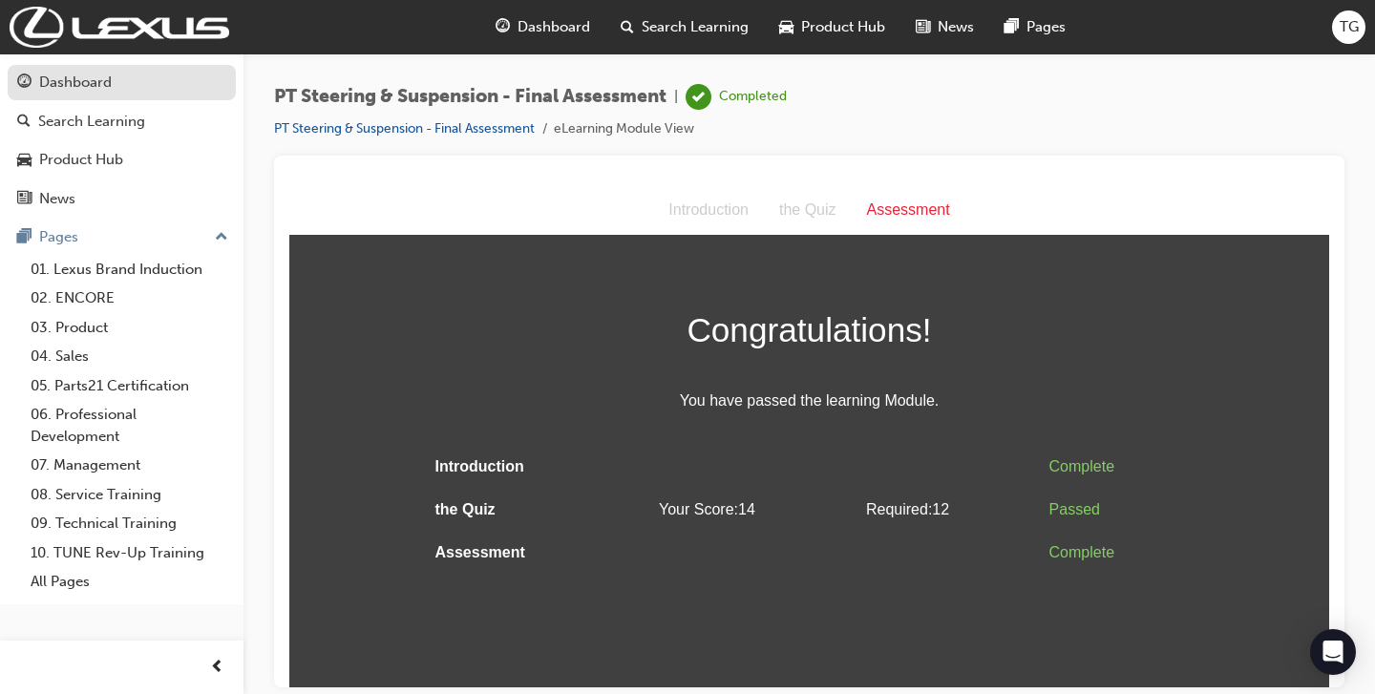
click at [62, 83] on div "Dashboard" at bounding box center [75, 83] width 73 height 22
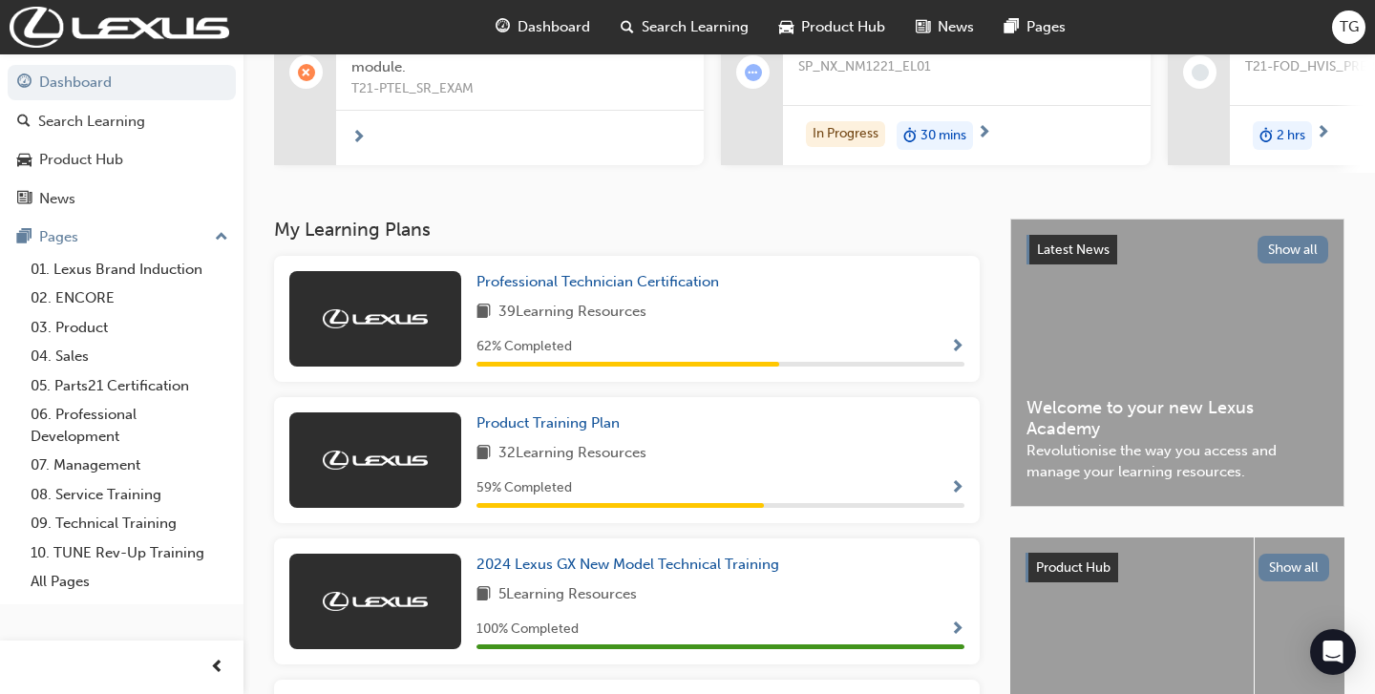
scroll to position [256, 0]
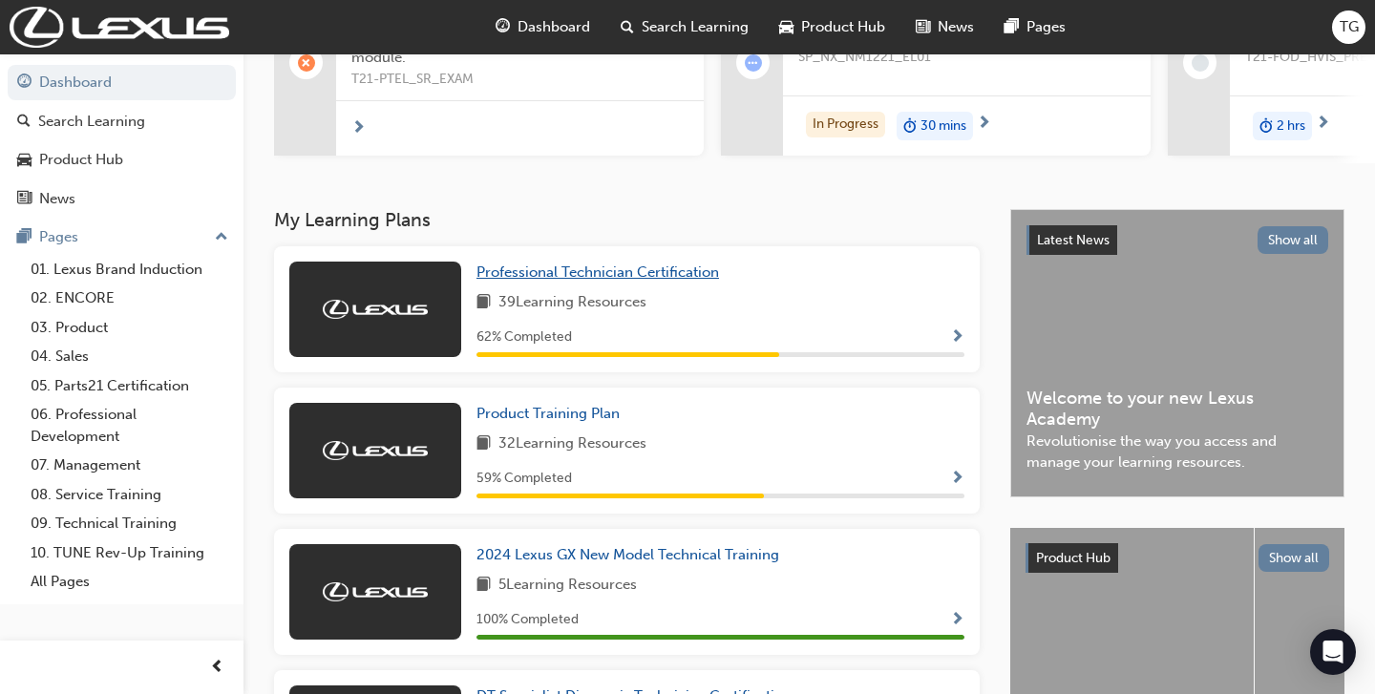
click at [697, 276] on span "Professional Technician Certification" at bounding box center [597, 272] width 243 height 17
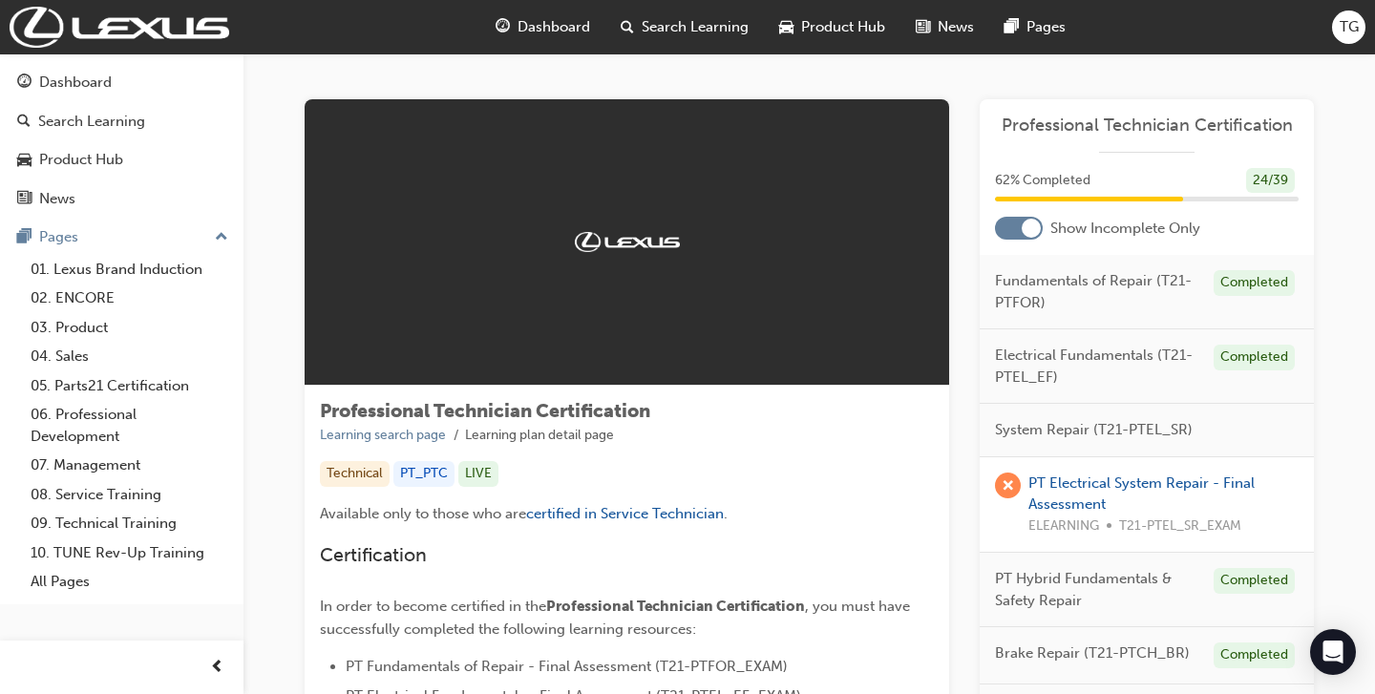
click at [1023, 231] on div at bounding box center [1031, 228] width 19 height 19
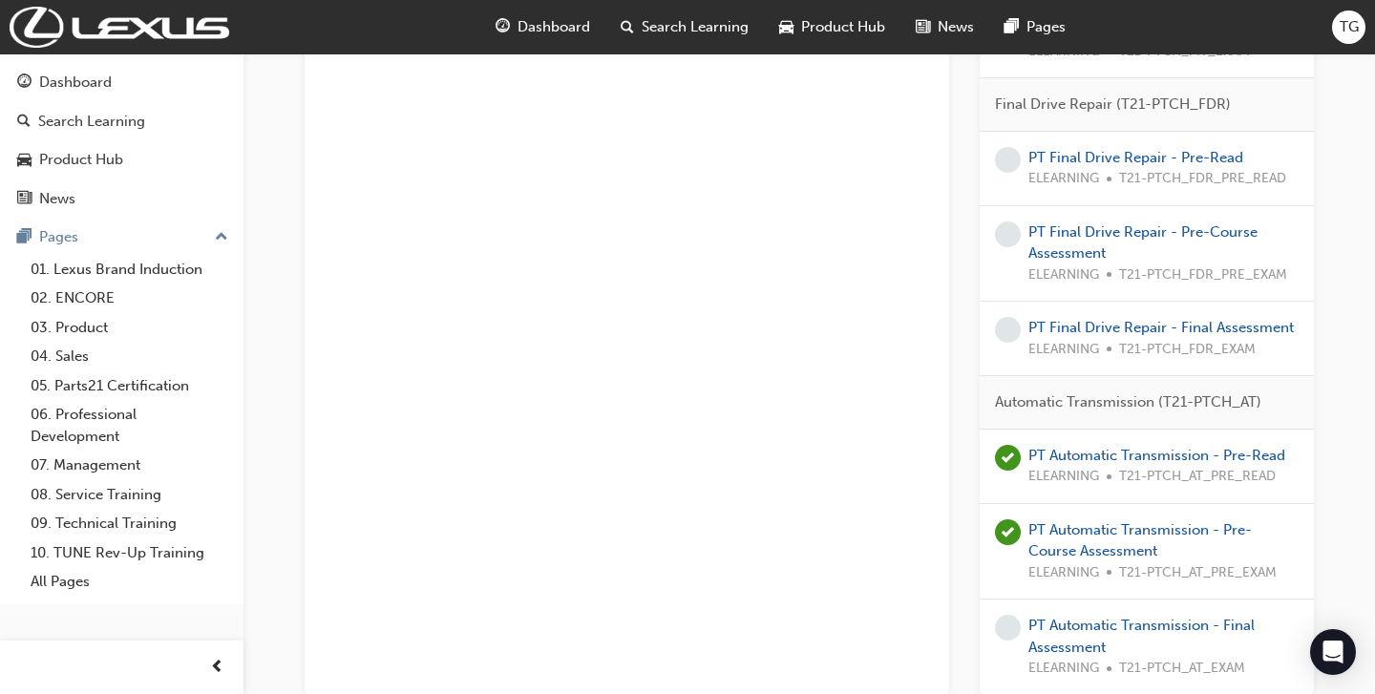
scroll to position [4058, 0]
click at [1062, 633] on link "PT Automatic Transmission - Final Assessment" at bounding box center [1141, 637] width 226 height 39
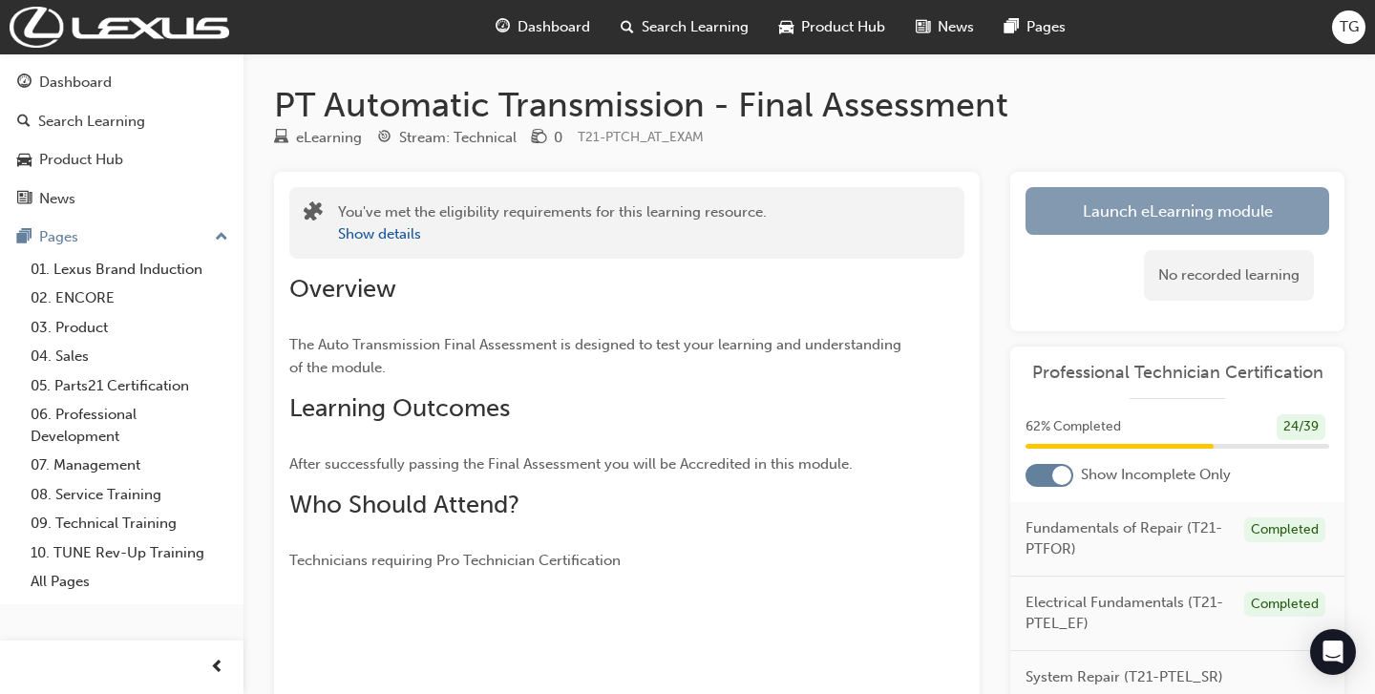
click at [1135, 219] on link "Launch eLearning module" at bounding box center [1177, 211] width 304 height 48
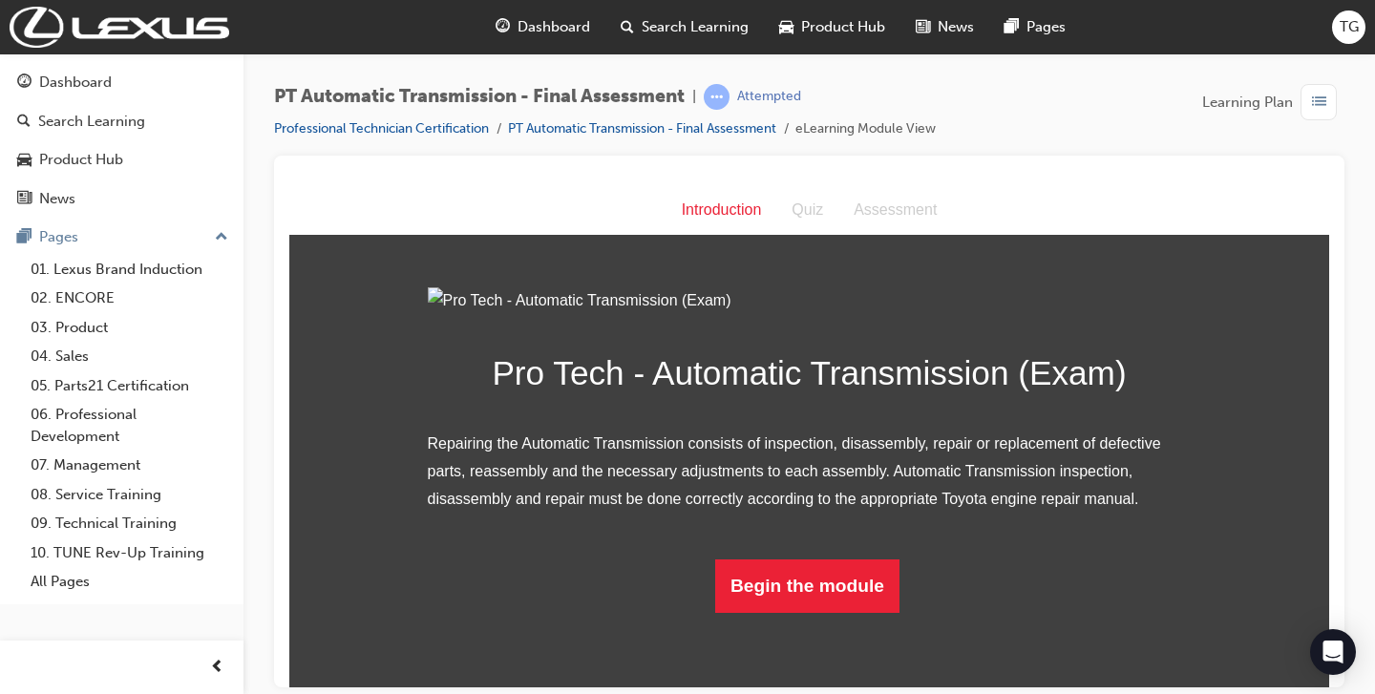
scroll to position [135, 0]
click at [847, 612] on button "Begin the module" at bounding box center [807, 585] width 184 height 53
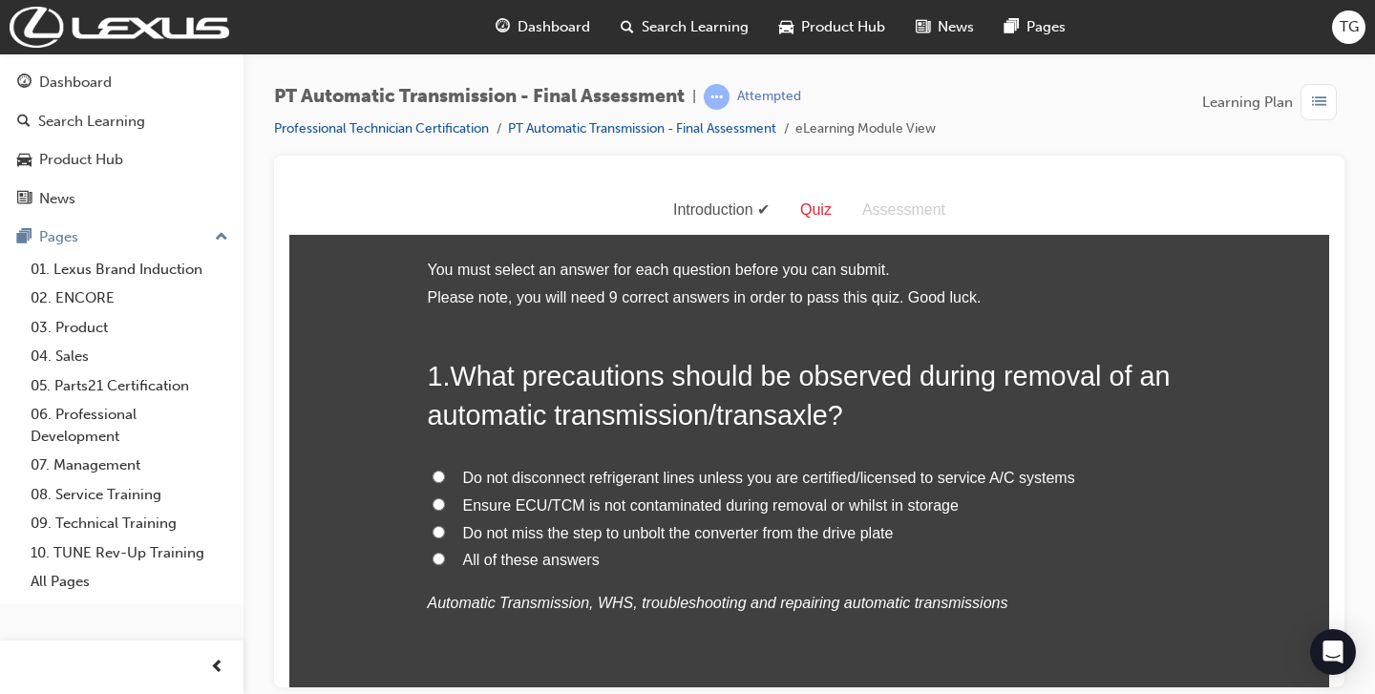
click at [544, 563] on span "All of these answers" at bounding box center [531, 559] width 137 height 16
click at [445, 563] on input "All of these answers" at bounding box center [439, 558] width 12 height 12
radio input "true"
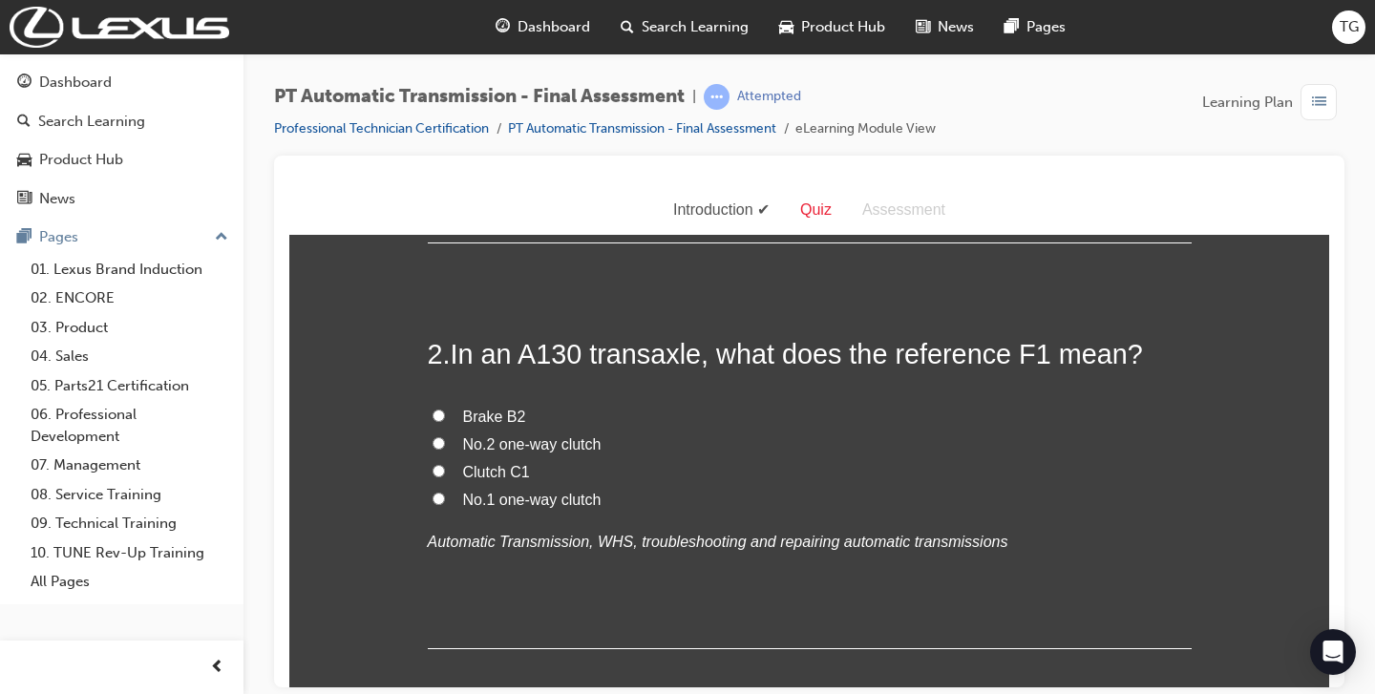
scroll to position [470, 0]
click at [577, 496] on span "No.1 one-way clutch" at bounding box center [532, 496] width 138 height 16
click at [445, 496] on input "No.1 one-way clutch" at bounding box center [439, 495] width 12 height 12
radio input "true"
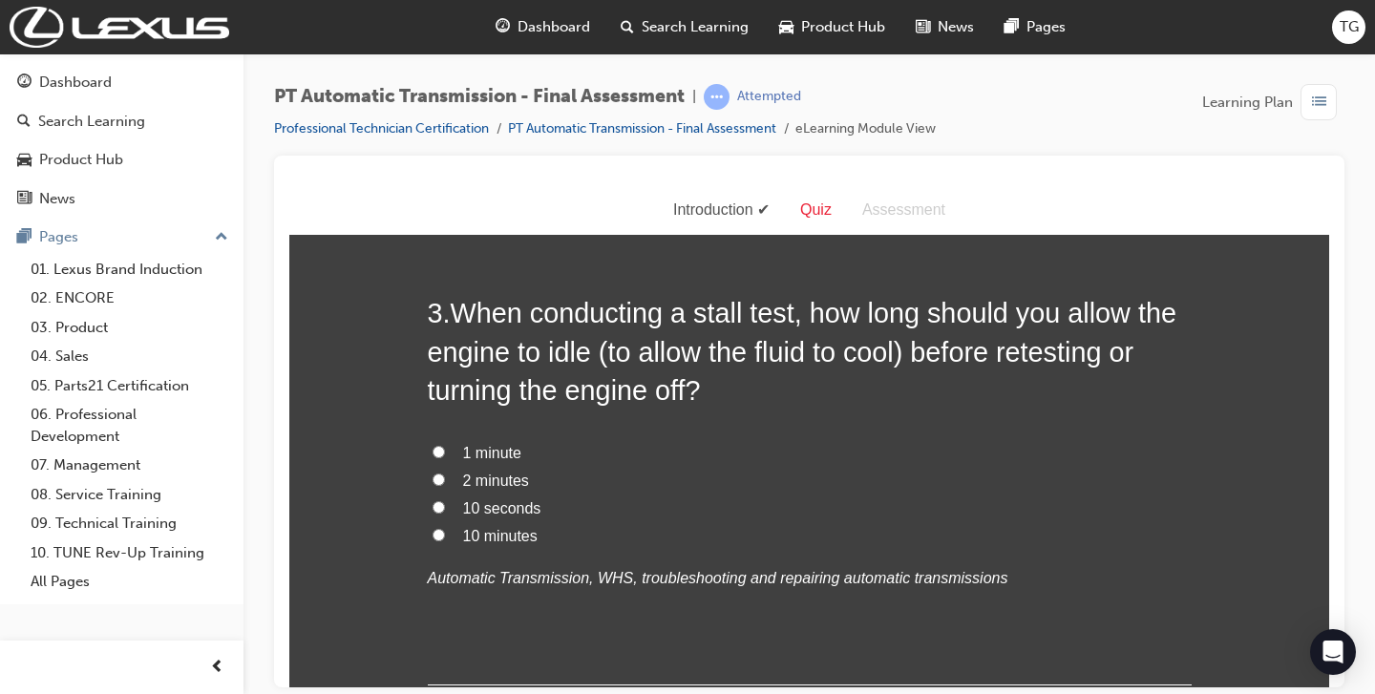
scroll to position [920, 0]
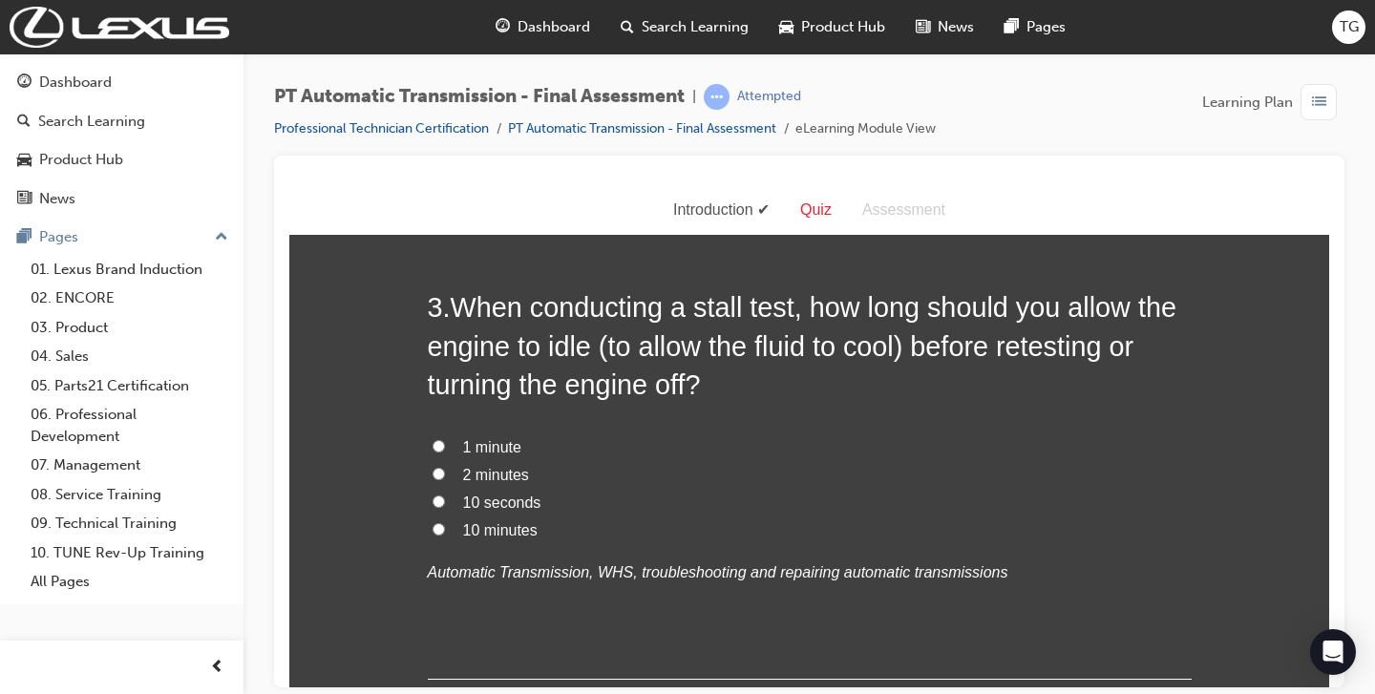
click at [488, 447] on span "1 minute" at bounding box center [492, 446] width 58 height 16
click at [445, 447] on input "1 minute" at bounding box center [439, 445] width 12 height 12
radio input "true"
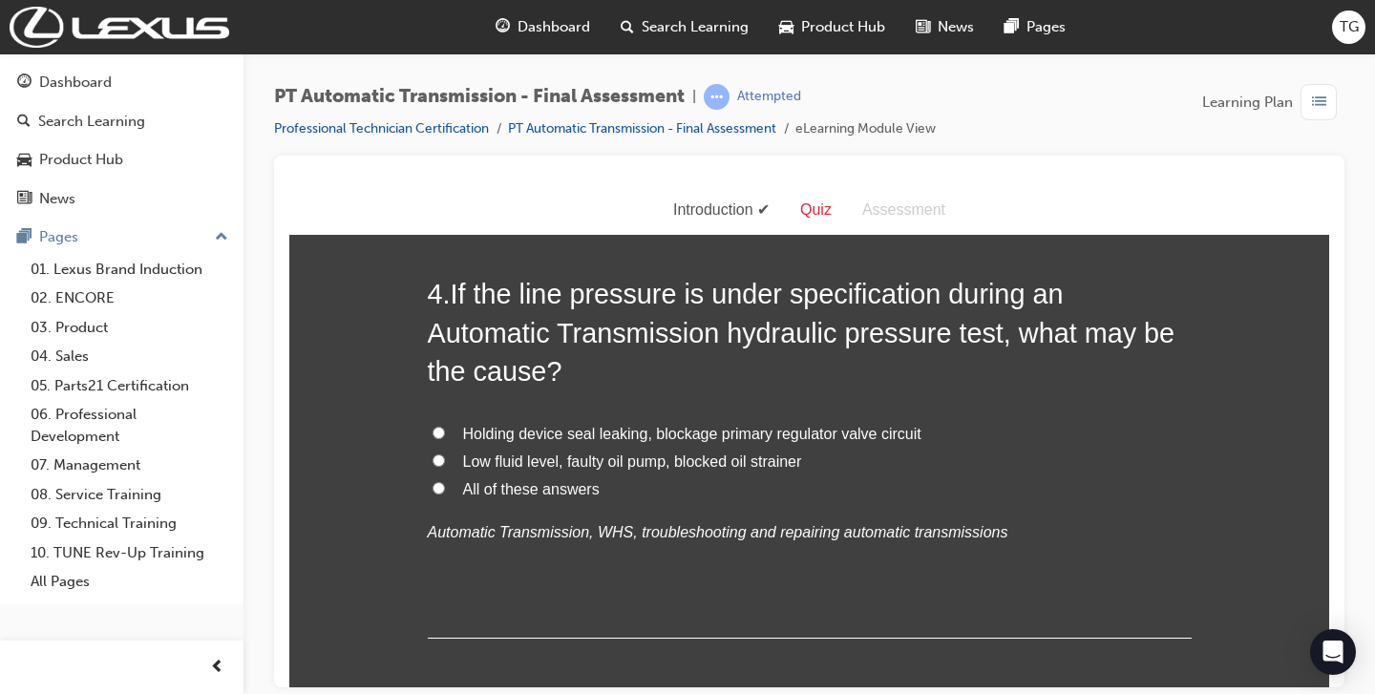
scroll to position [1411, 0]
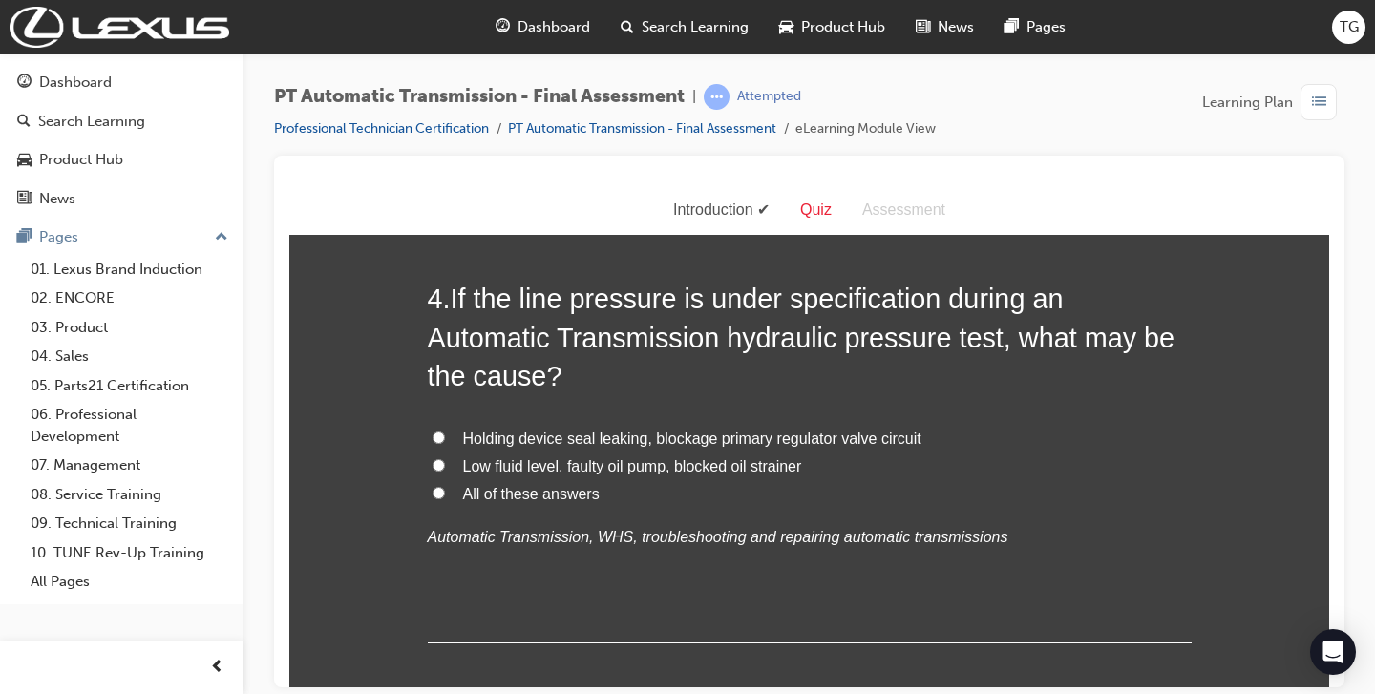
click at [448, 498] on label "All of these answers" at bounding box center [810, 494] width 764 height 28
click at [445, 498] on input "All of these answers" at bounding box center [439, 492] width 12 height 12
radio input "true"
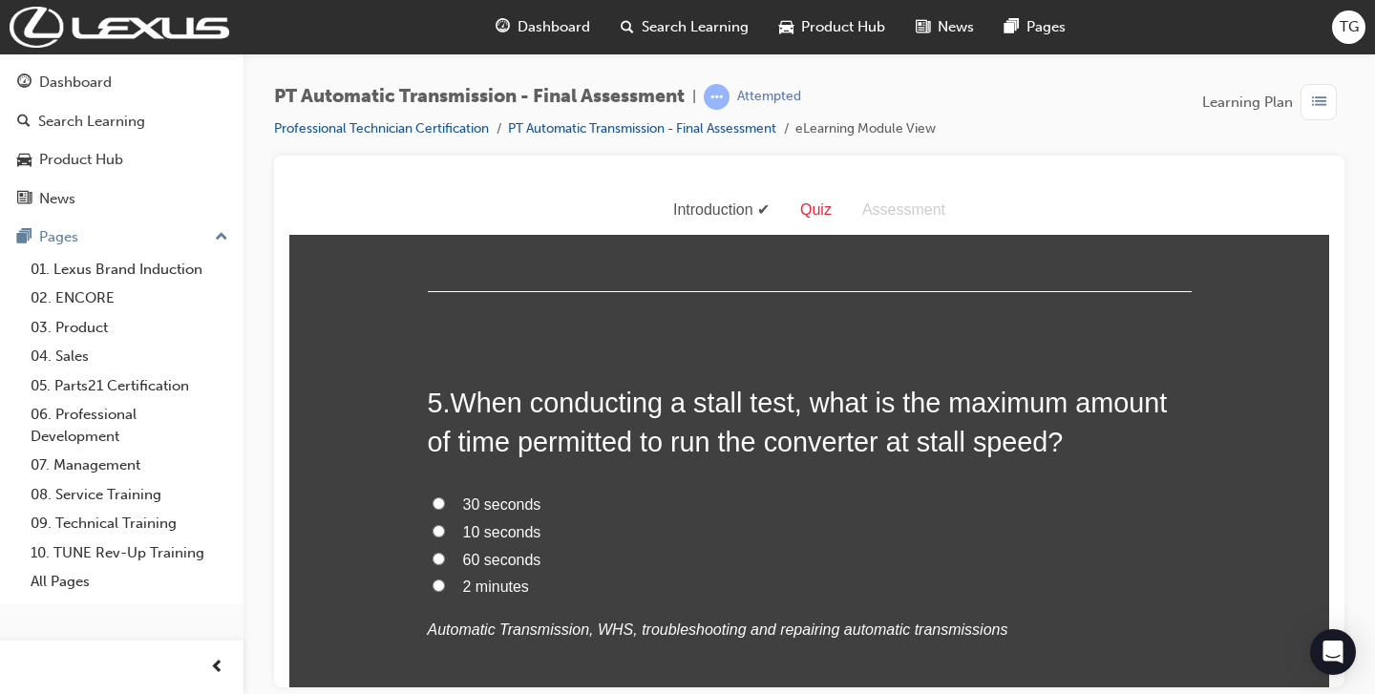
scroll to position [1768, 0]
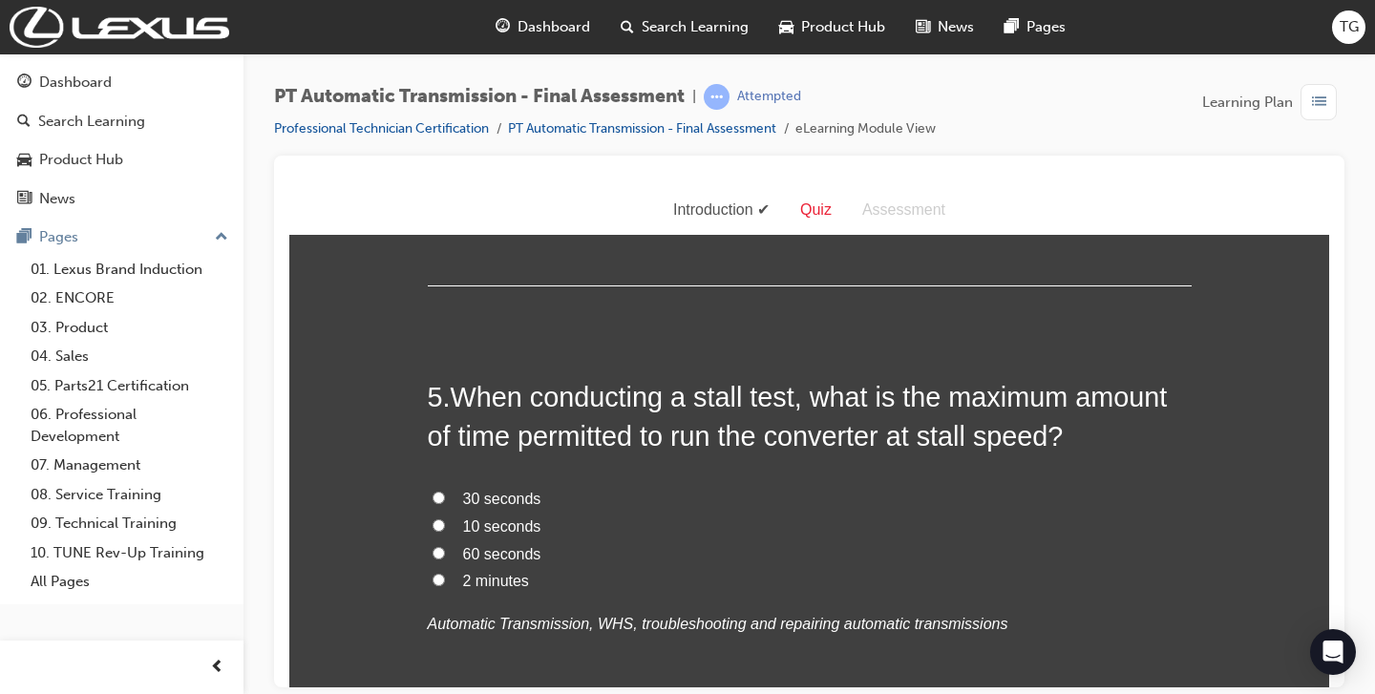
click at [476, 530] on span "10 seconds" at bounding box center [502, 526] width 78 height 16
click at [445, 530] on input "10 seconds" at bounding box center [439, 524] width 12 height 12
radio input "true"
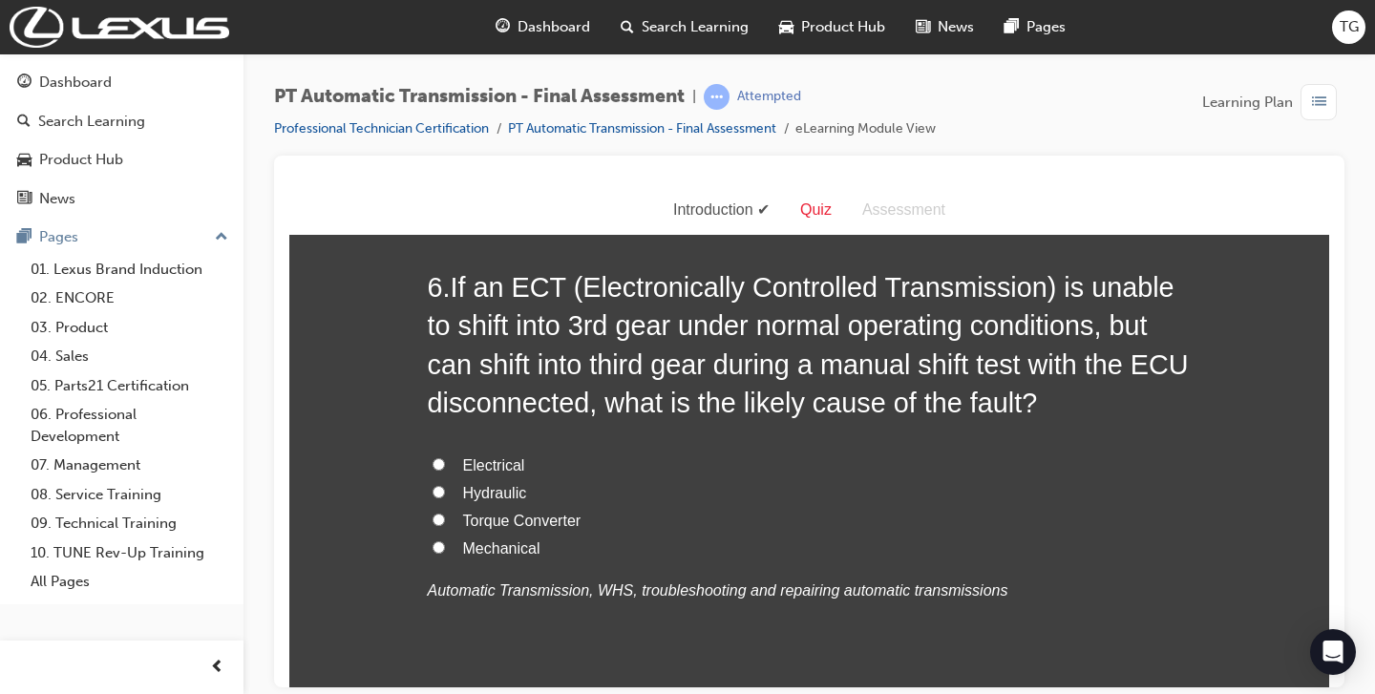
scroll to position [2328, 0]
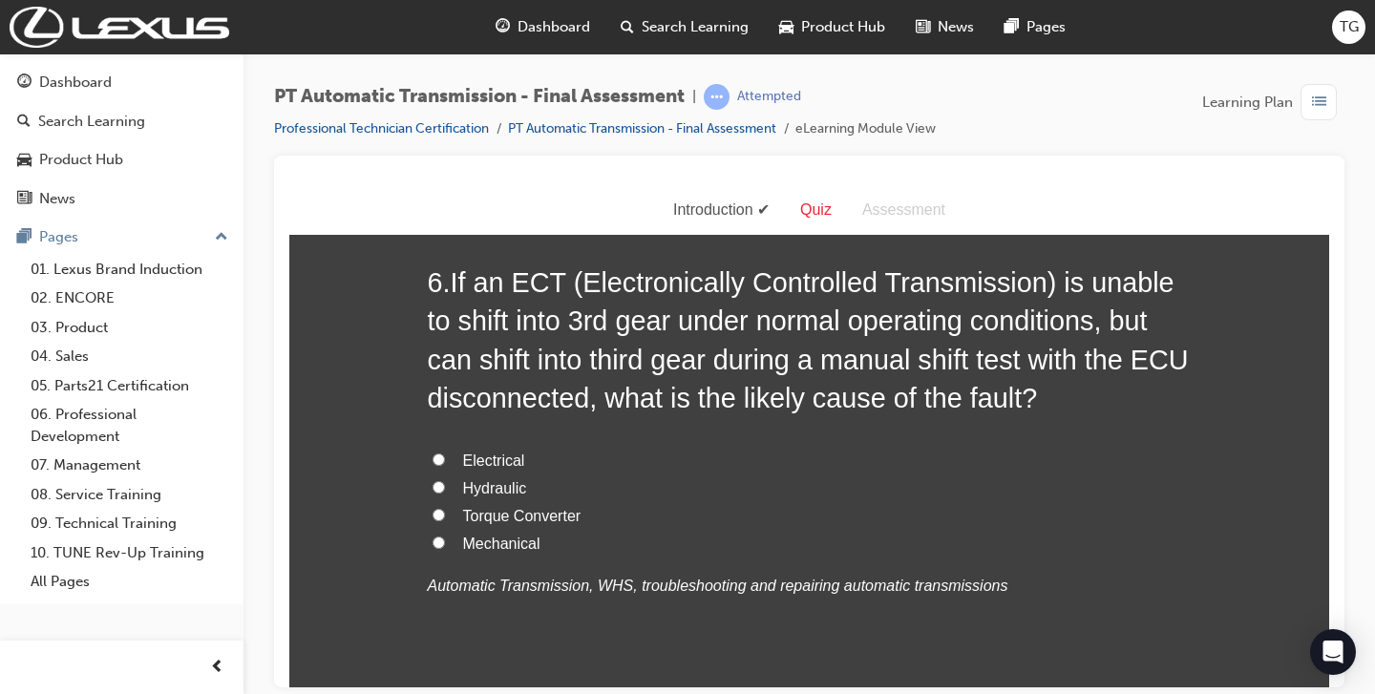
click at [486, 463] on span "Electrical" at bounding box center [494, 460] width 62 height 16
click at [445, 463] on input "Electrical" at bounding box center [439, 459] width 12 height 12
radio input "true"
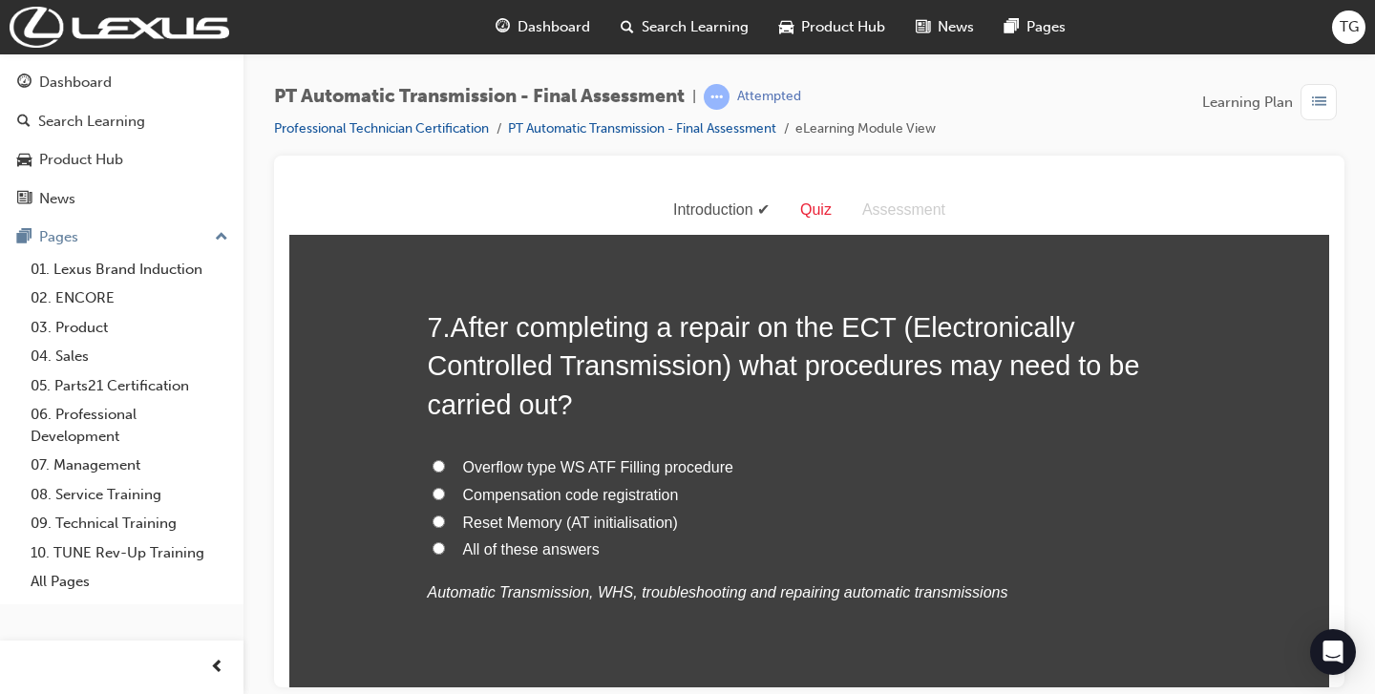
scroll to position [2812, 0]
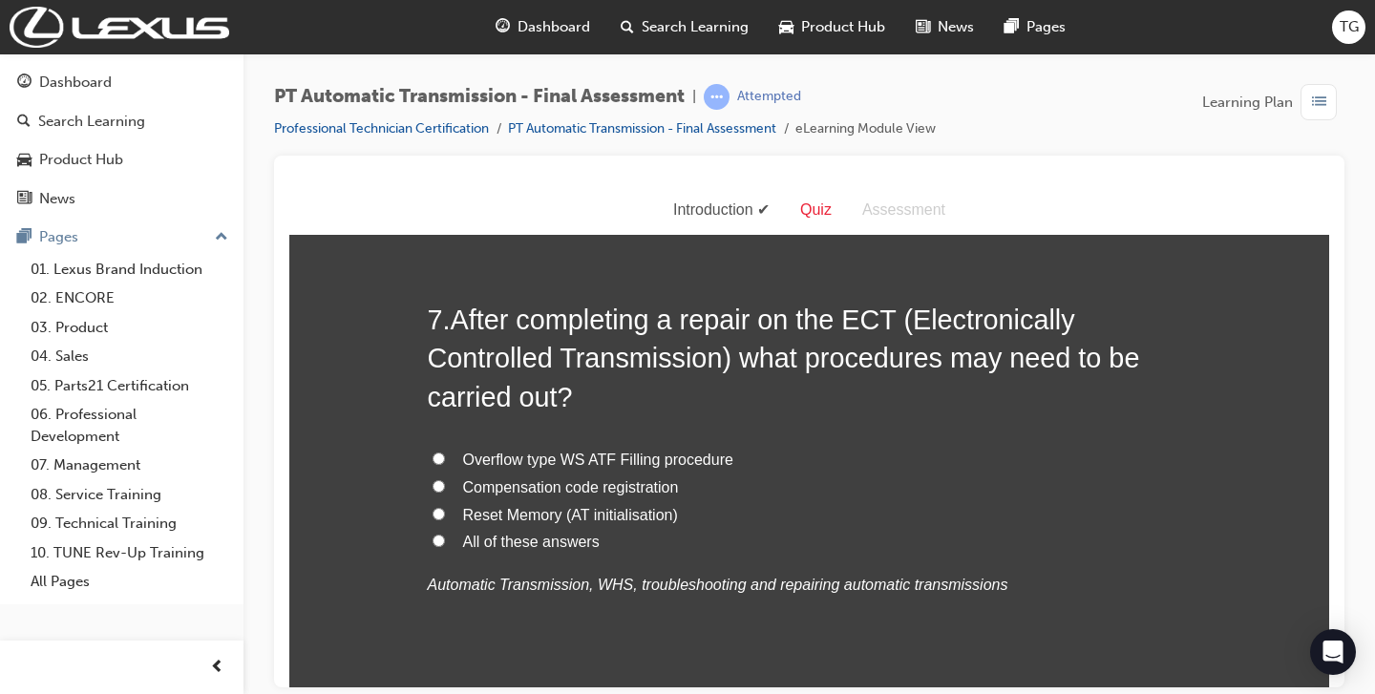
click at [529, 544] on span "All of these answers" at bounding box center [531, 541] width 137 height 16
click at [445, 544] on input "All of these answers" at bounding box center [439, 540] width 12 height 12
radio input "true"
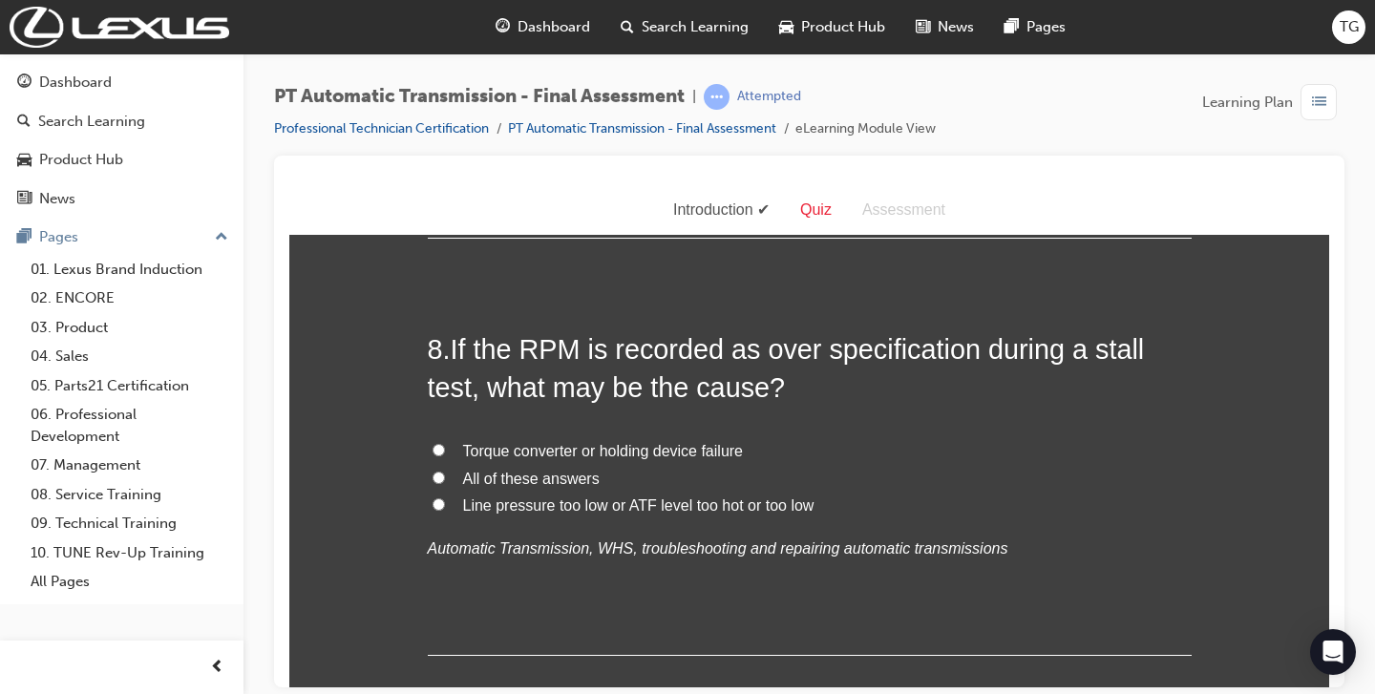
scroll to position [3271, 0]
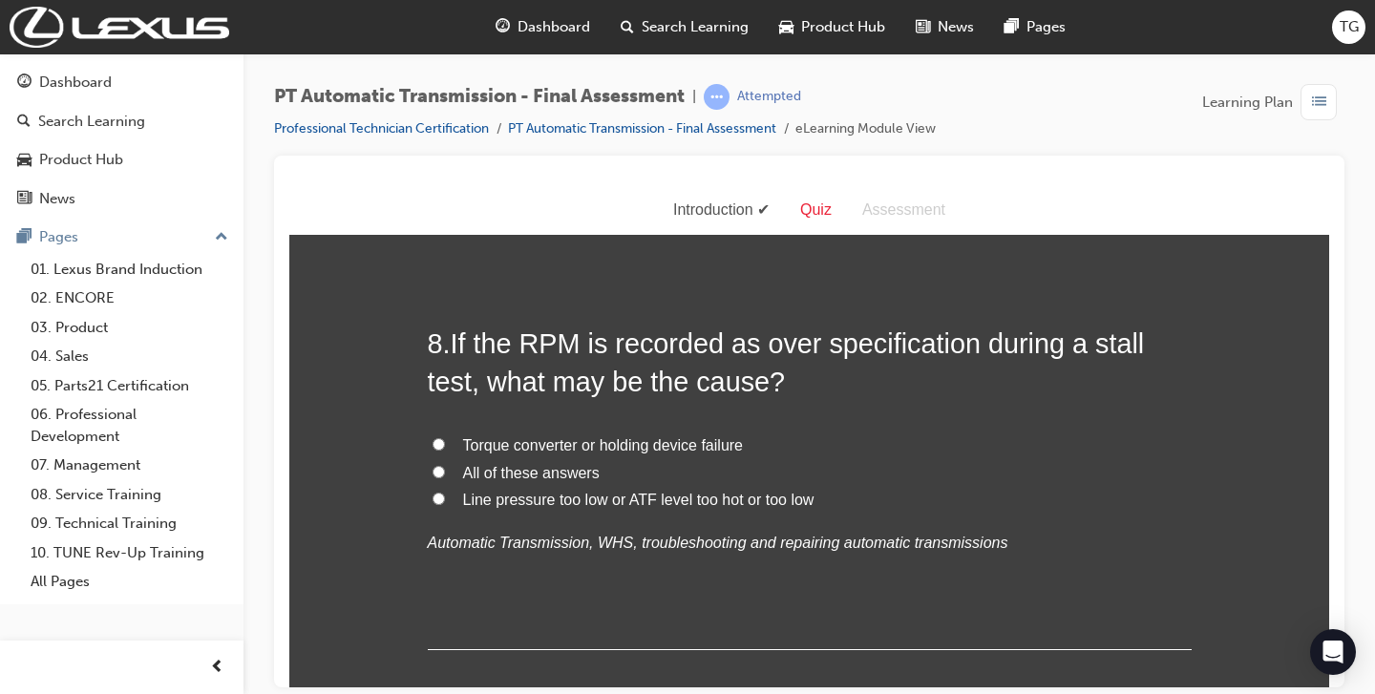
click at [554, 475] on span "All of these answers" at bounding box center [531, 472] width 137 height 16
click at [445, 475] on input "All of these answers" at bounding box center [439, 471] width 12 height 12
radio input "true"
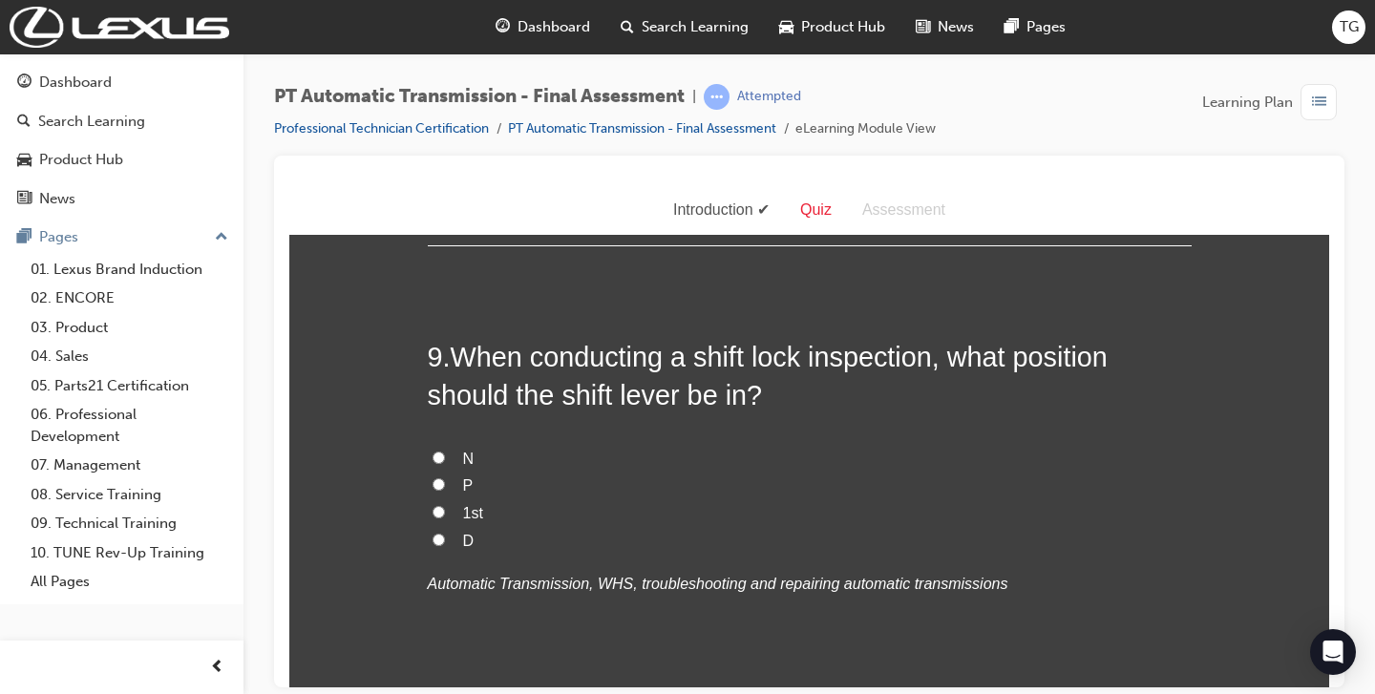
scroll to position [3706, 0]
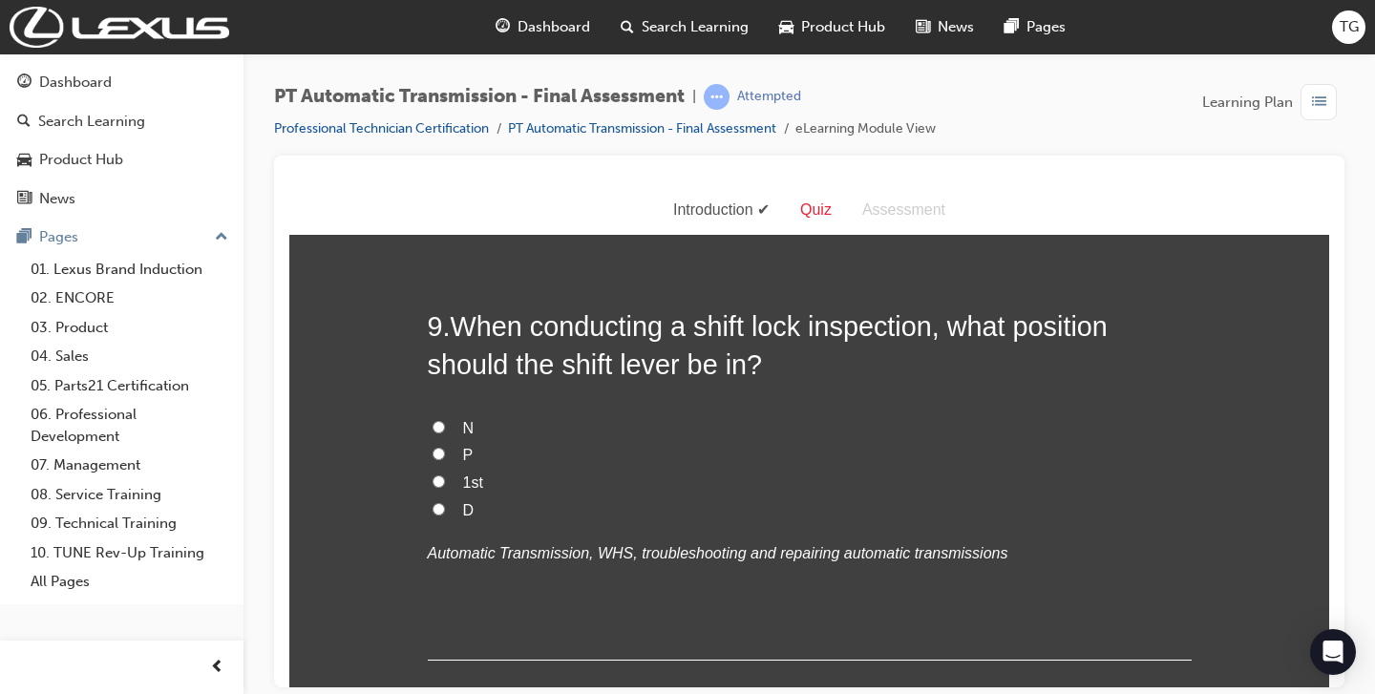
click at [467, 456] on span "P" at bounding box center [468, 454] width 11 height 16
click at [445, 456] on input "P" at bounding box center [439, 453] width 12 height 12
radio input "true"
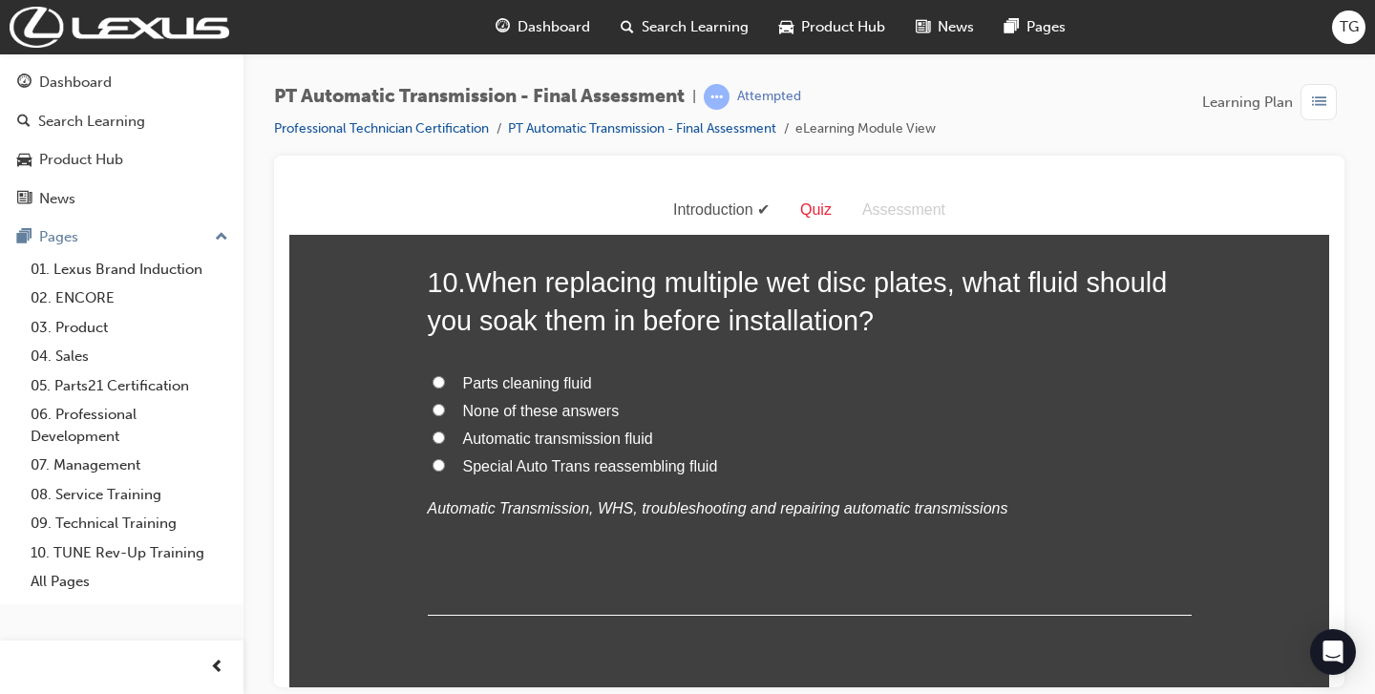
scroll to position [4193, 0]
click at [585, 438] on span "Automatic transmission fluid" at bounding box center [558, 440] width 190 height 16
click at [445, 438] on input "Automatic transmission fluid" at bounding box center [439, 439] width 12 height 12
radio input "true"
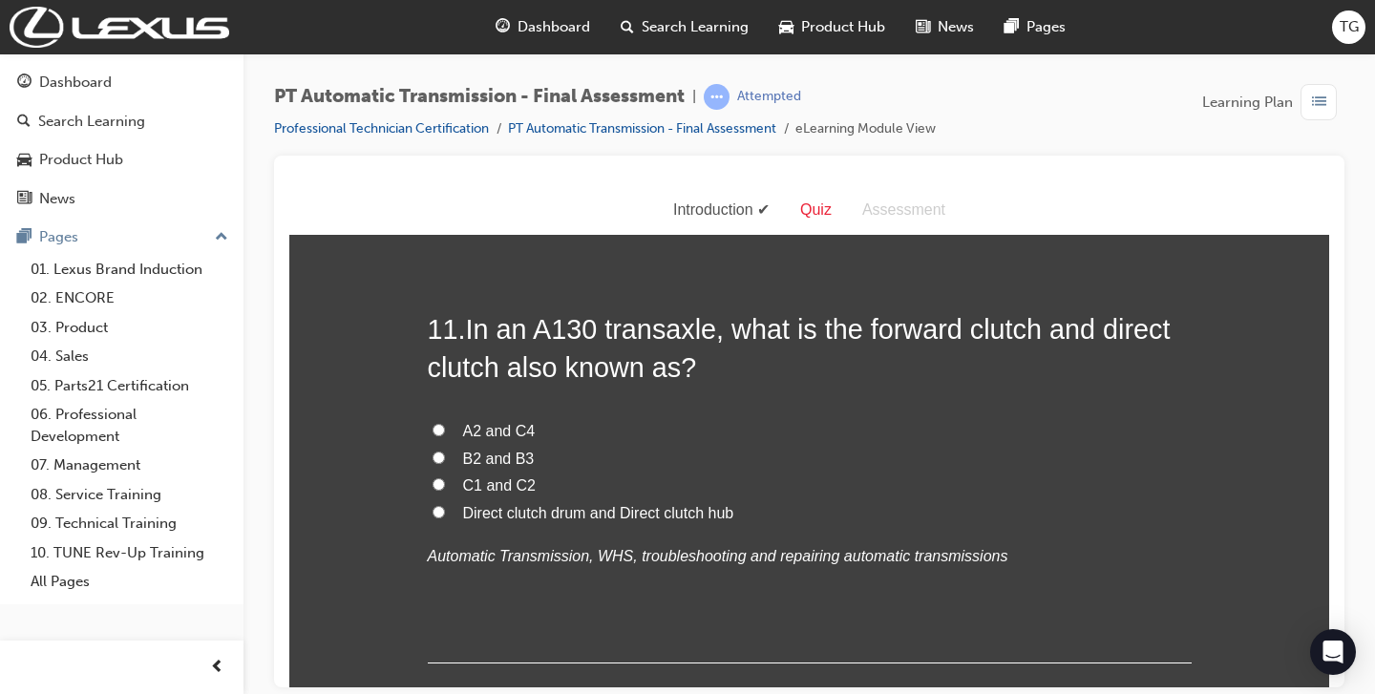
scroll to position [4598, 0]
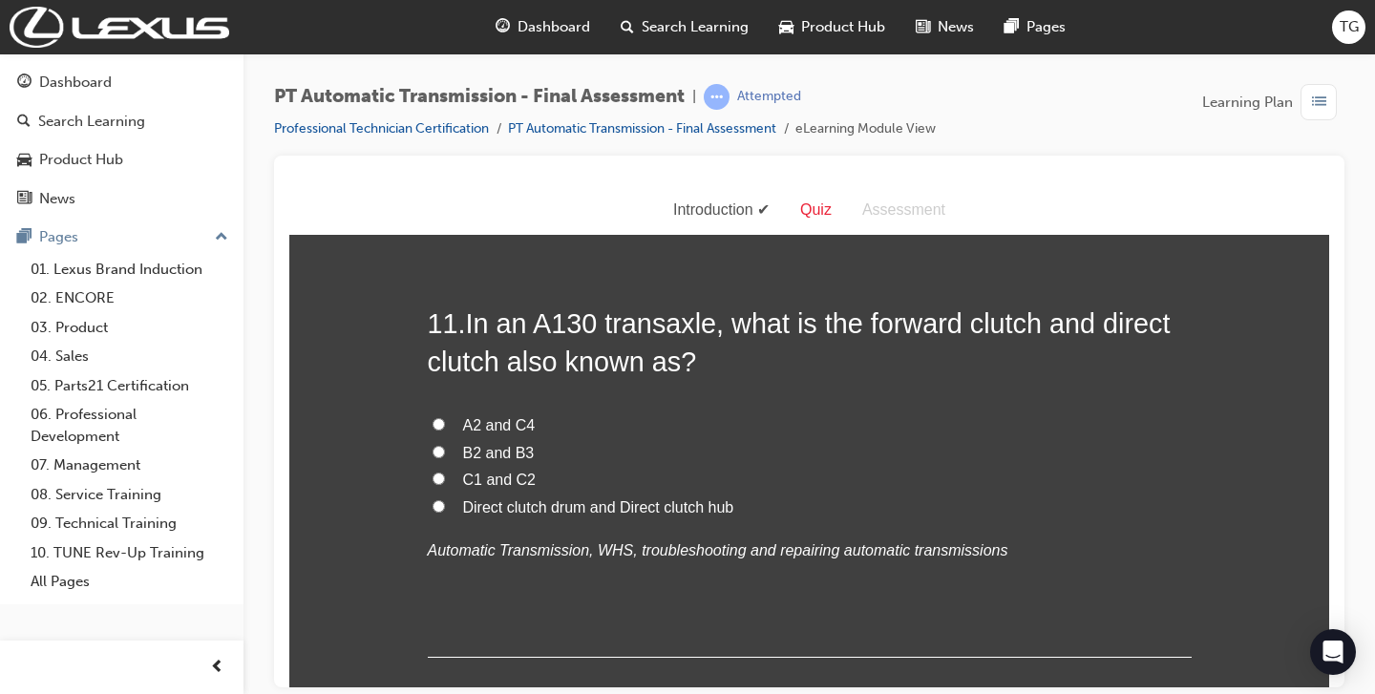
click at [460, 481] on label "C1 and C2" at bounding box center [810, 480] width 764 height 28
click at [445, 481] on input "C1 and C2" at bounding box center [439, 478] width 12 height 12
radio input "true"
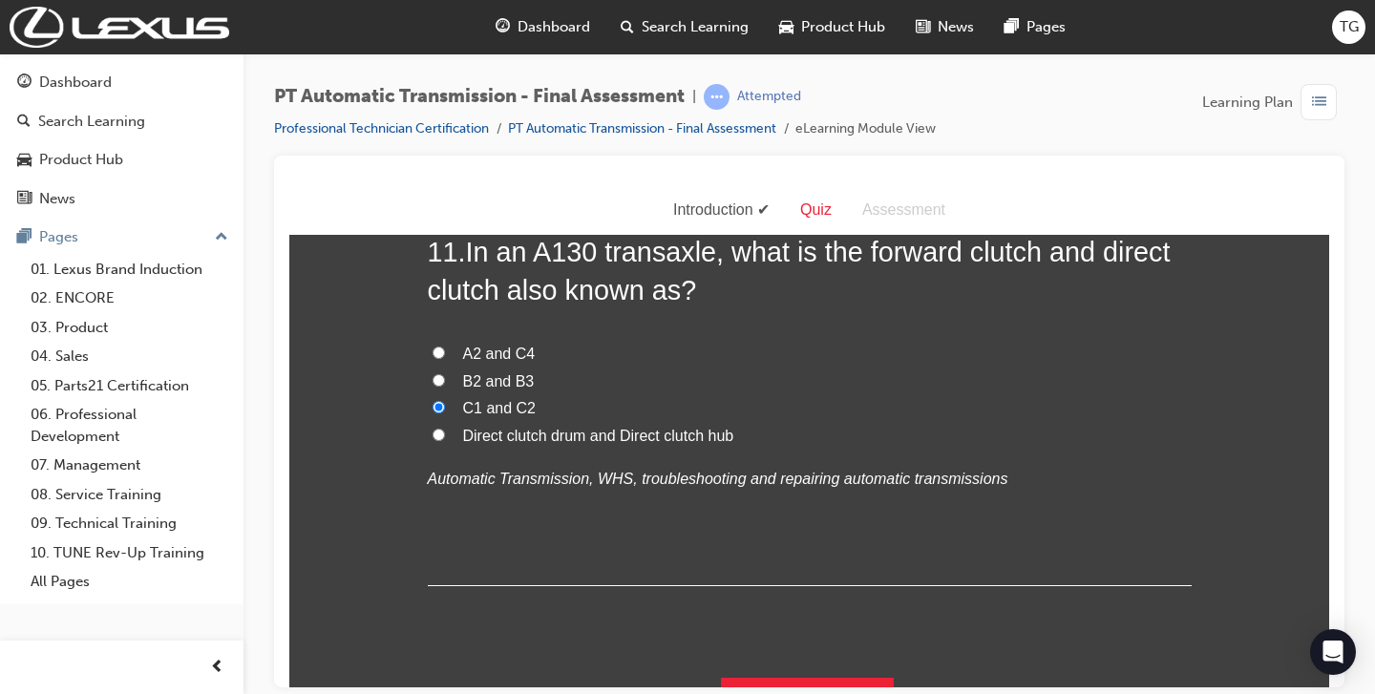
scroll to position [4711, 0]
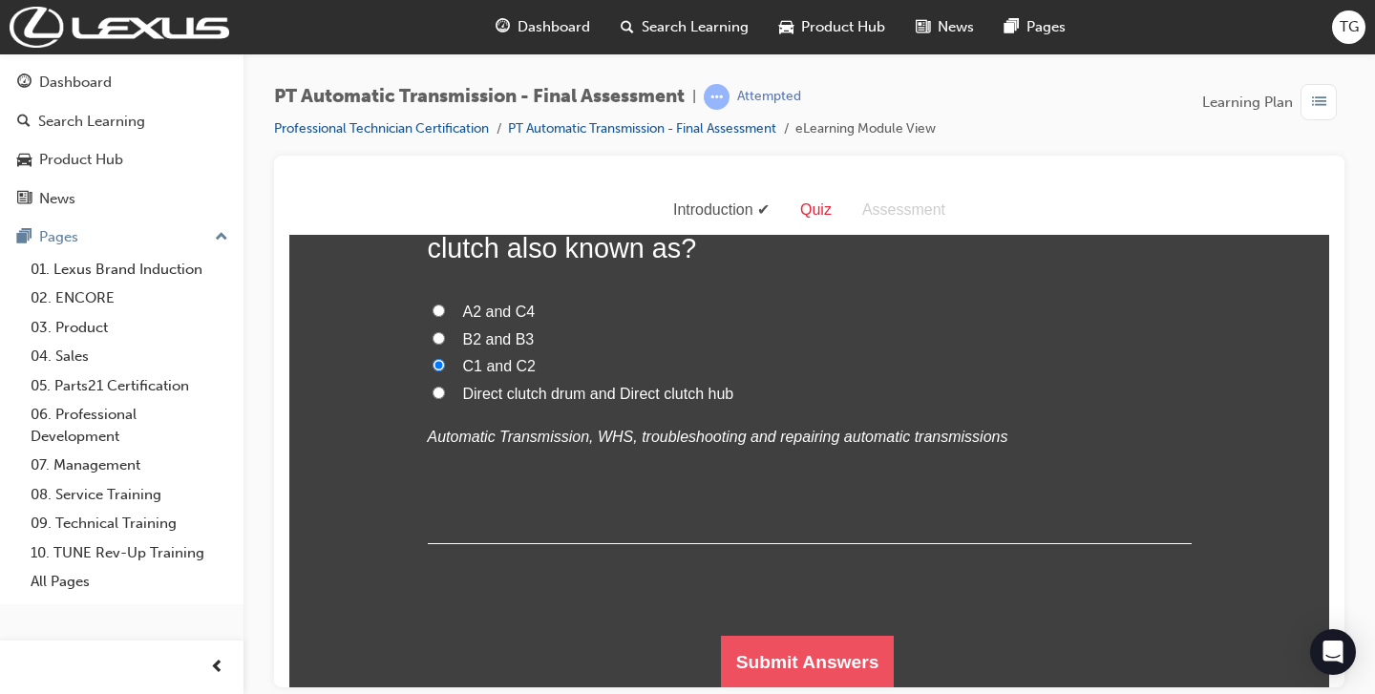
click at [814, 645] on button "Submit Answers" at bounding box center [808, 661] width 174 height 53
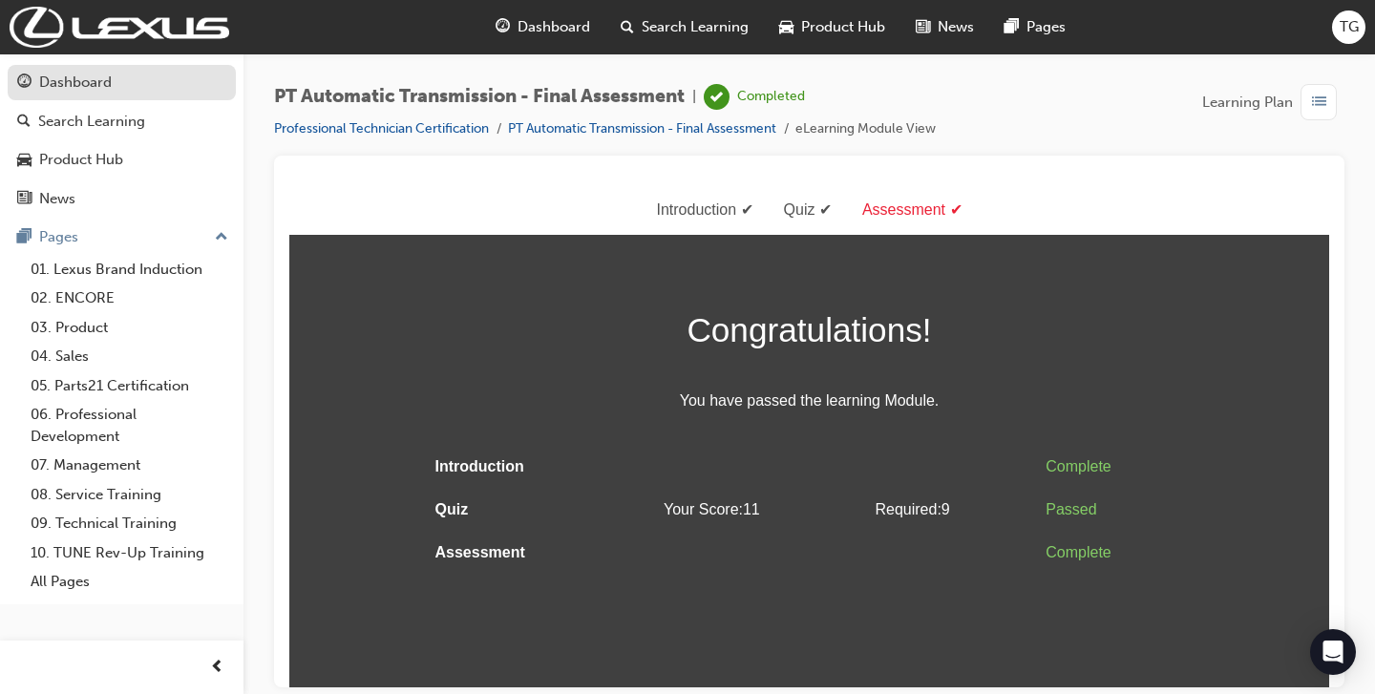
click at [72, 93] on div "Dashboard" at bounding box center [75, 83] width 73 height 22
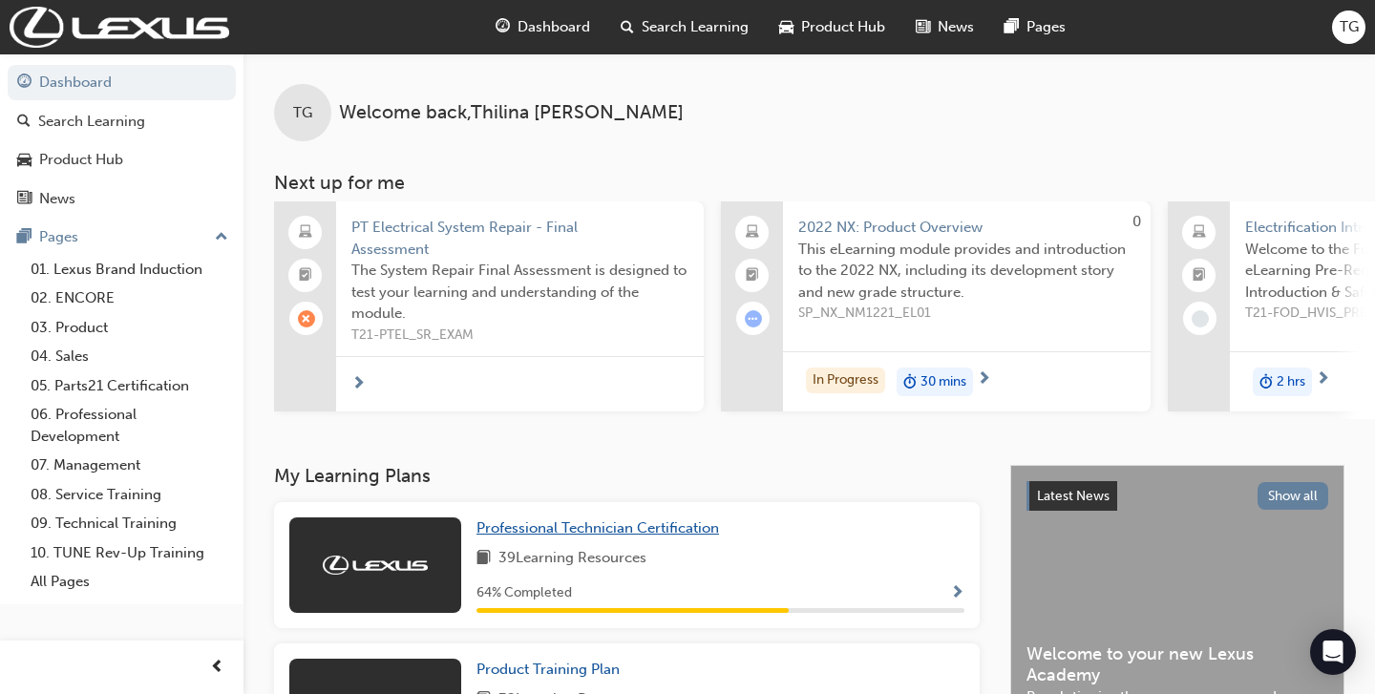
click at [518, 536] on span "Professional Technician Certification" at bounding box center [597, 527] width 243 height 17
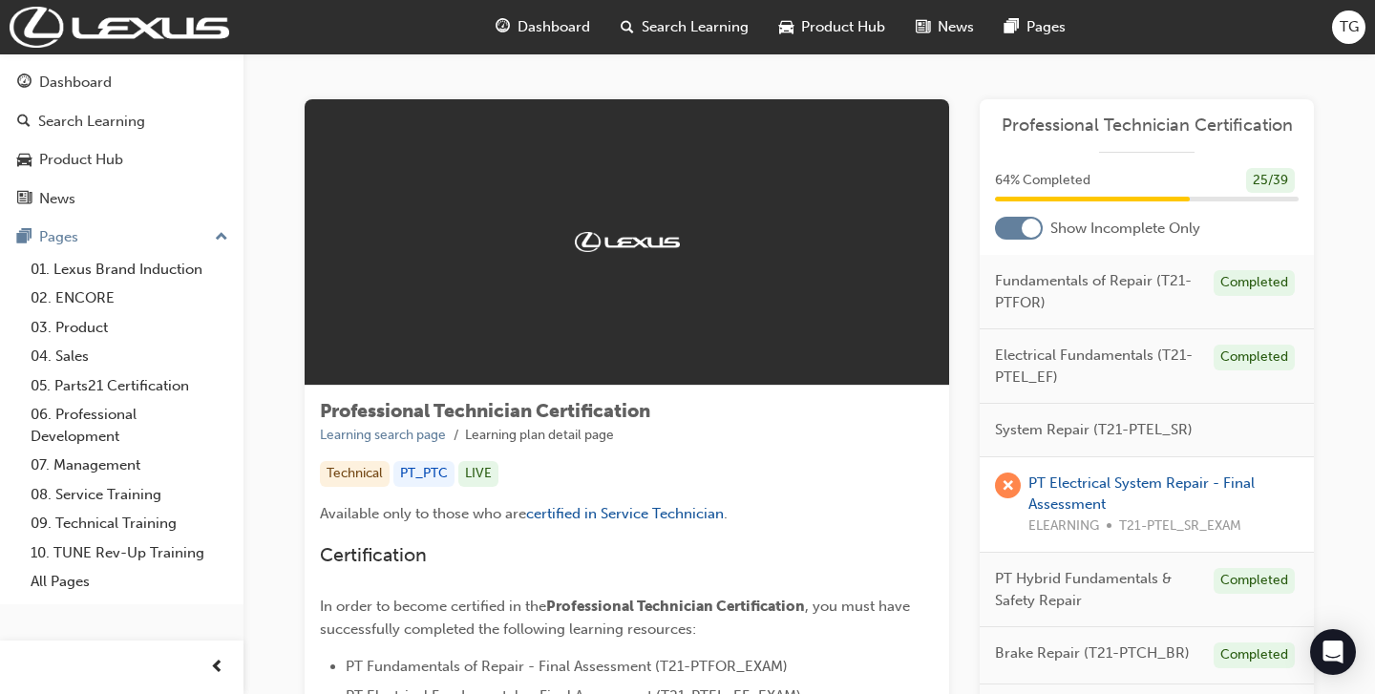
click at [1013, 230] on div at bounding box center [1019, 228] width 48 height 23
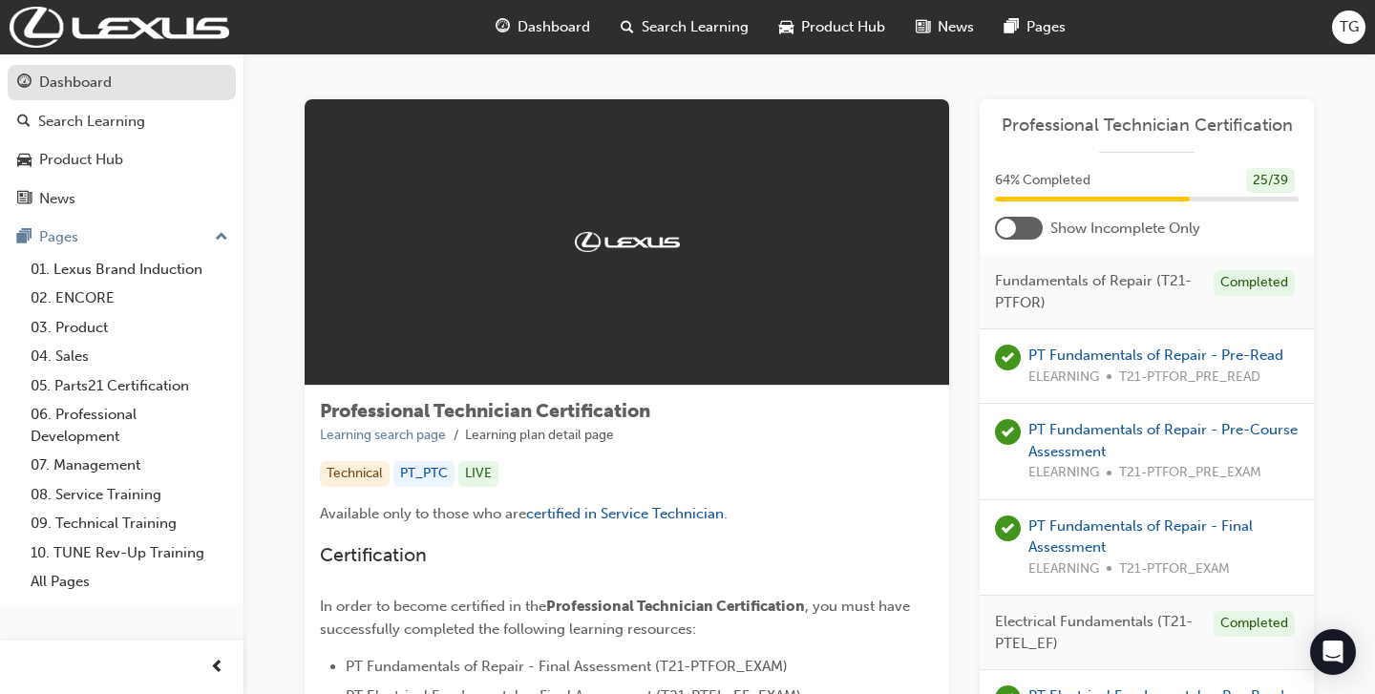
click at [86, 87] on div "Dashboard" at bounding box center [75, 83] width 73 height 22
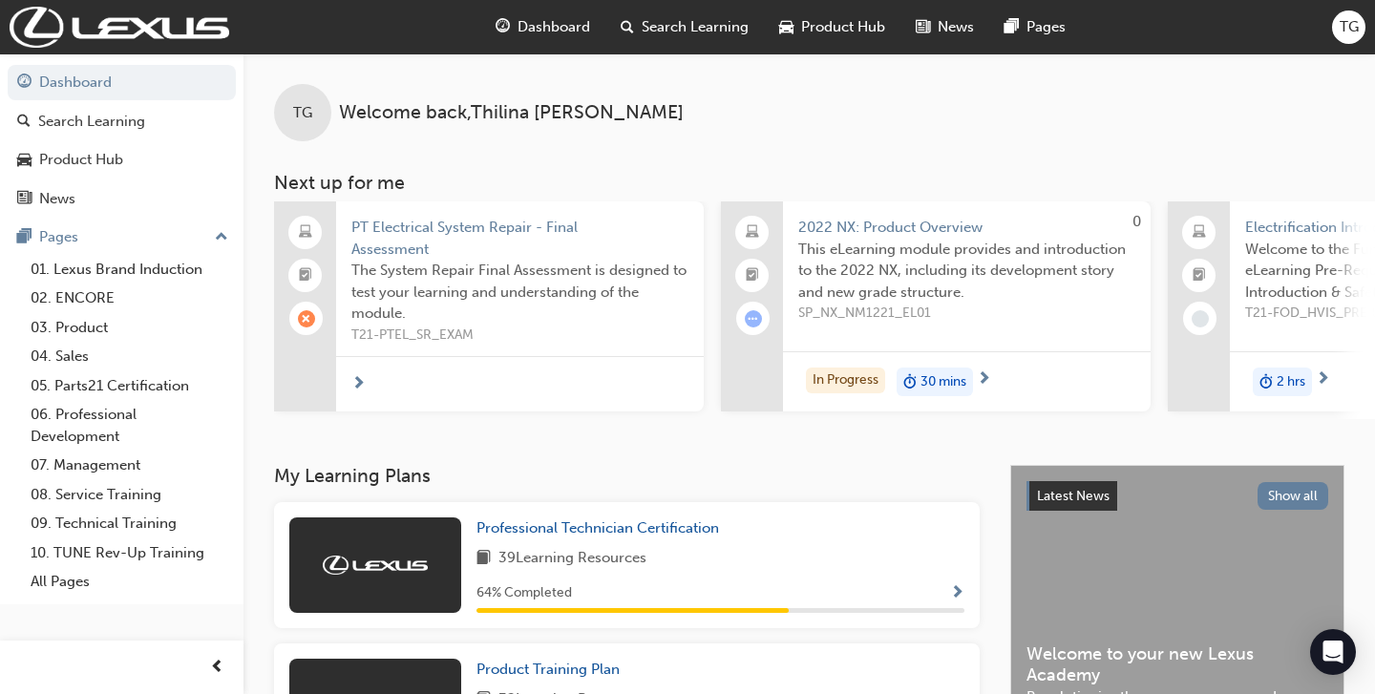
click at [1348, 28] on span "TG" at bounding box center [1349, 27] width 19 height 22
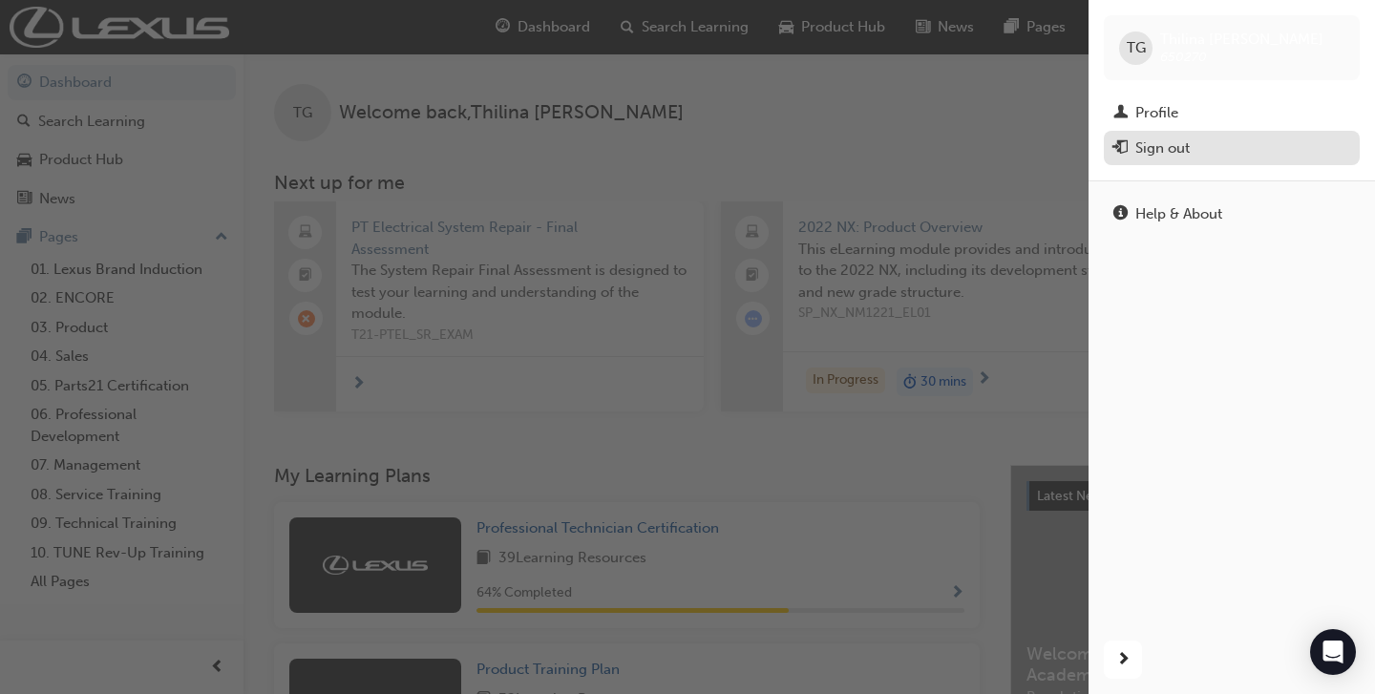
click at [1207, 156] on div "Sign out" at bounding box center [1231, 149] width 237 height 24
